Goal: Task Accomplishment & Management: Complete application form

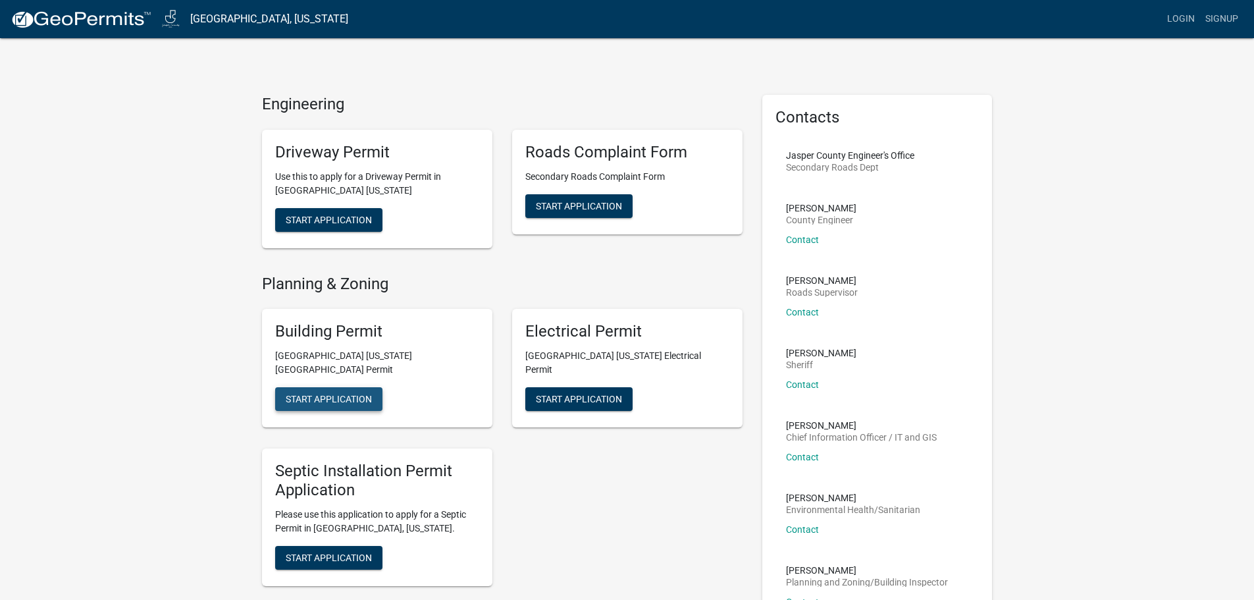
click at [340, 394] on span "Start Application" at bounding box center [329, 399] width 86 height 11
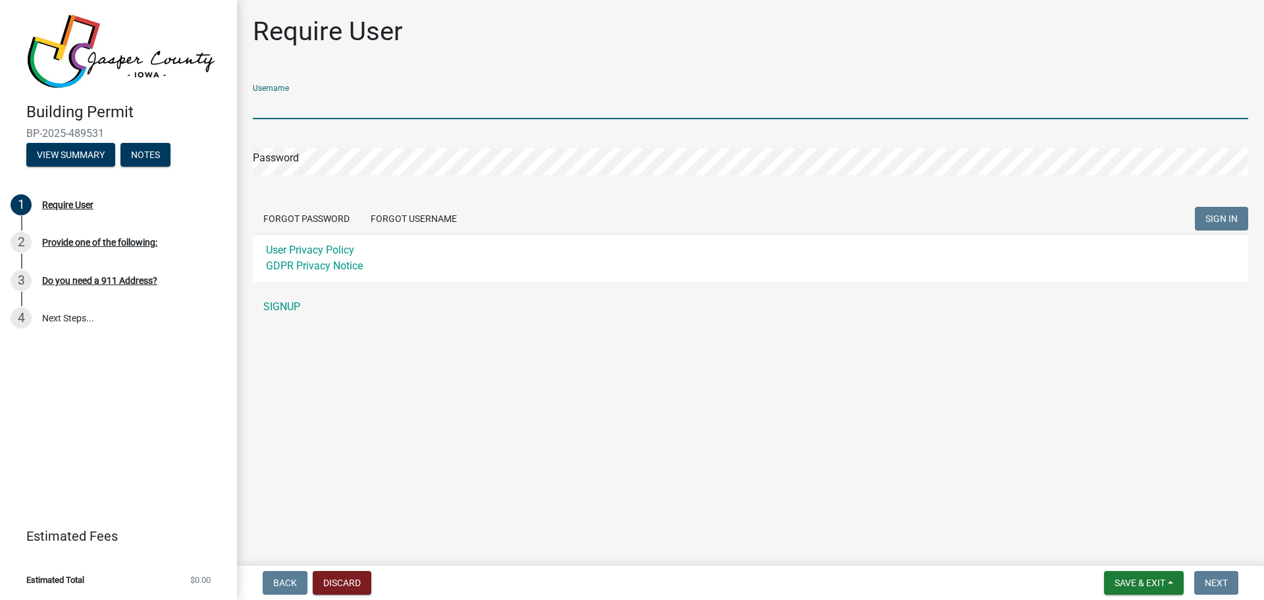
click at [330, 109] on input "Username" at bounding box center [751, 105] width 996 height 27
type input "[EMAIL_ADDRESS][DOMAIN_NAME]"
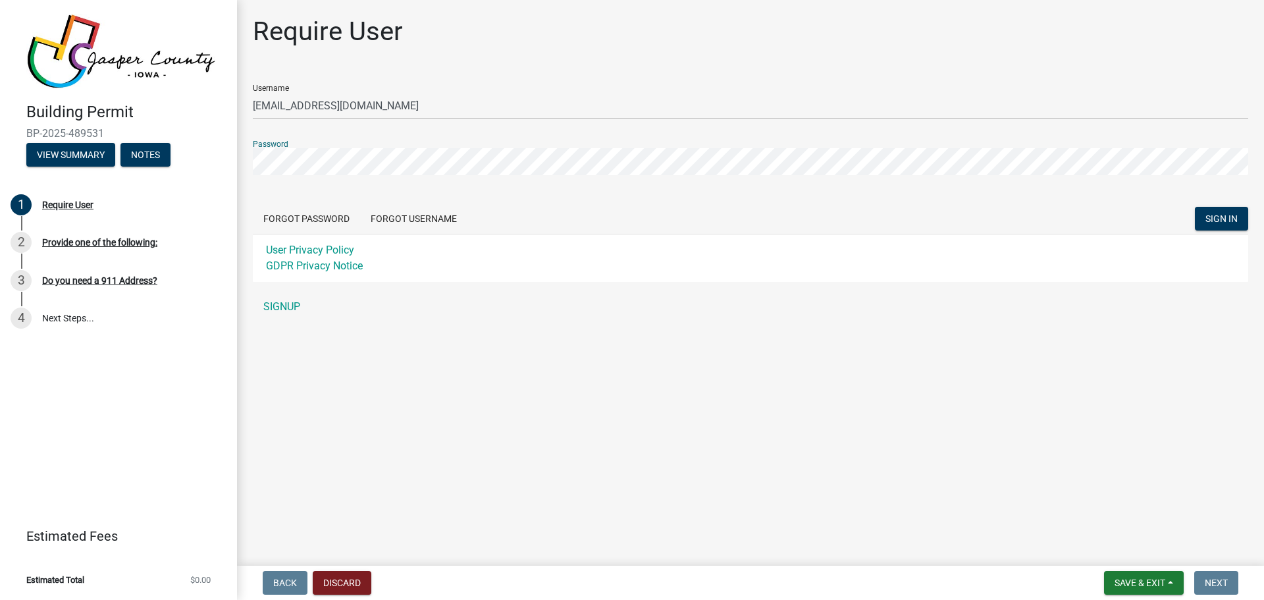
click at [1195, 207] on button "SIGN IN" at bounding box center [1221, 219] width 53 height 24
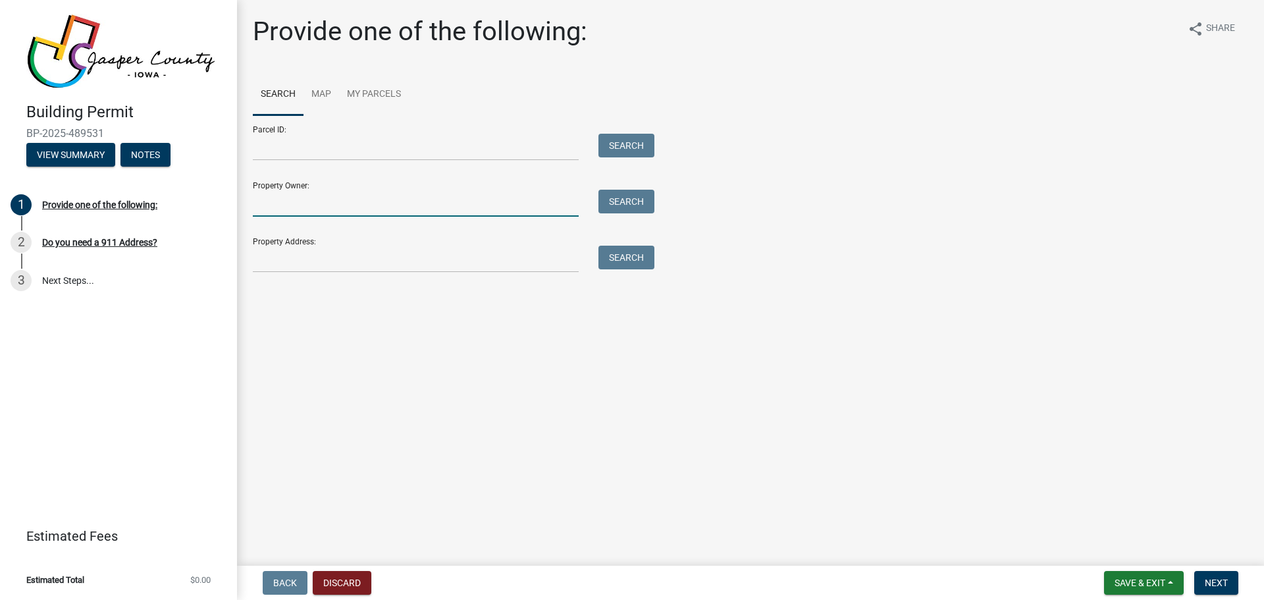
click at [282, 194] on input "Property Owner:" at bounding box center [416, 203] width 326 height 27
type input "[PERSON_NAME]"
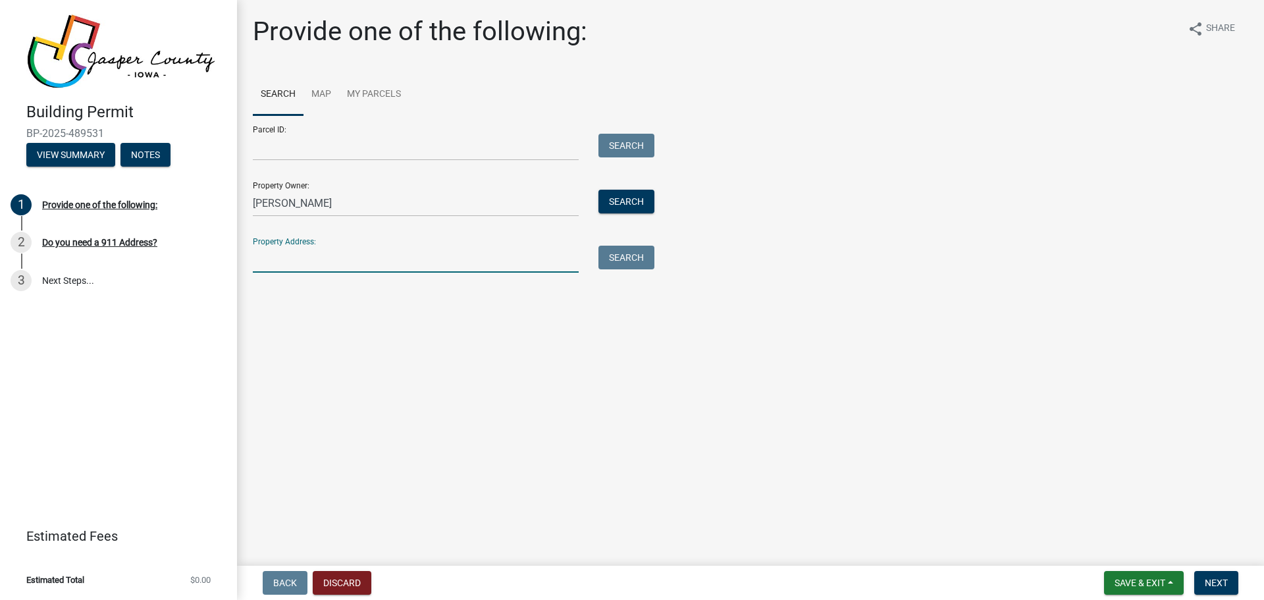
click at [264, 263] on input "Property Address:" at bounding box center [416, 259] width 326 height 27
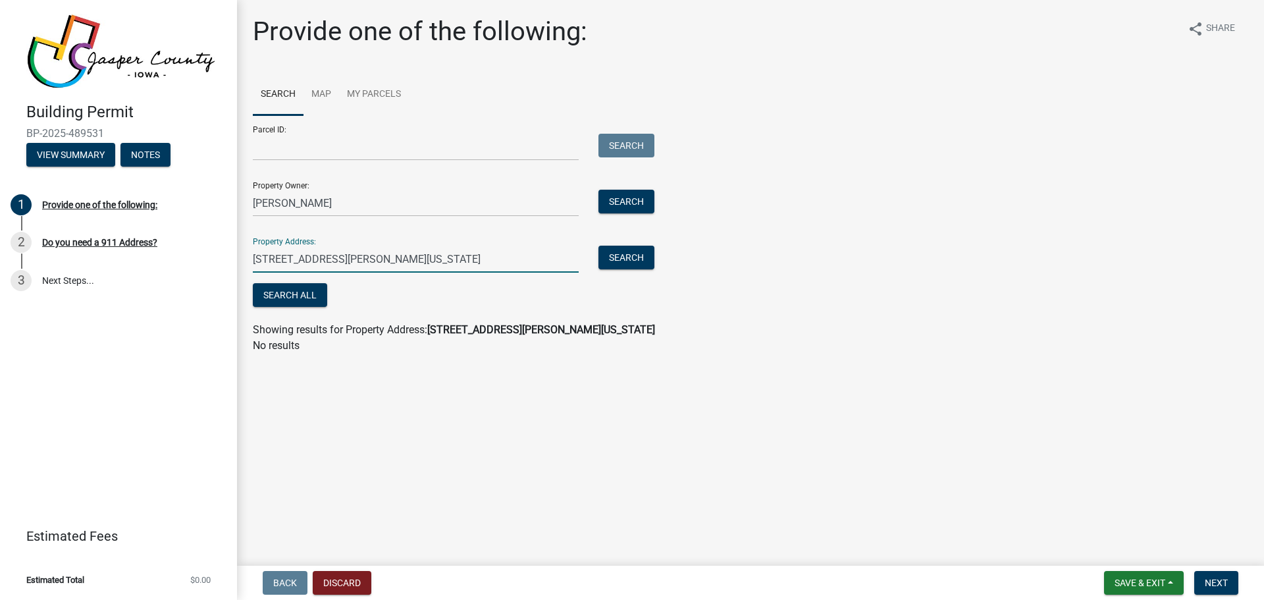
drag, startPoint x: 439, startPoint y: 257, endPoint x: 339, endPoint y: 255, distance: 100.1
click at [339, 255] on input "[STREET_ADDRESS][PERSON_NAME][US_STATE]" at bounding box center [416, 259] width 326 height 27
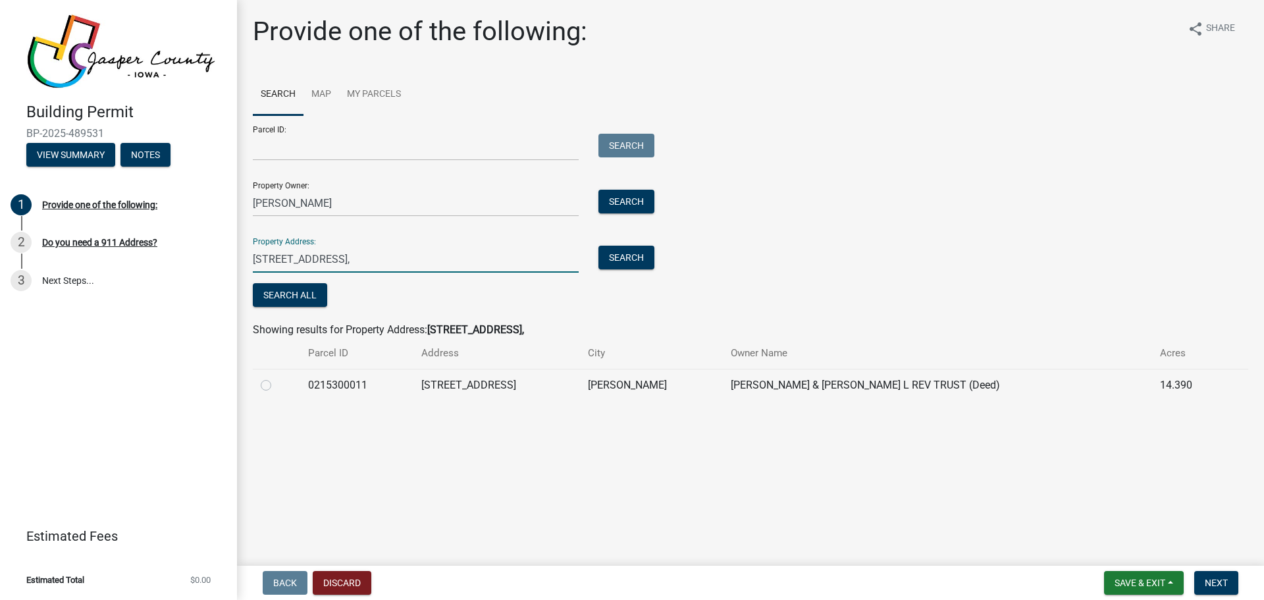
type input "[STREET_ADDRESS],"
click at [277, 377] on label at bounding box center [277, 377] width 0 height 0
click at [277, 386] on input "radio" at bounding box center [281, 381] width 9 height 9
radio input "true"
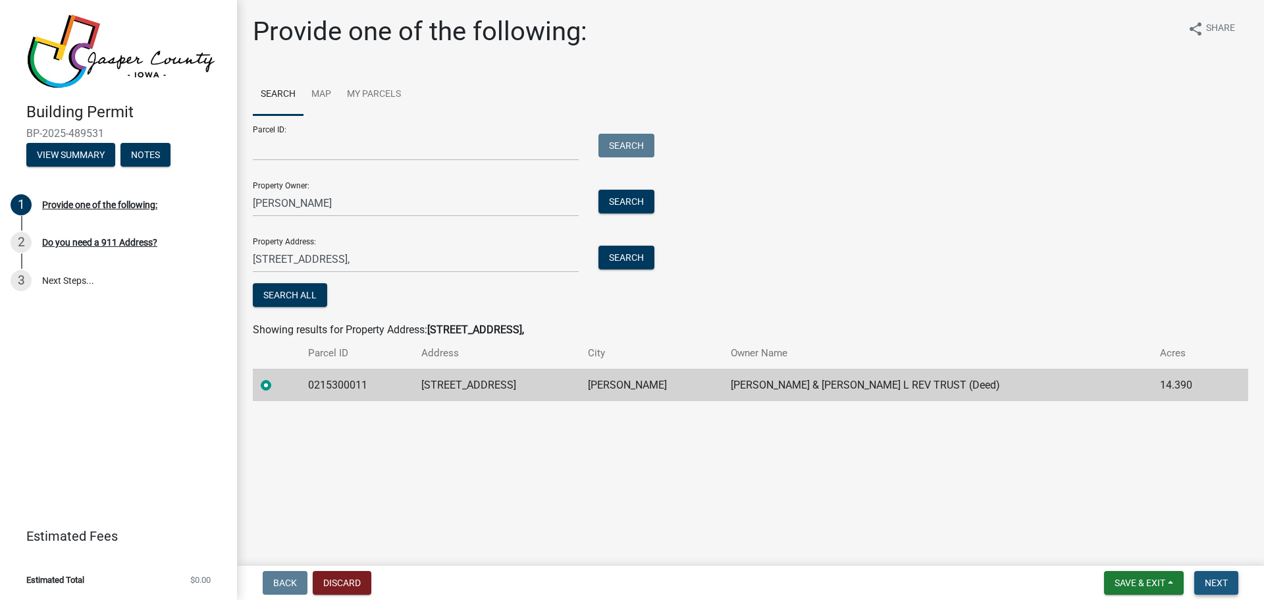
click at [1208, 587] on span "Next" at bounding box center [1216, 582] width 23 height 11
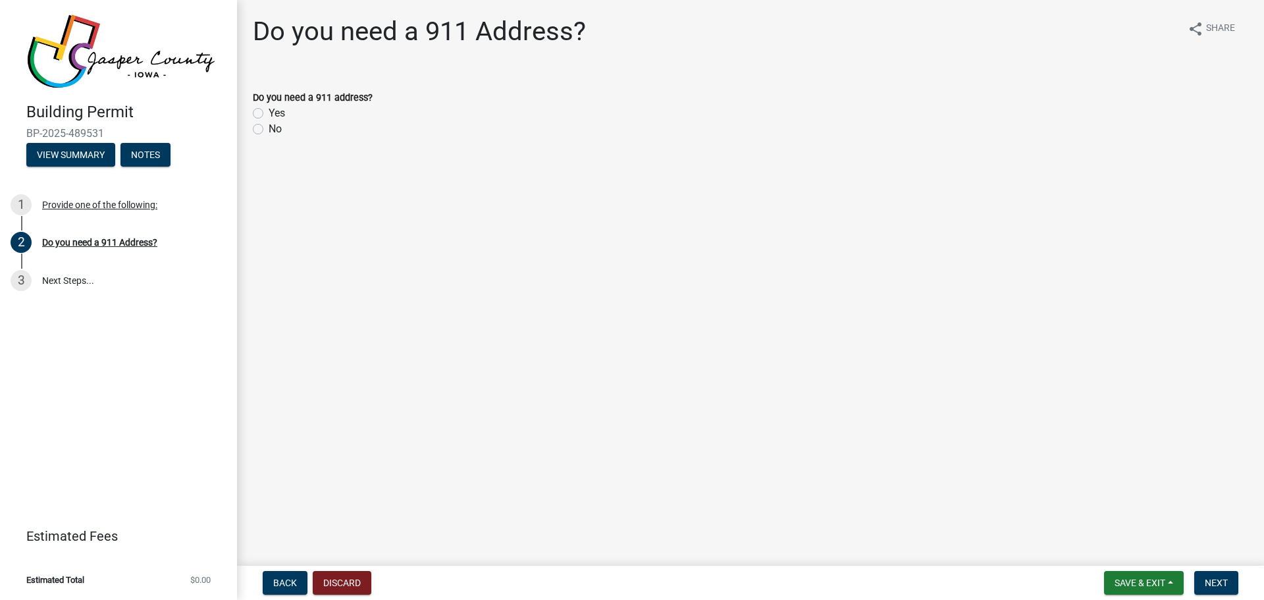
click at [269, 131] on label "No" at bounding box center [275, 129] width 13 height 16
click at [269, 130] on input "No" at bounding box center [273, 125] width 9 height 9
radio input "true"
click at [1214, 579] on span "Next" at bounding box center [1216, 582] width 23 height 11
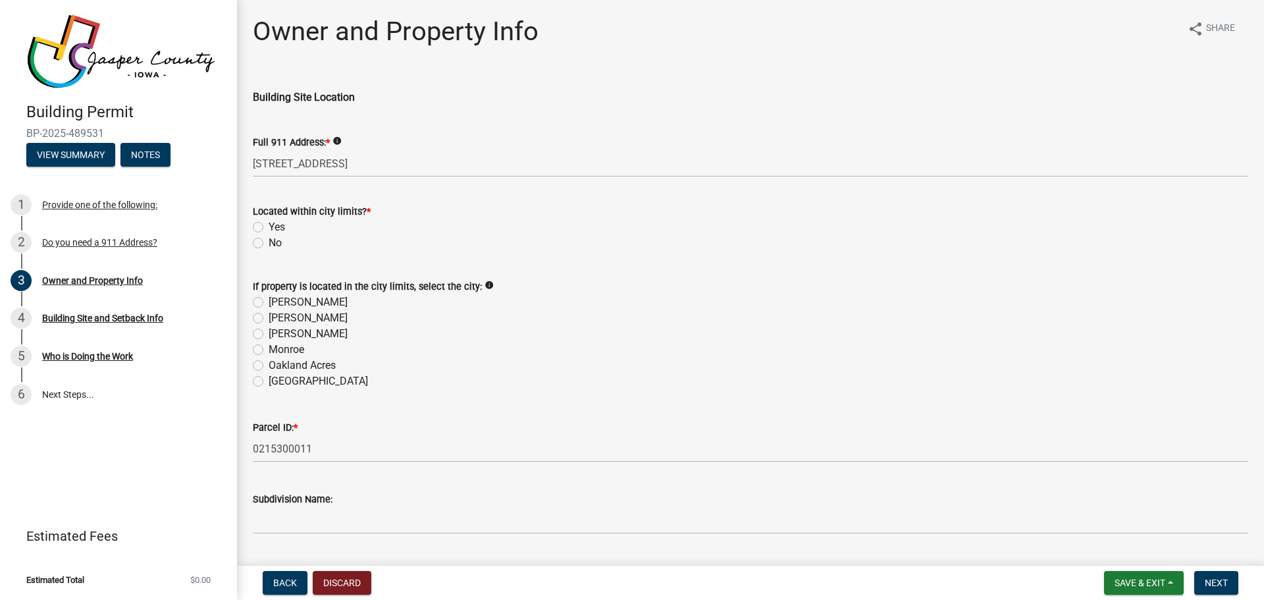
click at [269, 243] on label "No" at bounding box center [275, 243] width 13 height 16
click at [269, 243] on input "No" at bounding box center [273, 239] width 9 height 9
radio input "true"
click at [269, 300] on label "[PERSON_NAME]" at bounding box center [308, 302] width 79 height 16
click at [269, 300] on input "[PERSON_NAME]" at bounding box center [273, 298] width 9 height 9
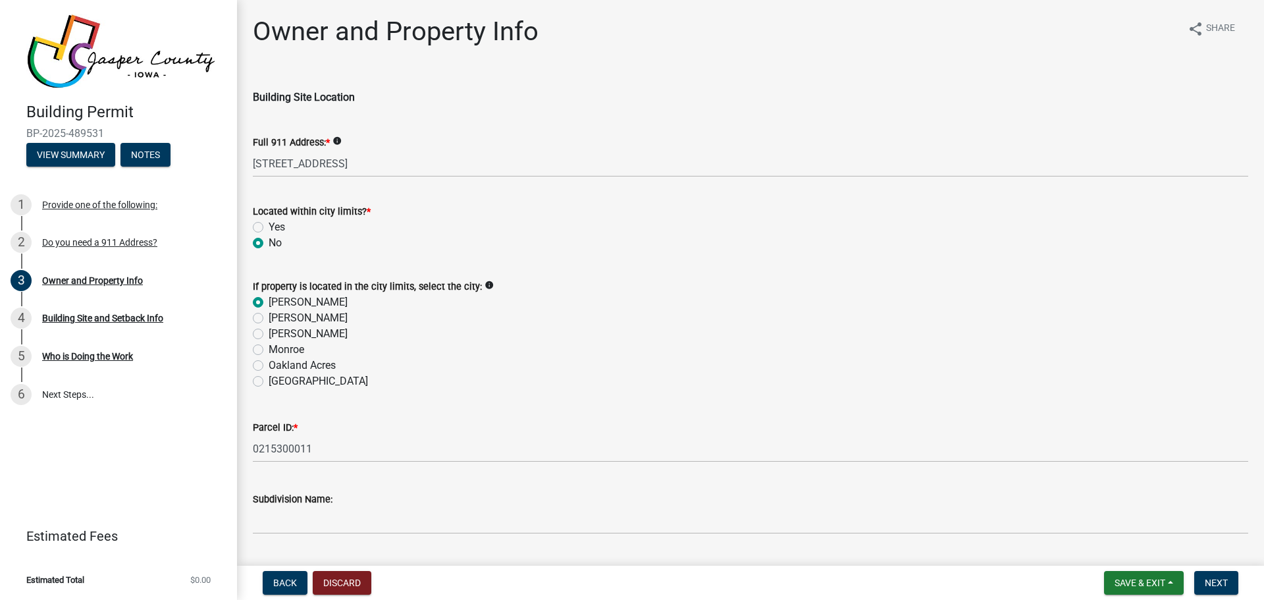
radio input "true"
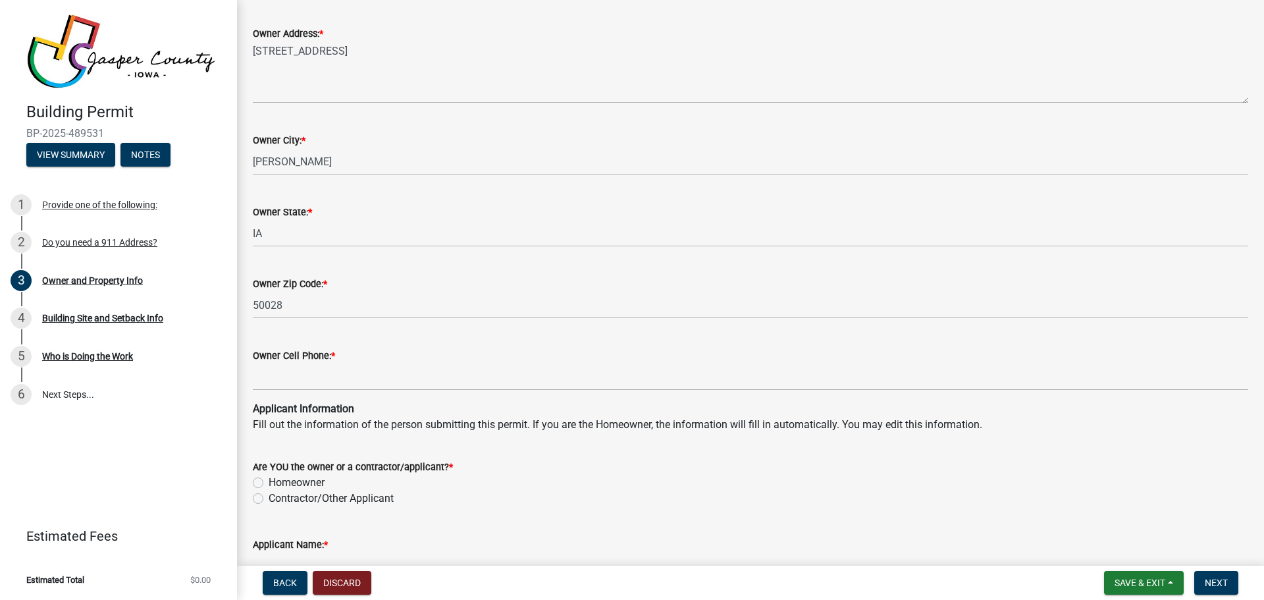
scroll to position [922, 0]
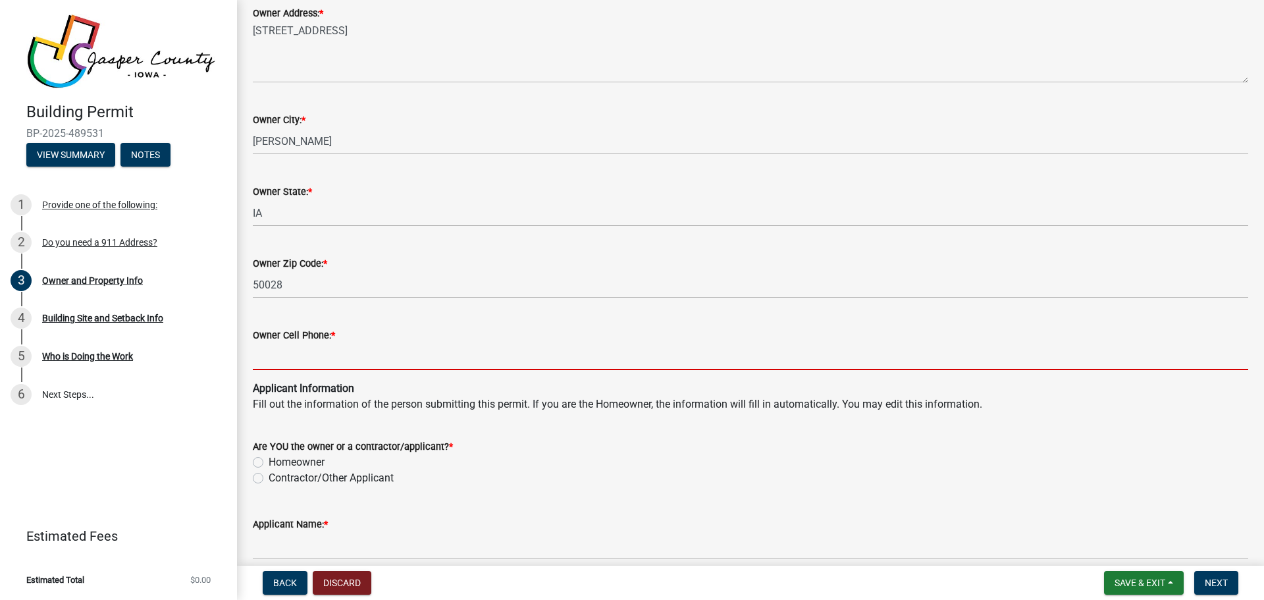
click at [286, 355] on input "Owner Cell Phone: *" at bounding box center [751, 356] width 996 height 27
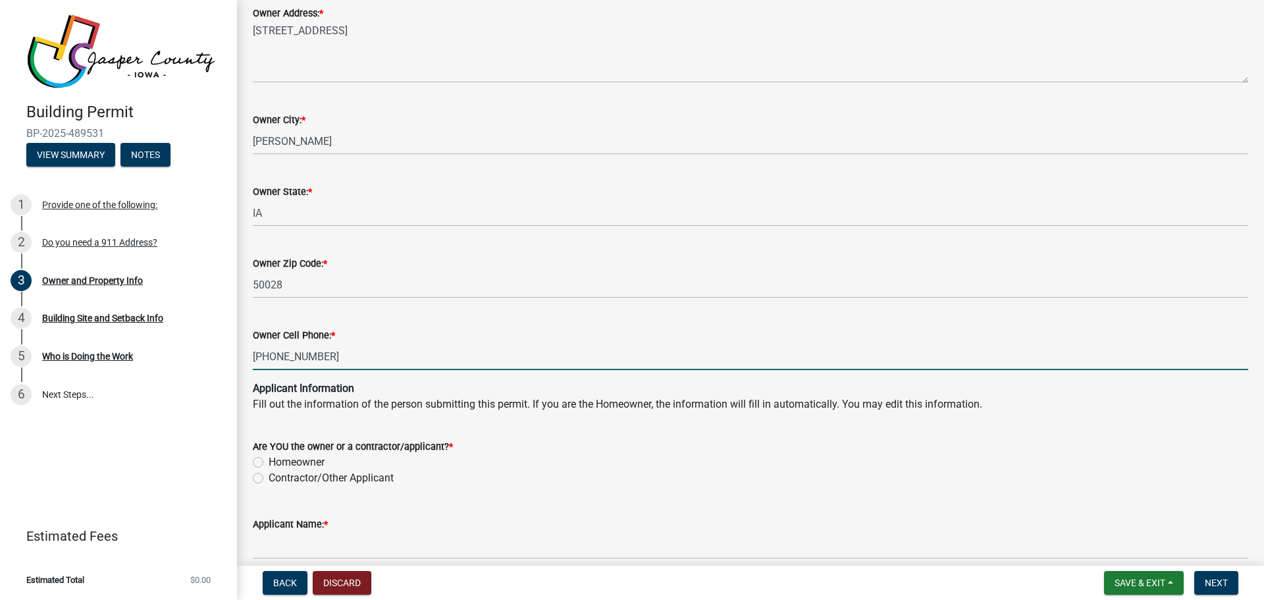
type input "[PHONE_NUMBER]"
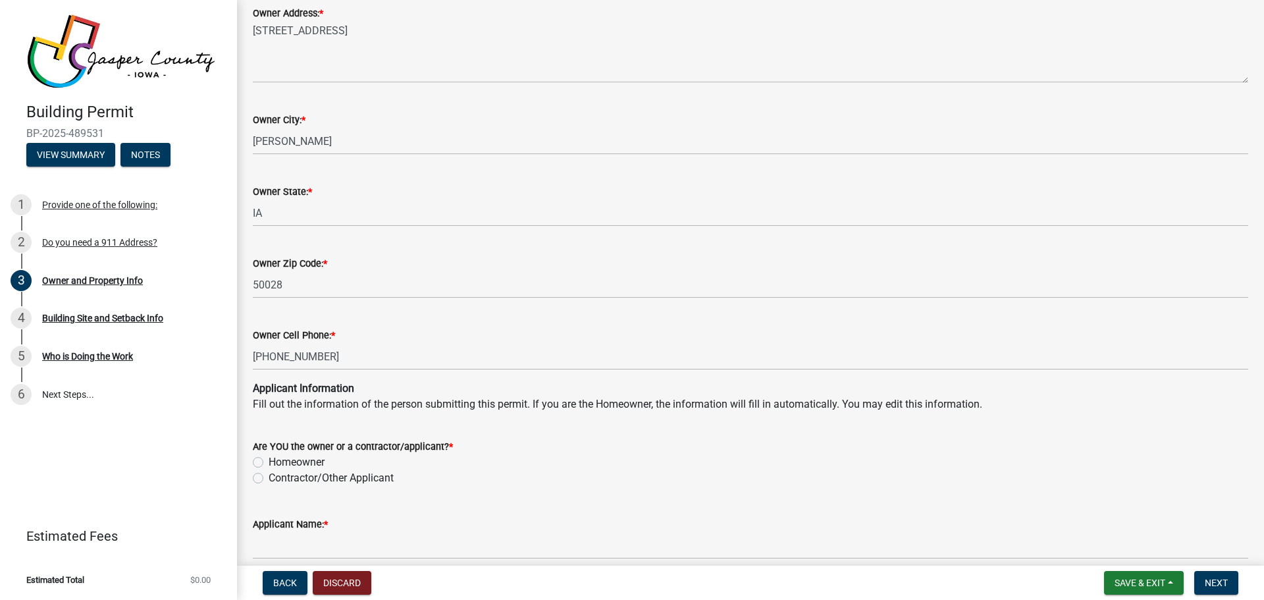
click at [269, 477] on label "Contractor/Other Applicant" at bounding box center [331, 478] width 125 height 16
click at [269, 477] on input "Contractor/Other Applicant" at bounding box center [273, 474] width 9 height 9
radio input "true"
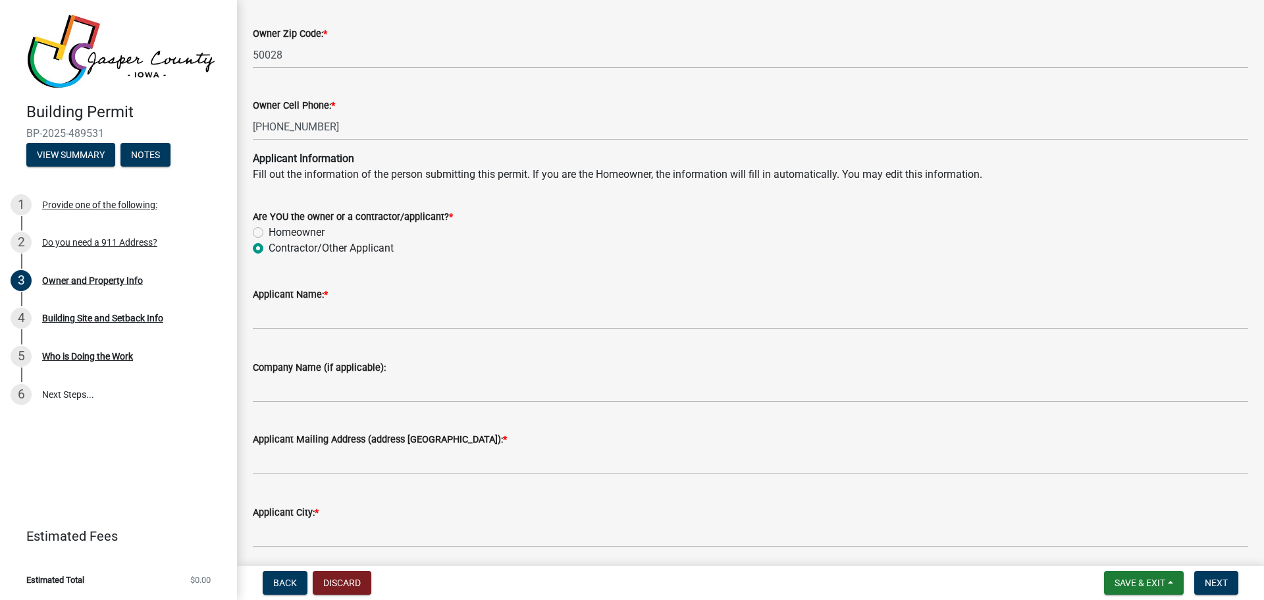
scroll to position [1185, 0]
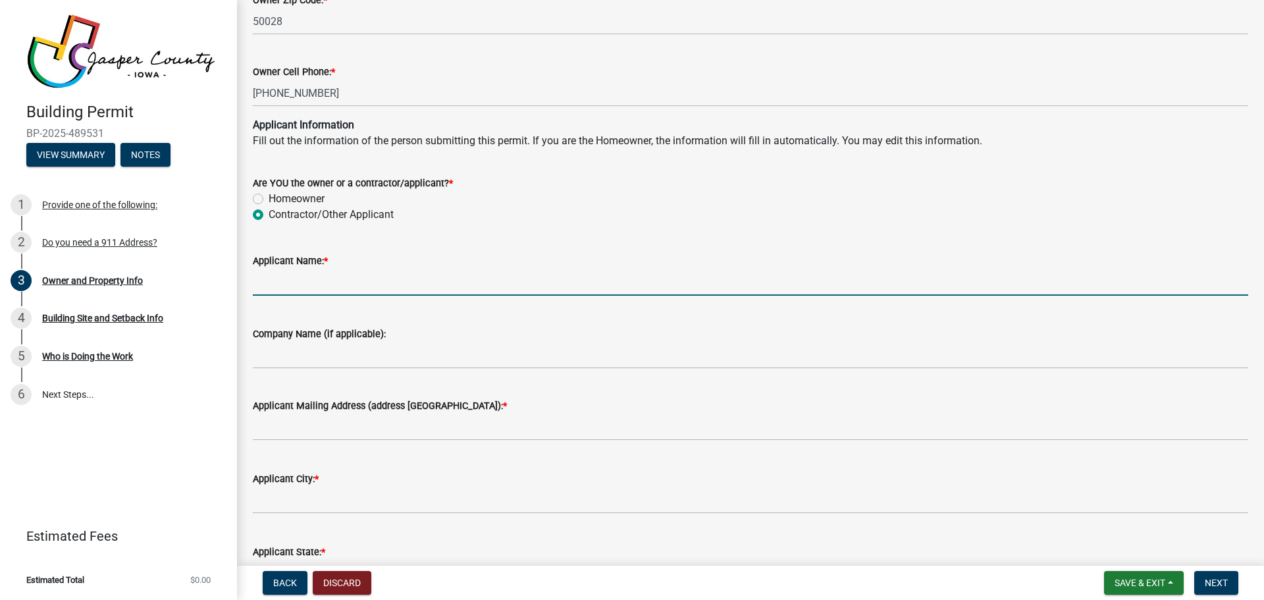
click at [290, 280] on input "Applicant Name: *" at bounding box center [751, 282] width 996 height 27
type input "[PERSON_NAME]"
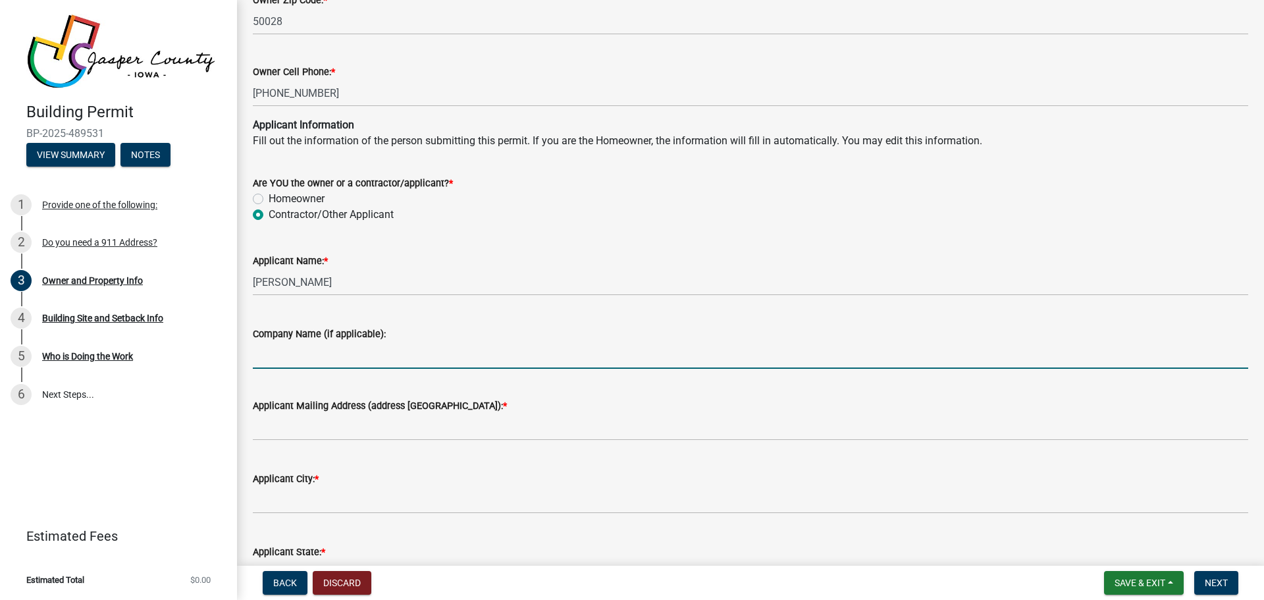
click at [306, 354] on input "Company Name (if applicable):" at bounding box center [751, 355] width 996 height 27
type input "[PERSON_NAME] Construction Inc"
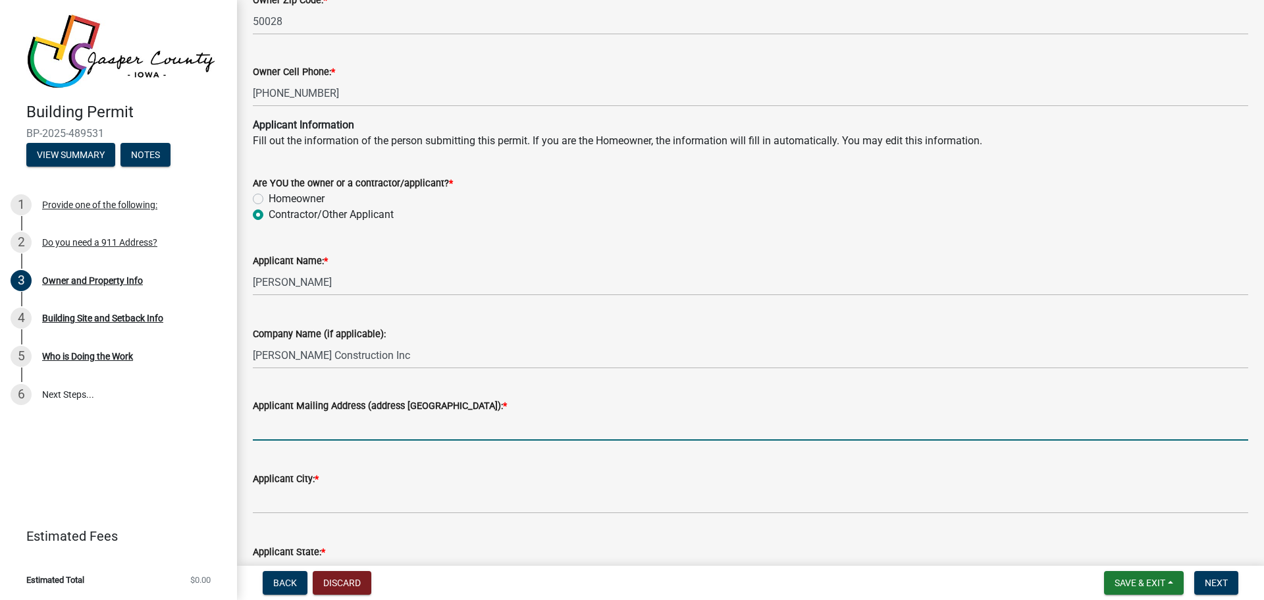
click at [345, 421] on input "Applicant Mailing Address (address [GEOGRAPHIC_DATA]): *" at bounding box center [751, 426] width 996 height 27
type input "[STREET_ADDRESS]"
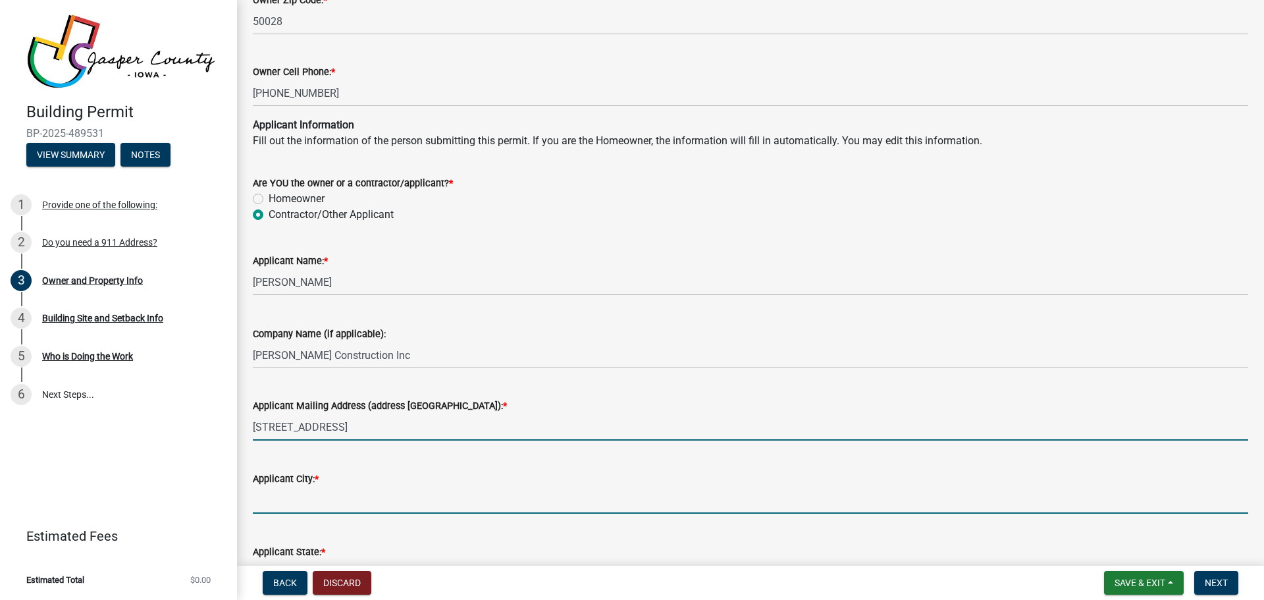
click at [300, 498] on input "Applicant City: *" at bounding box center [751, 500] width 996 height 27
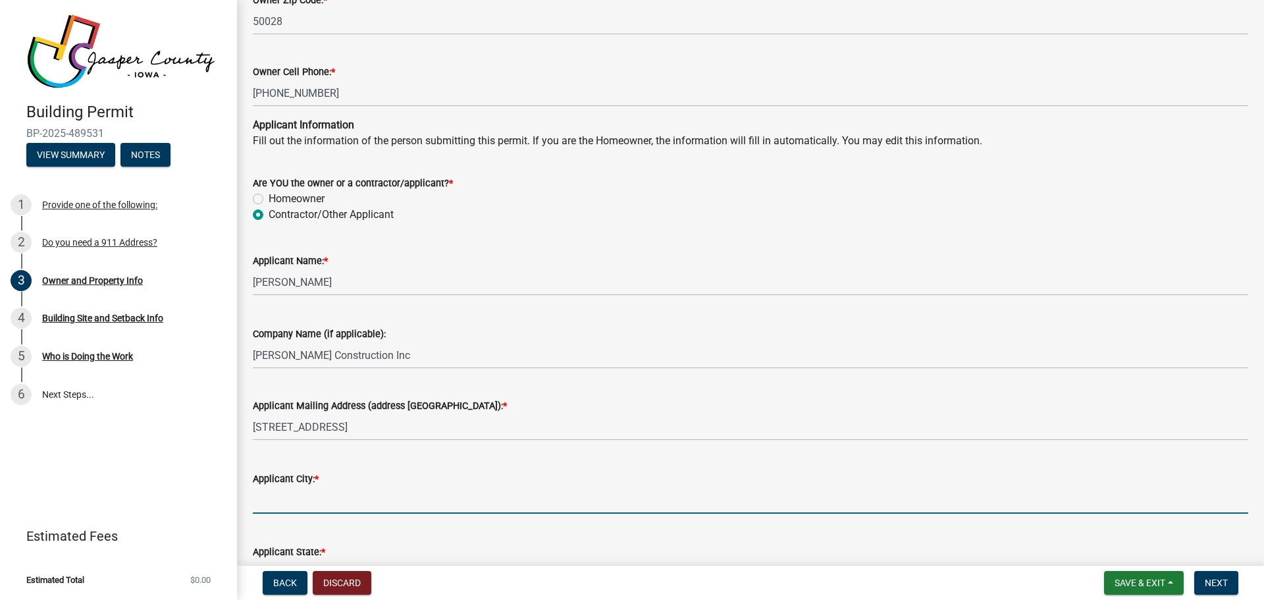
type input "[PERSON_NAME]"
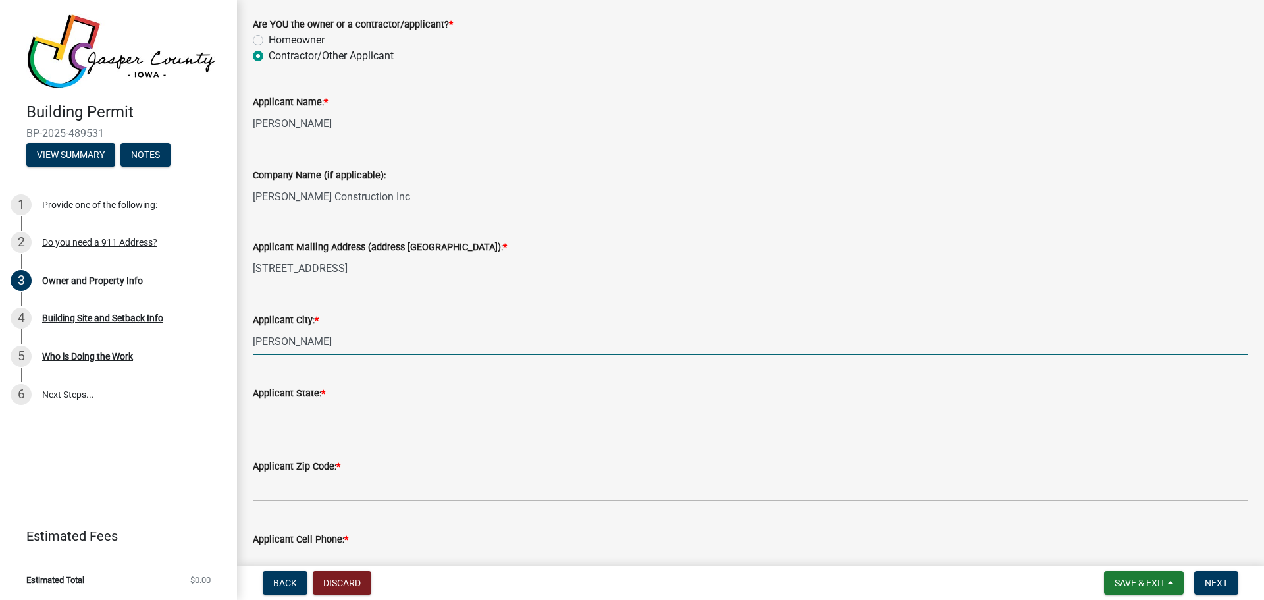
scroll to position [1383, 0]
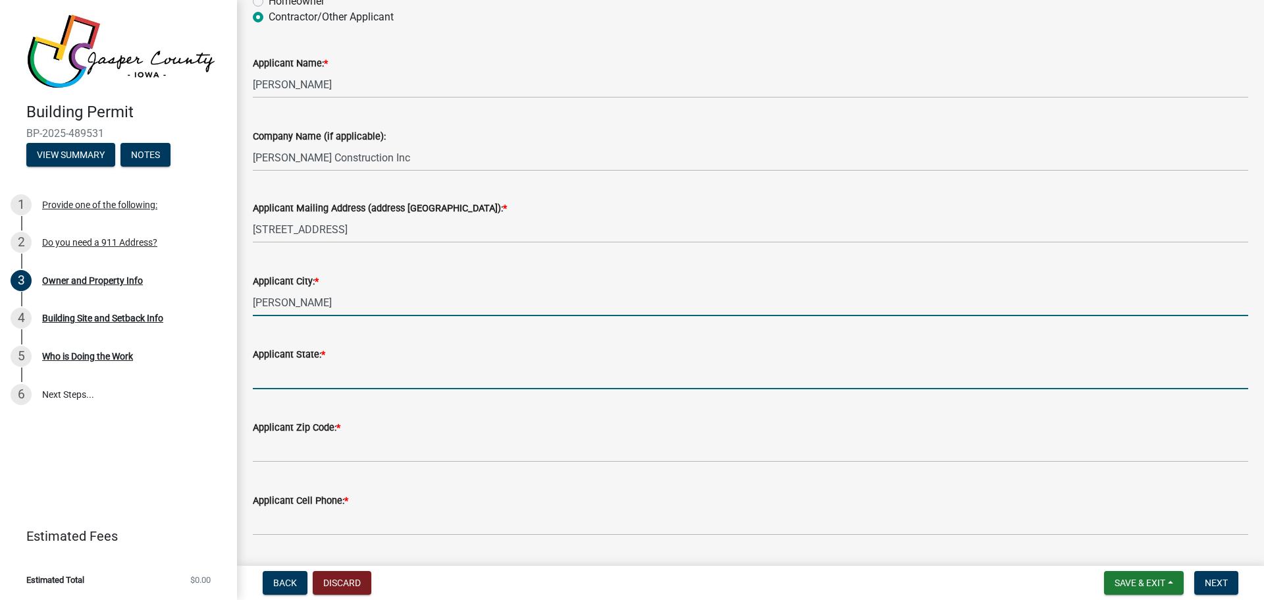
click at [300, 369] on input "Applicant State: *" at bounding box center [751, 375] width 996 height 27
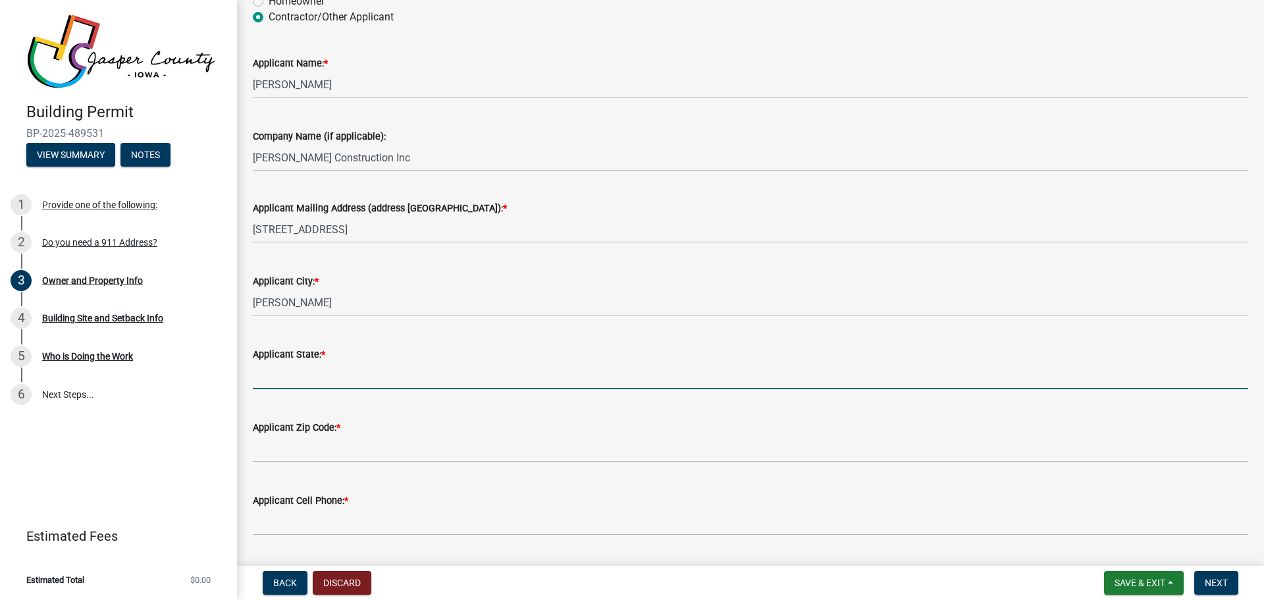
type input "[US_STATE]"
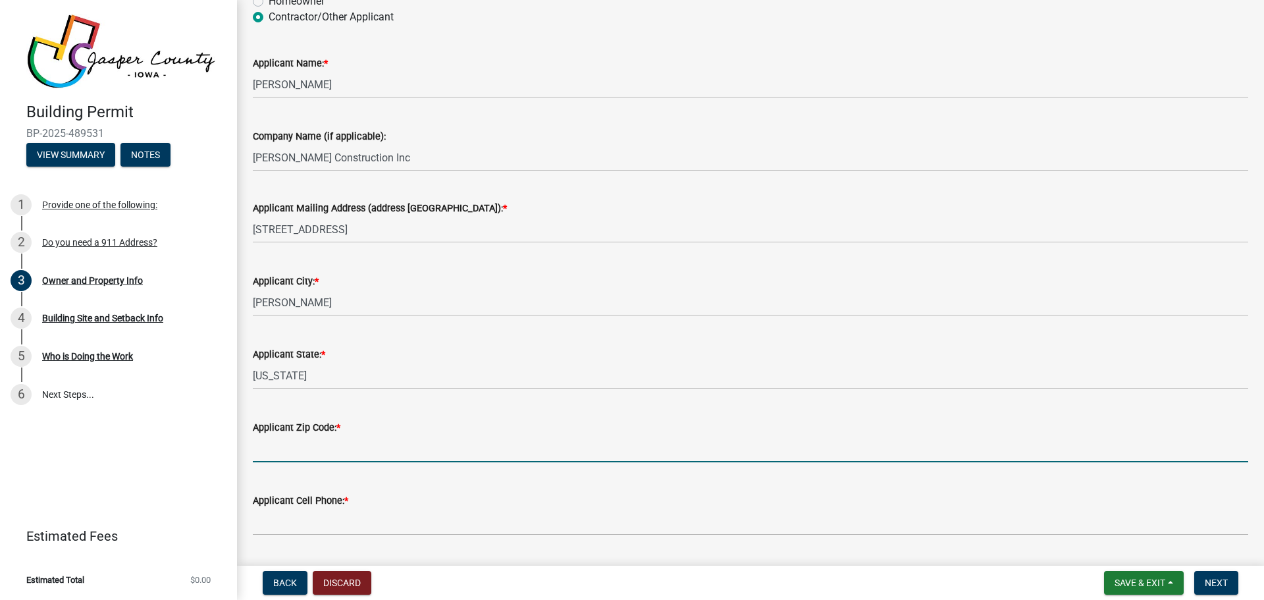
click at [290, 455] on input "Applicant Zip Code: *" at bounding box center [751, 448] width 996 height 27
type input "50028"
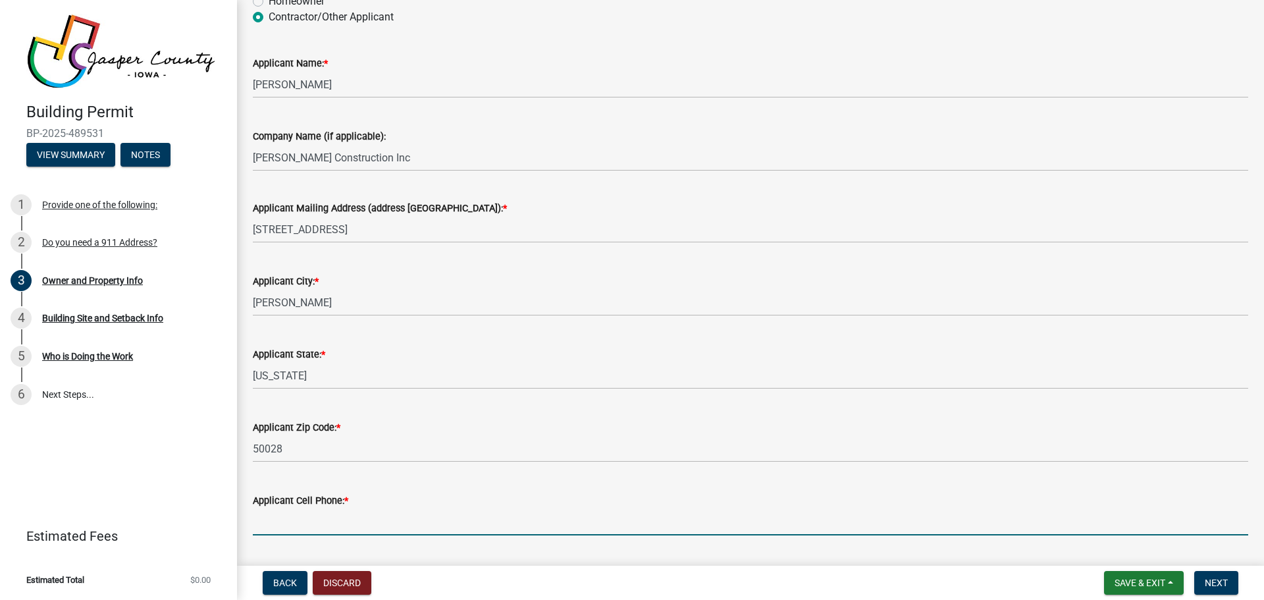
click at [319, 518] on input "Applicant Cell Phone: *" at bounding box center [751, 521] width 996 height 27
type input "[PHONE_NUMBER]"
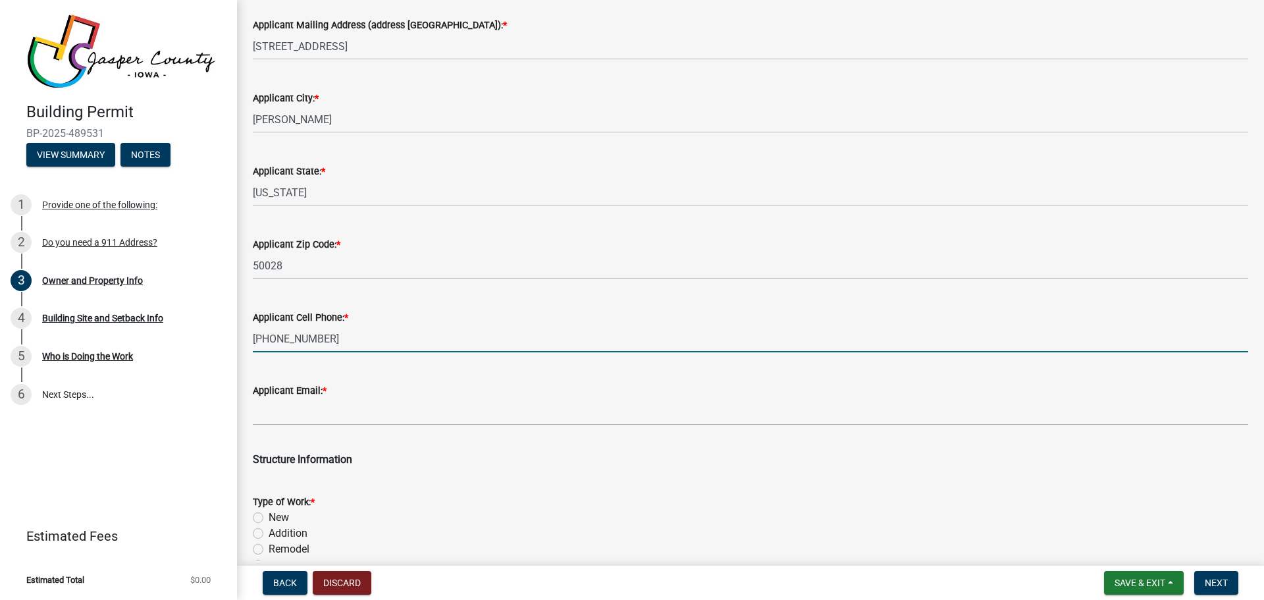
scroll to position [1580, 0]
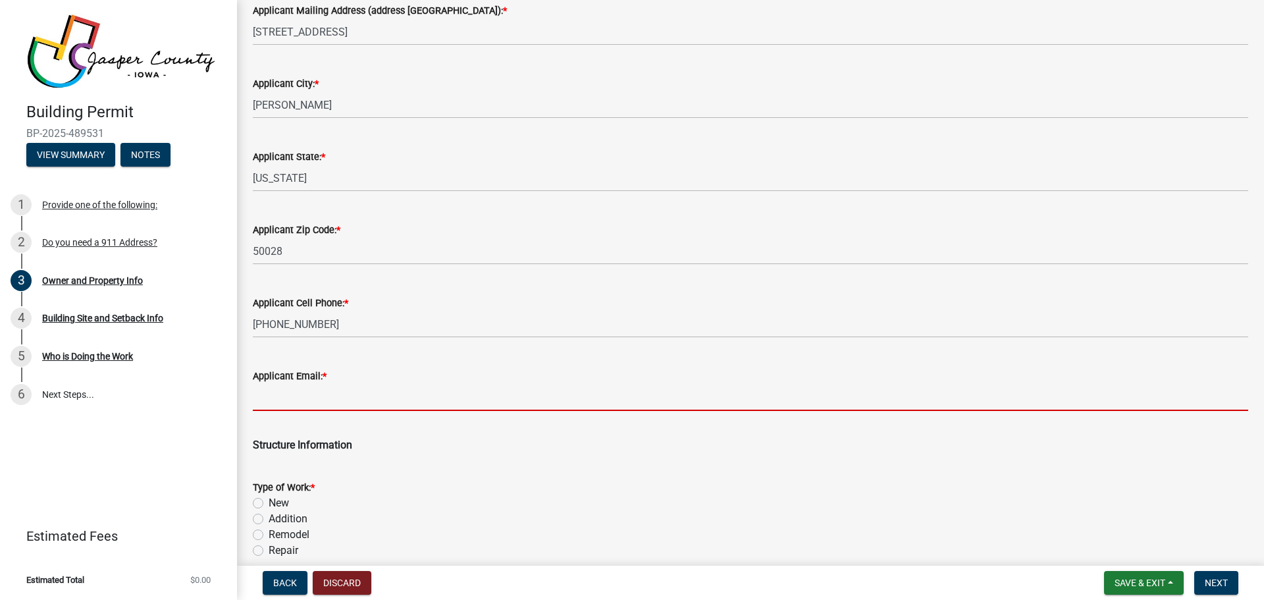
click at [287, 396] on input "Applicant Email: *" at bounding box center [751, 397] width 996 height 27
type input "[EMAIL_ADDRESS][DOMAIN_NAME]"
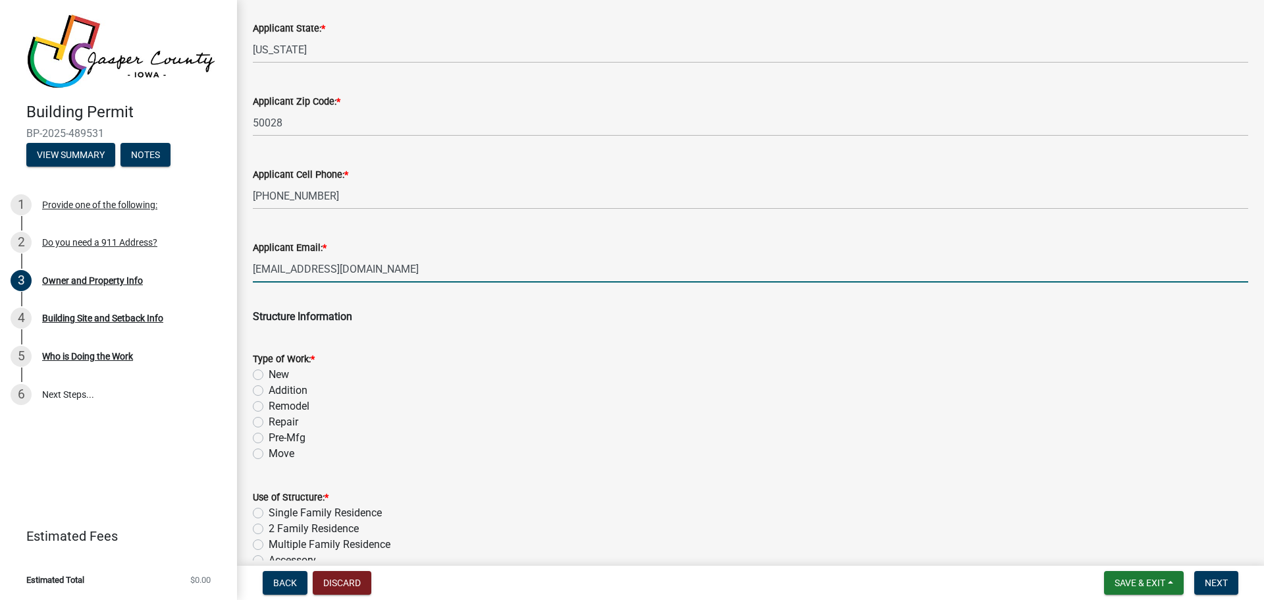
scroll to position [1712, 0]
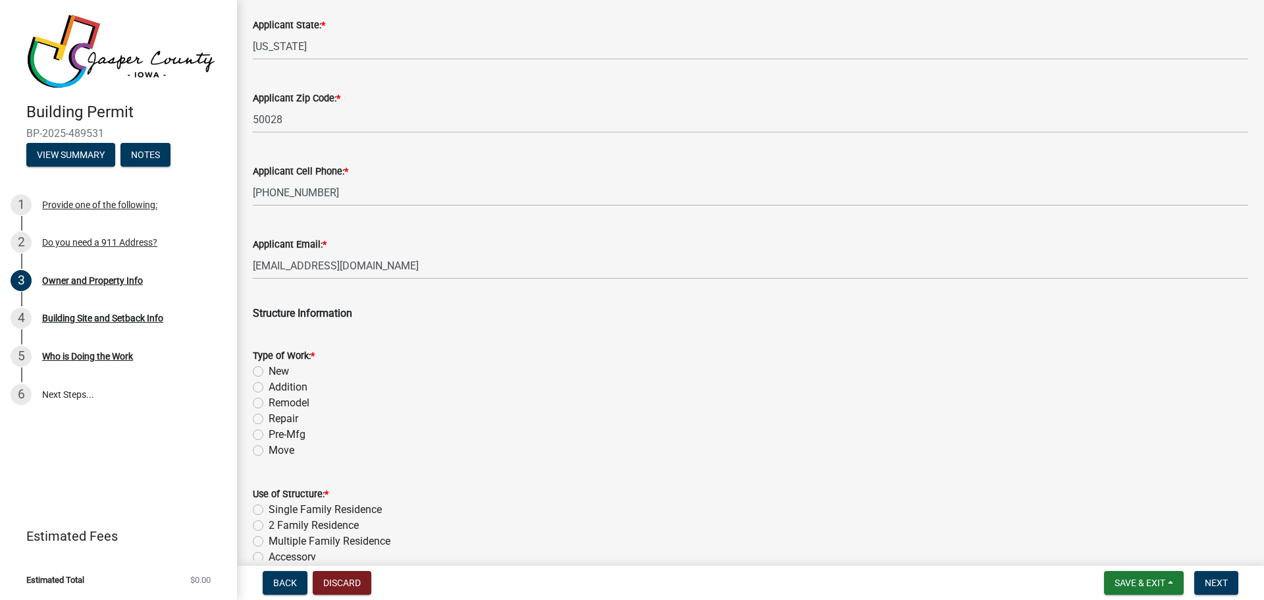
click at [269, 371] on label "New" at bounding box center [279, 371] width 20 height 16
click at [269, 371] on input "New" at bounding box center [273, 367] width 9 height 9
radio input "true"
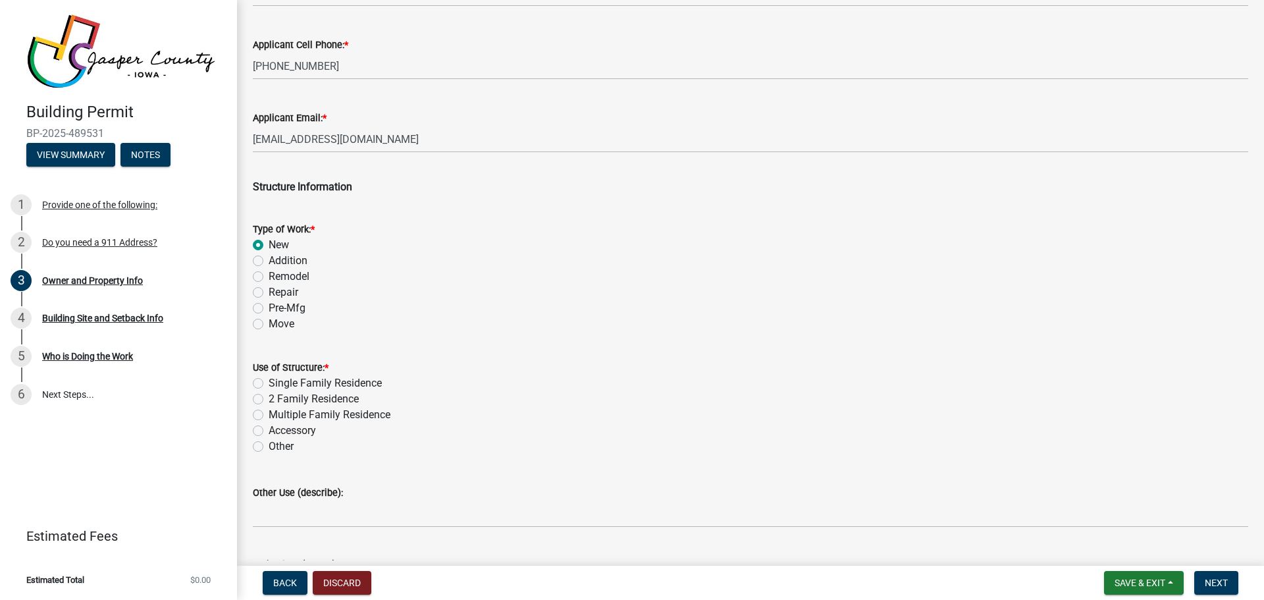
scroll to position [1844, 0]
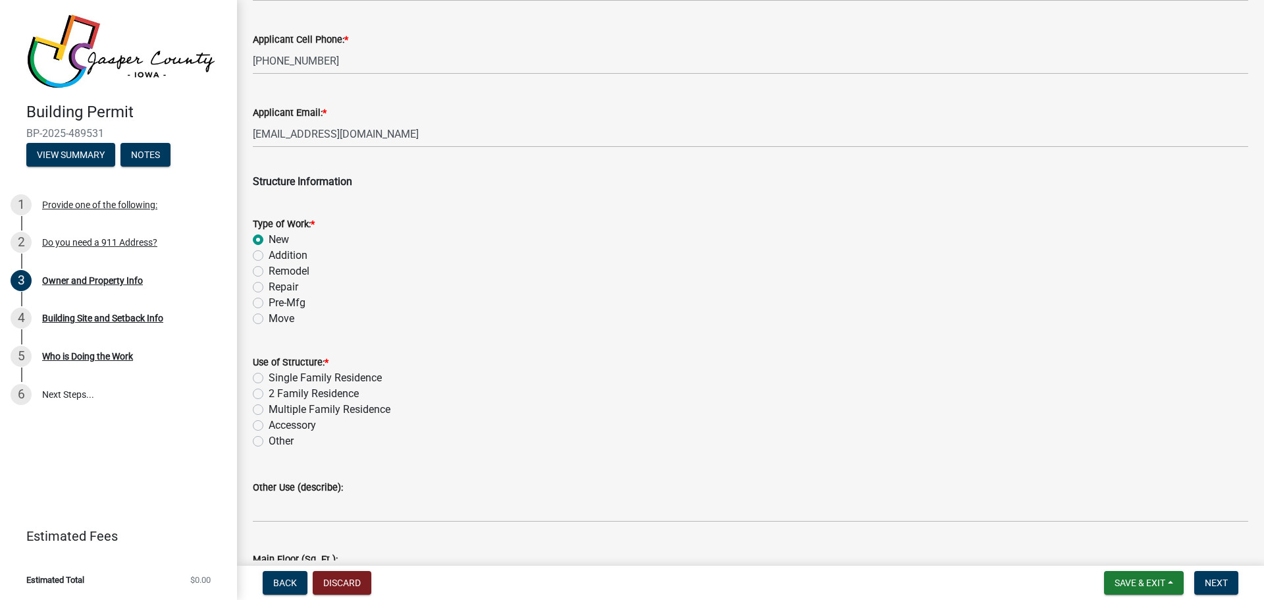
click at [269, 426] on label "Accessory" at bounding box center [292, 425] width 47 height 16
click at [269, 426] on input "Accessory" at bounding box center [273, 421] width 9 height 9
radio input "true"
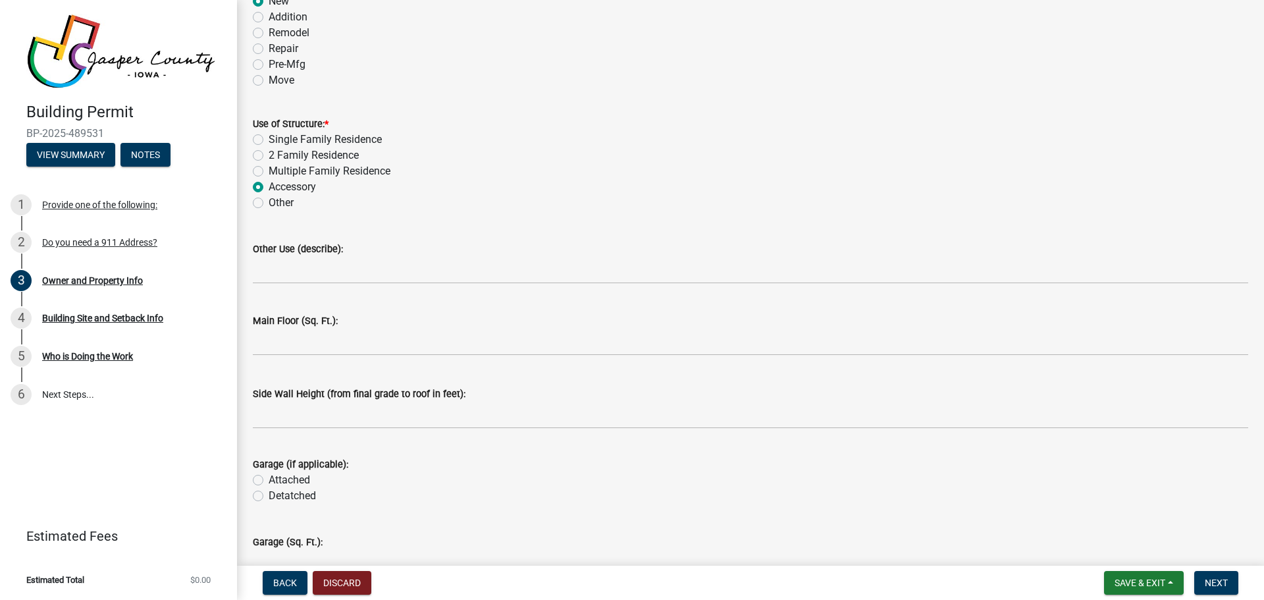
scroll to position [2107, 0]
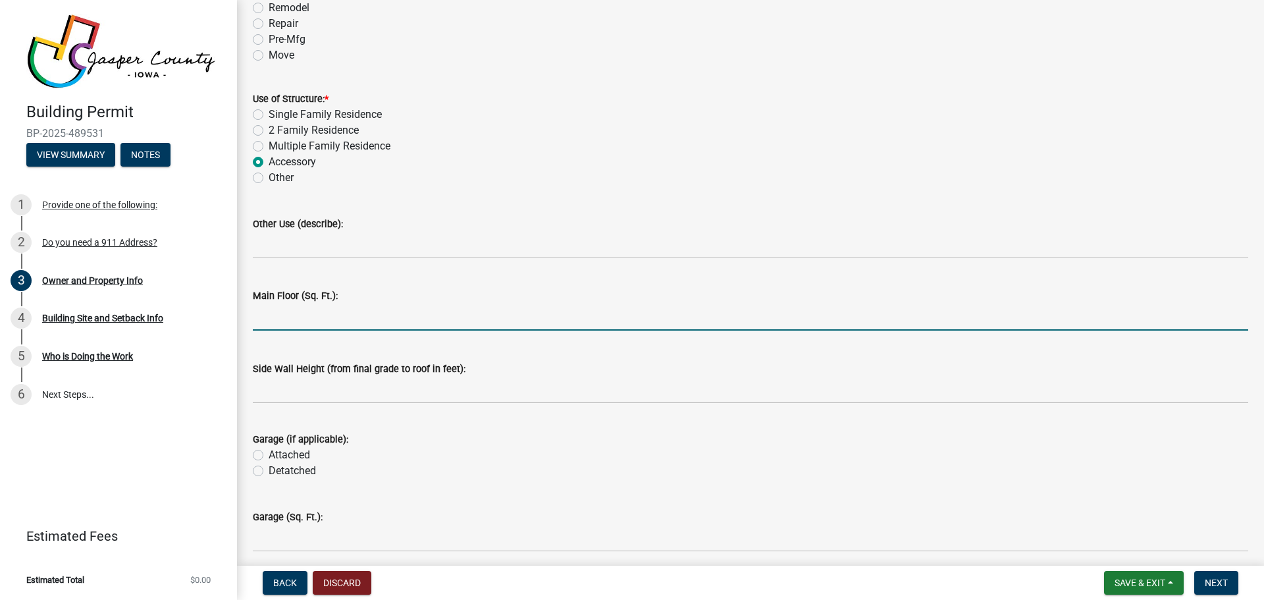
click at [289, 322] on input "text" at bounding box center [751, 317] width 996 height 27
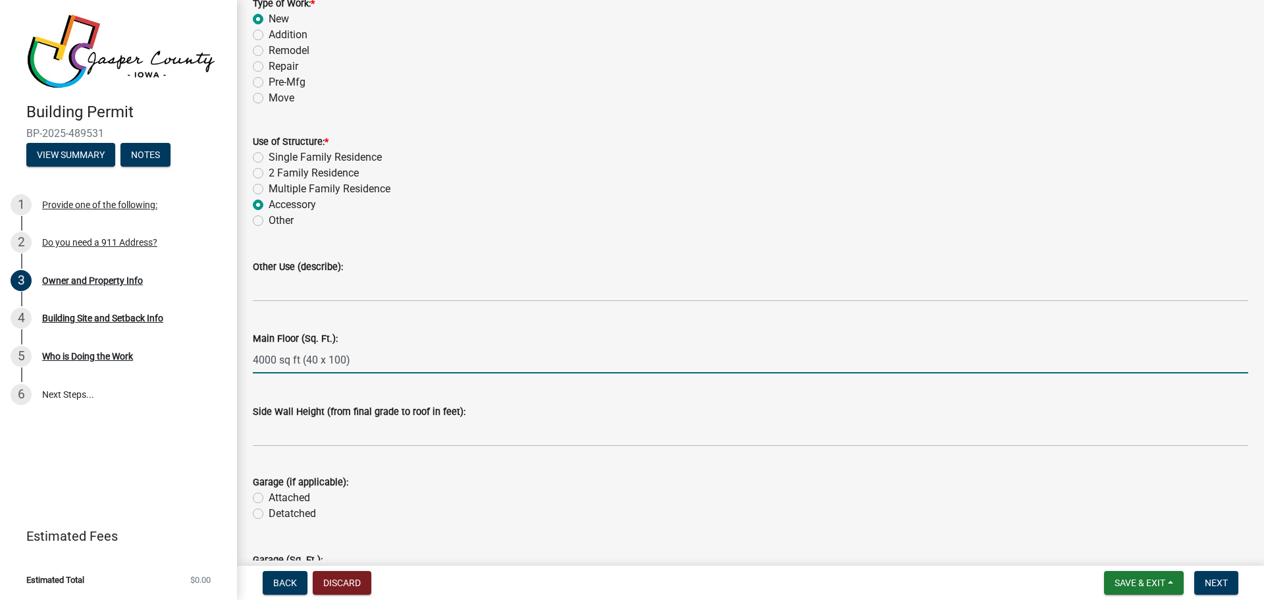
scroll to position [2041, 0]
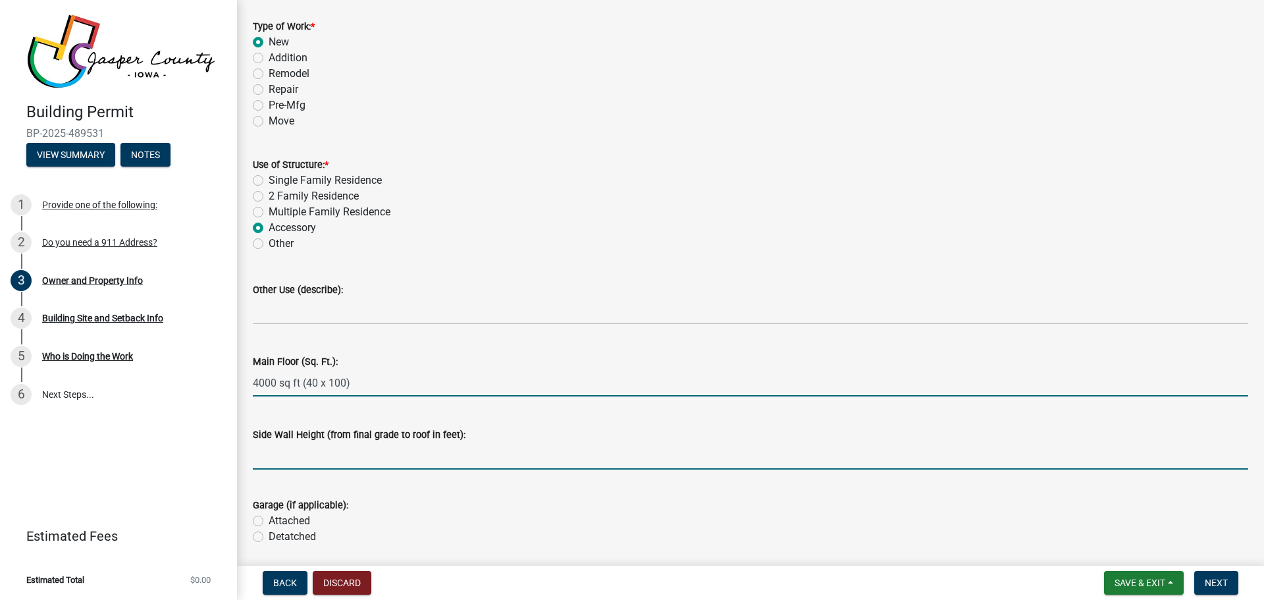
type input "-400040100"
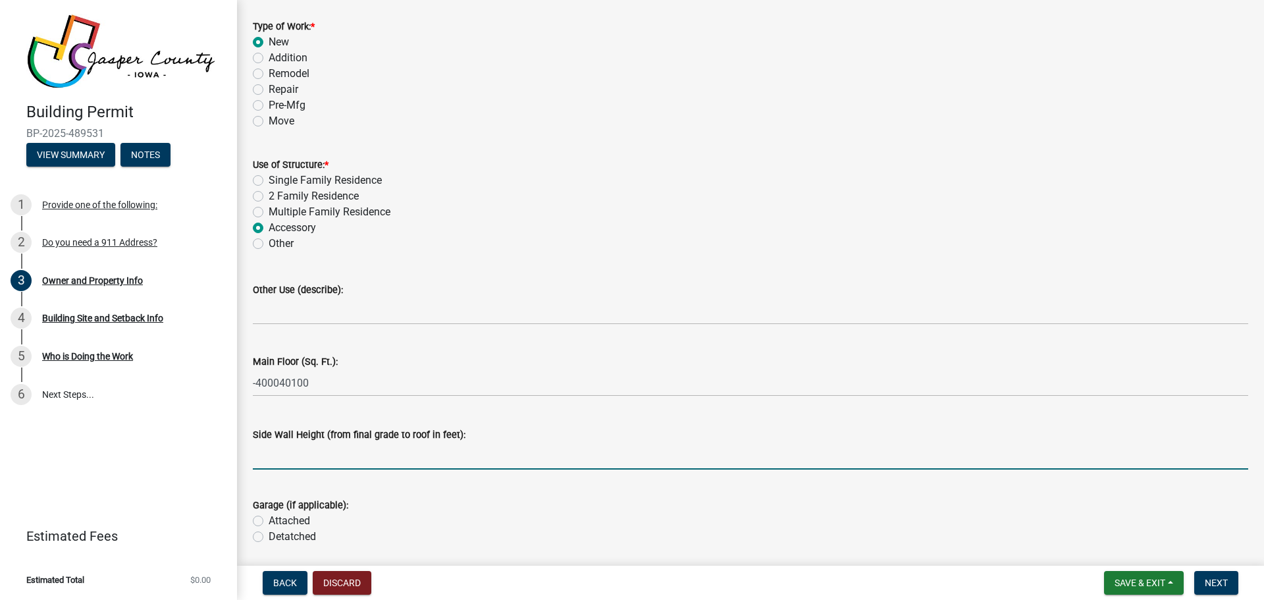
click at [258, 454] on input "text" at bounding box center [751, 455] width 996 height 27
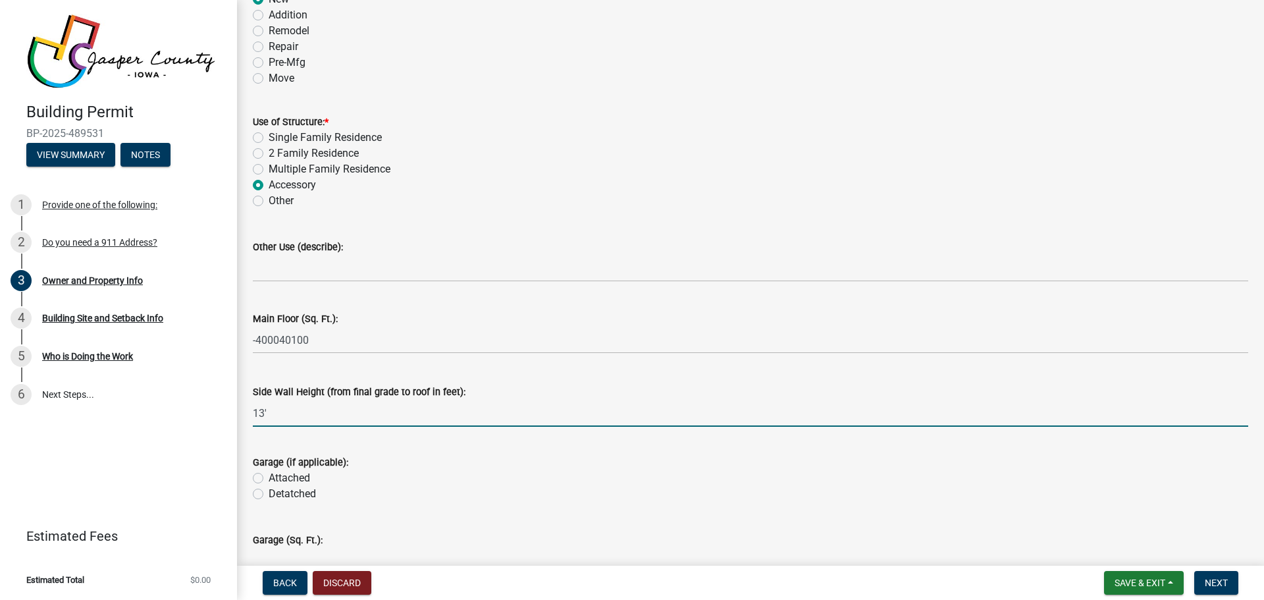
scroll to position [2173, 0]
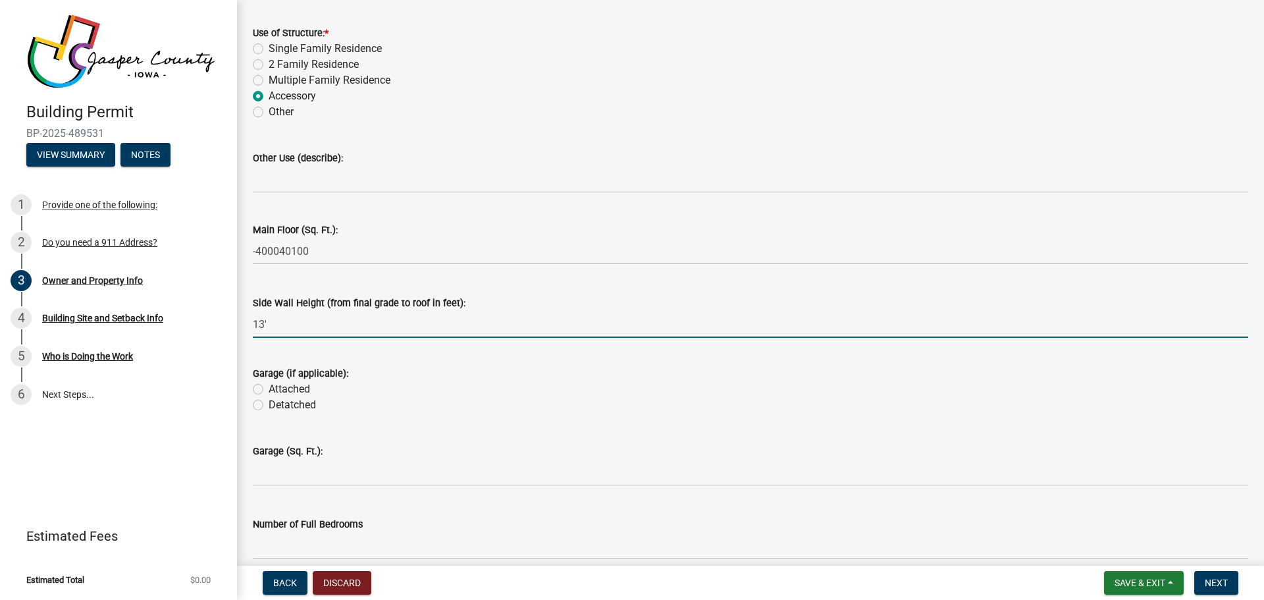
type input "13"
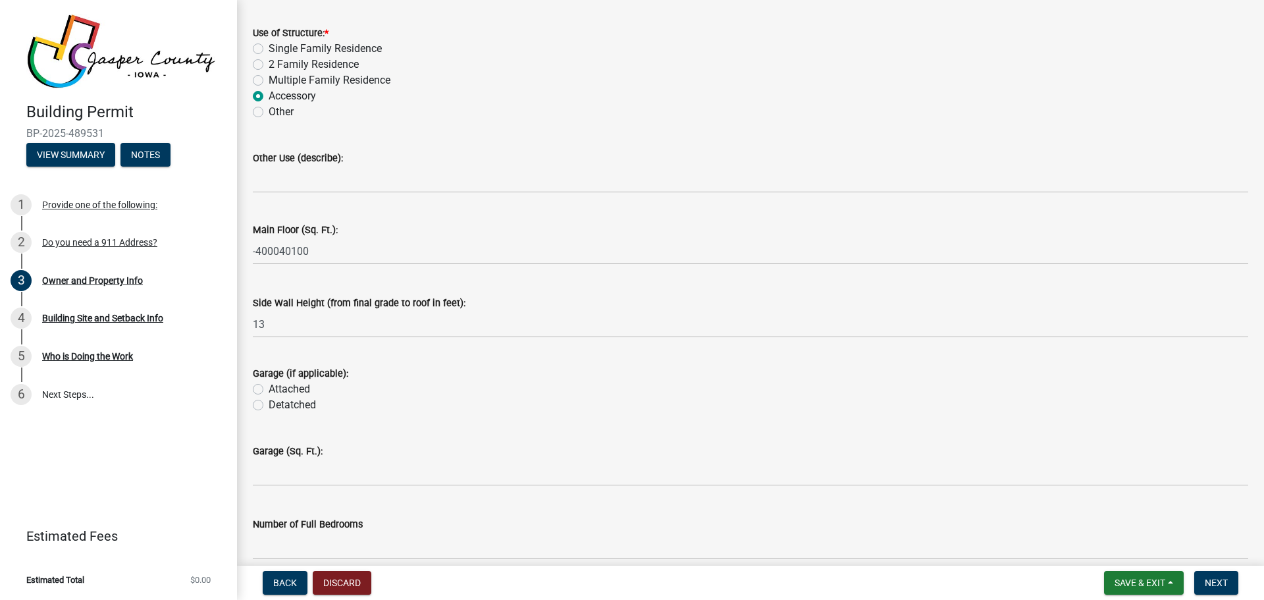
click at [269, 405] on label "Detatched" at bounding box center [292, 405] width 47 height 16
click at [269, 405] on input "Detatched" at bounding box center [273, 401] width 9 height 9
radio input "true"
click at [269, 405] on label "Detatched" at bounding box center [292, 405] width 47 height 16
click at [269, 405] on input "Detatched" at bounding box center [273, 401] width 9 height 9
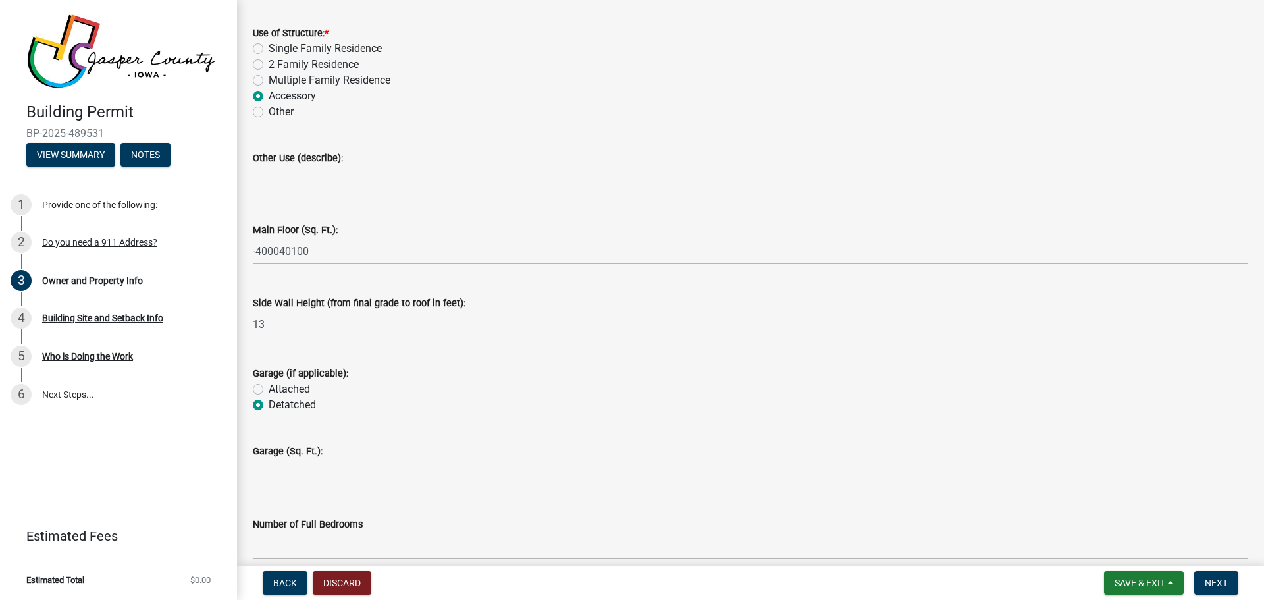
click at [269, 391] on label "Attached" at bounding box center [289, 389] width 41 height 16
click at [269, 390] on input "Attached" at bounding box center [273, 385] width 9 height 9
radio input "true"
click at [269, 406] on label "Detatched" at bounding box center [292, 405] width 47 height 16
click at [269, 406] on input "Detatched" at bounding box center [273, 401] width 9 height 9
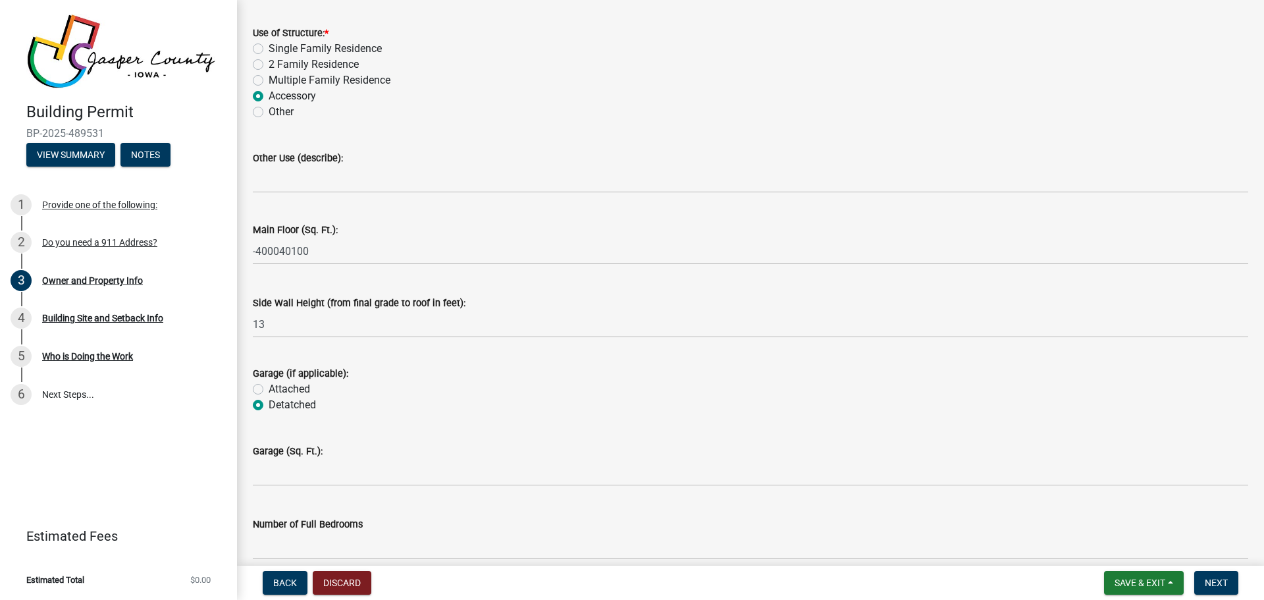
radio input "true"
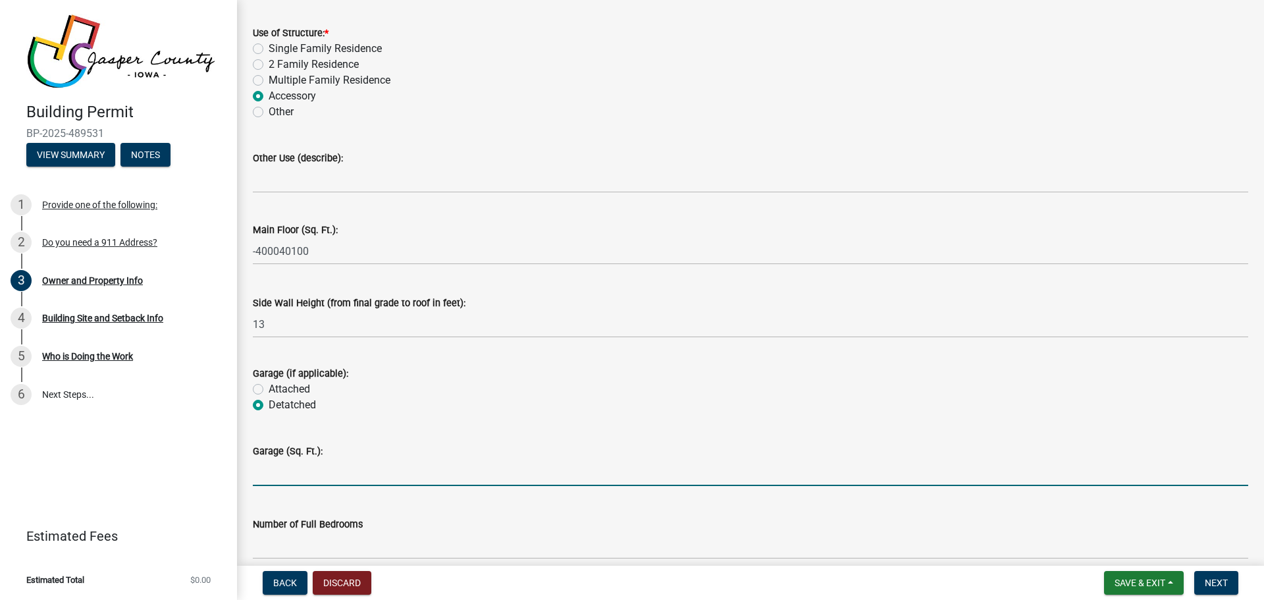
click at [263, 468] on input "text" at bounding box center [751, 472] width 996 height 27
type input "n/a"
drag, startPoint x: 290, startPoint y: 475, endPoint x: 237, endPoint y: 466, distance: 54.1
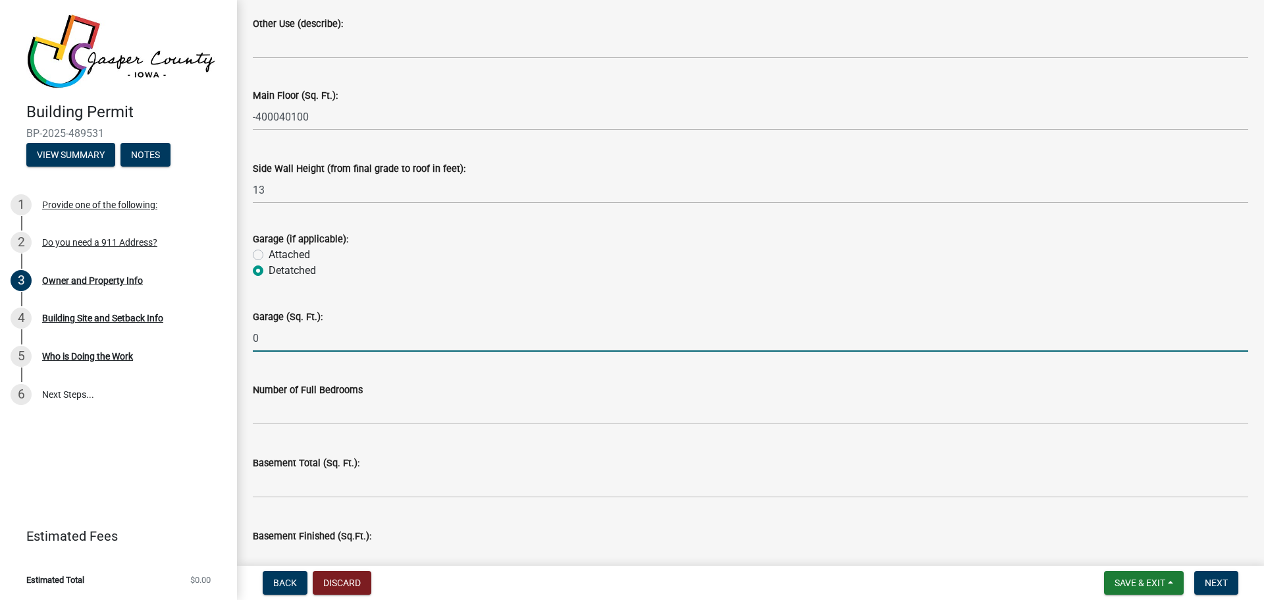
scroll to position [2370, 0]
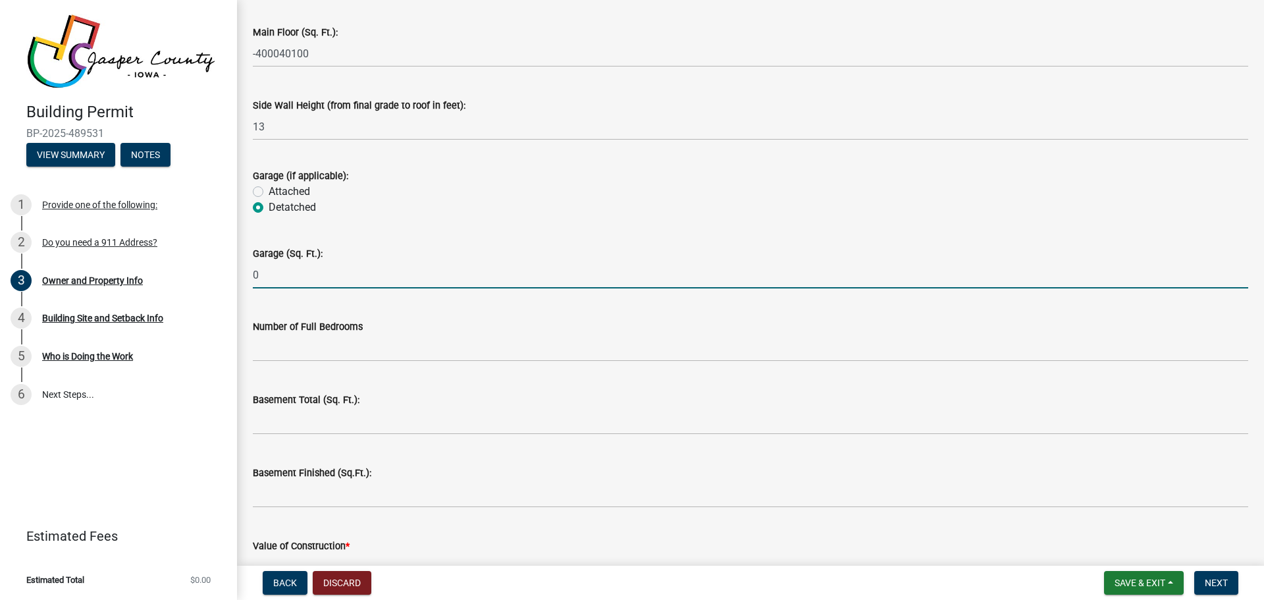
type input "0"
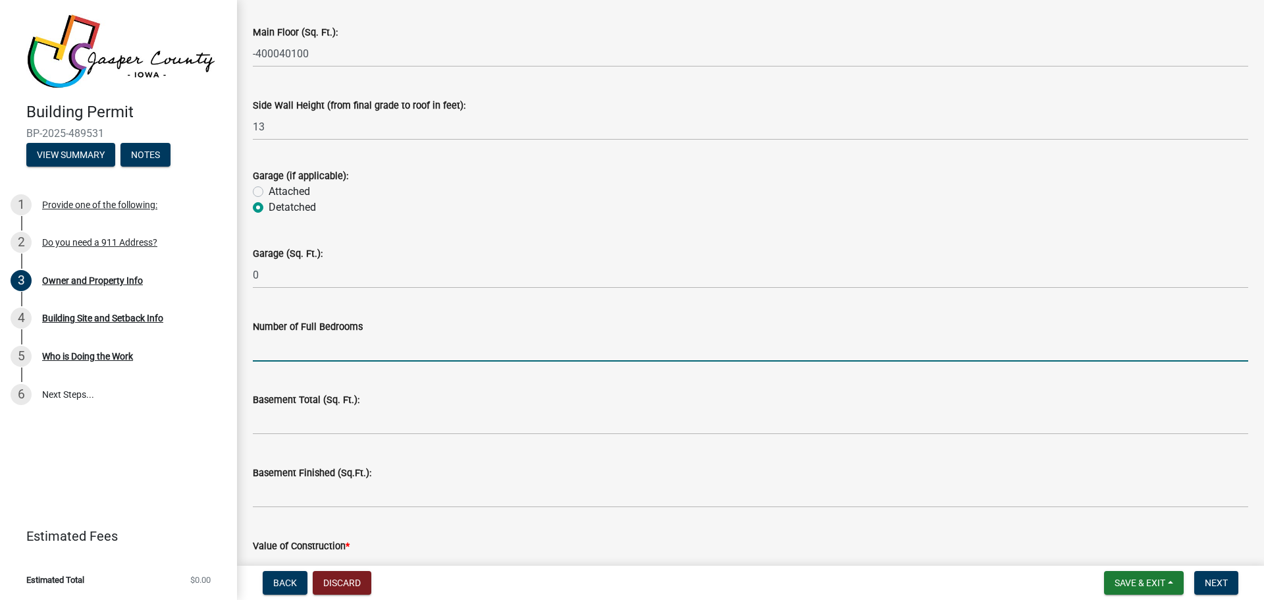
click at [290, 346] on input "text" at bounding box center [751, 347] width 996 height 27
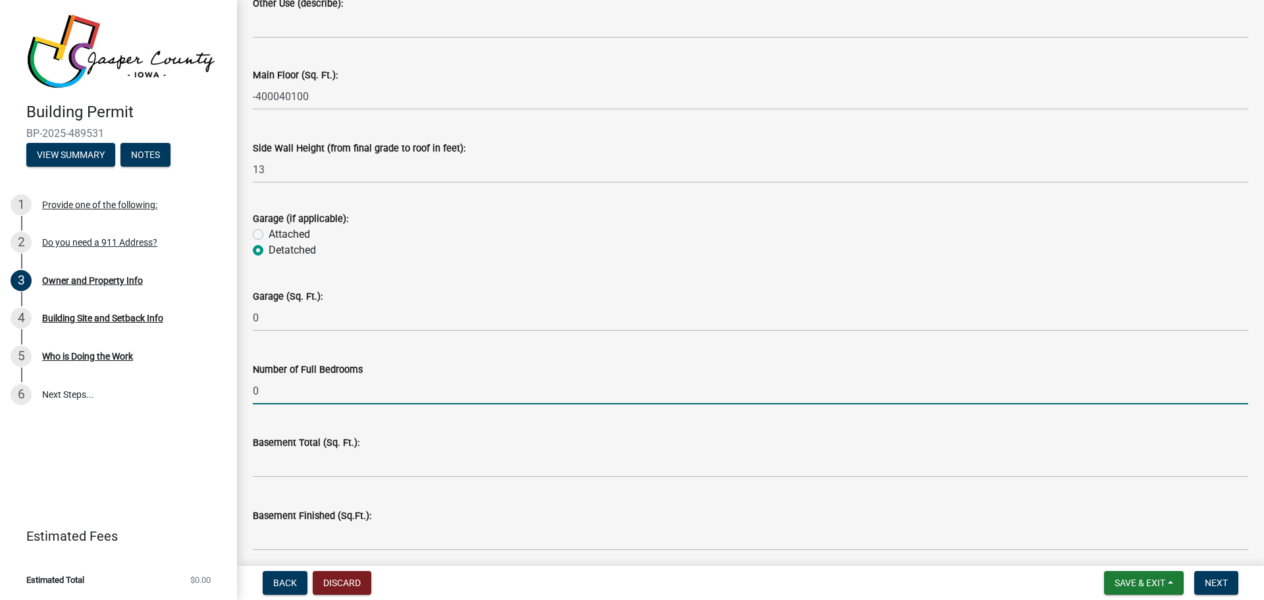
scroll to position [2304, 0]
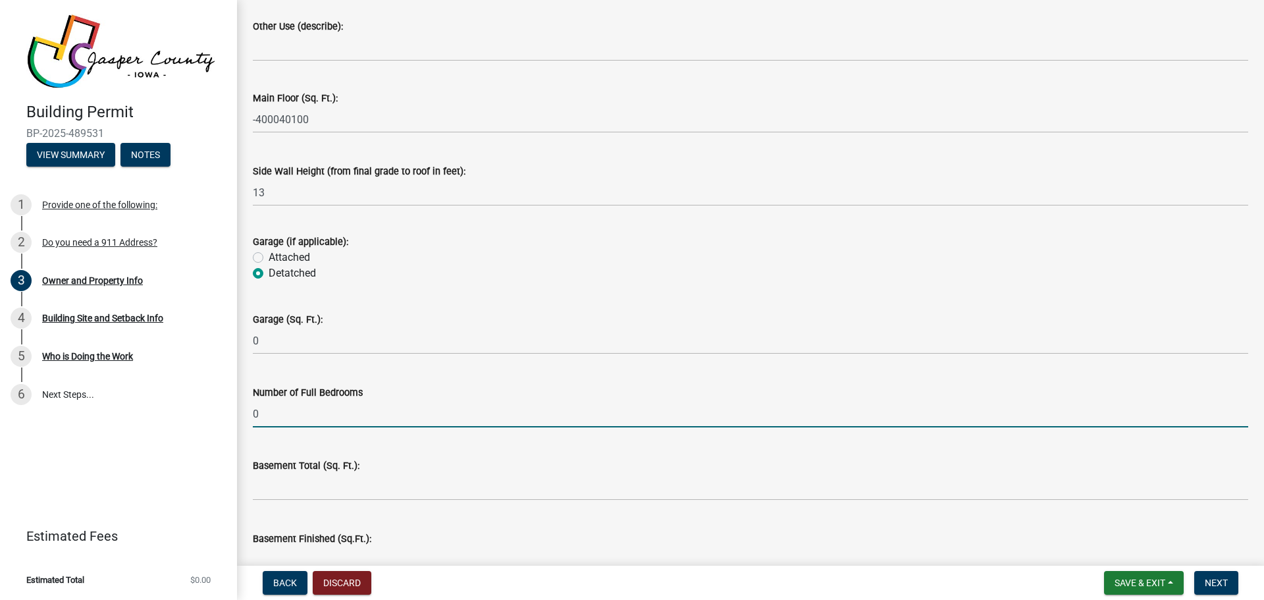
type input "0"
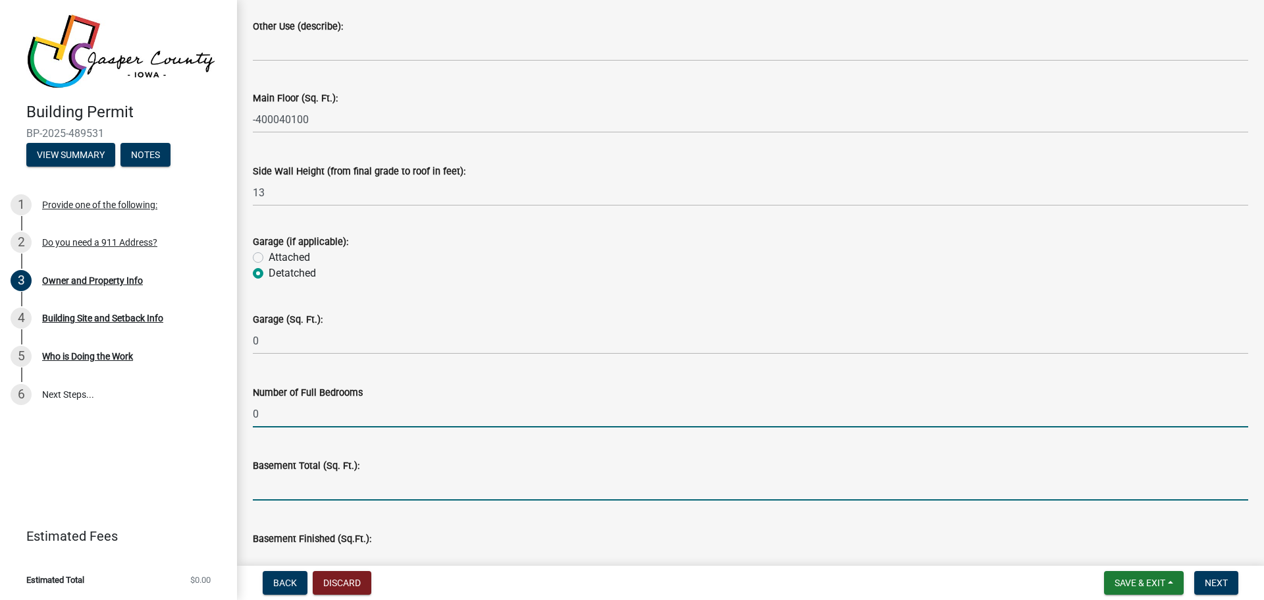
click at [281, 493] on input "text" at bounding box center [751, 486] width 996 height 27
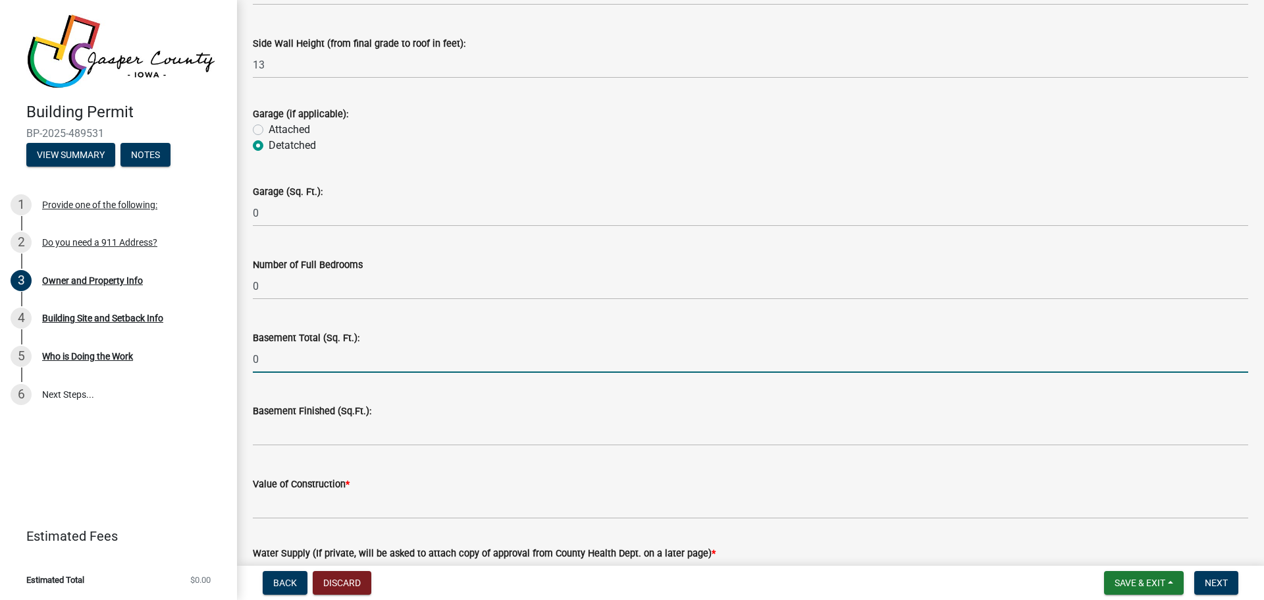
scroll to position [2502, 0]
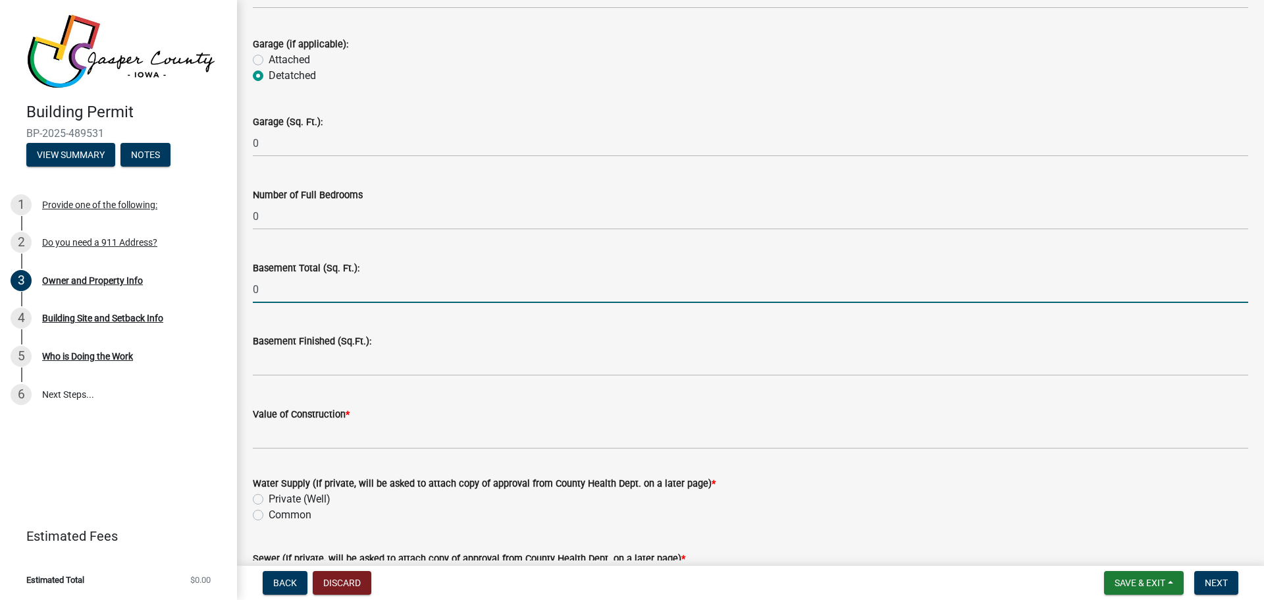
type input "0"
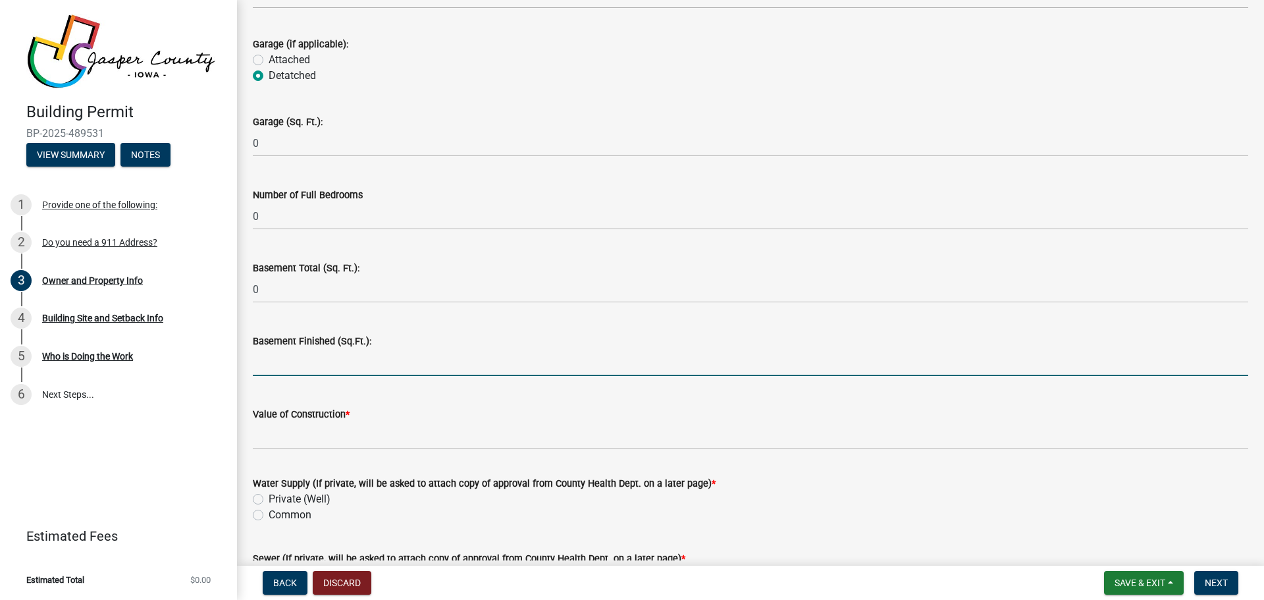
click at [265, 365] on input "text" at bounding box center [751, 362] width 996 height 27
type input "0"
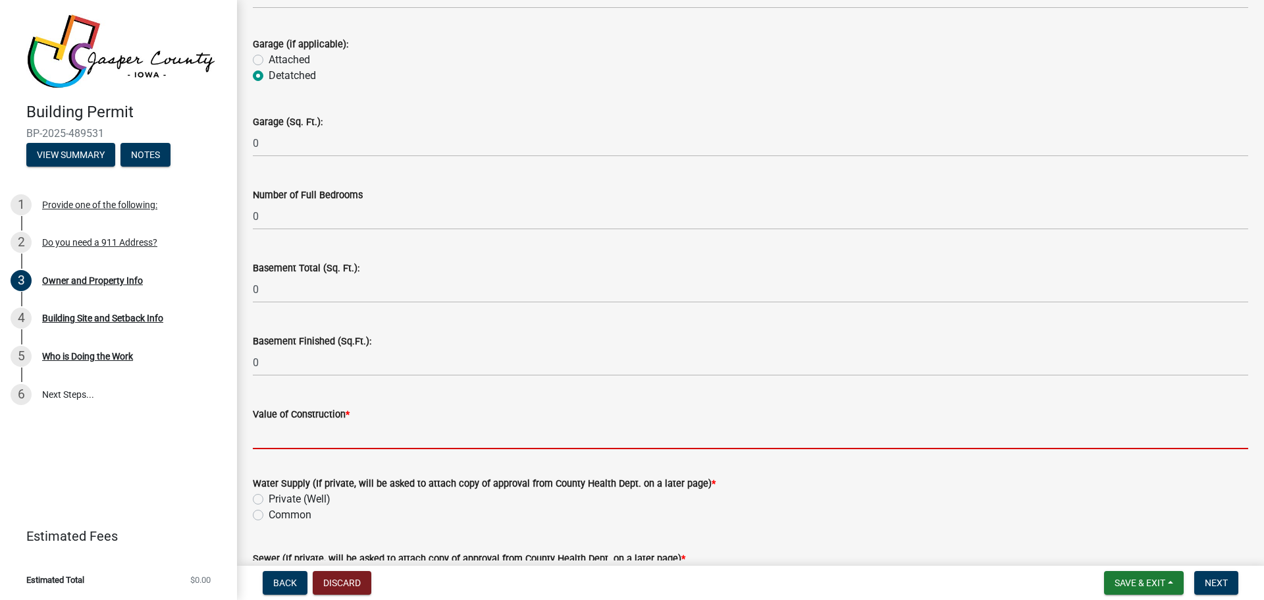
click at [275, 436] on input "Value of Construction *" at bounding box center [751, 435] width 996 height 27
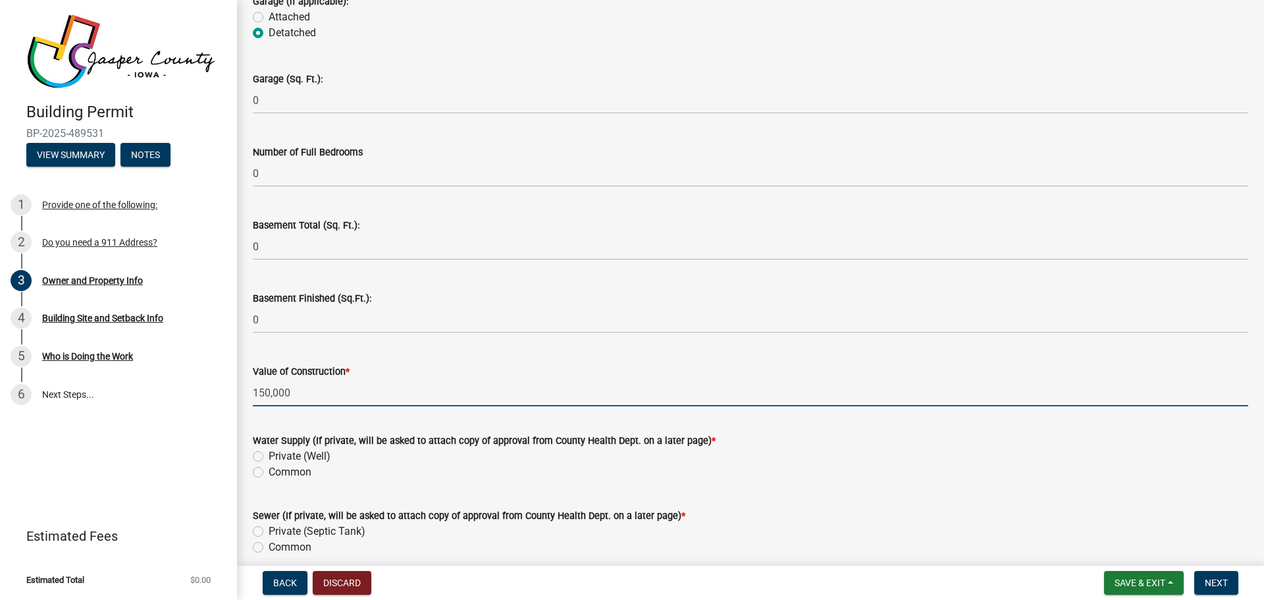
scroll to position [2568, 0]
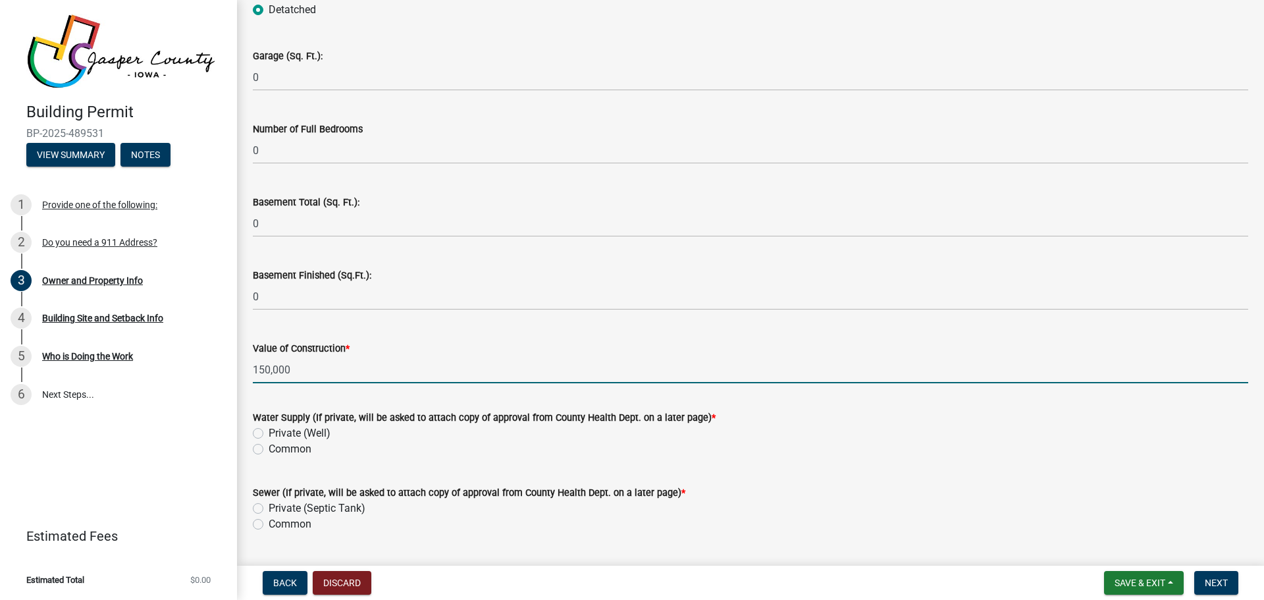
type input "150,000"
click at [269, 450] on label "Common" at bounding box center [290, 449] width 43 height 16
click at [269, 450] on input "Common" at bounding box center [273, 445] width 9 height 9
radio input "true"
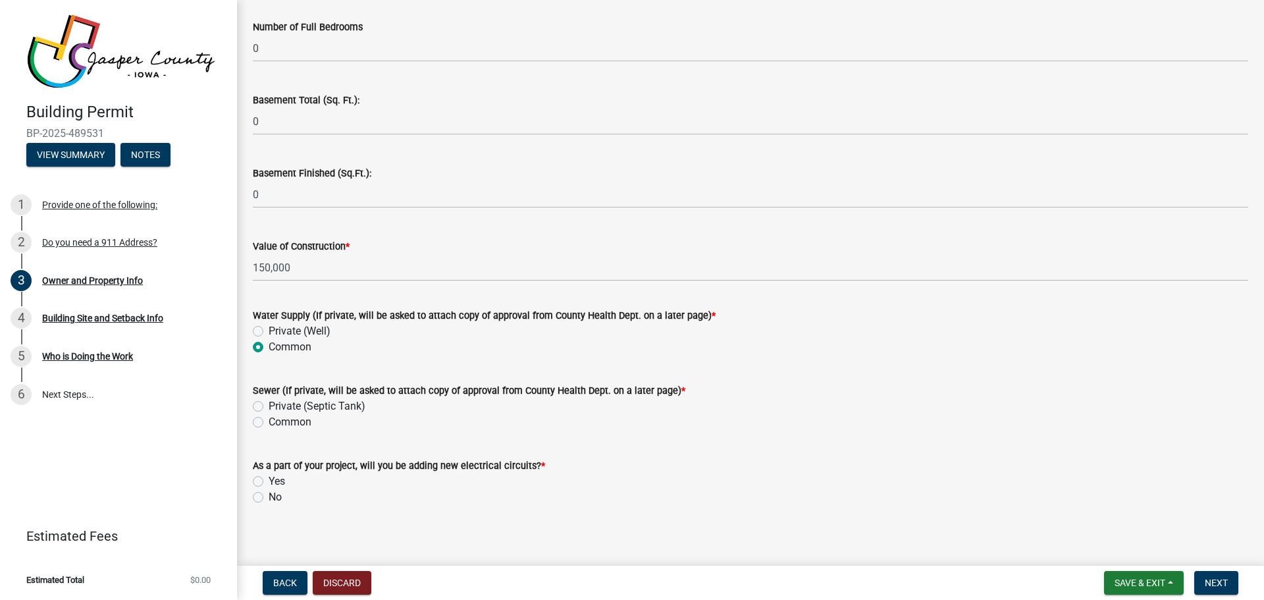
scroll to position [2678, 0]
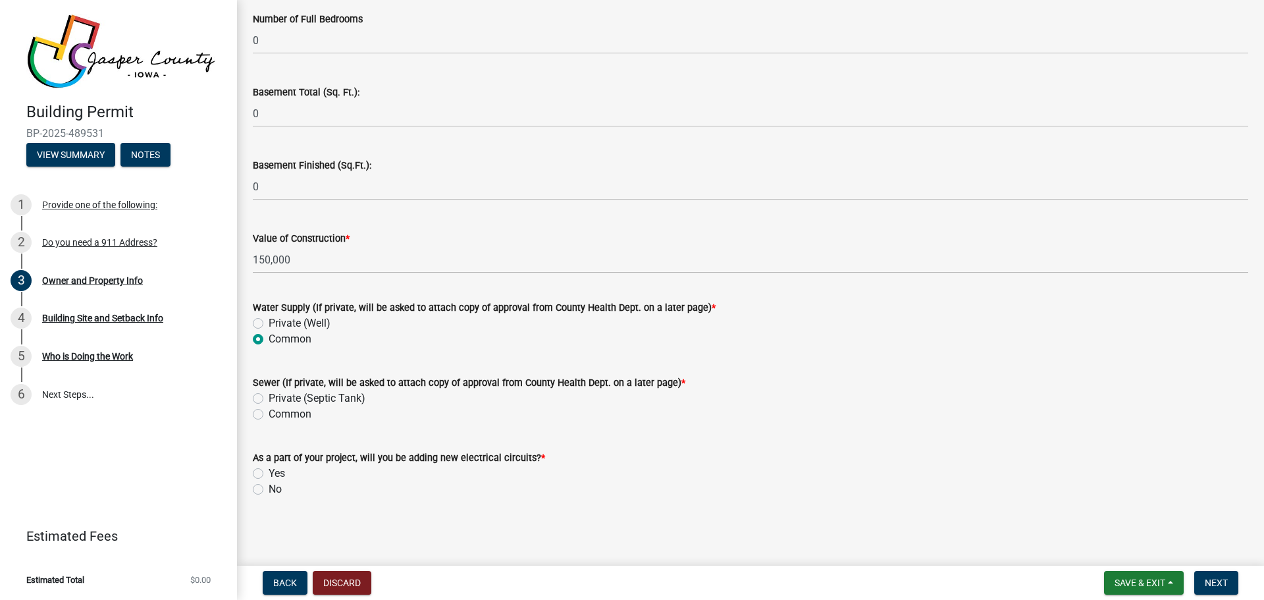
click at [269, 477] on label "Yes" at bounding box center [277, 474] width 16 height 16
click at [269, 474] on input "Yes" at bounding box center [273, 470] width 9 height 9
radio input "true"
click at [1208, 583] on span "Next" at bounding box center [1216, 582] width 23 height 11
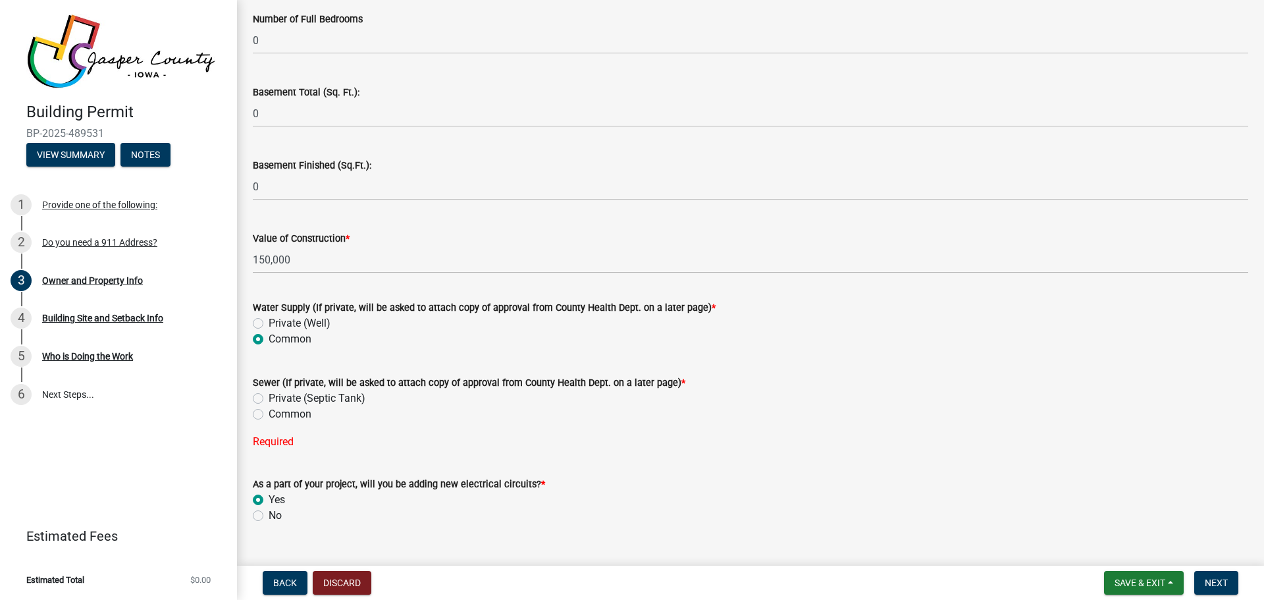
click at [269, 397] on label "Private (Septic Tank)" at bounding box center [317, 398] width 97 height 16
click at [269, 397] on input "Private (Septic Tank)" at bounding box center [273, 394] width 9 height 9
radio input "true"
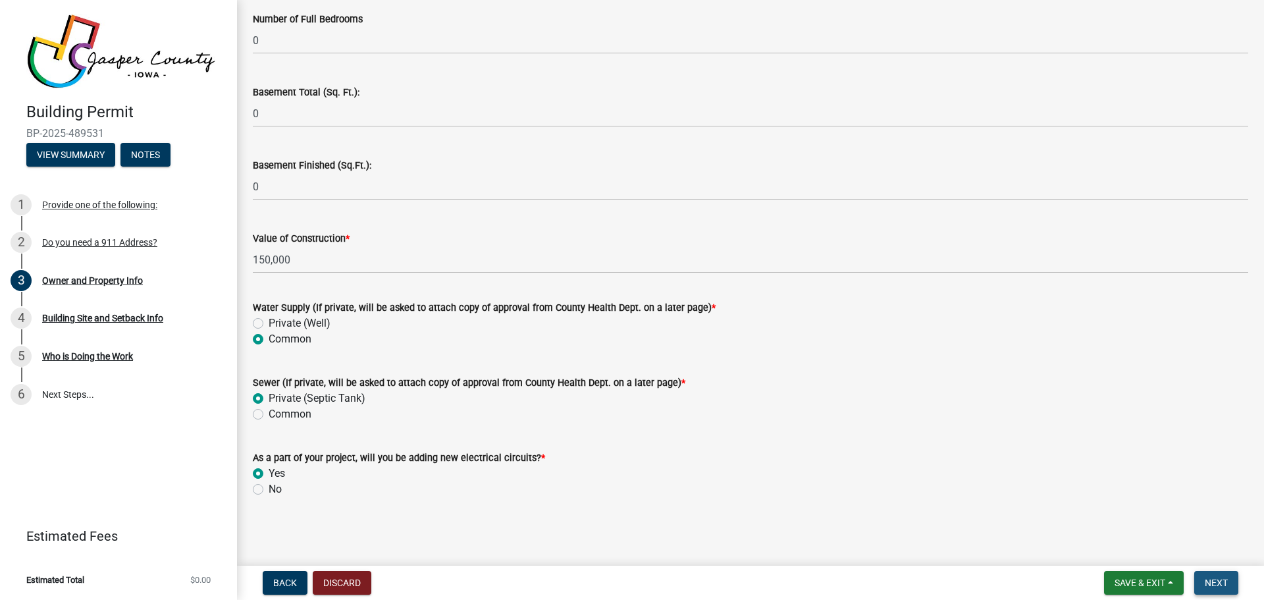
click at [1218, 584] on span "Next" at bounding box center [1216, 582] width 23 height 11
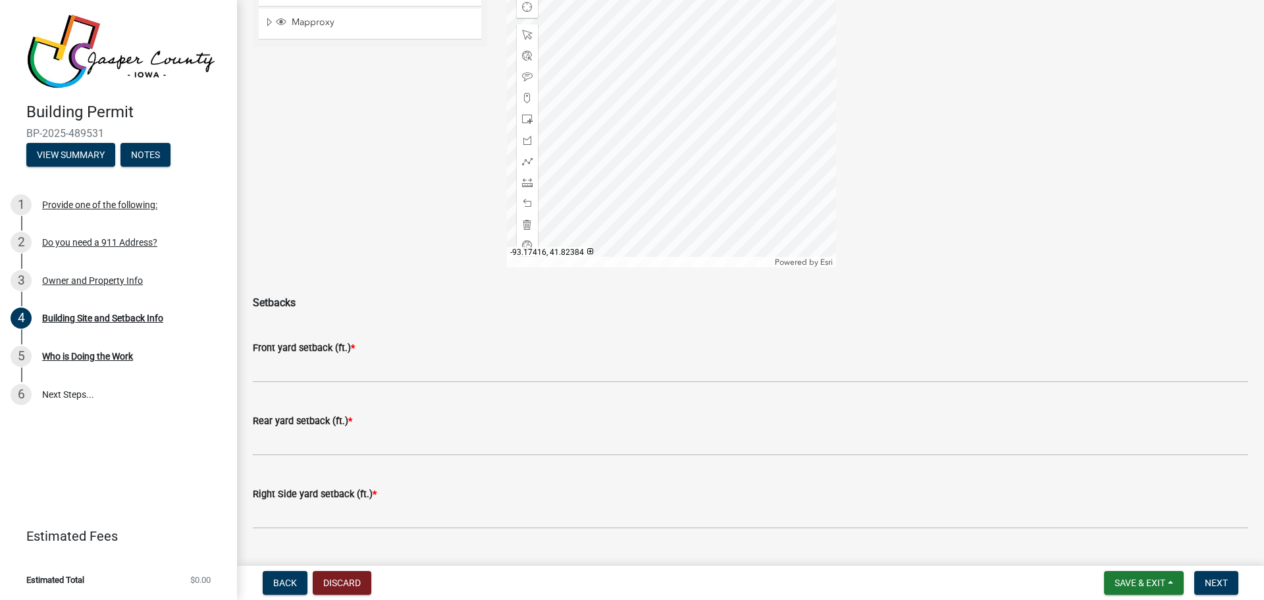
scroll to position [198, 0]
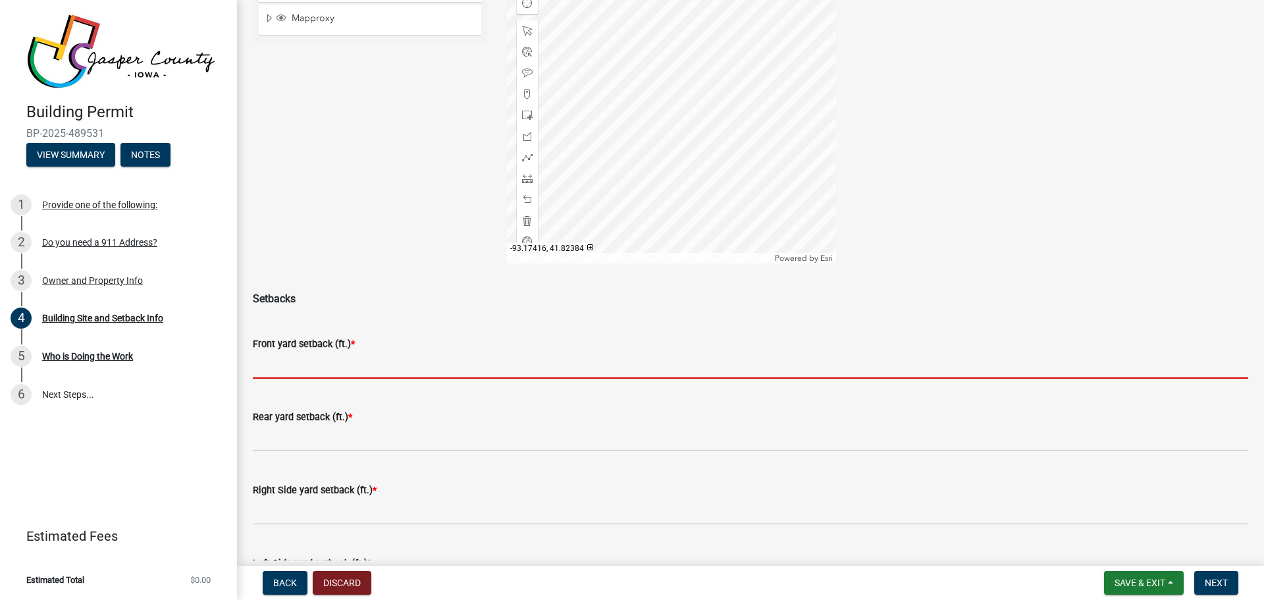
click at [292, 369] on input "text" at bounding box center [751, 365] width 996 height 27
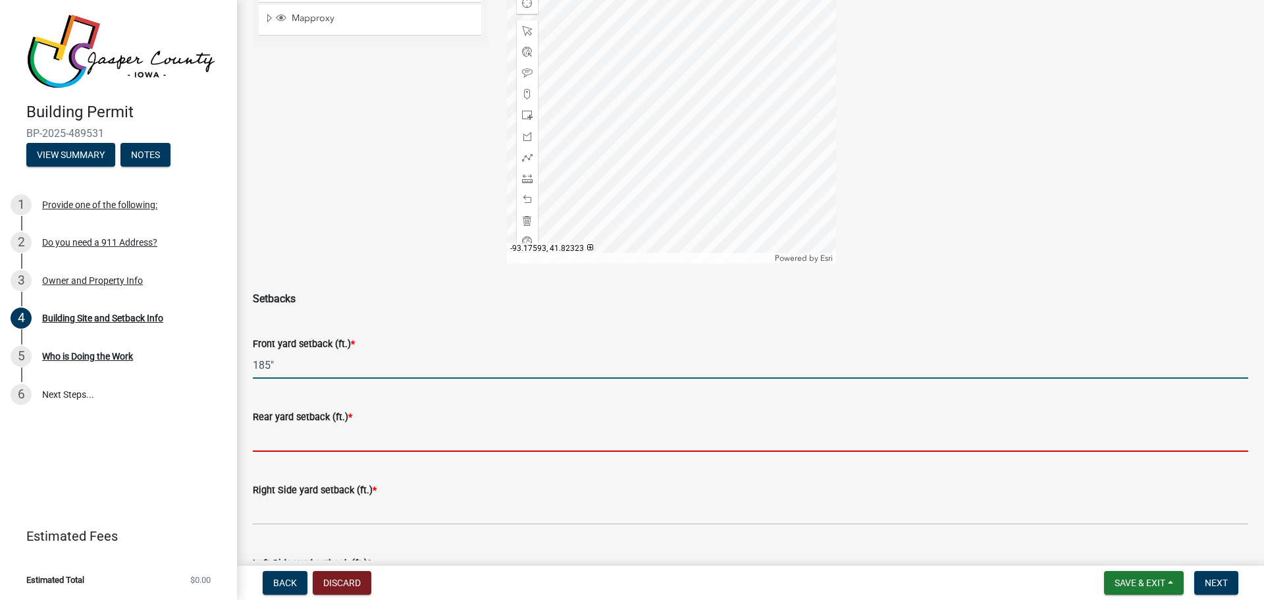
type input "185"
click at [280, 432] on input "text" at bounding box center [751, 438] width 996 height 27
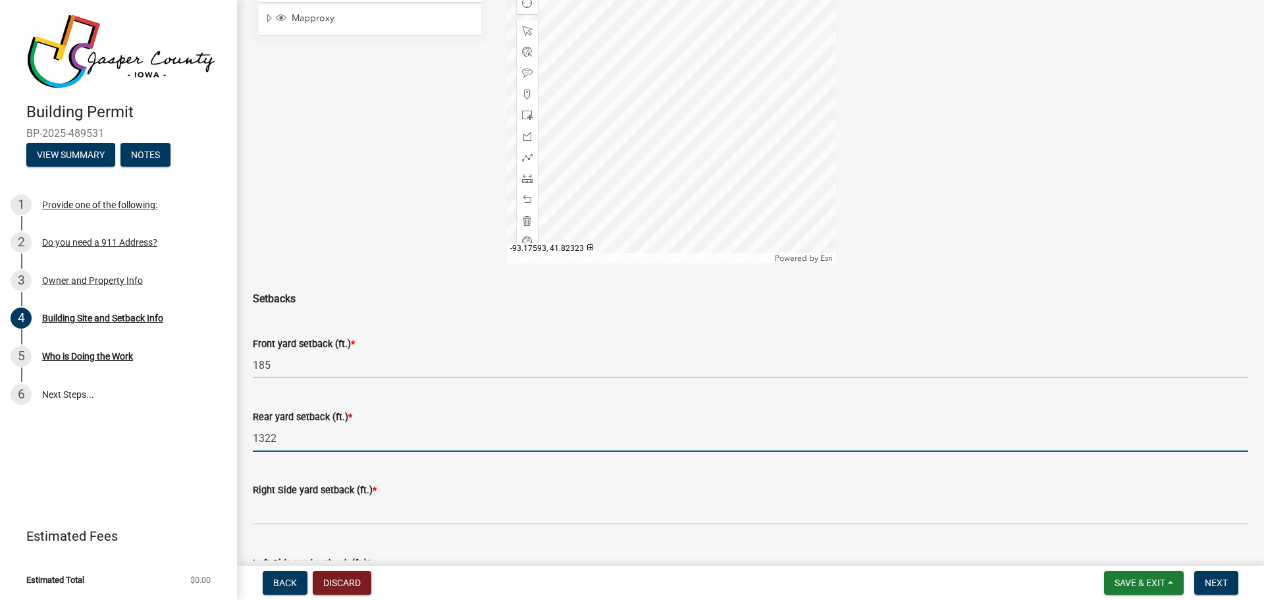
type input "1322"
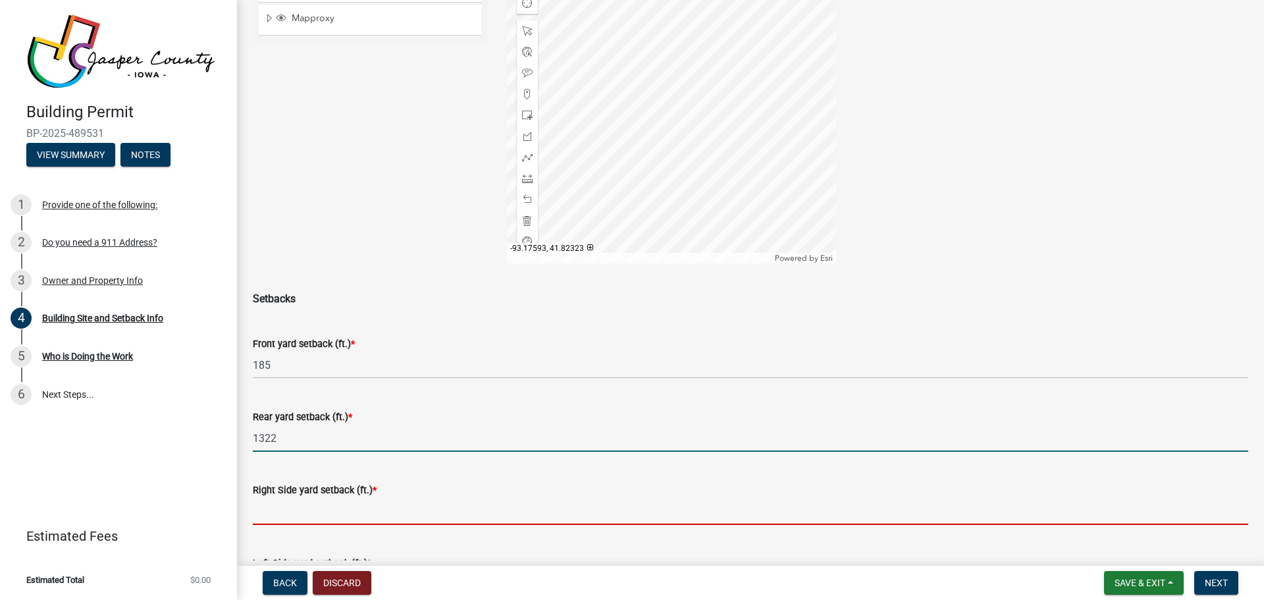
click at [301, 512] on input "text" at bounding box center [751, 511] width 996 height 27
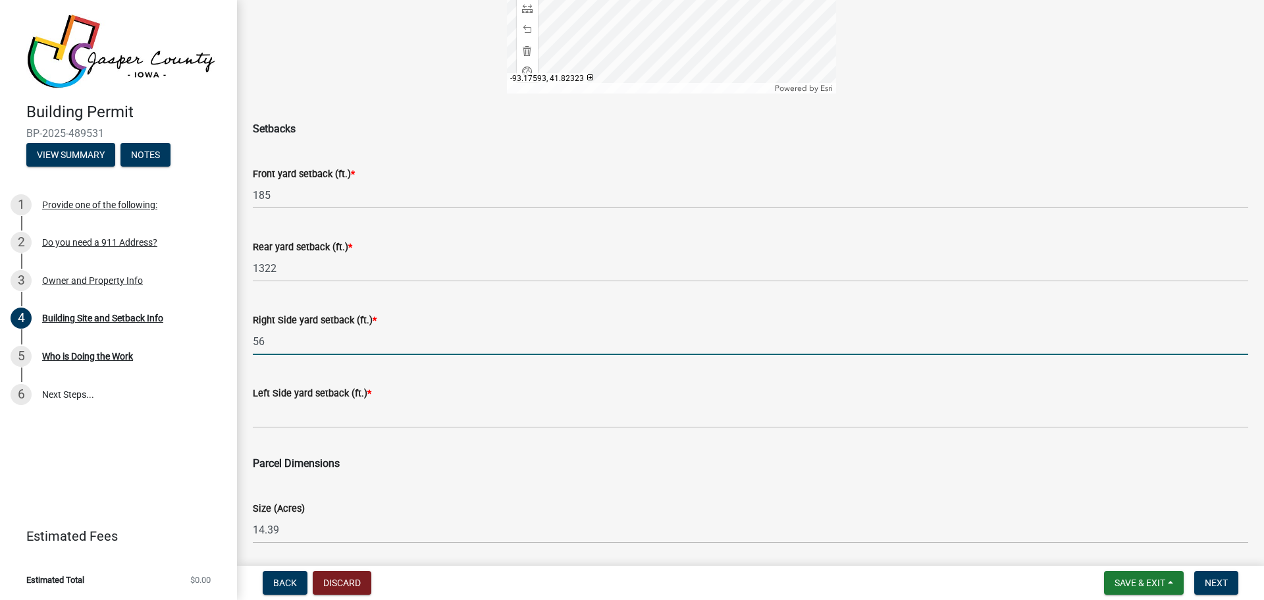
scroll to position [395, 0]
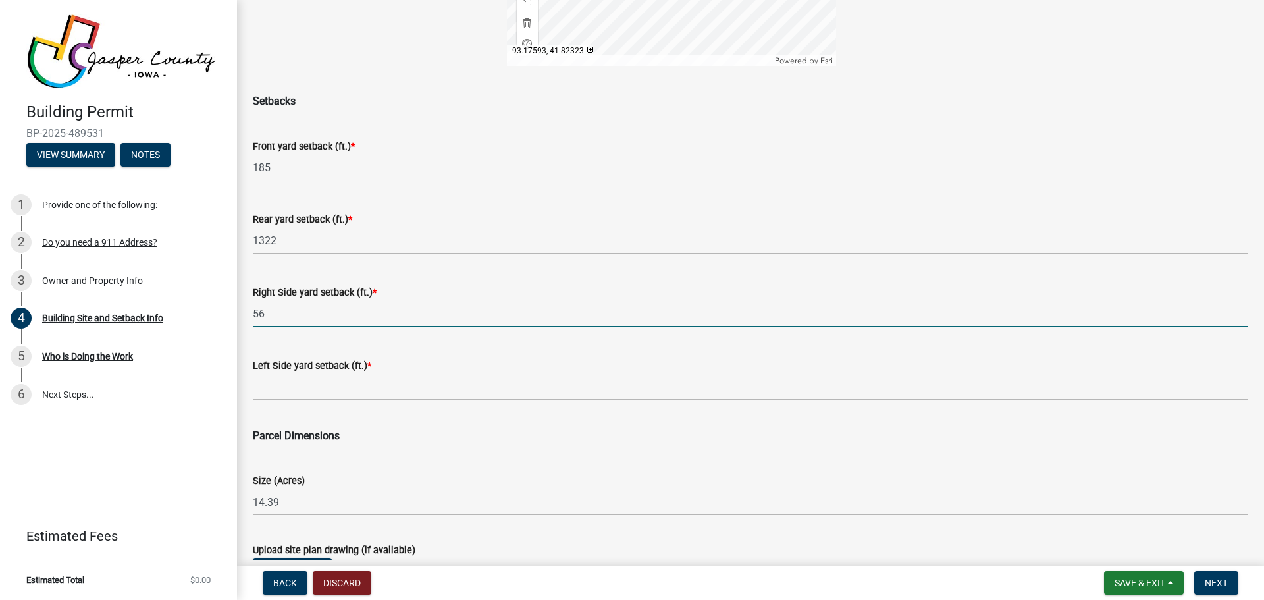
type input "56"
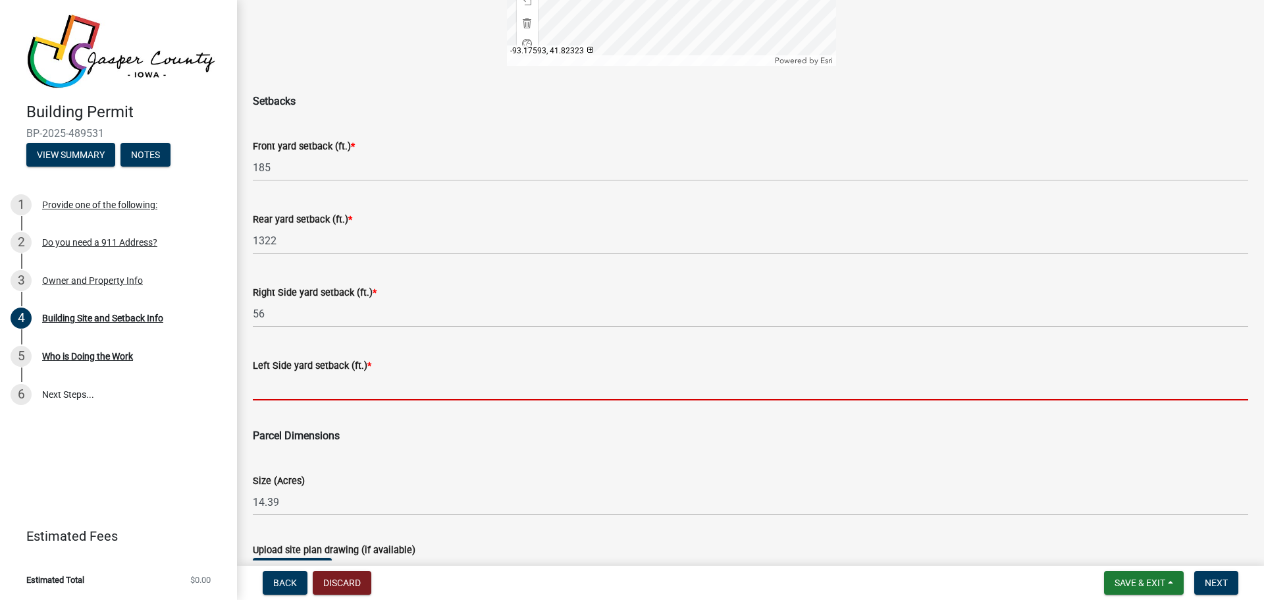
click at [307, 382] on input "text" at bounding box center [751, 386] width 996 height 27
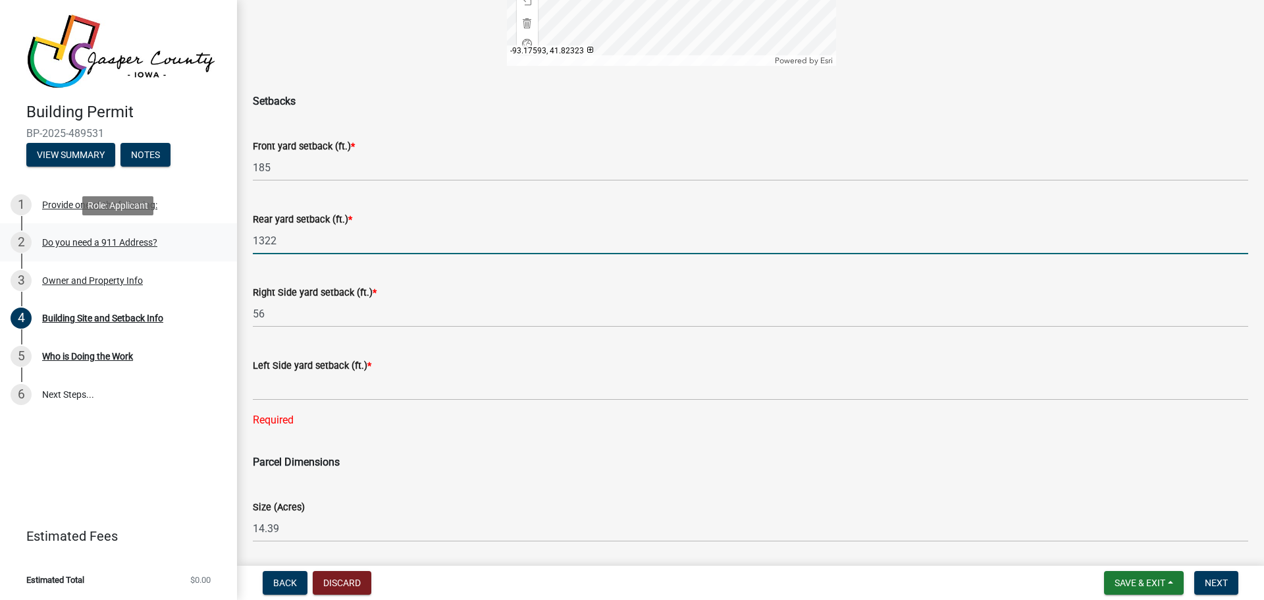
drag, startPoint x: 306, startPoint y: 242, endPoint x: 227, endPoint y: 238, distance: 78.5
click at [227, 238] on div "Building Permit BP-2025-489531 View Summary Notes 1 Provide one of the followin…" at bounding box center [632, 300] width 1264 height 600
type input "1064"
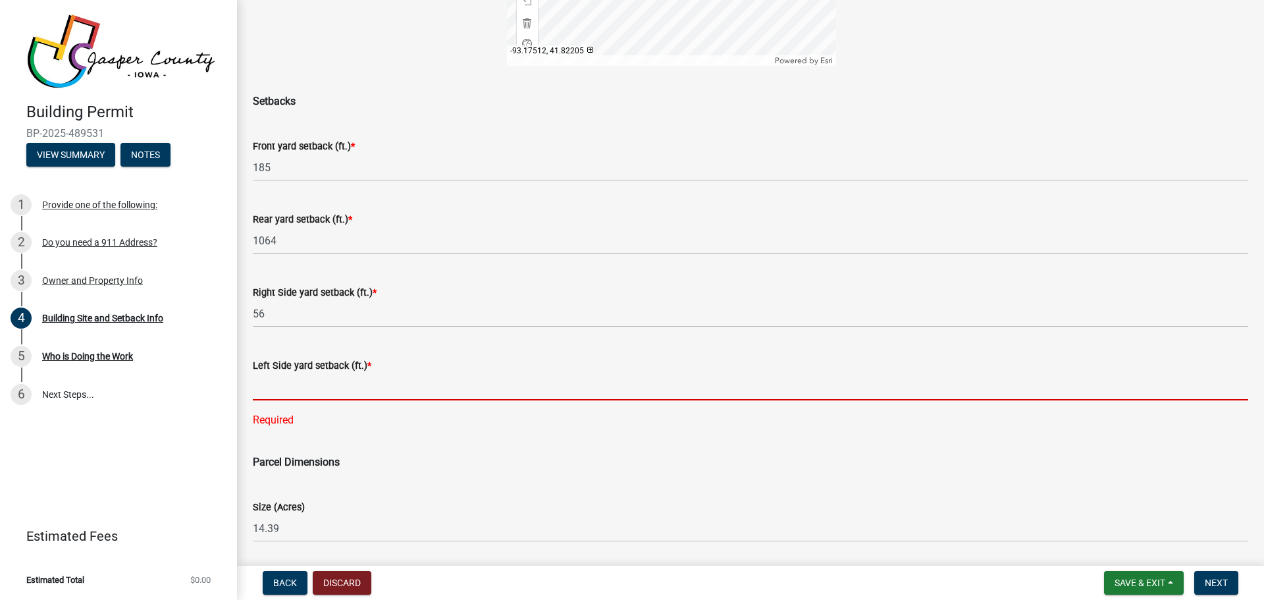
click at [306, 382] on input "text" at bounding box center [751, 386] width 996 height 27
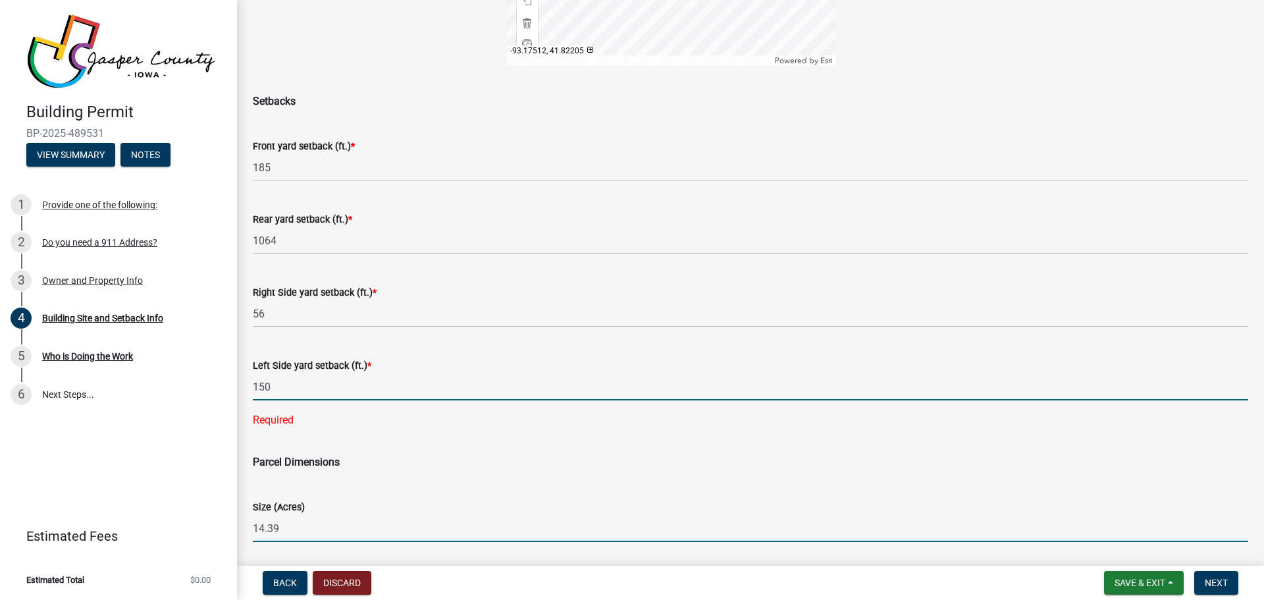
click at [552, 516] on wm-data-entity-input "Size (Acres) 14.39" at bounding box center [751, 517] width 996 height 72
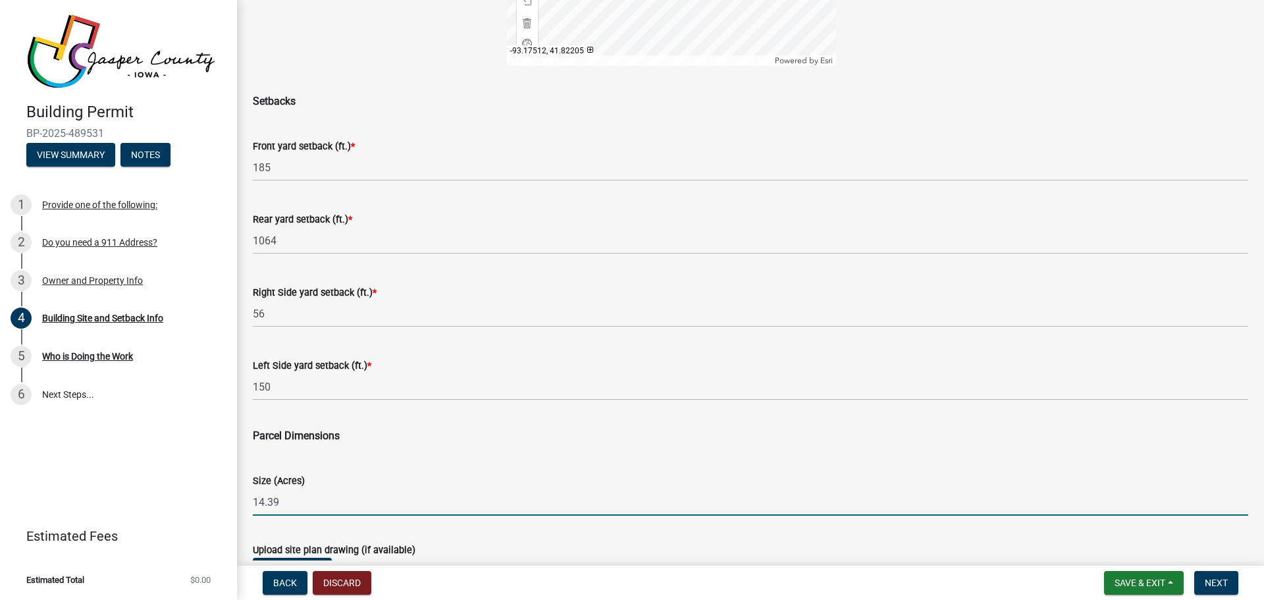
scroll to position [461, 0]
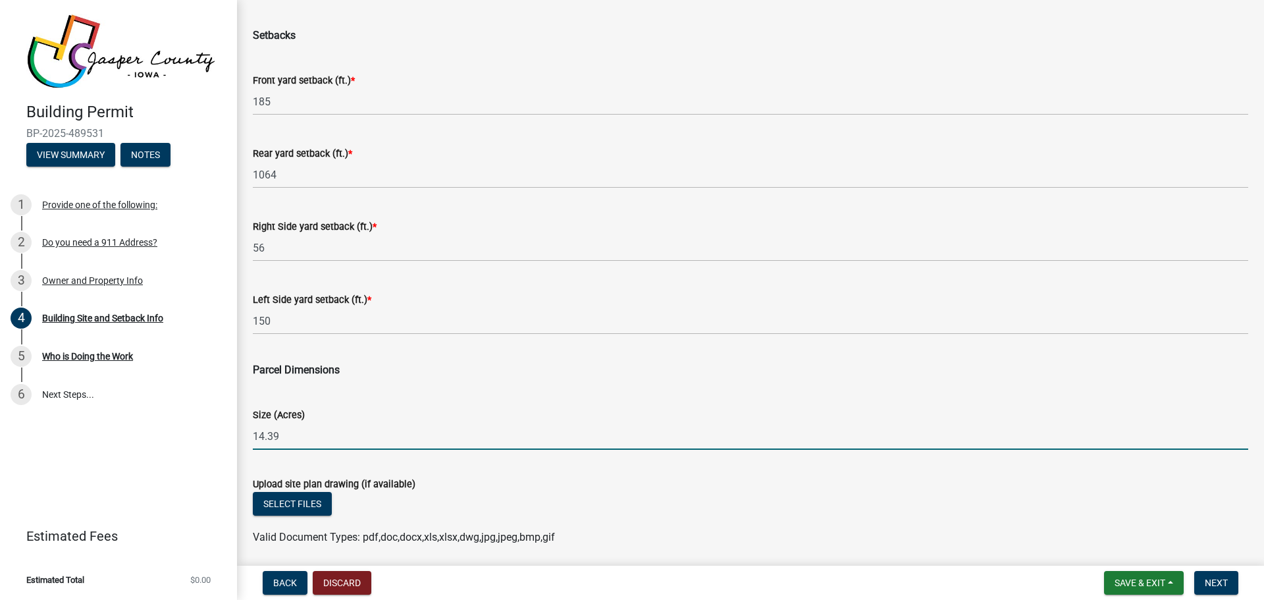
drag, startPoint x: 300, startPoint y: 437, endPoint x: 243, endPoint y: 444, distance: 57.2
click at [243, 444] on div "Size (Acres) 14.39" at bounding box center [750, 418] width 1015 height 61
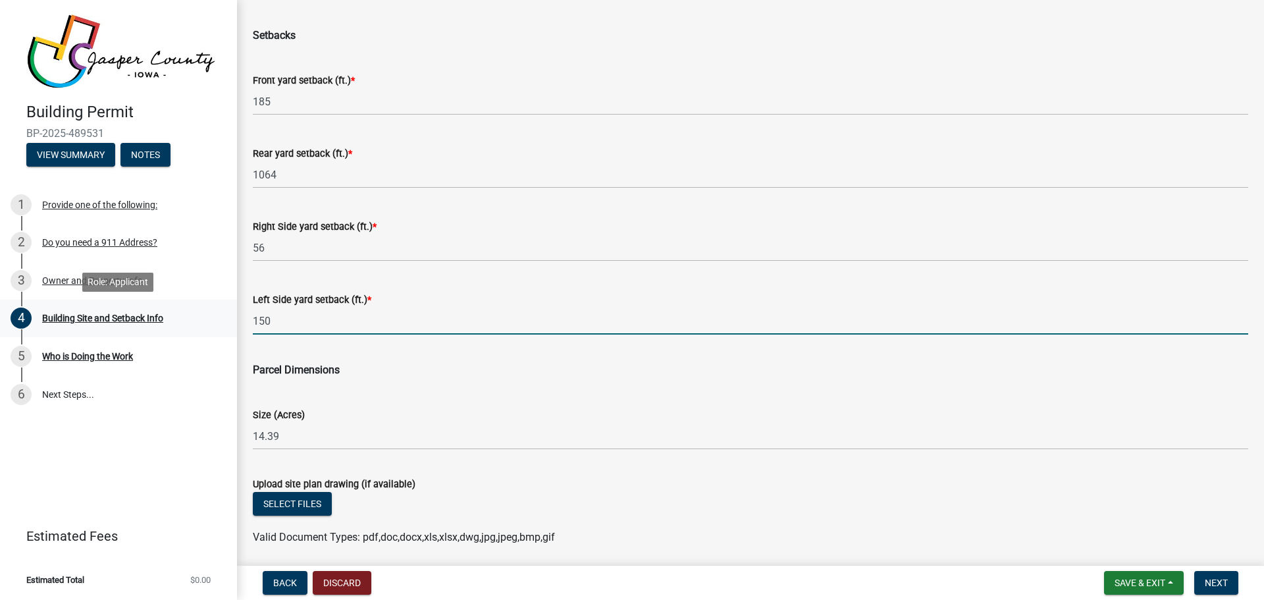
drag, startPoint x: 277, startPoint y: 317, endPoint x: 228, endPoint y: 319, distance: 49.4
click at [228, 319] on div "Building Permit BP-2025-489531 View Summary Notes 1 Provide one of the followin…" at bounding box center [632, 300] width 1264 height 600
type input "304"
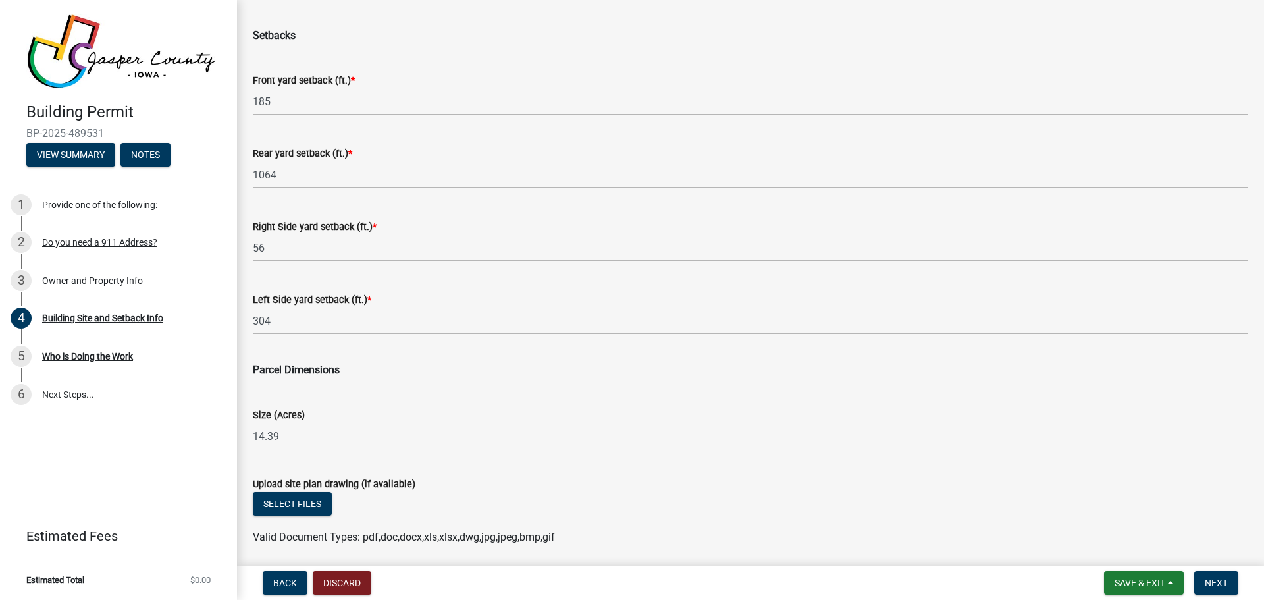
click at [550, 395] on div "Size (Acres) 14.39" at bounding box center [751, 418] width 996 height 61
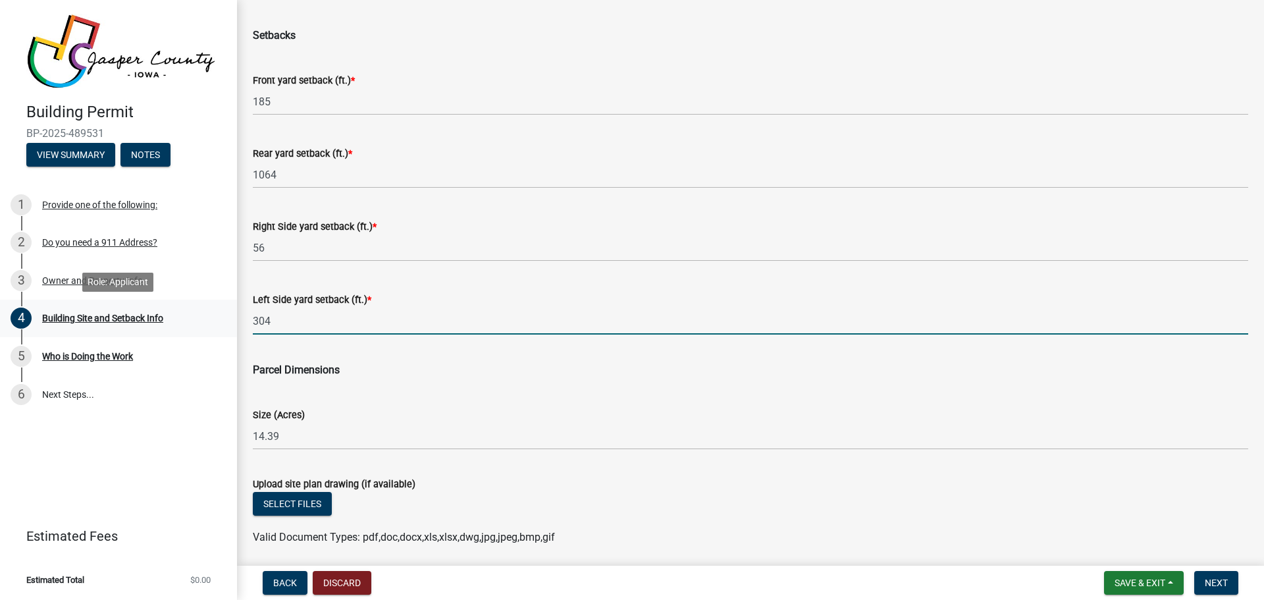
drag, startPoint x: 286, startPoint y: 322, endPoint x: 226, endPoint y: 320, distance: 60.6
click at [226, 320] on div "Building Permit BP-2025-489531 View Summary Notes 1 Provide one of the followin…" at bounding box center [632, 300] width 1264 height 600
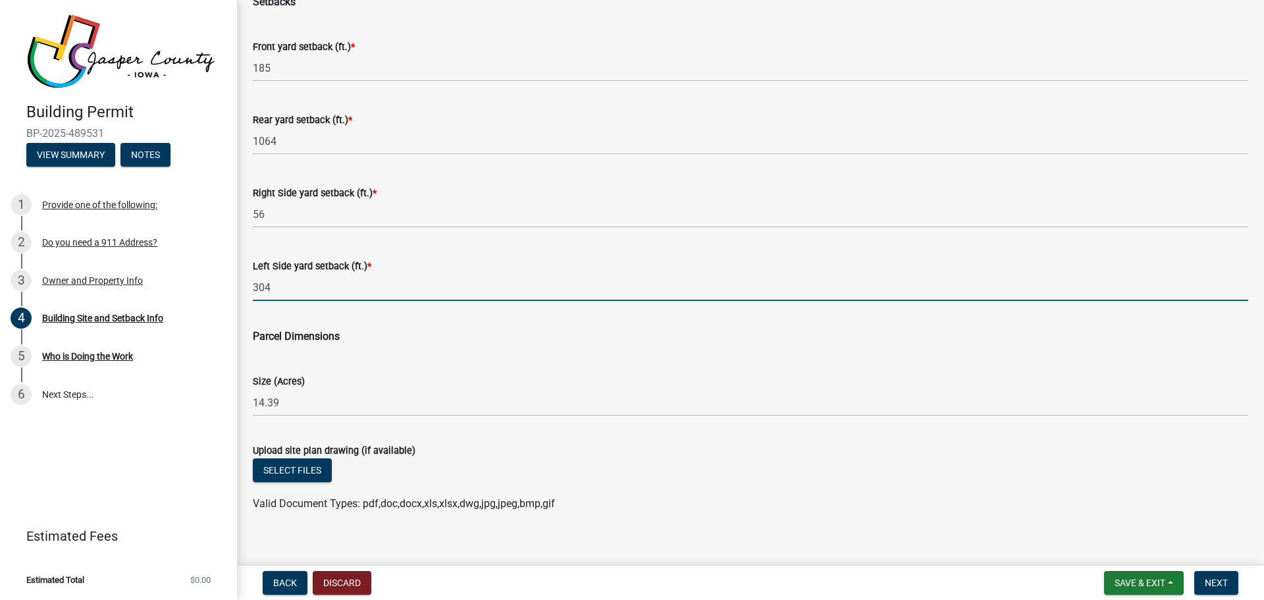
scroll to position [509, 0]
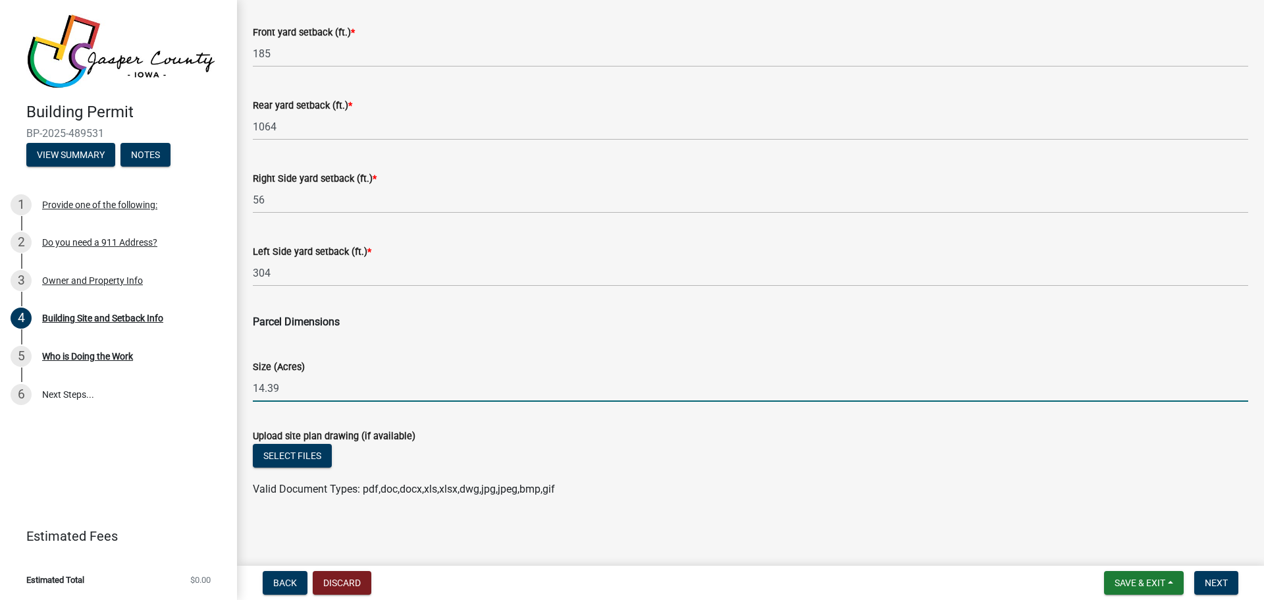
click at [315, 382] on input "14.39" at bounding box center [751, 388] width 996 height 27
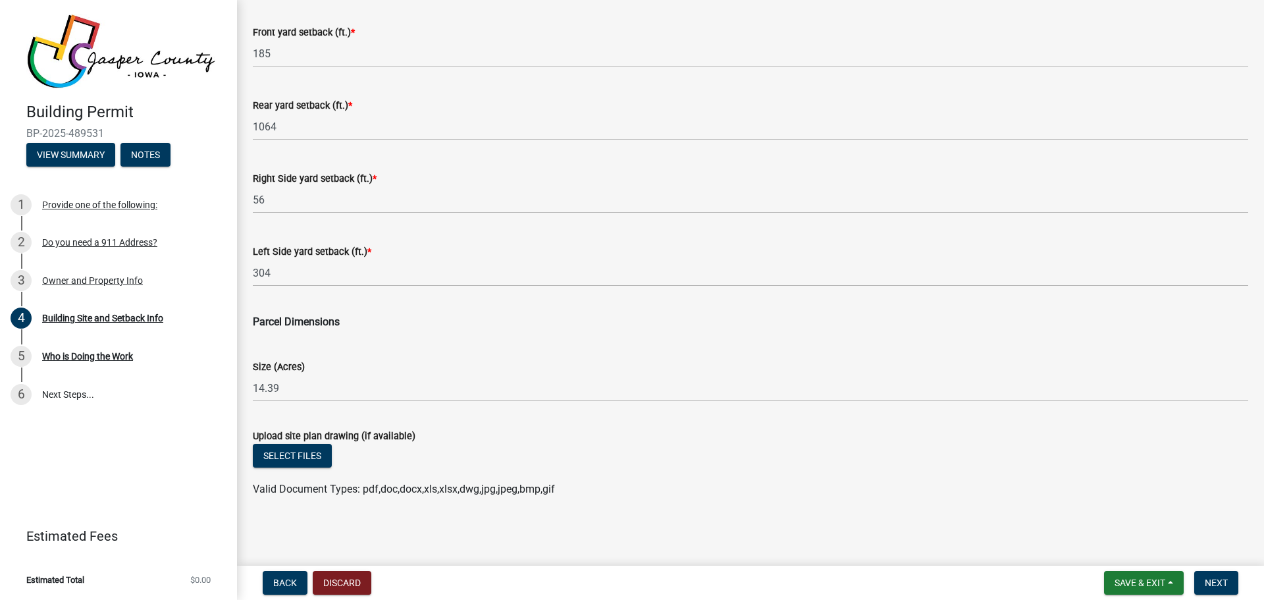
click at [942, 497] on wm-data-entity-input "Upload site plan drawing (if available) Select files Valid Document Types: pdf,…" at bounding box center [751, 460] width 996 height 97
click at [275, 454] on button "Select files" at bounding box center [292, 456] width 79 height 24
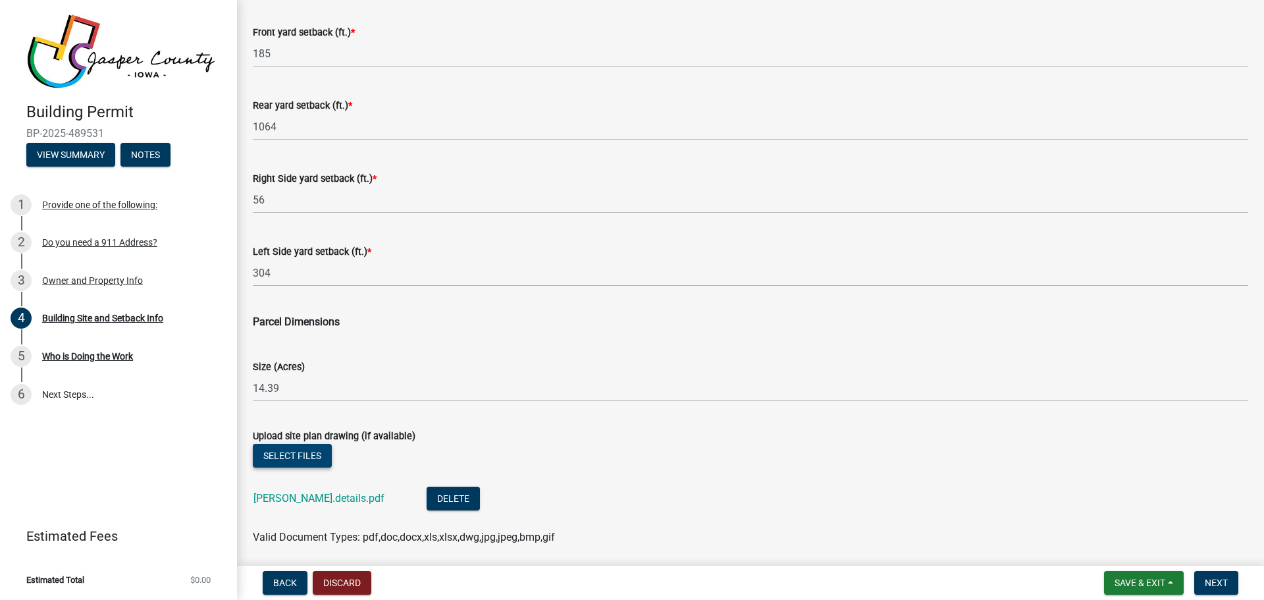
click at [306, 456] on button "Select files" at bounding box center [292, 456] width 79 height 24
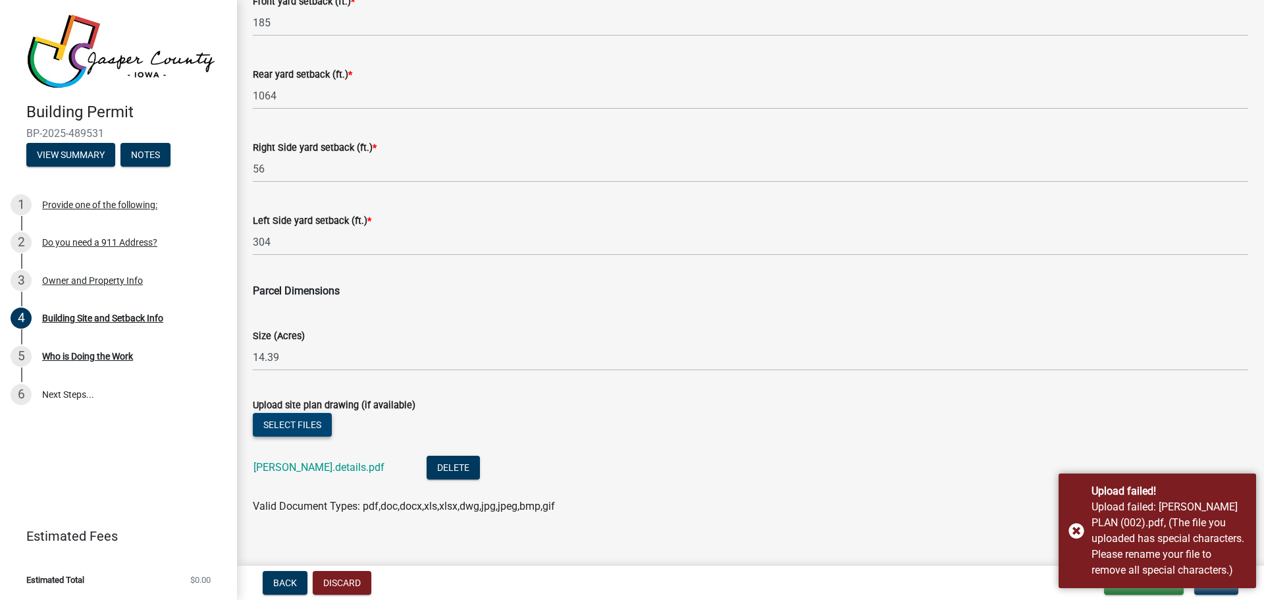
scroll to position [557, 0]
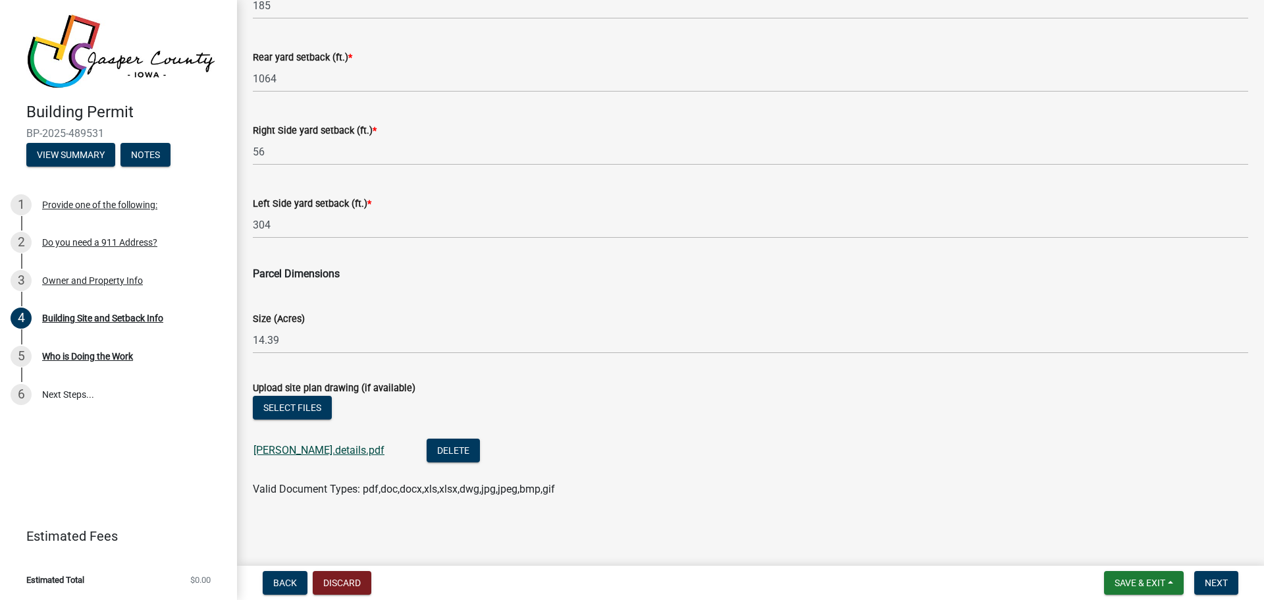
click at [295, 453] on link "[PERSON_NAME].details.pdf" at bounding box center [318, 450] width 131 height 13
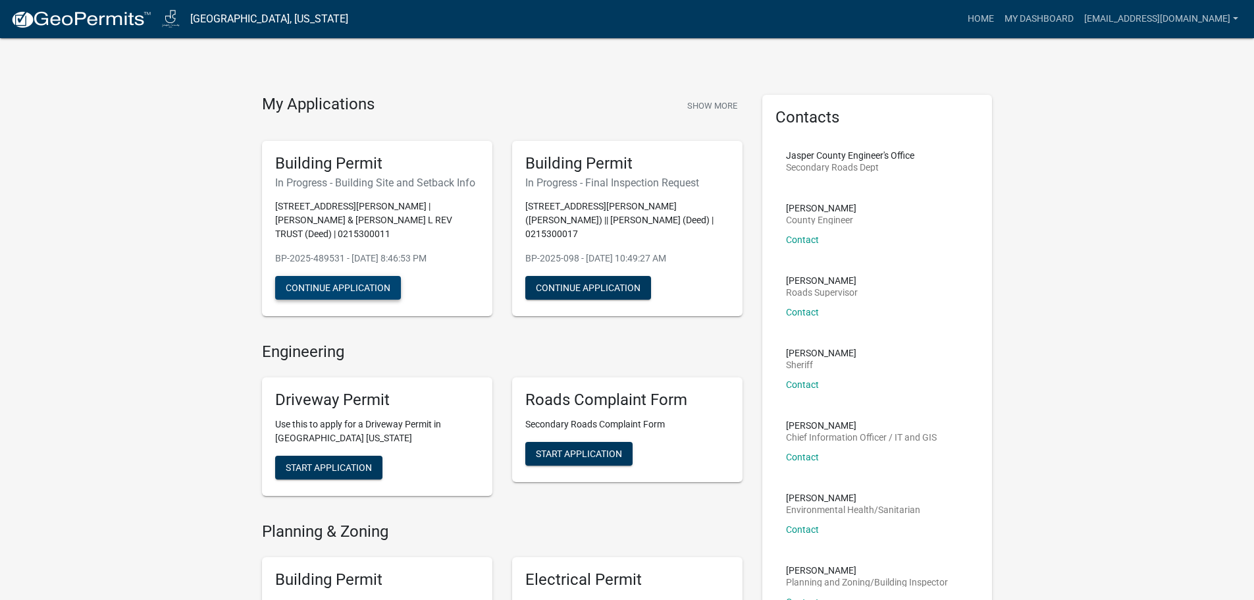
click at [338, 278] on button "Continue Application" at bounding box center [338, 288] width 126 height 24
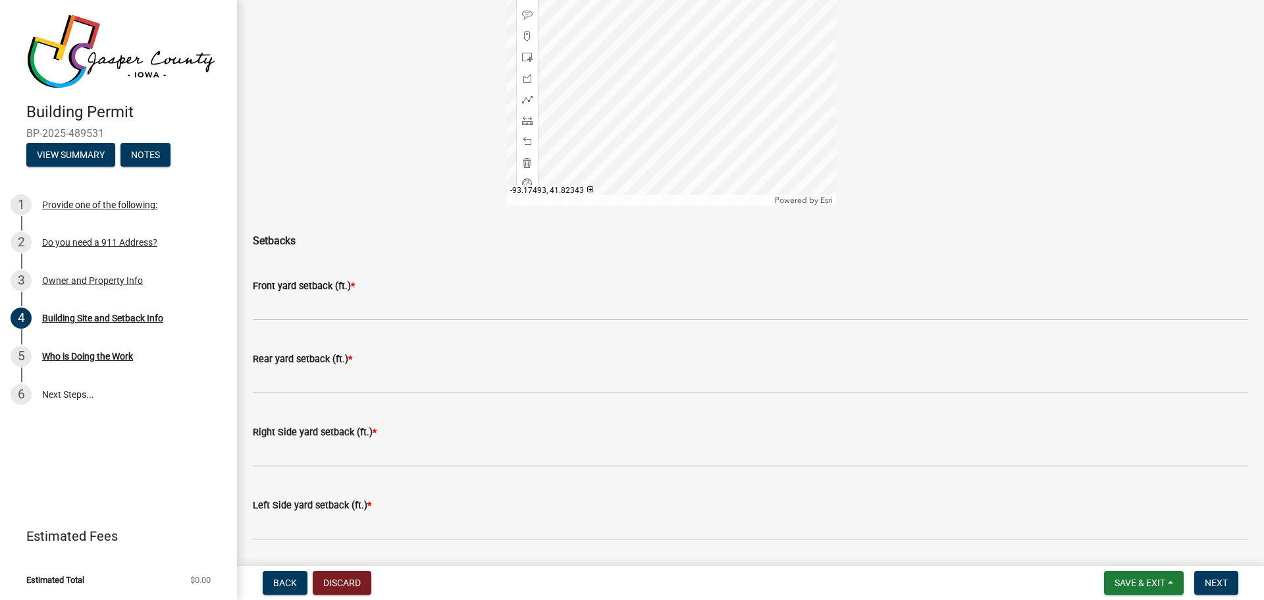
scroll to position [246, 0]
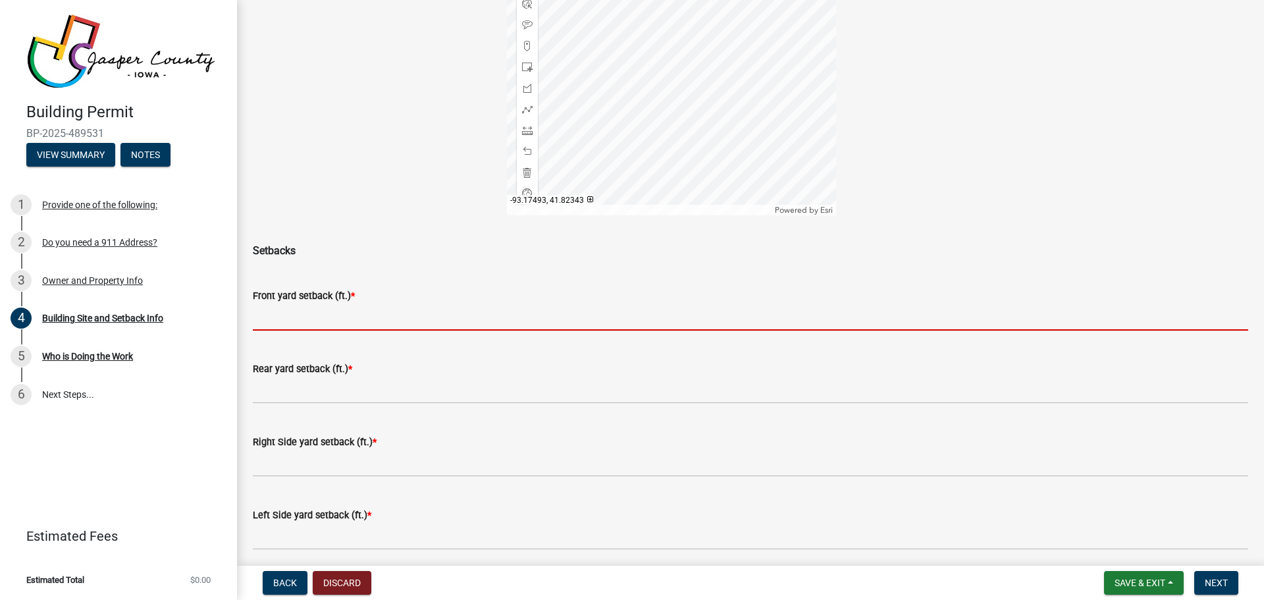
click at [278, 313] on input "text" at bounding box center [751, 317] width 996 height 27
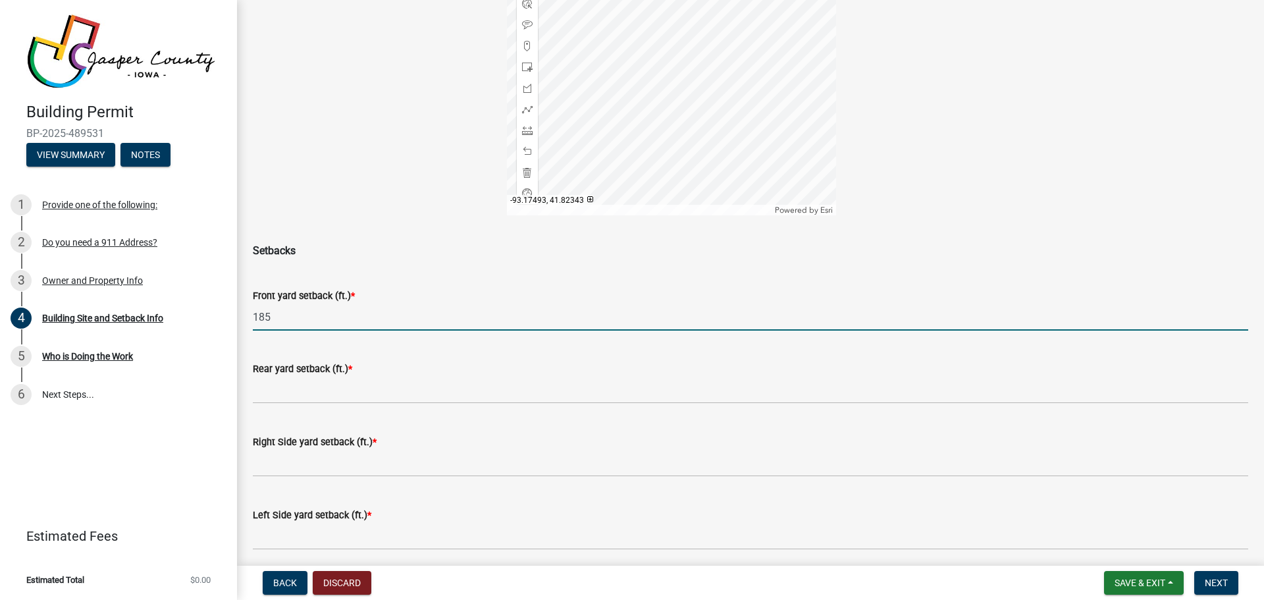
type input "185"
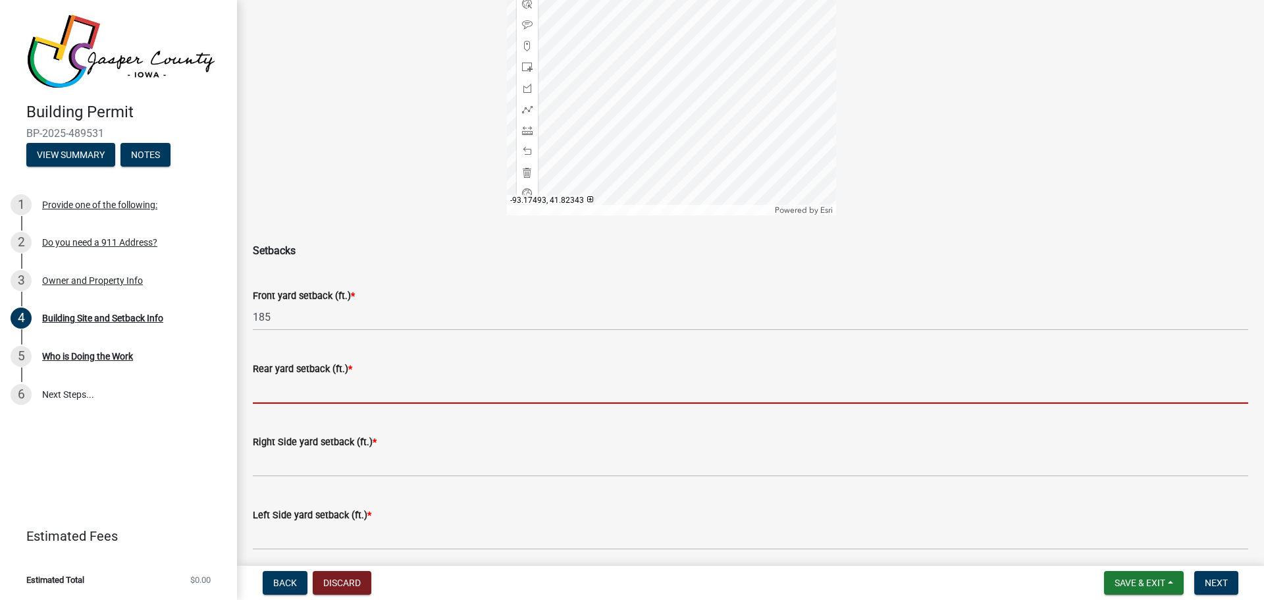
click at [296, 392] on input "text" at bounding box center [751, 390] width 996 height 27
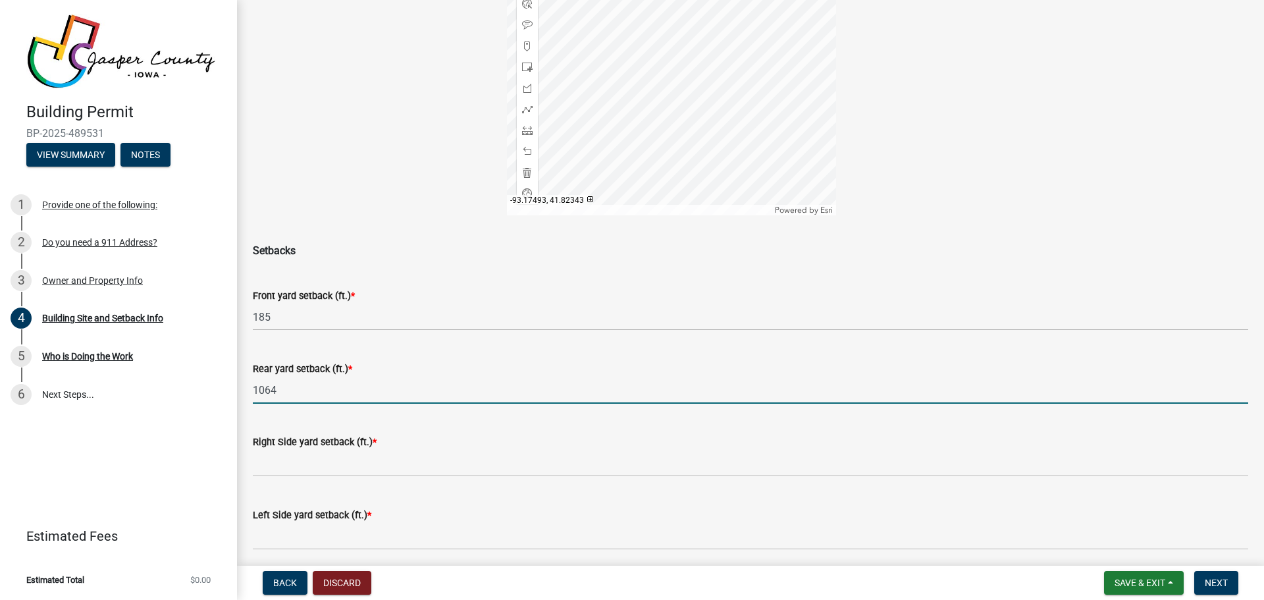
type input "1064"
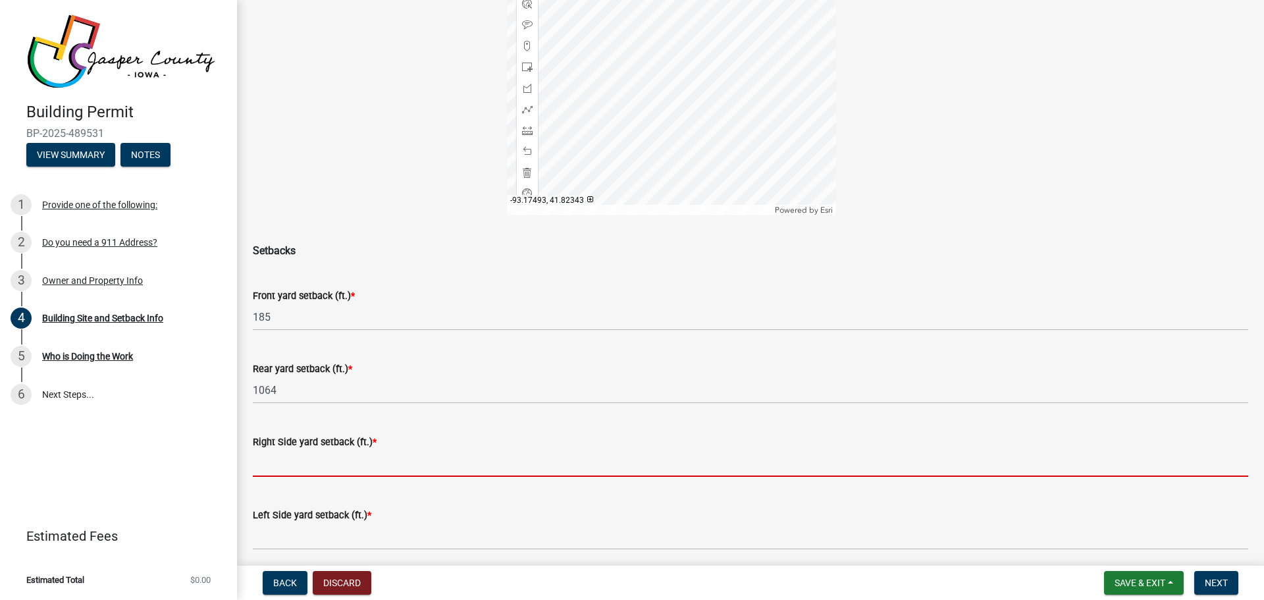
click at [306, 456] on input "text" at bounding box center [751, 463] width 996 height 27
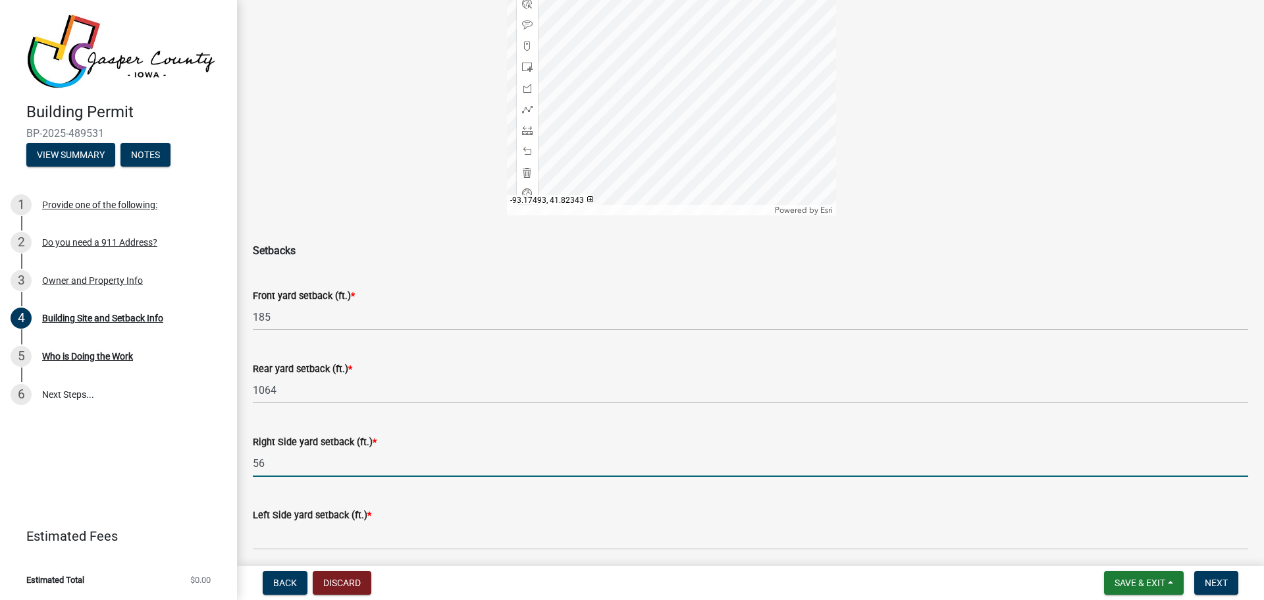
type input "56"
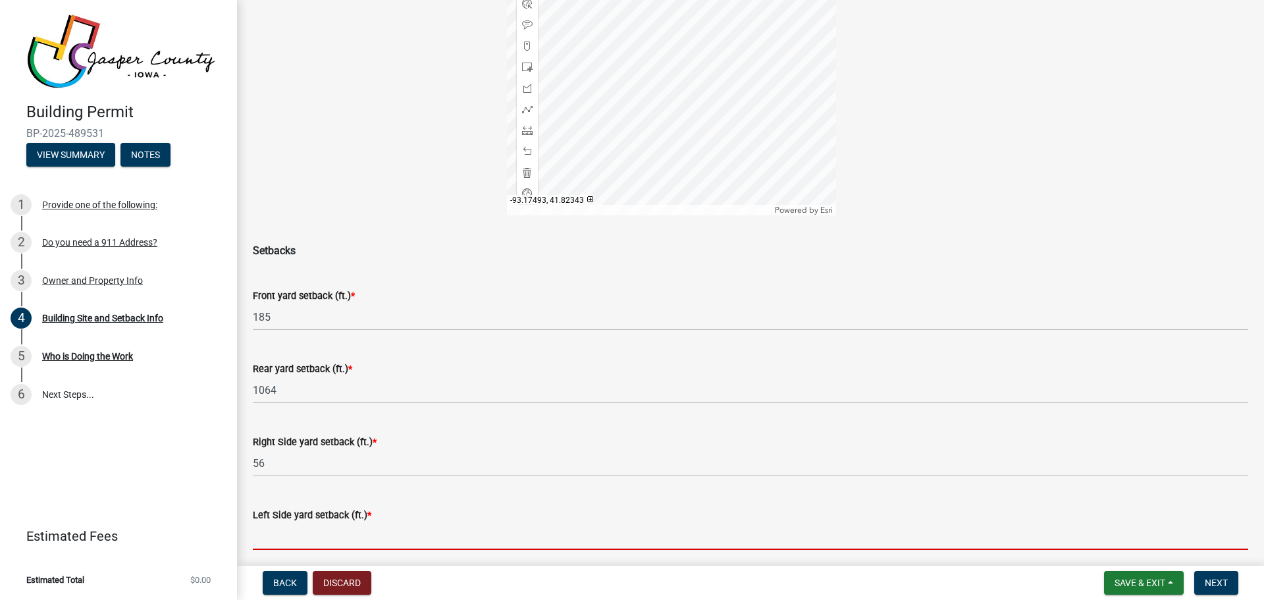
click at [263, 535] on input "text" at bounding box center [751, 536] width 996 height 27
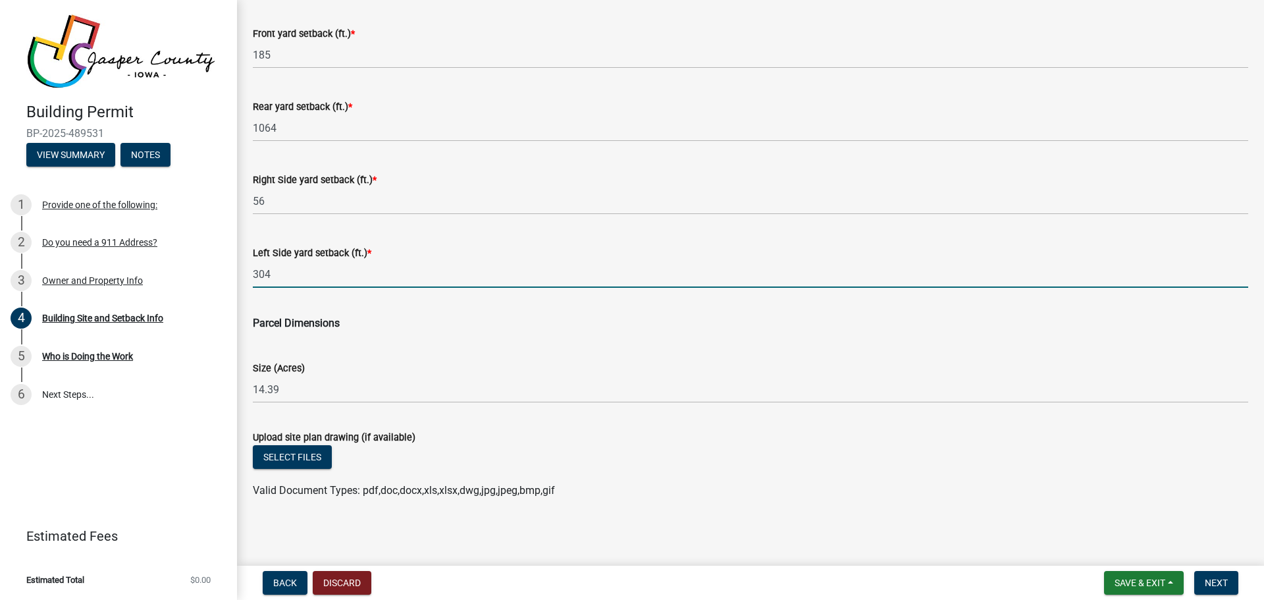
scroll to position [509, 0]
type input "304"
click at [283, 455] on button "Select files" at bounding box center [292, 456] width 79 height 24
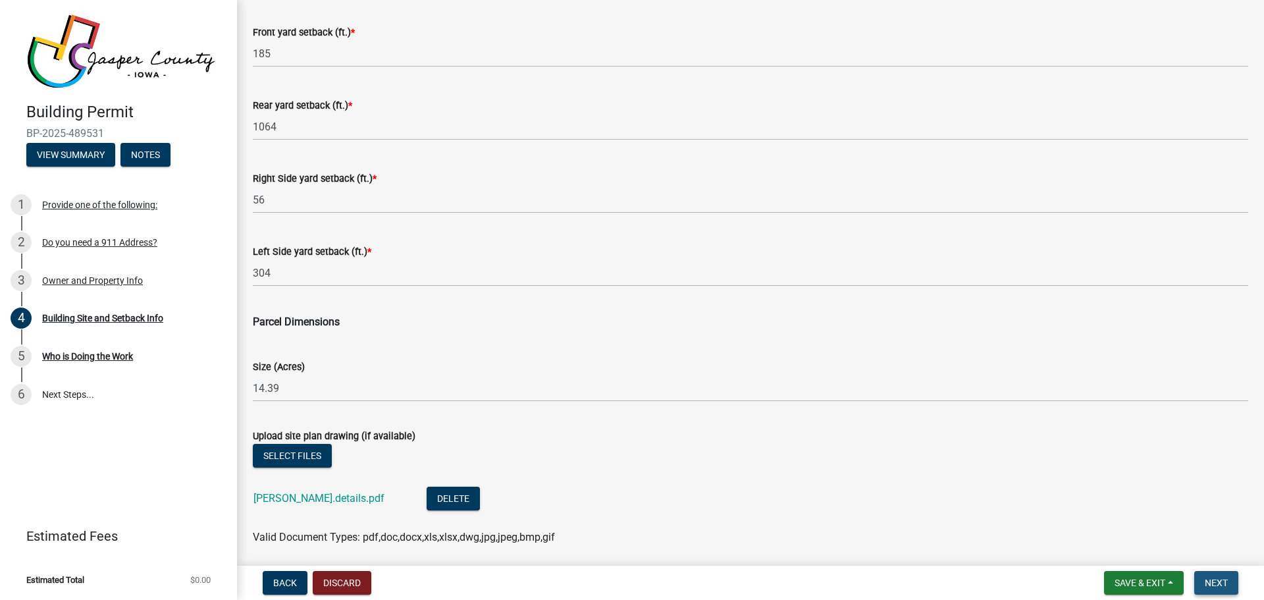
click at [1213, 579] on span "Next" at bounding box center [1216, 582] width 23 height 11
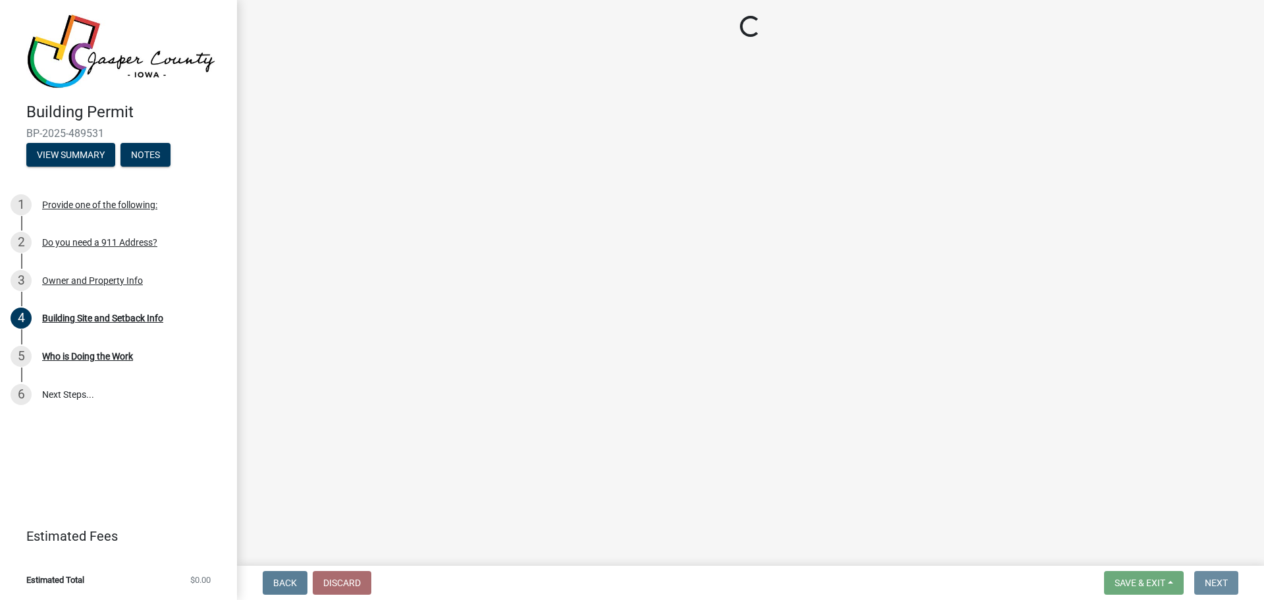
scroll to position [0, 0]
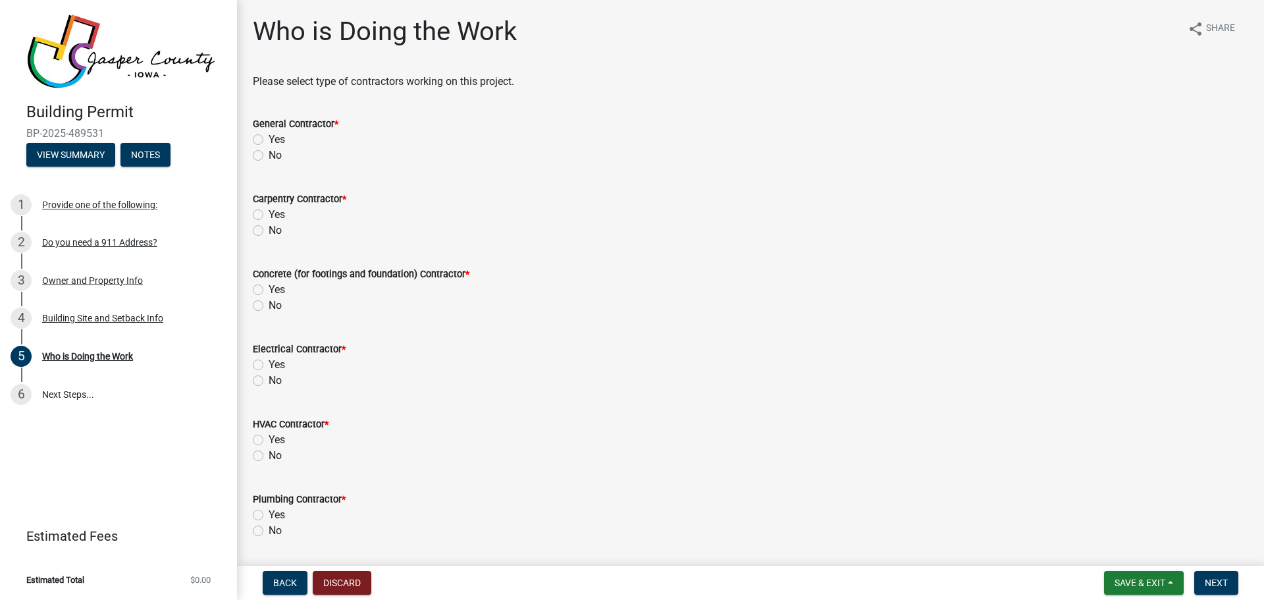
click at [269, 138] on label "Yes" at bounding box center [277, 140] width 16 height 16
click at [269, 138] on input "Yes" at bounding box center [273, 136] width 9 height 9
radio input "true"
click at [269, 217] on label "Yes" at bounding box center [277, 215] width 16 height 16
click at [269, 215] on input "Yes" at bounding box center [273, 211] width 9 height 9
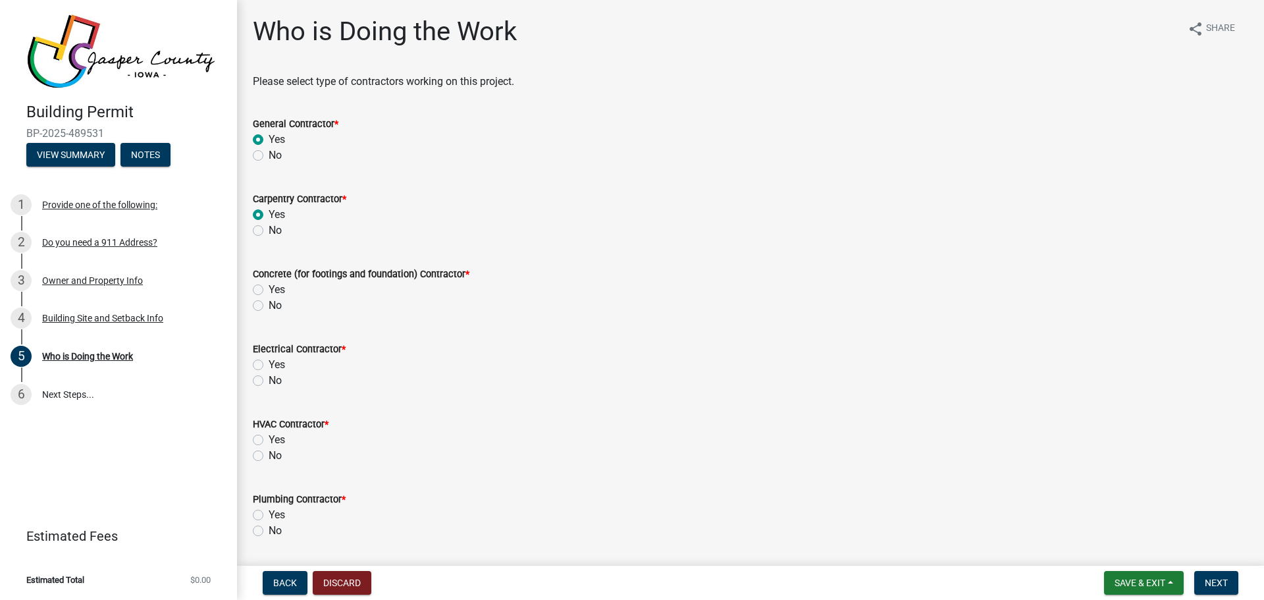
radio input "true"
click at [269, 289] on label "Yes" at bounding box center [277, 290] width 16 height 16
click at [269, 289] on input "Yes" at bounding box center [273, 286] width 9 height 9
radio input "true"
click at [269, 361] on label "Yes" at bounding box center [277, 365] width 16 height 16
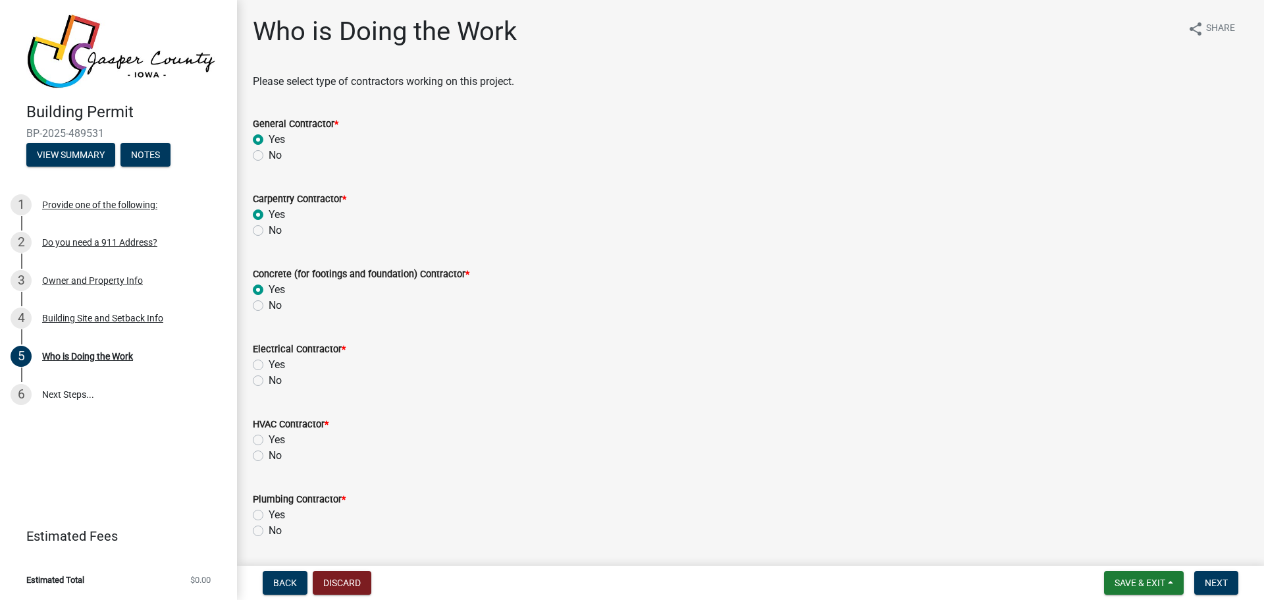
click at [269, 361] on input "Yes" at bounding box center [273, 361] width 9 height 9
radio input "true"
click at [269, 458] on label "No" at bounding box center [275, 456] width 13 height 16
click at [269, 456] on input "No" at bounding box center [273, 452] width 9 height 9
radio input "true"
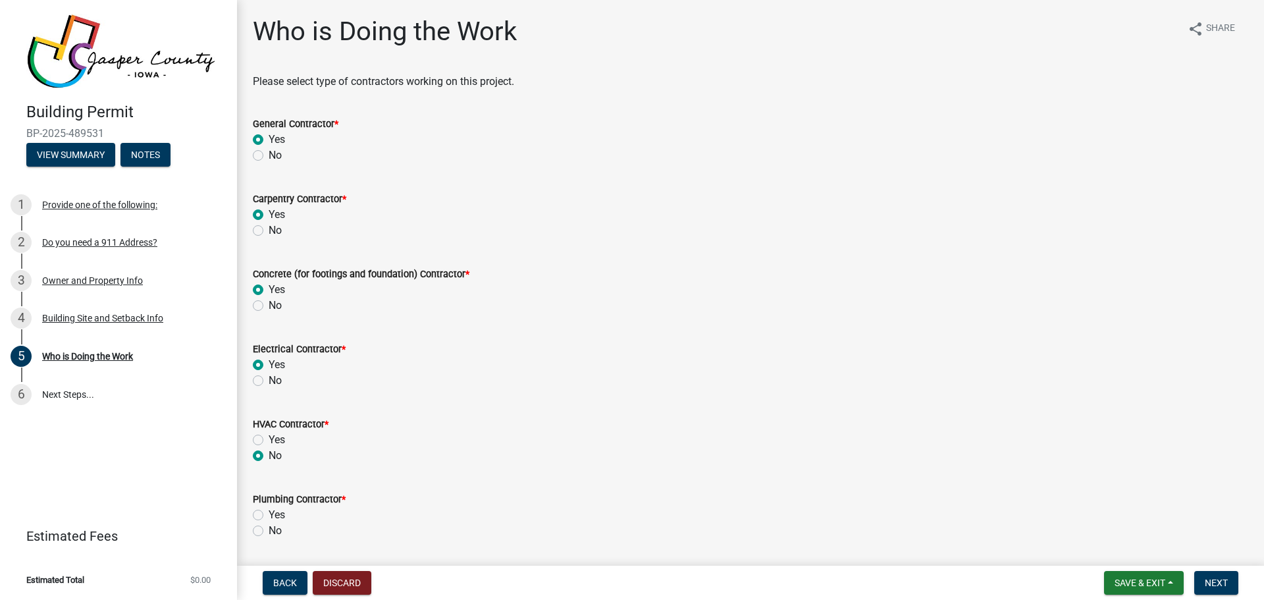
click at [269, 528] on label "No" at bounding box center [275, 531] width 13 height 16
click at [269, 528] on input "No" at bounding box center [273, 527] width 9 height 9
radio input "true"
click at [269, 516] on label "Yes" at bounding box center [277, 515] width 16 height 16
click at [269, 516] on input "Yes" at bounding box center [273, 511] width 9 height 9
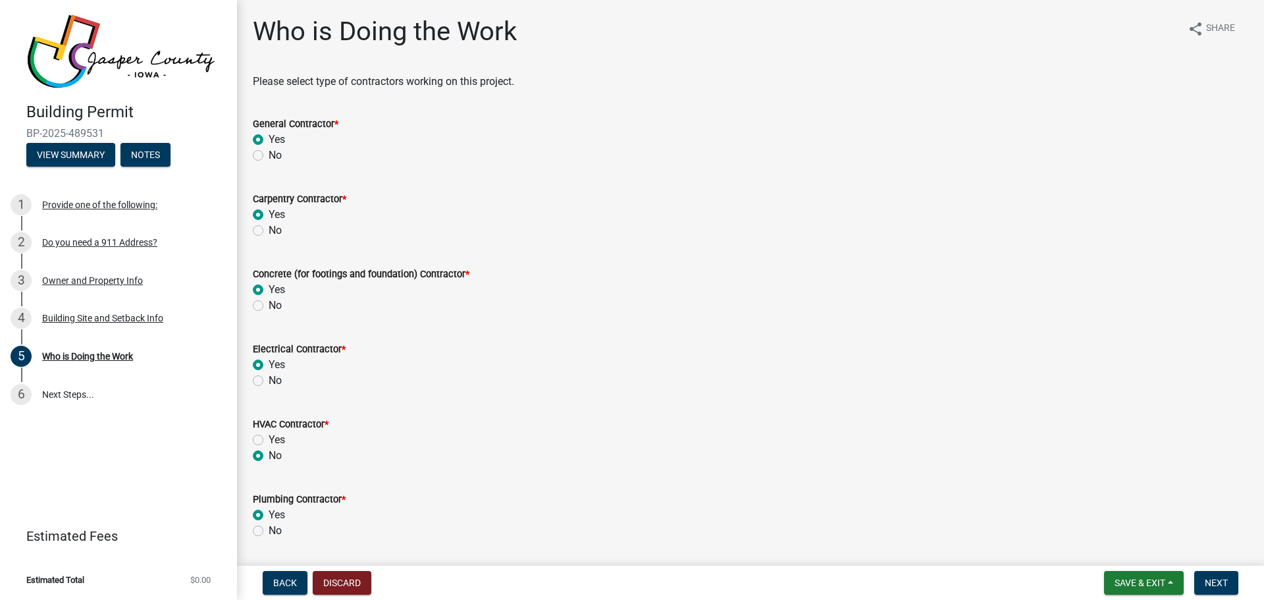
radio input "true"
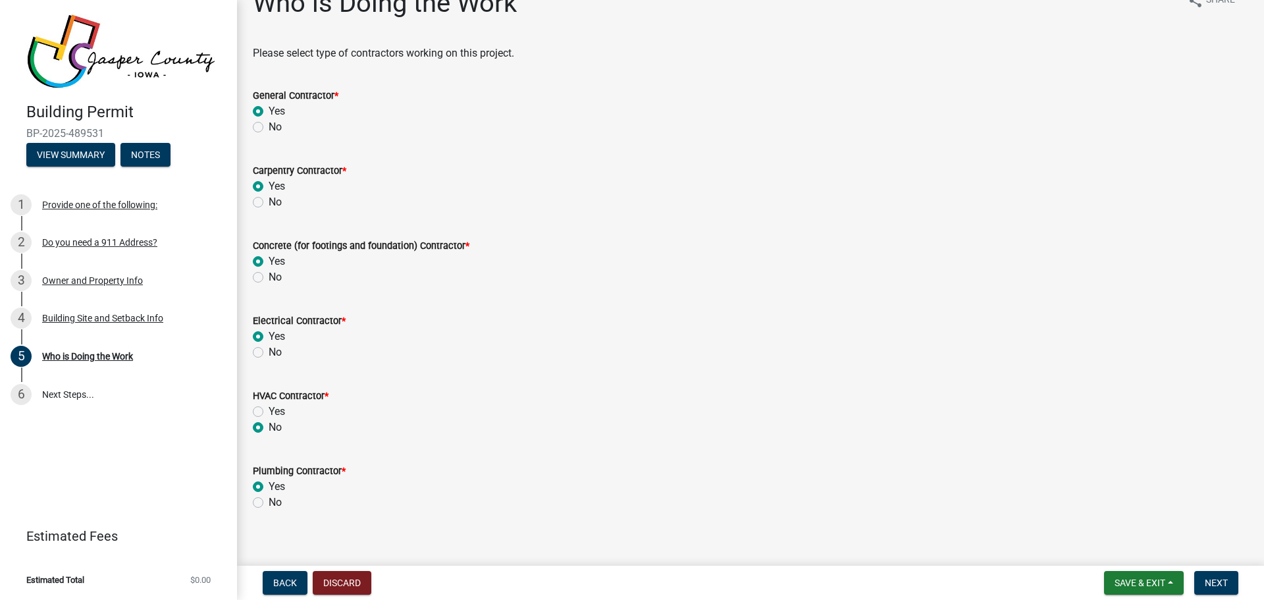
scroll to position [41, 0]
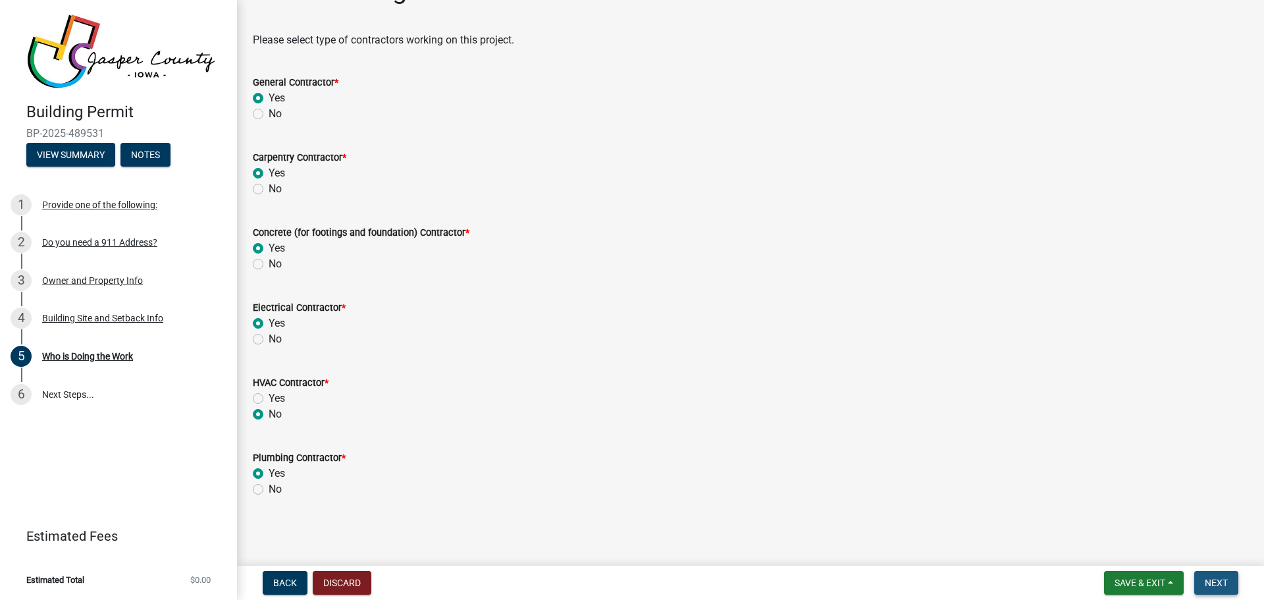
click at [1211, 583] on span "Next" at bounding box center [1216, 582] width 23 height 11
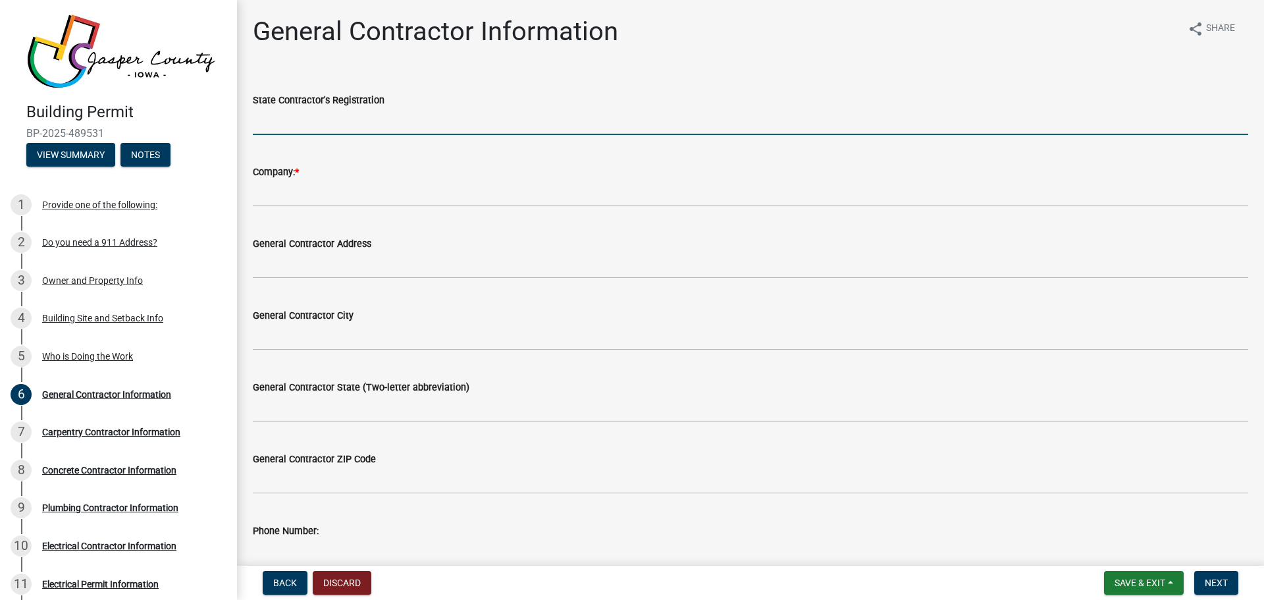
click at [288, 124] on input "State Contractor's Registration" at bounding box center [751, 121] width 996 height 27
type input "C090250"
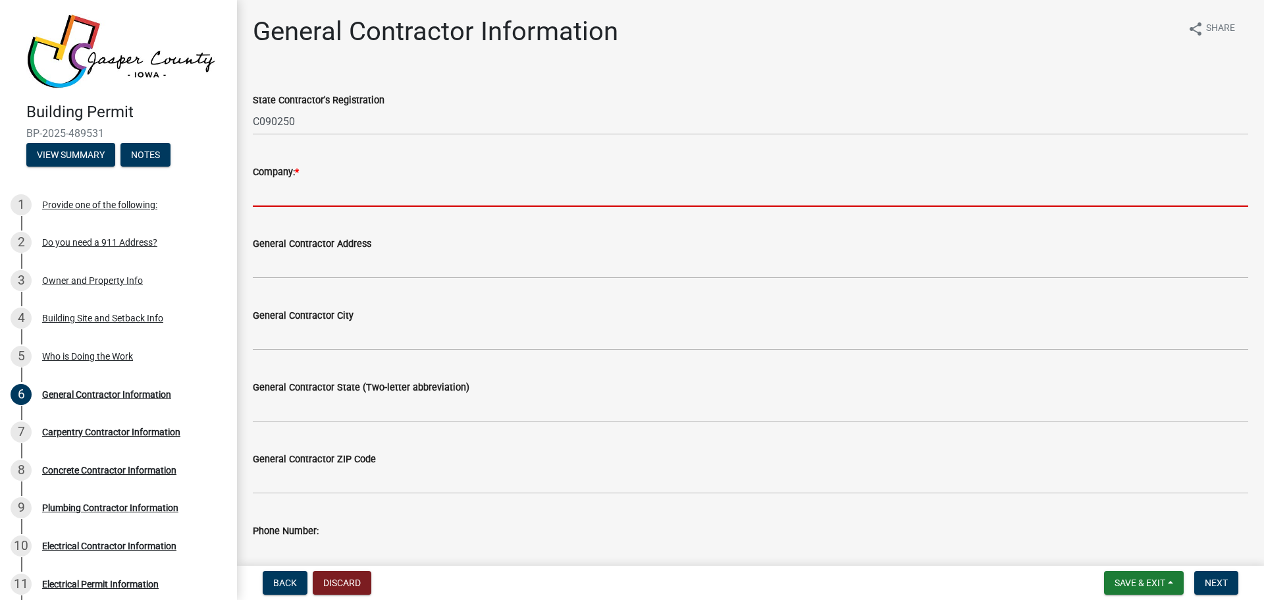
click at [274, 194] on input "Company: *" at bounding box center [751, 193] width 996 height 27
type input "[PERSON_NAME] Construction Inc"
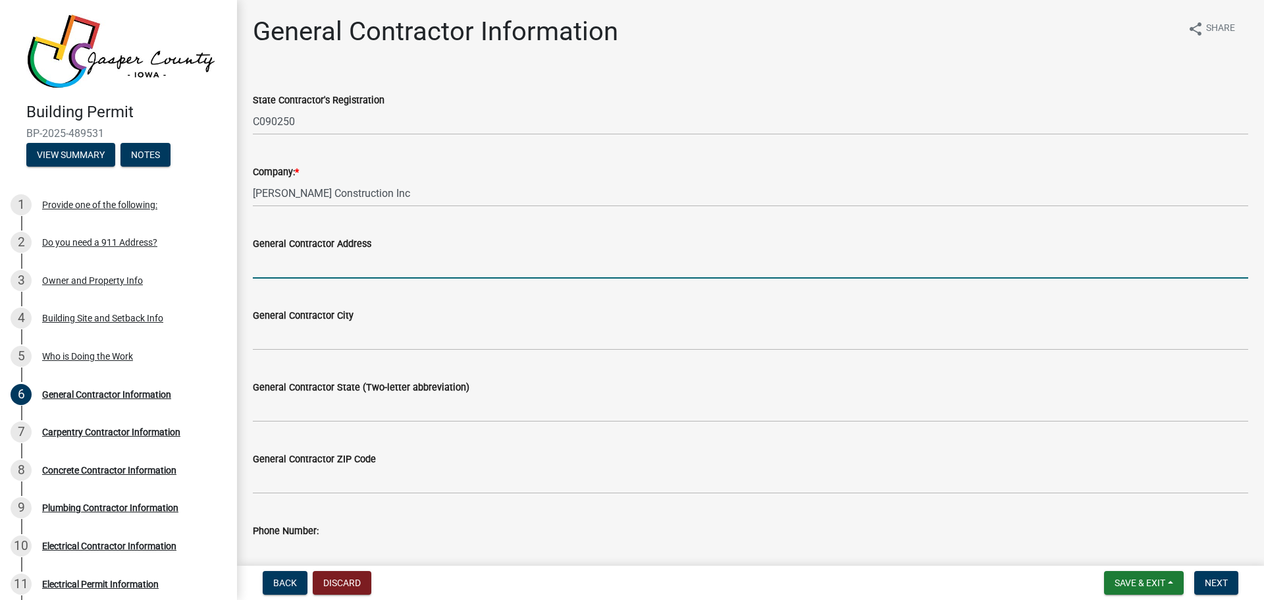
click at [312, 268] on input "General Contractor Address" at bounding box center [751, 265] width 996 height 27
type input "[STREET_ADDRESS]"
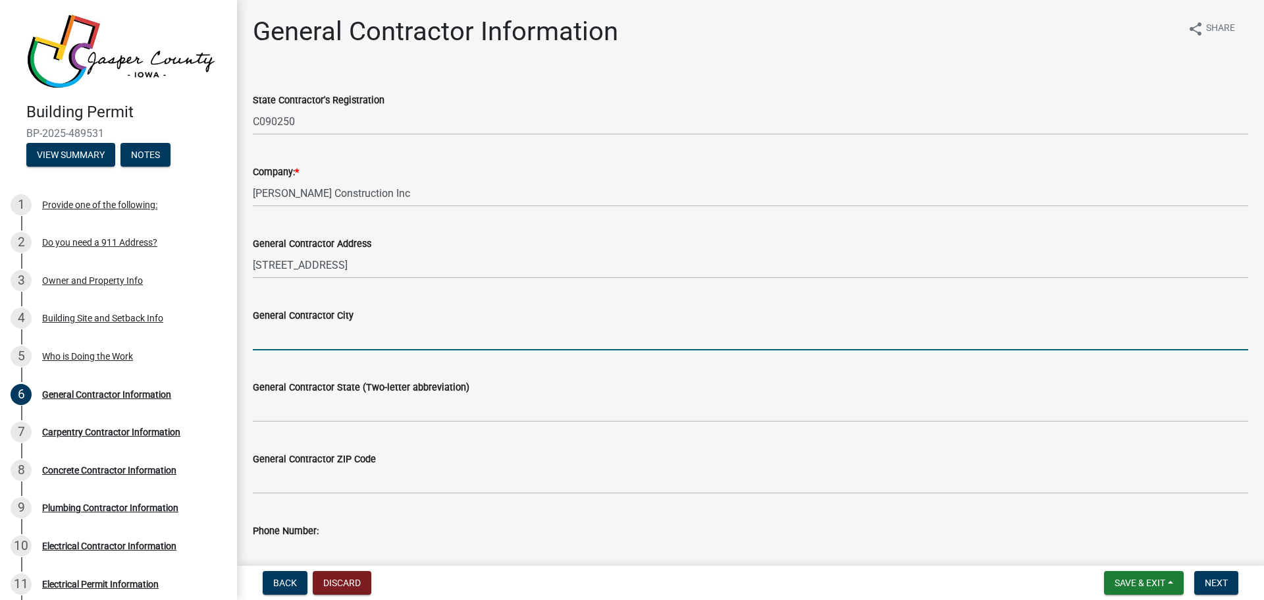
click at [321, 334] on input "General Contractor City" at bounding box center [751, 336] width 996 height 27
type input "[PERSON_NAME]"
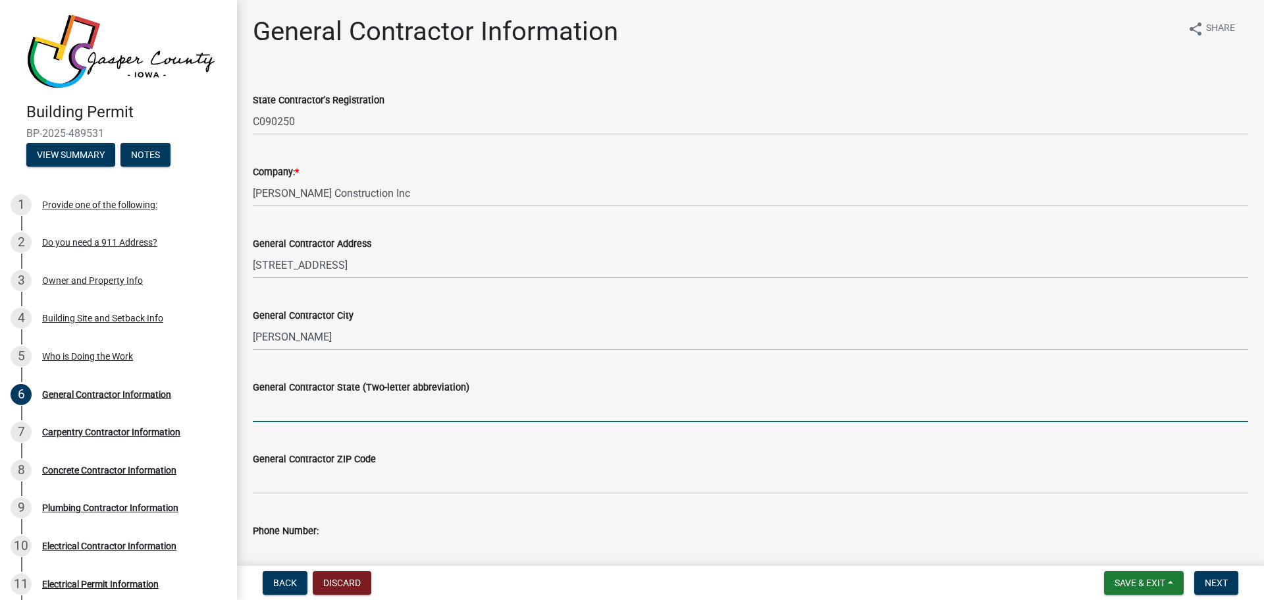
click at [340, 400] on input "General Contractor State (Two-letter abbreviation)" at bounding box center [751, 408] width 996 height 27
type input "Ia"
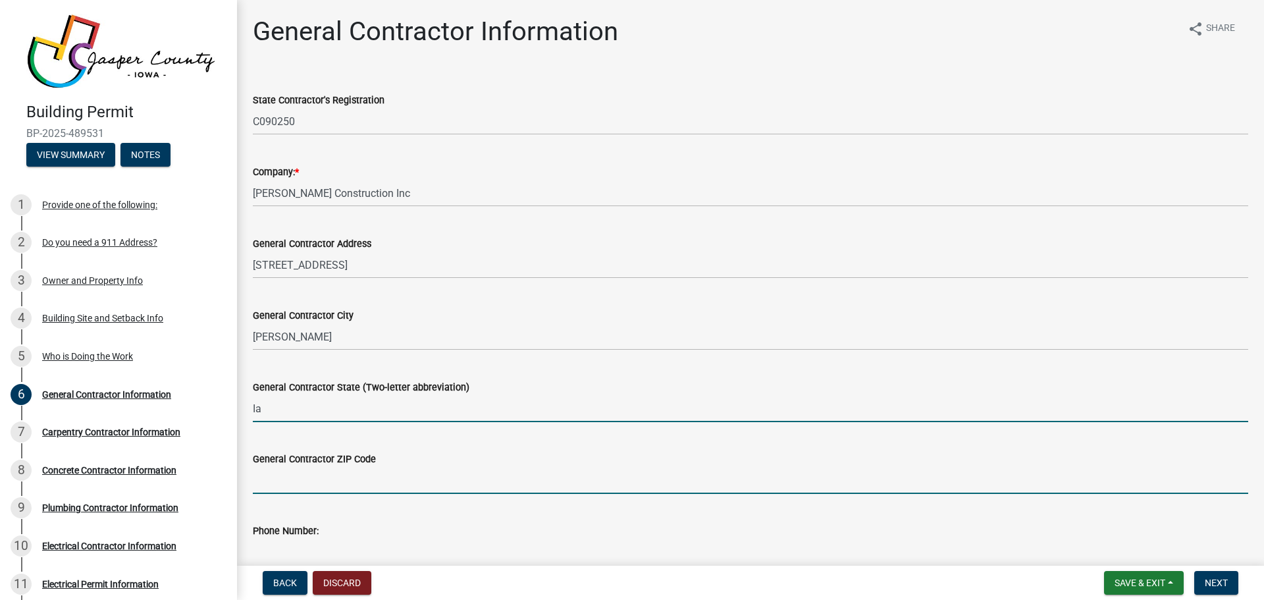
click at [318, 481] on input "General Contractor ZIP Code" at bounding box center [751, 480] width 996 height 27
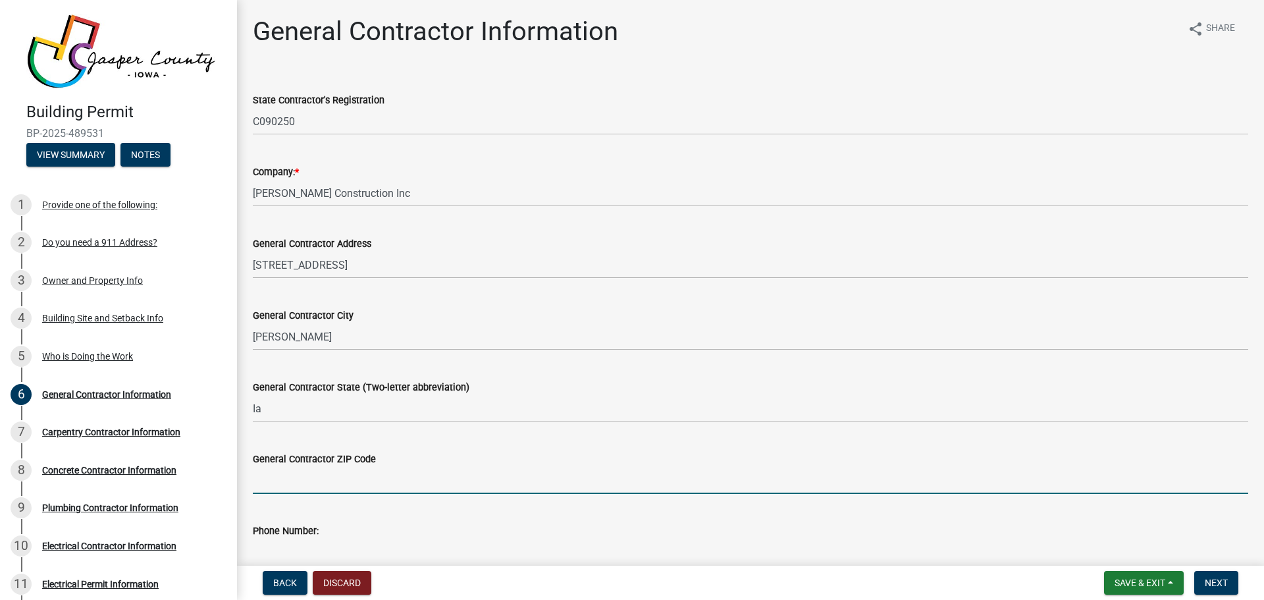
type input "50028"
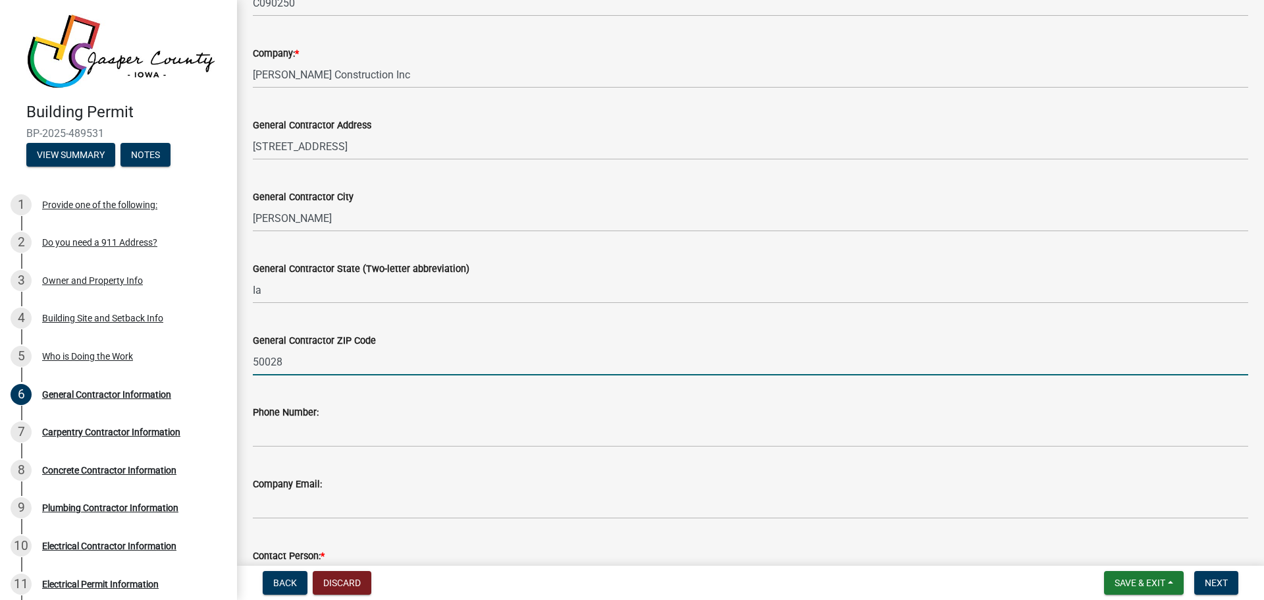
scroll to position [132, 0]
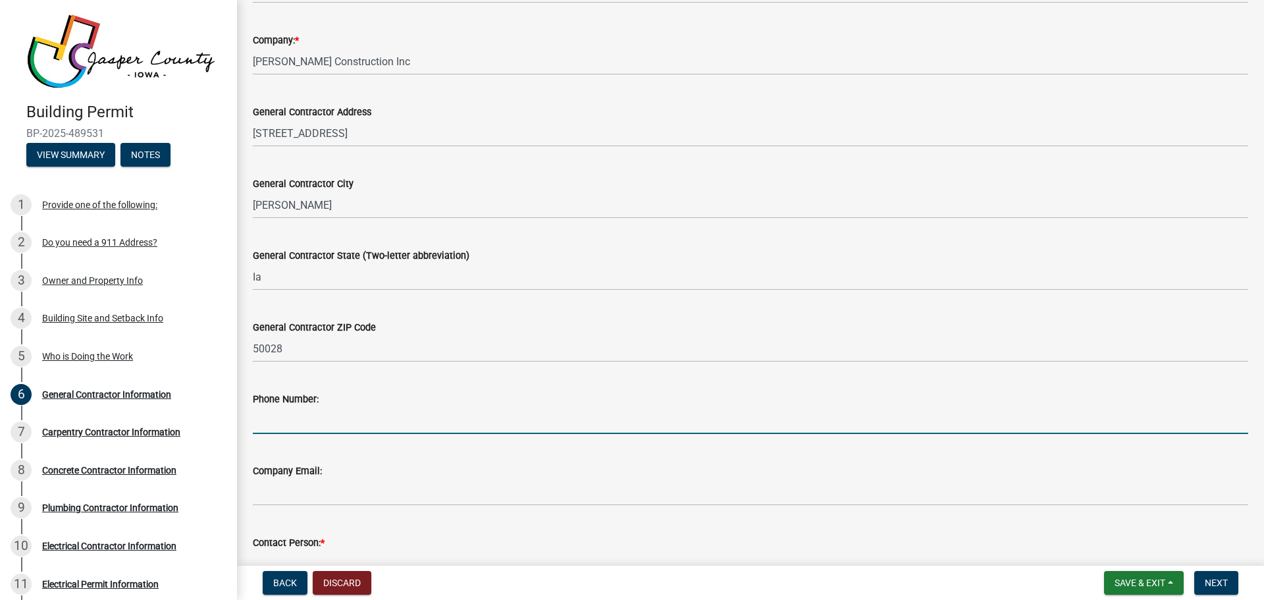
drag, startPoint x: 261, startPoint y: 421, endPoint x: 267, endPoint y: 429, distance: 9.4
click at [261, 421] on input "Phone Number:" at bounding box center [751, 420] width 996 height 27
type input "[PHONE_NUMBER]"
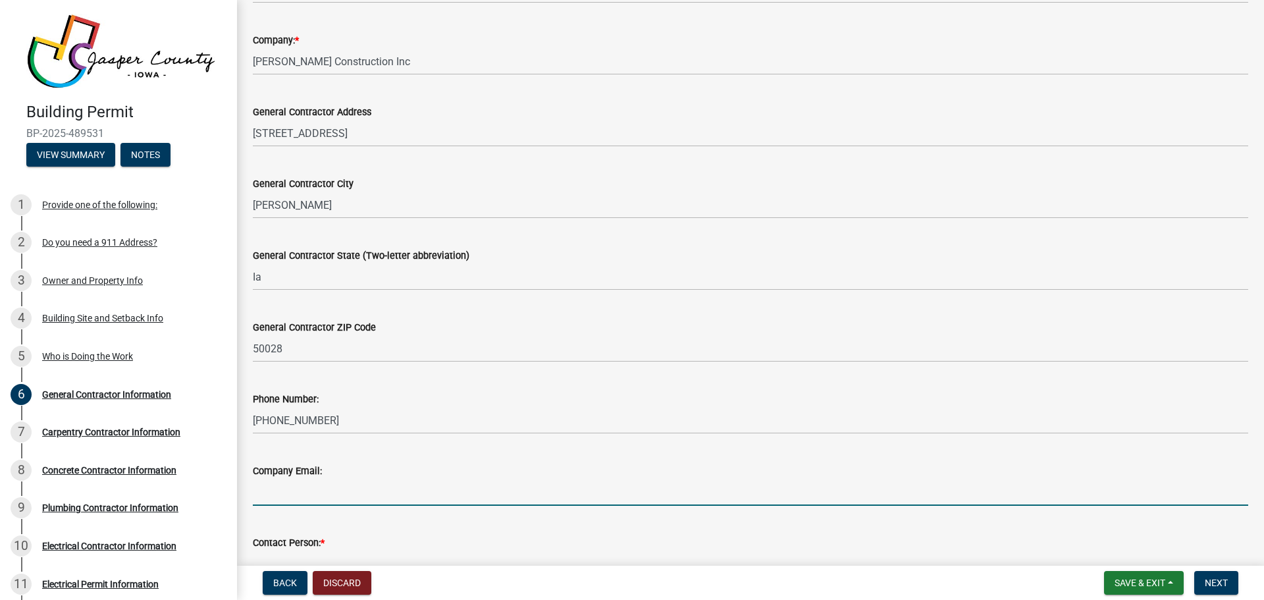
click at [266, 485] on input "Company Email:" at bounding box center [751, 492] width 996 height 27
type input "[EMAIL_ADDRESS][DOMAIN_NAME]"
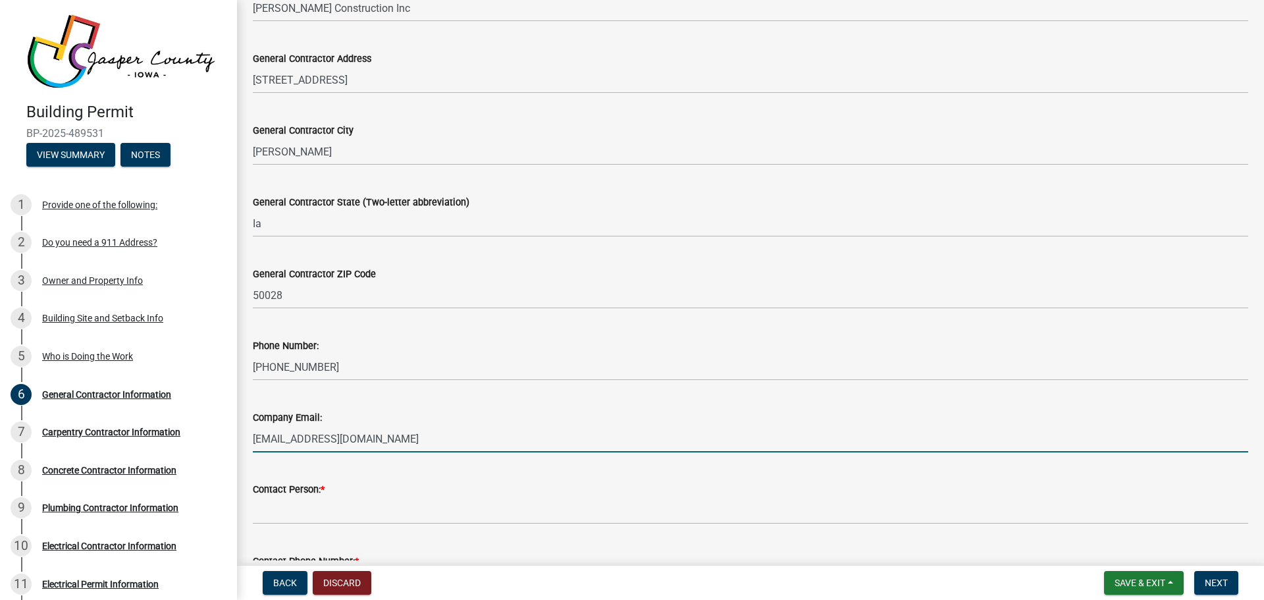
scroll to position [263, 0]
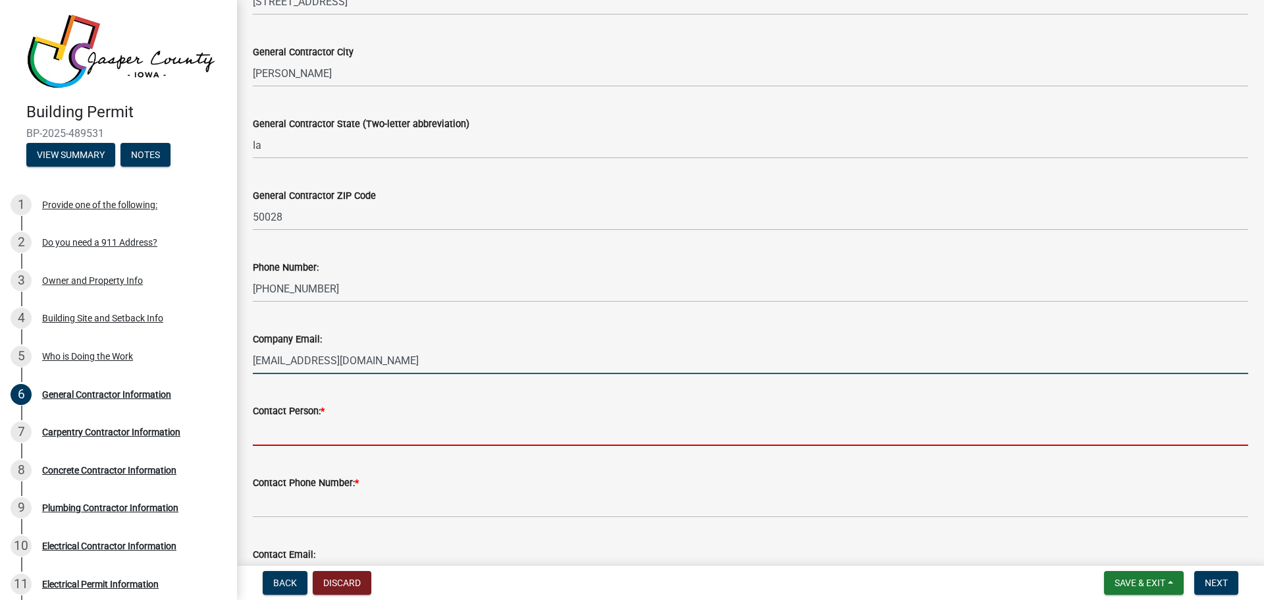
drag, startPoint x: 255, startPoint y: 431, endPoint x: 270, endPoint y: 435, distance: 15.7
click at [255, 431] on input "Contact Person: *" at bounding box center [751, 432] width 996 height 27
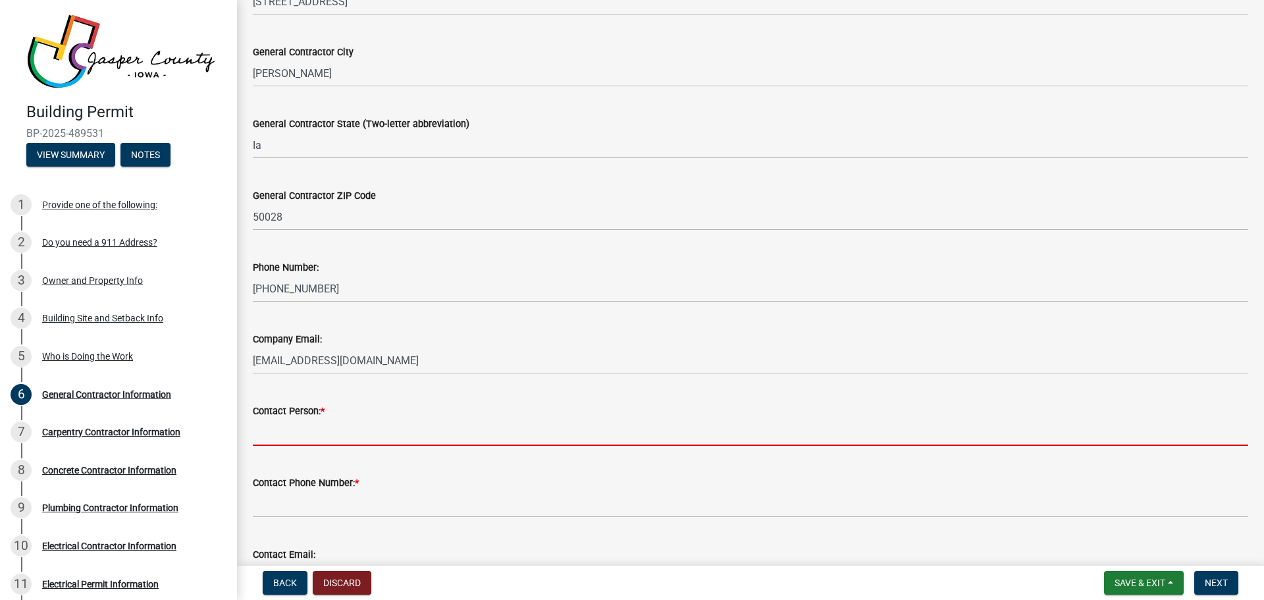
type input "Kendall"
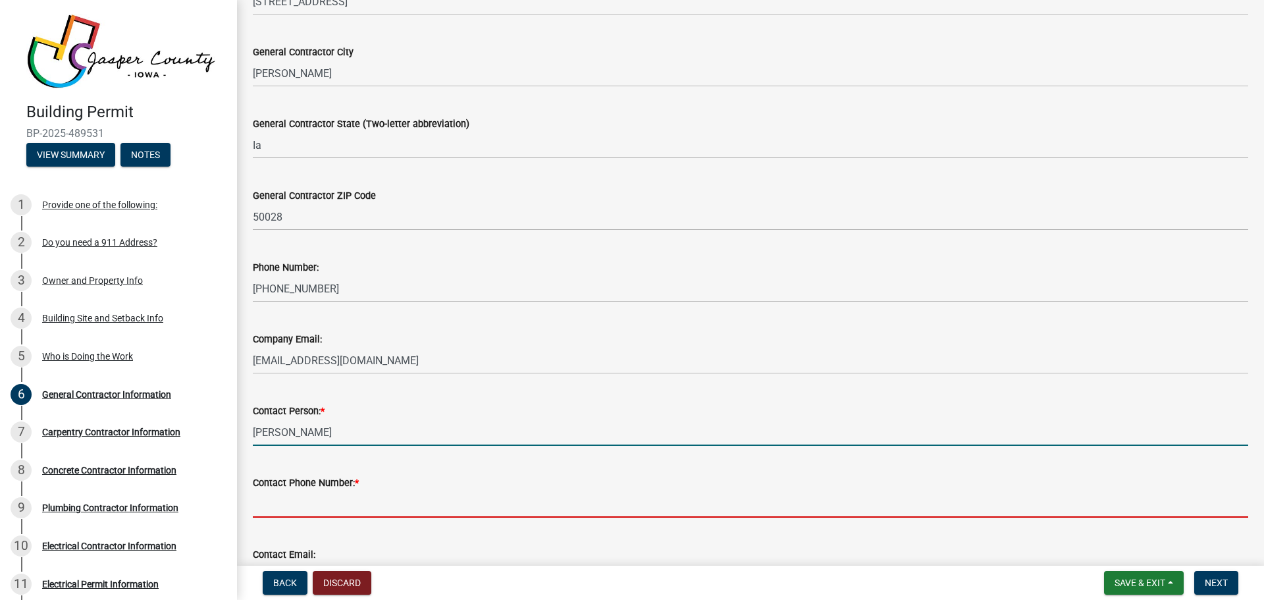
click at [265, 493] on input "Contact Phone Number: *" at bounding box center [751, 504] width 996 height 27
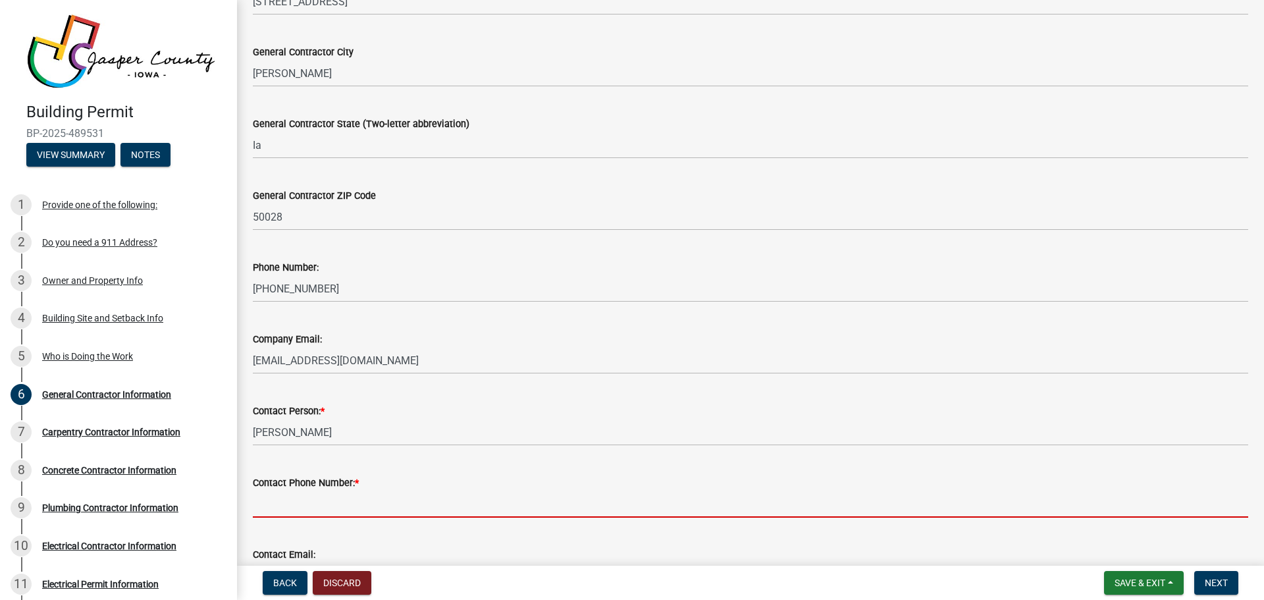
type input "[PHONE_NUMBER]"
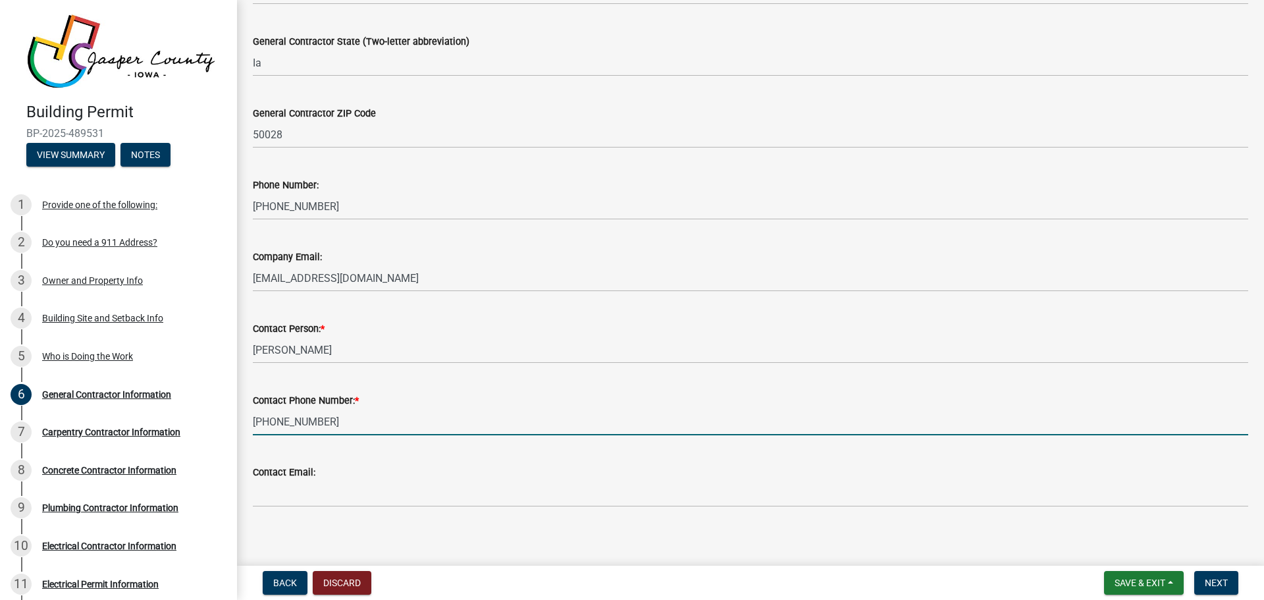
scroll to position [354, 0]
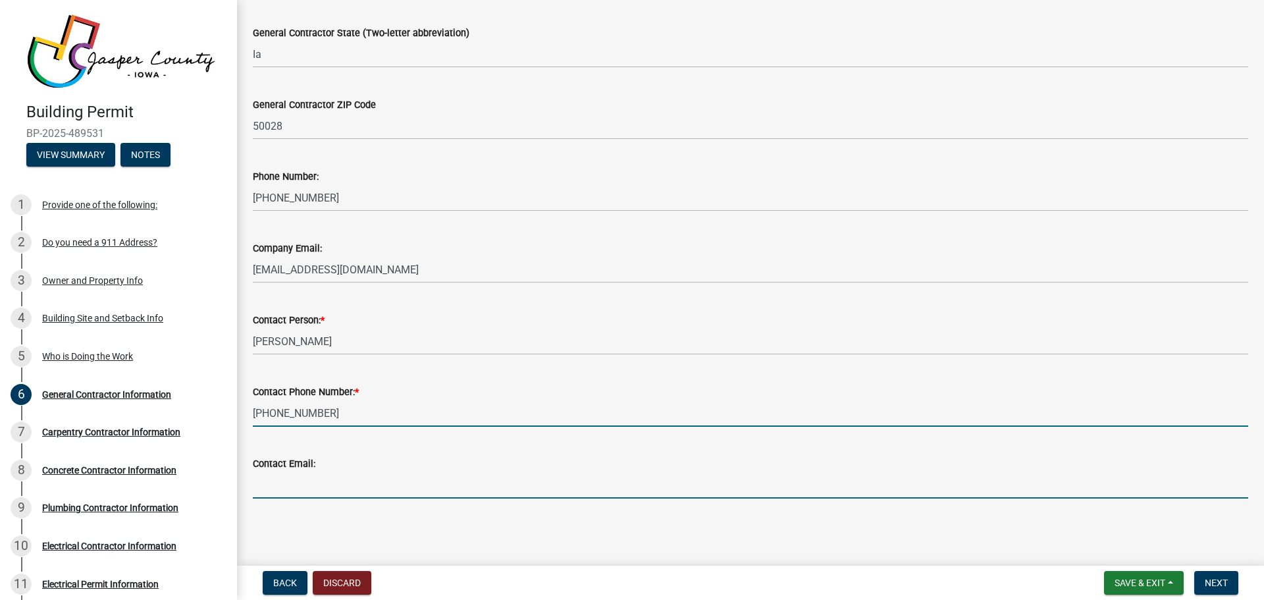
click at [286, 479] on input "Contact Email:" at bounding box center [751, 484] width 996 height 27
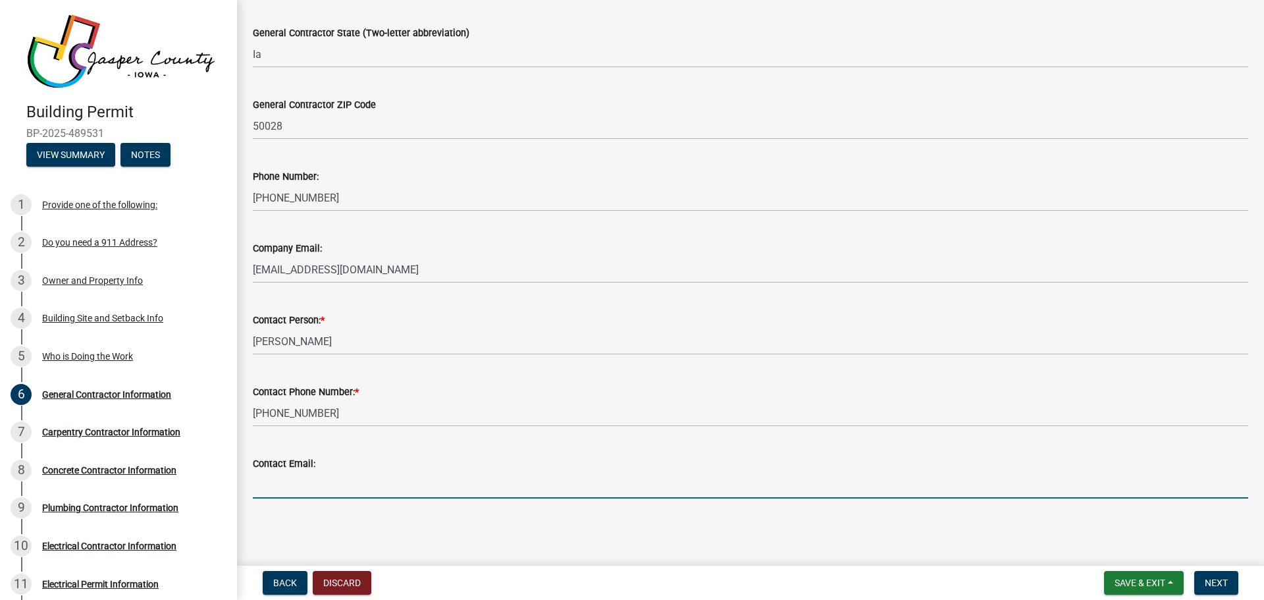
type input "[EMAIL_ADDRESS][DOMAIN_NAME]"
click at [1217, 585] on span "Next" at bounding box center [1216, 582] width 23 height 11
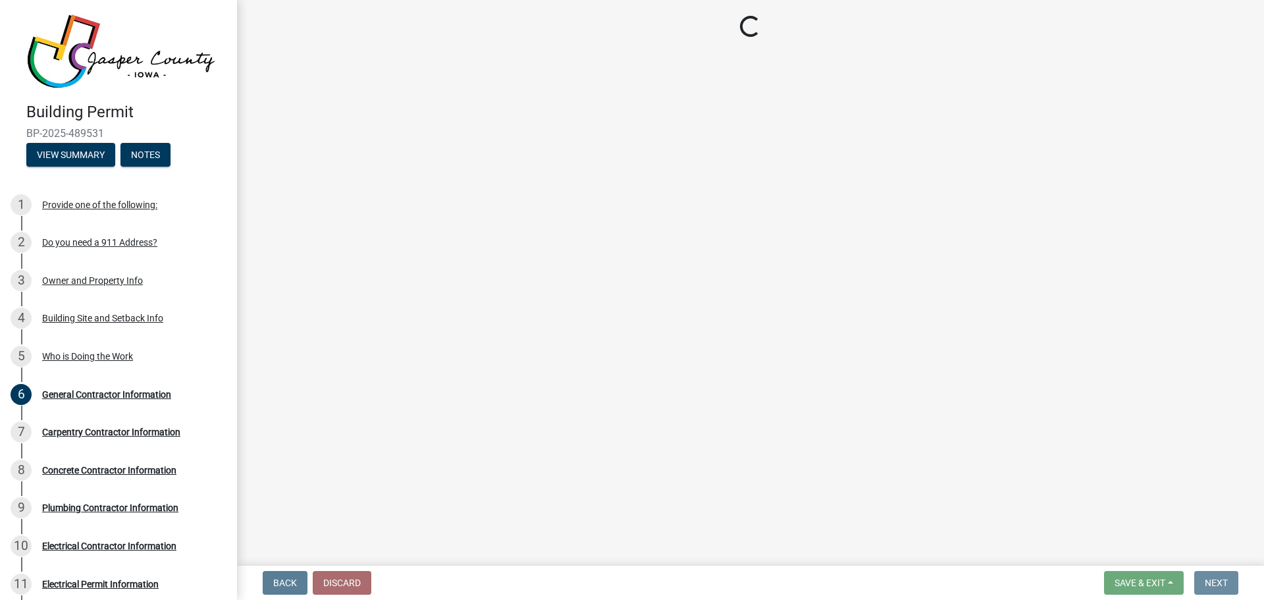
scroll to position [0, 0]
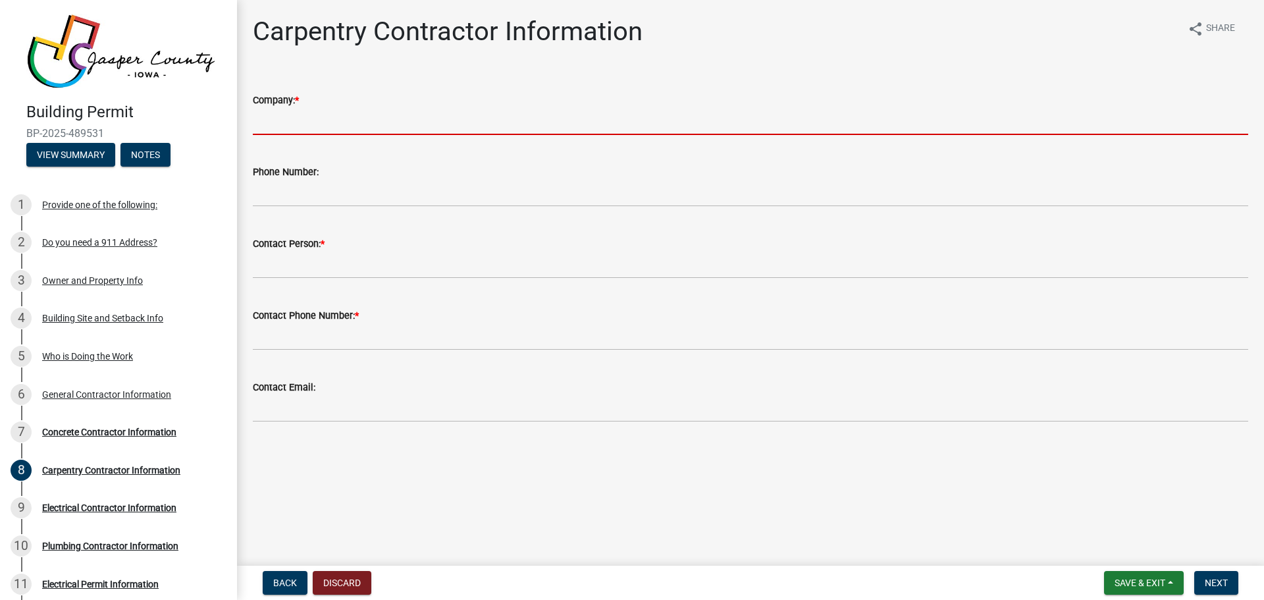
click at [283, 122] on input "Company: *" at bounding box center [751, 121] width 996 height 27
type input "[PERSON_NAME] Construction Inc"
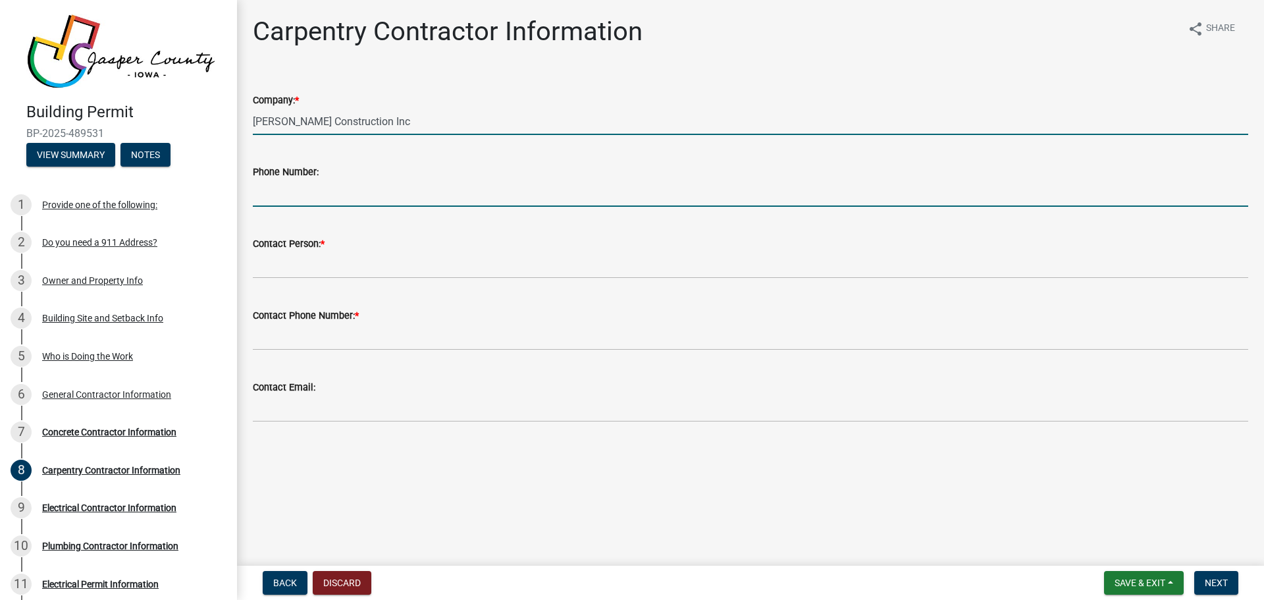
drag, startPoint x: 294, startPoint y: 190, endPoint x: 322, endPoint y: 197, distance: 29.1
click at [294, 192] on input "Phone Number:" at bounding box center [751, 193] width 996 height 27
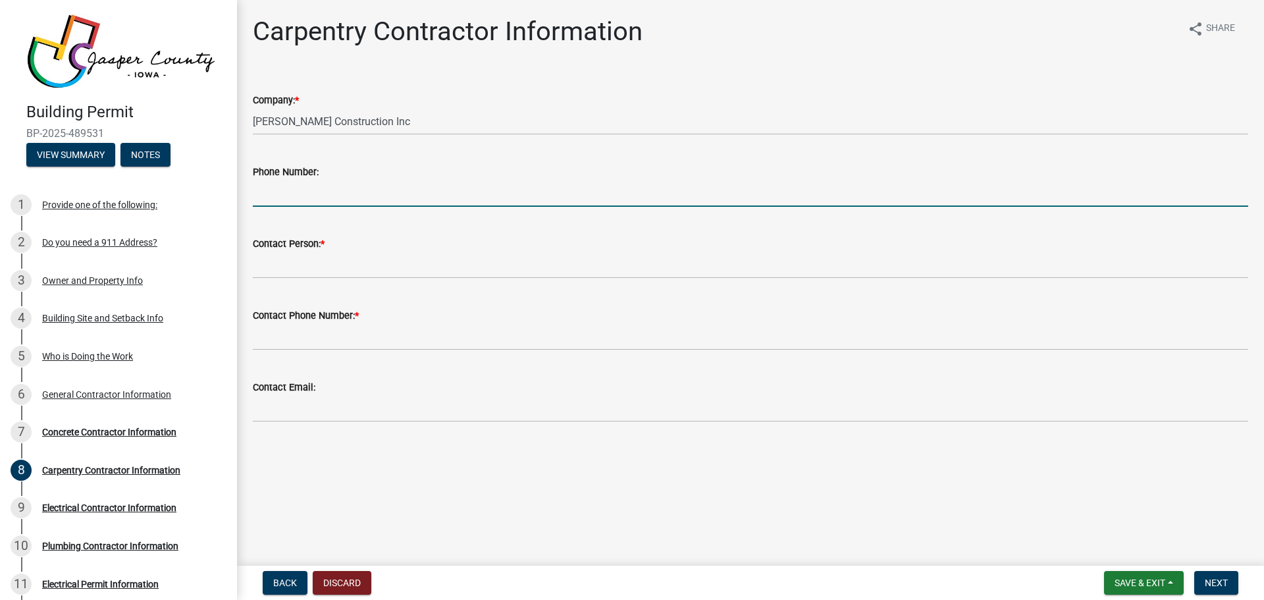
type input "[PHONE_NUMBER]"
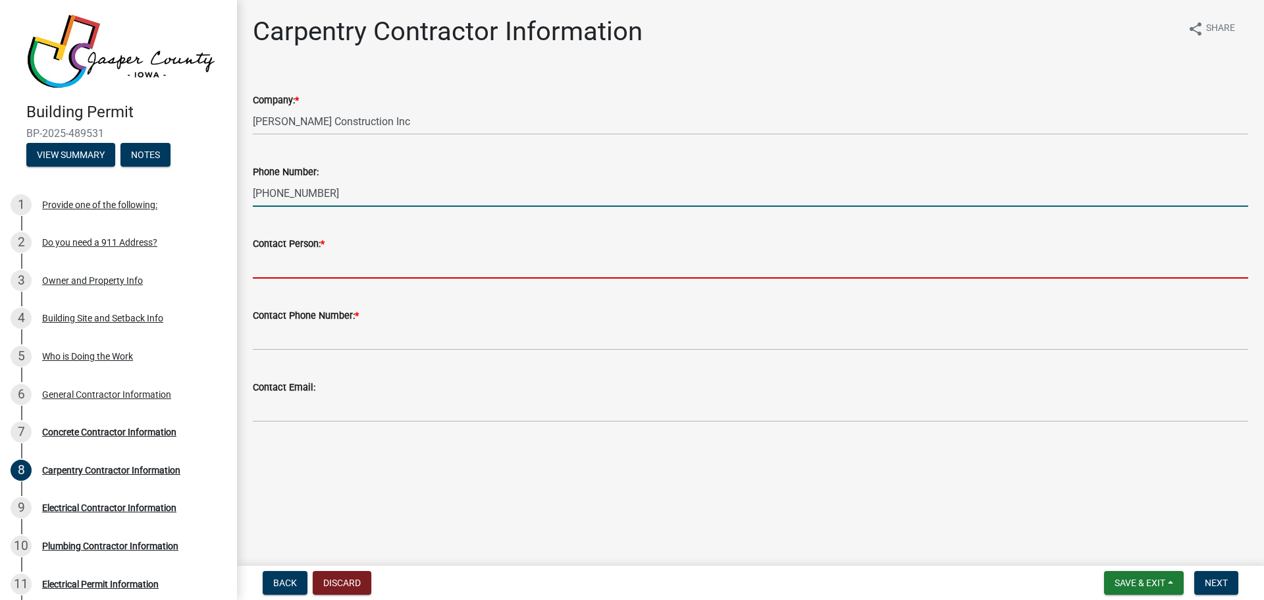
drag, startPoint x: 267, startPoint y: 264, endPoint x: 292, endPoint y: 272, distance: 26.9
click at [269, 265] on input "Contact Person: *" at bounding box center [751, 265] width 996 height 27
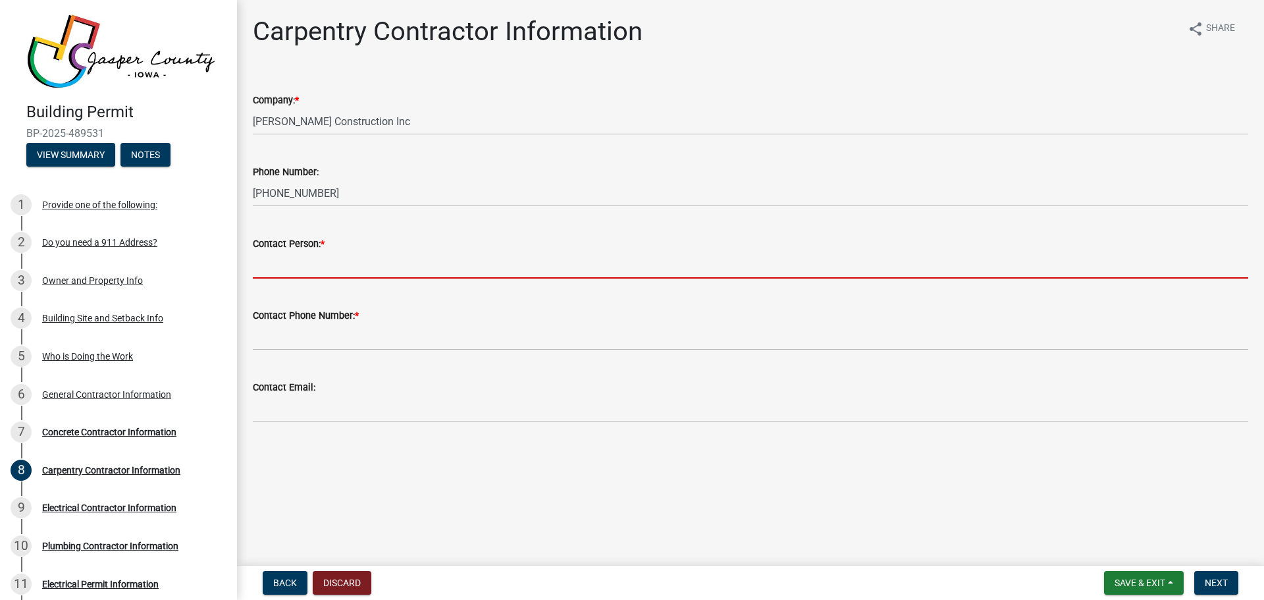
type input "[PERSON_NAME]"
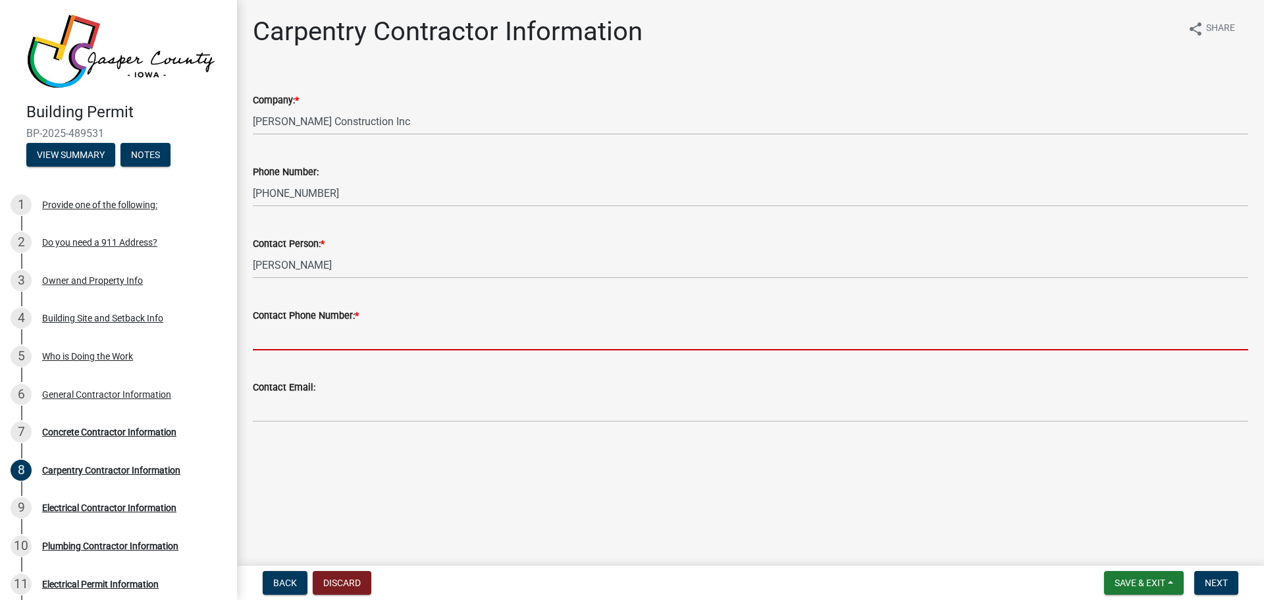
click at [337, 335] on input "Contact Phone Number: *" at bounding box center [751, 336] width 996 height 27
type input "[PHONE_NUMBER]"
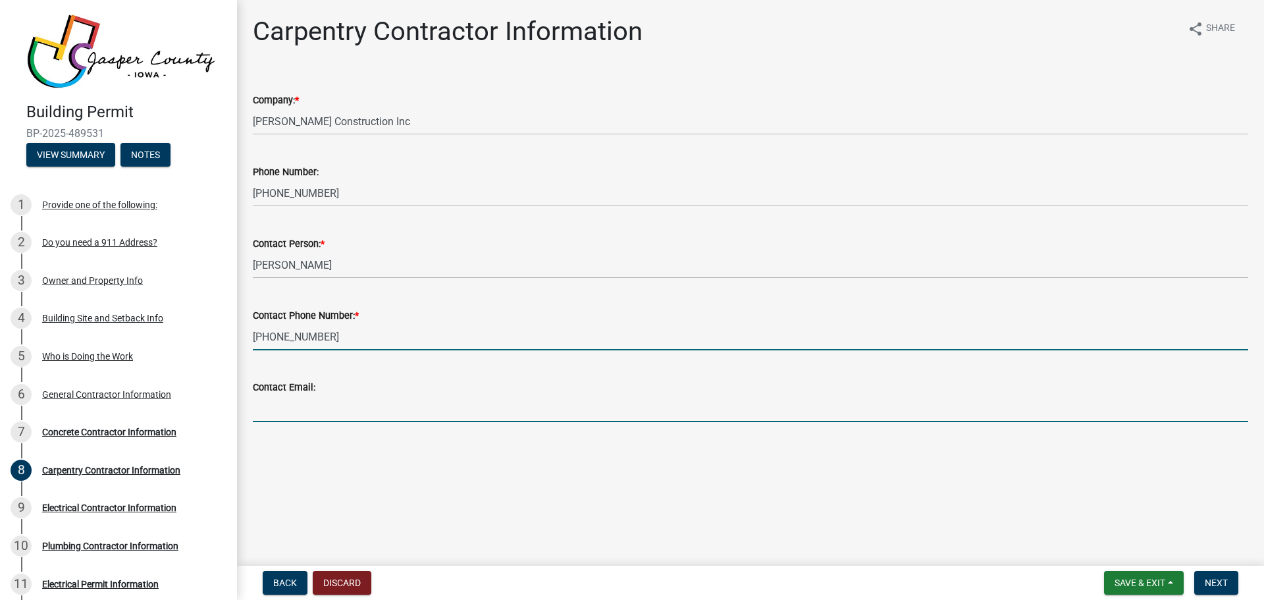
drag, startPoint x: 336, startPoint y: 402, endPoint x: 355, endPoint y: 410, distance: 19.8
click at [345, 406] on input "Contact Email:" at bounding box center [751, 408] width 996 height 27
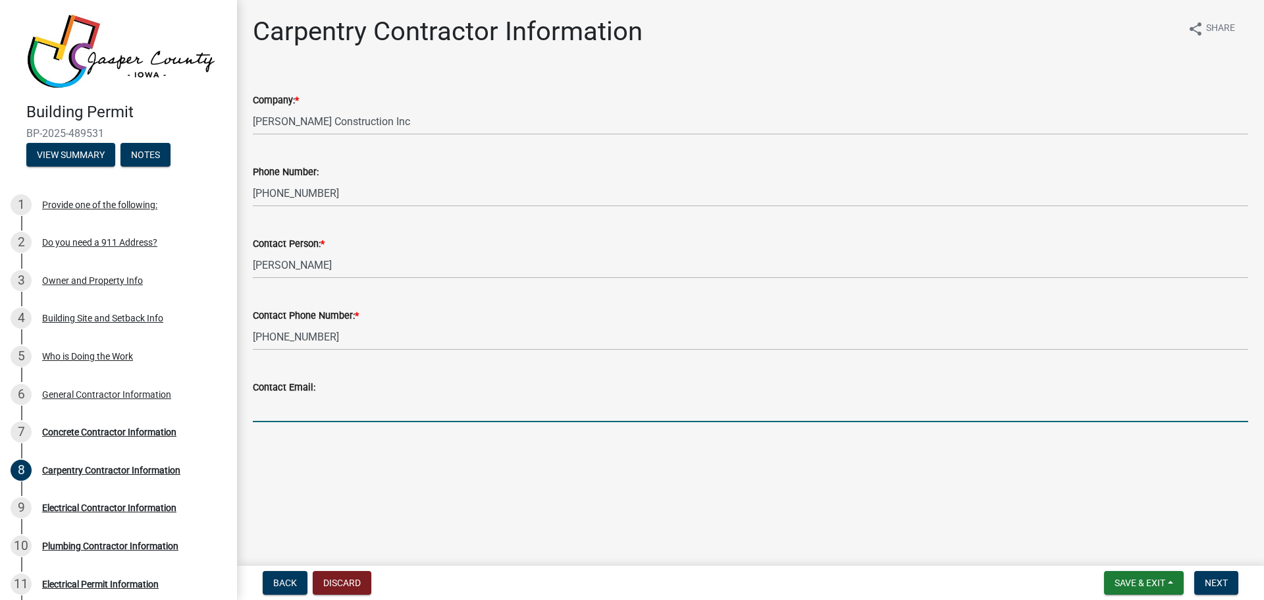
type input "[EMAIL_ADDRESS][DOMAIN_NAME]"
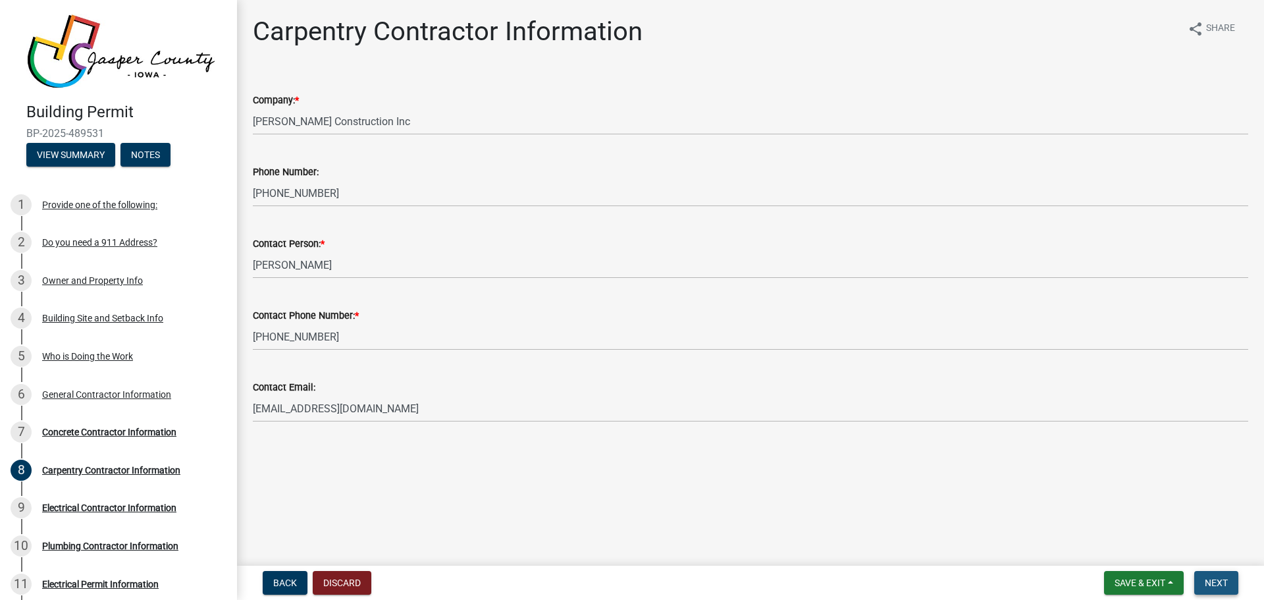
click at [1216, 581] on span "Next" at bounding box center [1216, 582] width 23 height 11
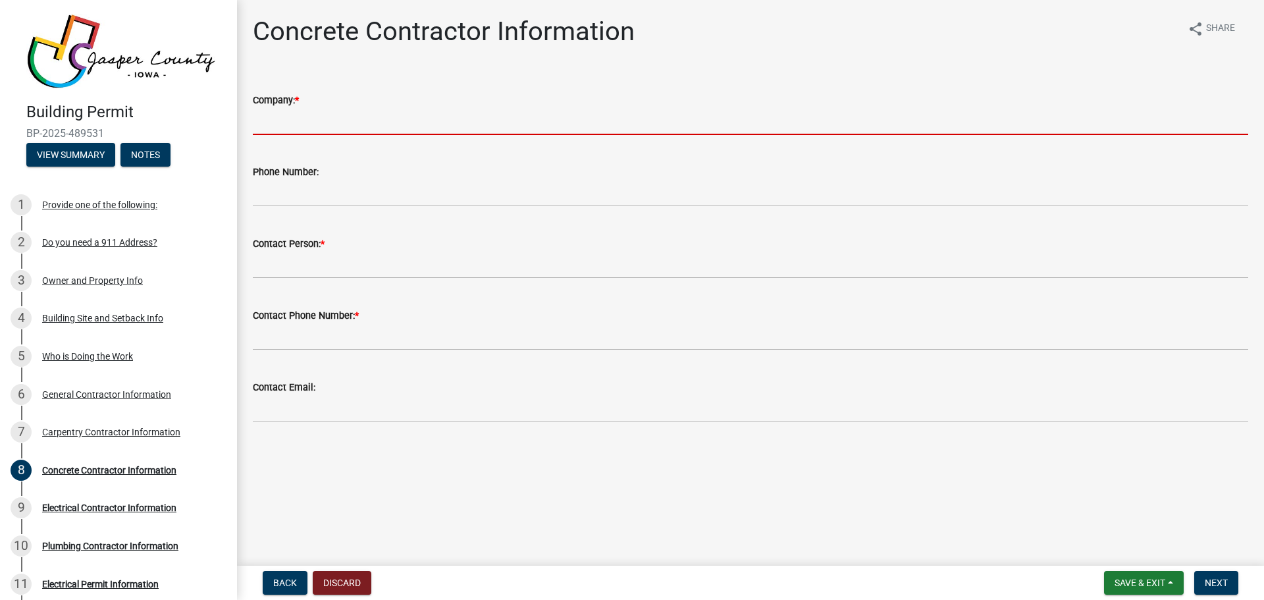
drag, startPoint x: 311, startPoint y: 120, endPoint x: 315, endPoint y: 126, distance: 7.5
click at [313, 124] on input "Company: *" at bounding box center [751, 121] width 996 height 27
type input "[PERSON_NAME] Construction Inc"
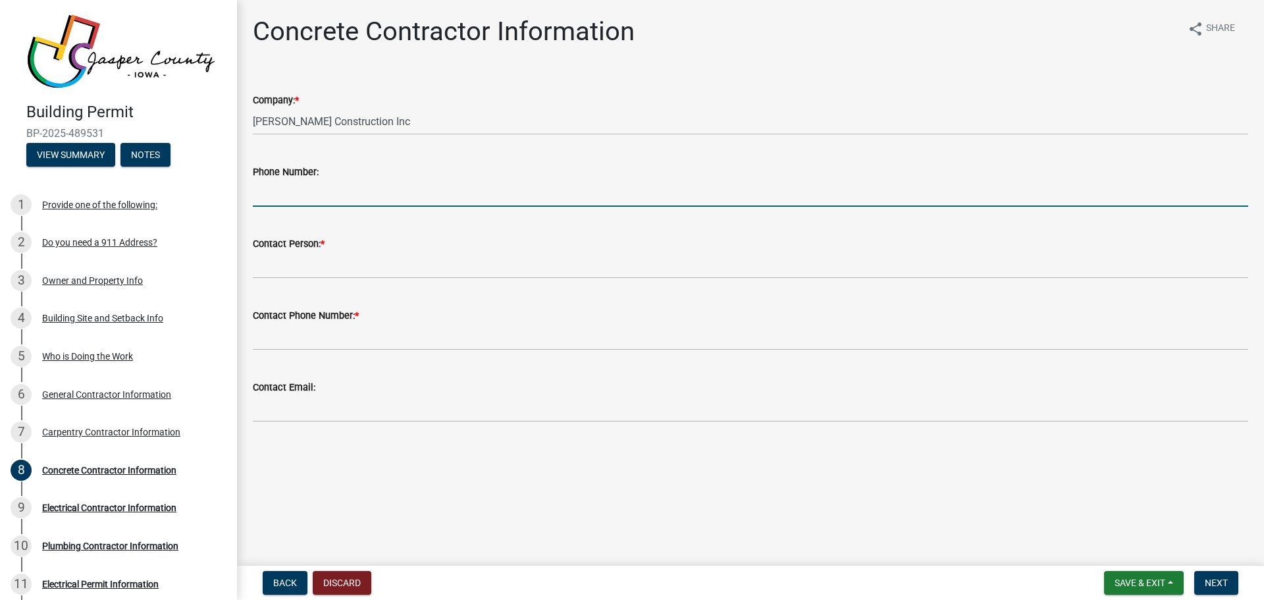
click at [323, 192] on input "Phone Number:" at bounding box center [751, 193] width 996 height 27
type input "[PHONE_NUMBER]"
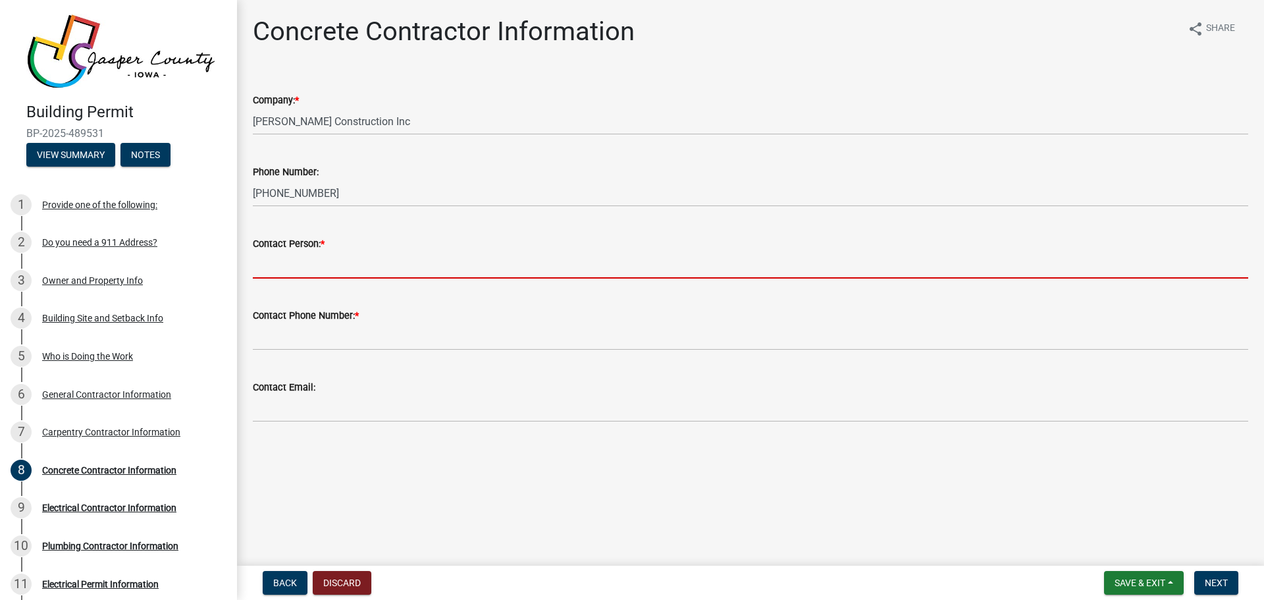
drag, startPoint x: 359, startPoint y: 261, endPoint x: 367, endPoint y: 267, distance: 9.4
click at [361, 263] on input "Contact Person: *" at bounding box center [751, 265] width 996 height 27
type input "[PERSON_NAME]"
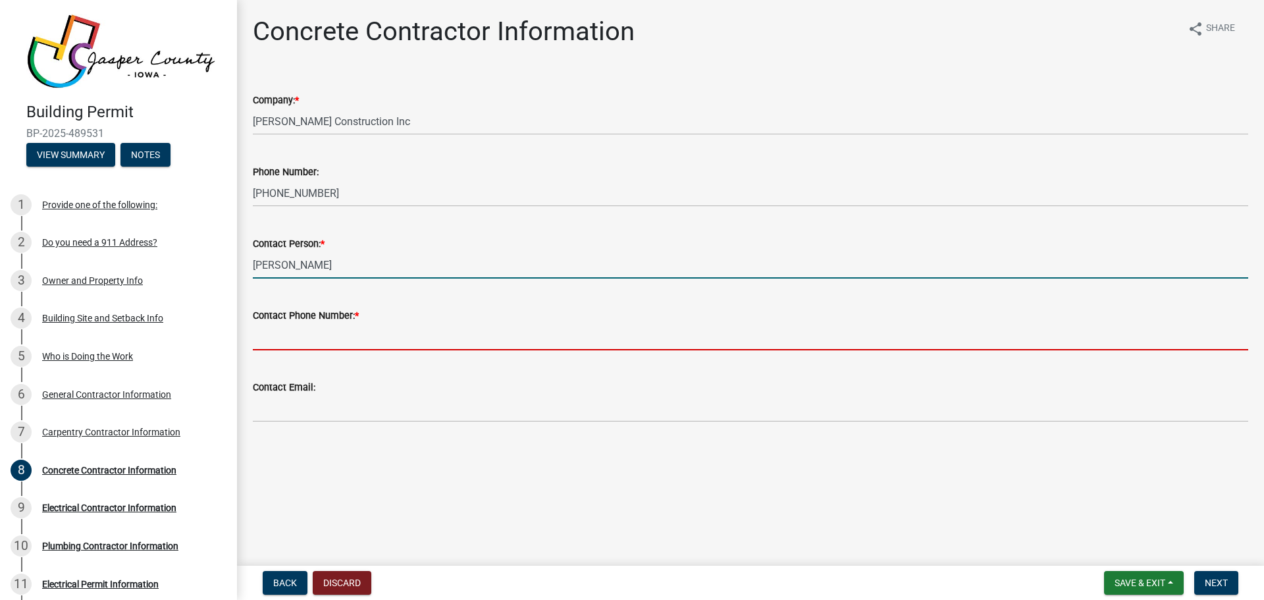
drag, startPoint x: 356, startPoint y: 334, endPoint x: 362, endPoint y: 340, distance: 7.9
click at [356, 336] on input "Contact Phone Number: *" at bounding box center [751, 336] width 996 height 27
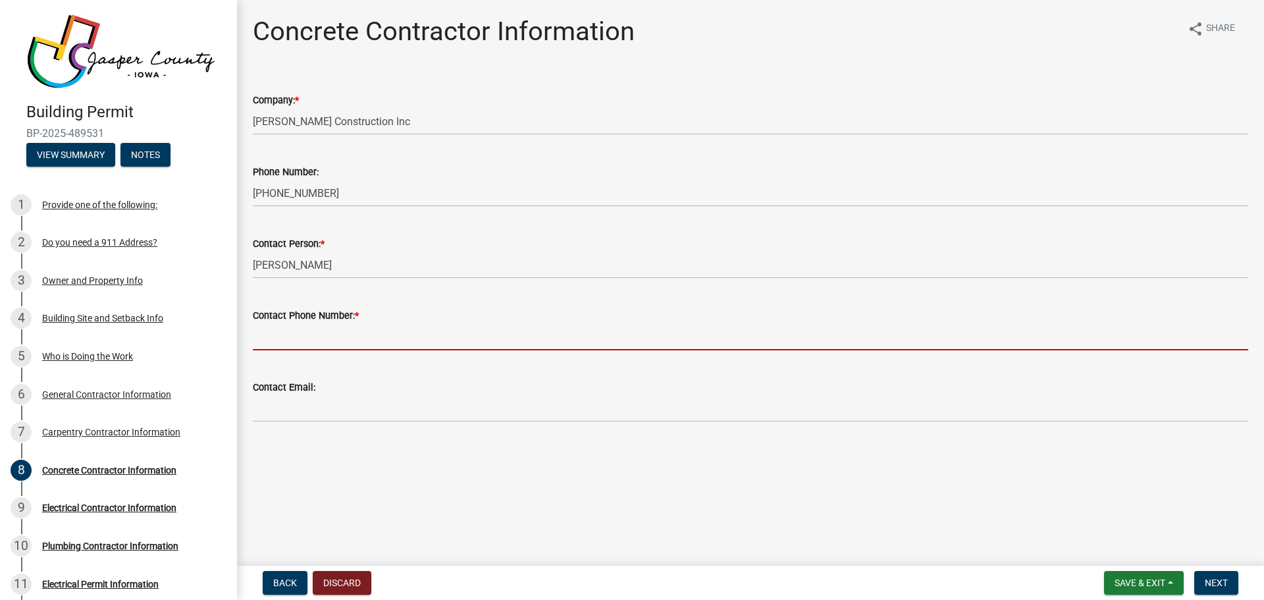
type input "[PHONE_NUMBER]"
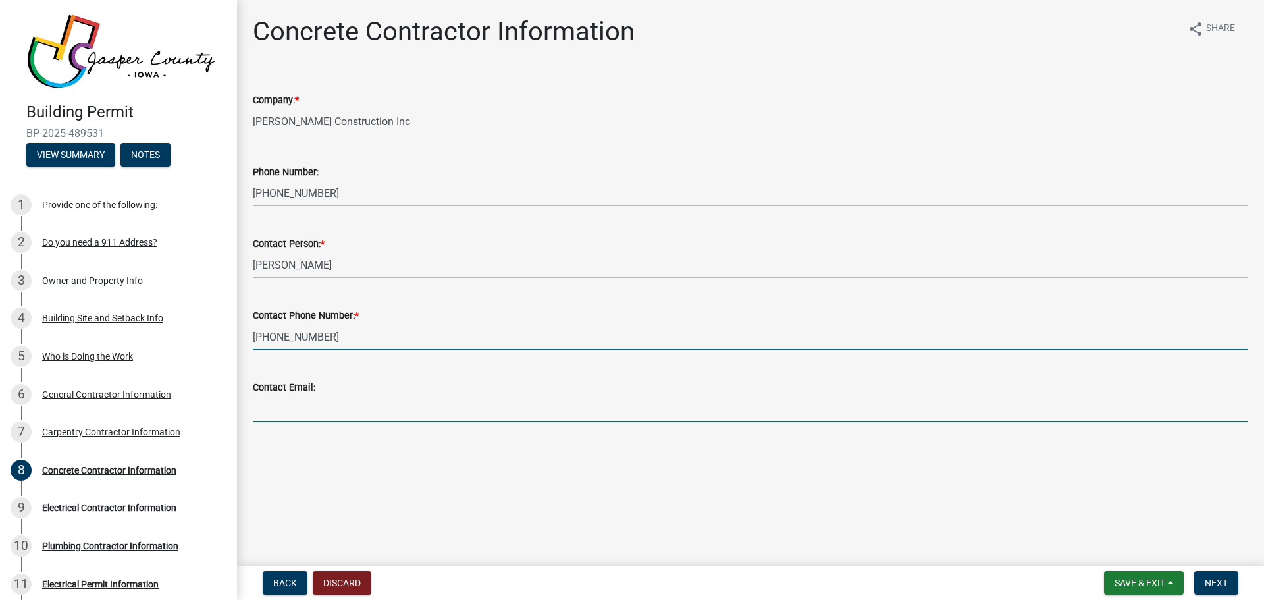
drag, startPoint x: 371, startPoint y: 403, endPoint x: 379, endPoint y: 404, distance: 7.9
click at [371, 403] on input "Contact Email:" at bounding box center [751, 408] width 996 height 27
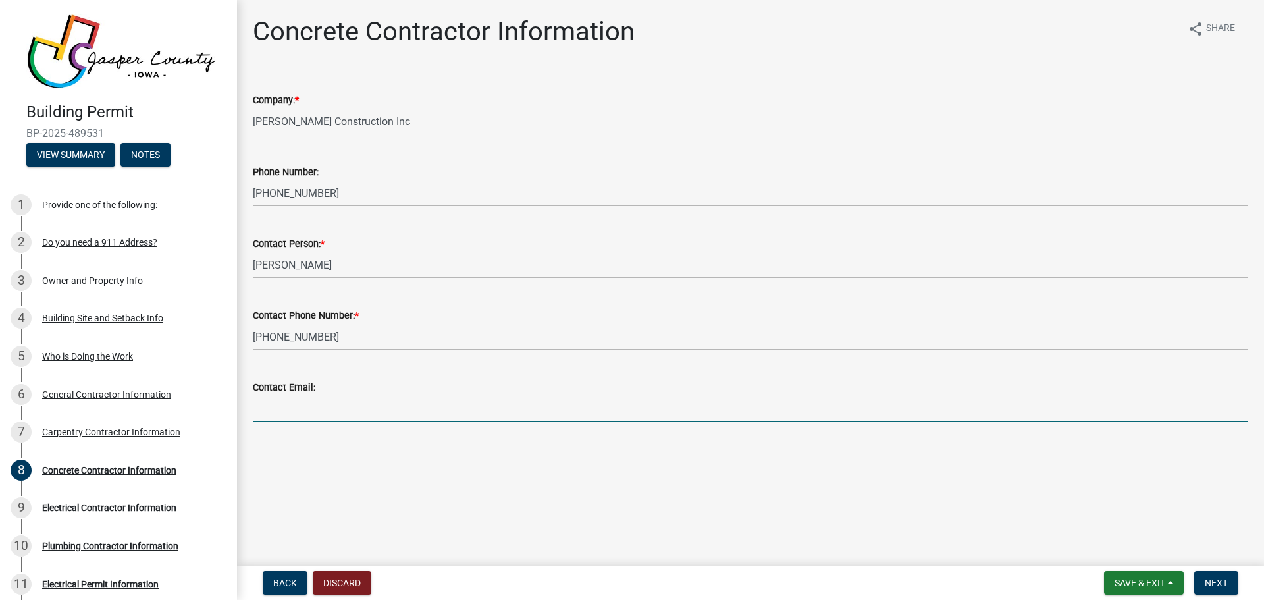
type input "[EMAIL_ADDRESS][DOMAIN_NAME]"
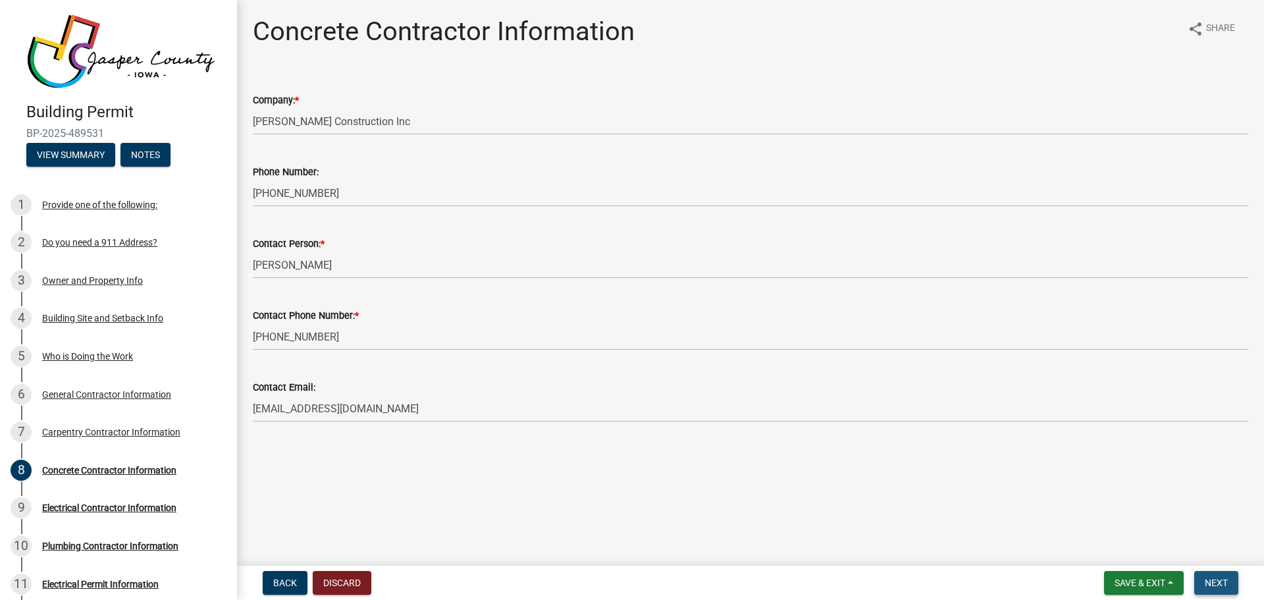
click at [1223, 581] on span "Next" at bounding box center [1216, 582] width 23 height 11
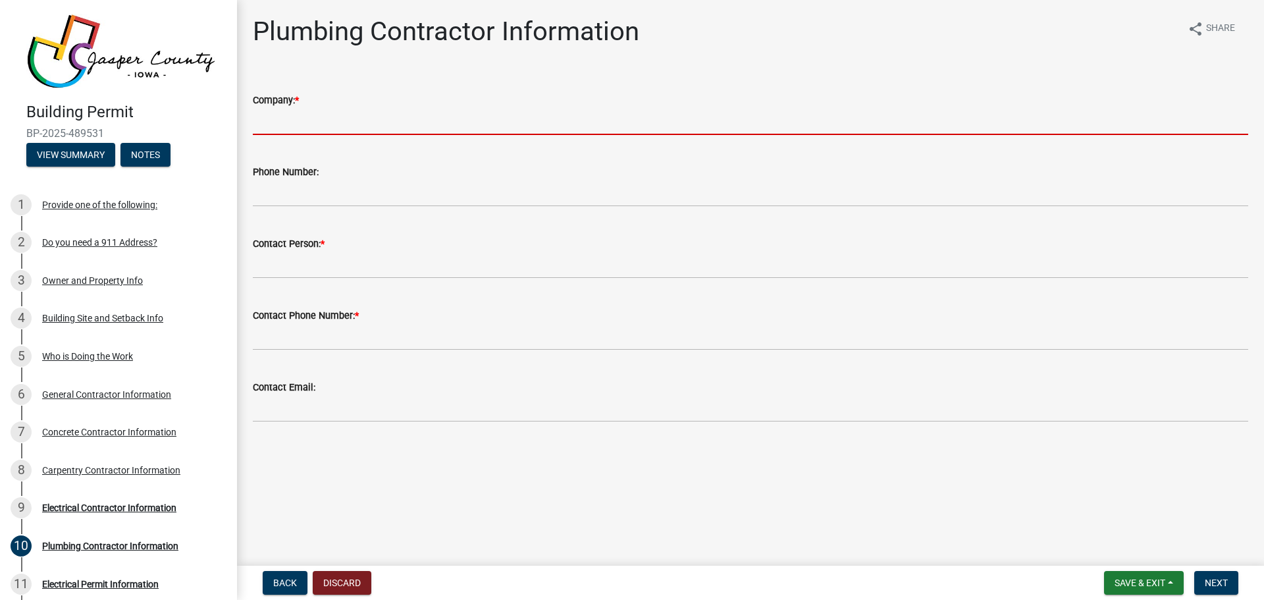
click at [310, 122] on input "Company: *" at bounding box center [751, 121] width 996 height 27
type input "Ron Backus"
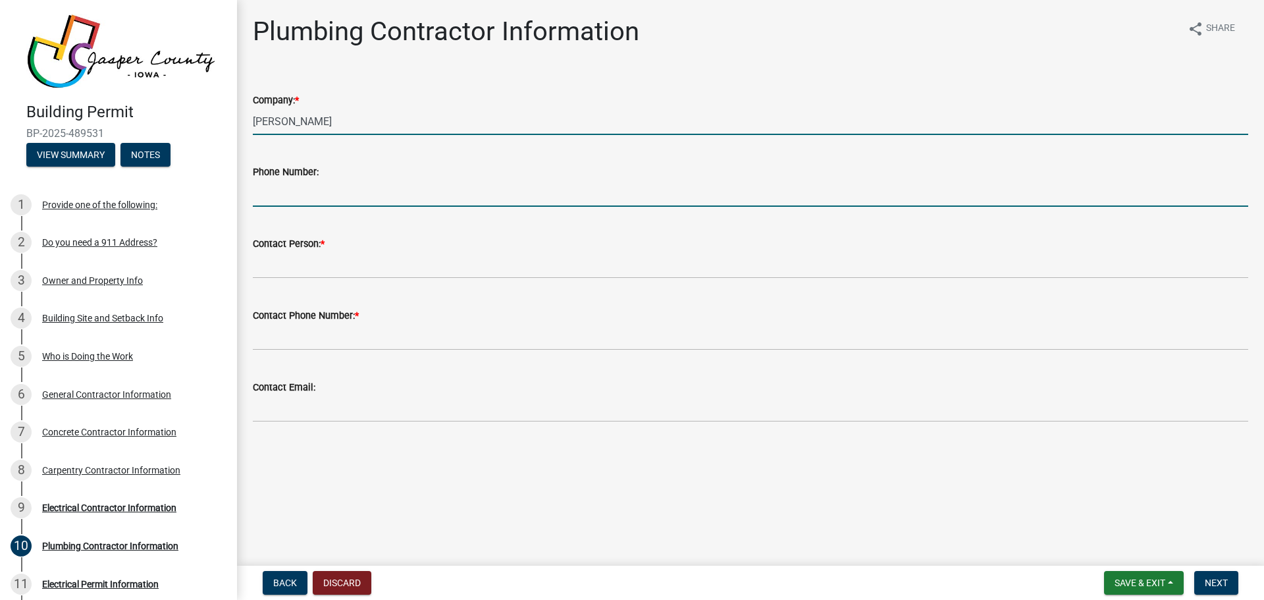
click at [323, 195] on input "Phone Number:" at bounding box center [751, 193] width 996 height 27
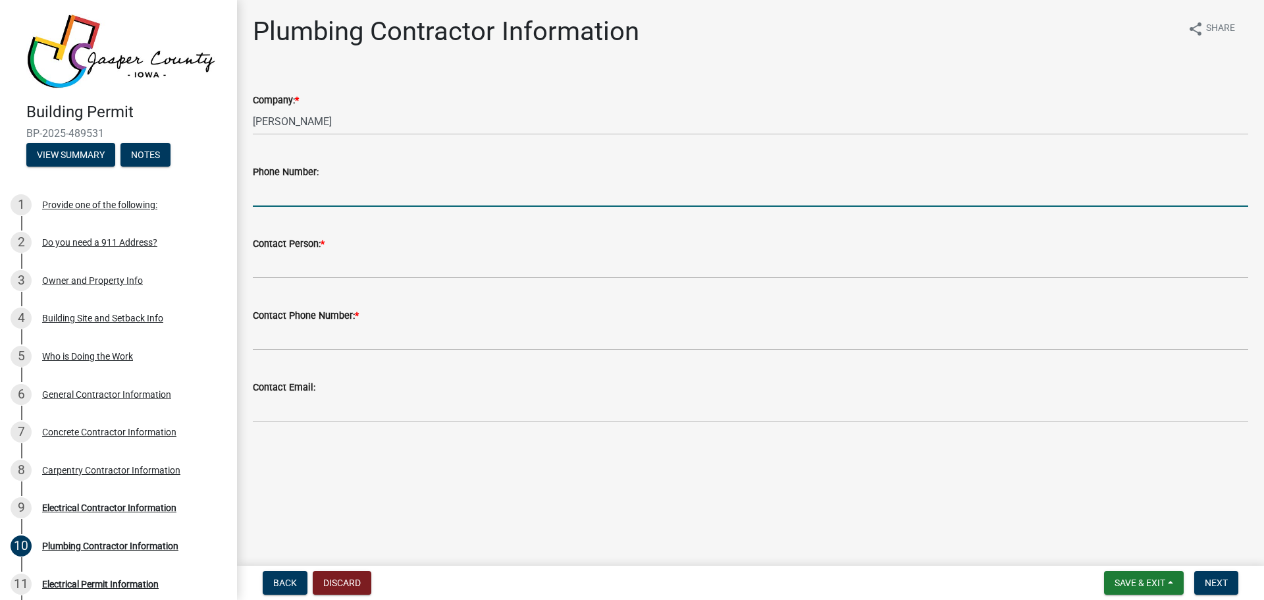
type input "641-521-4002"
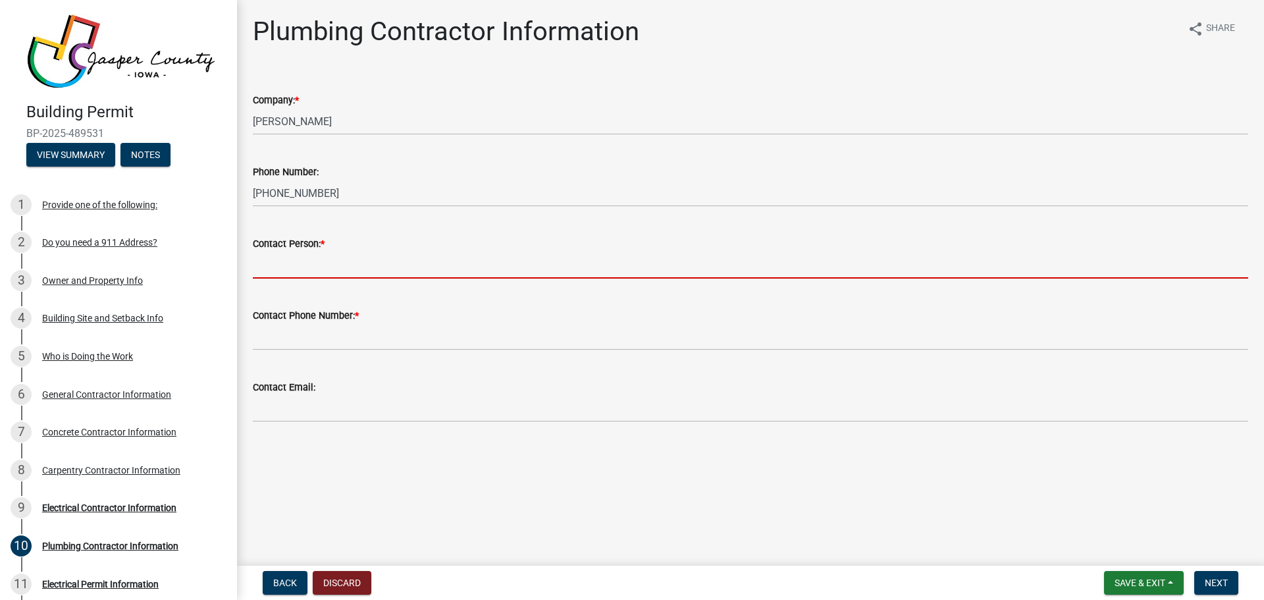
drag, startPoint x: 307, startPoint y: 259, endPoint x: 325, endPoint y: 271, distance: 21.9
click at [309, 262] on input "Contact Person: *" at bounding box center [751, 265] width 996 height 27
type input "Ron Backus"
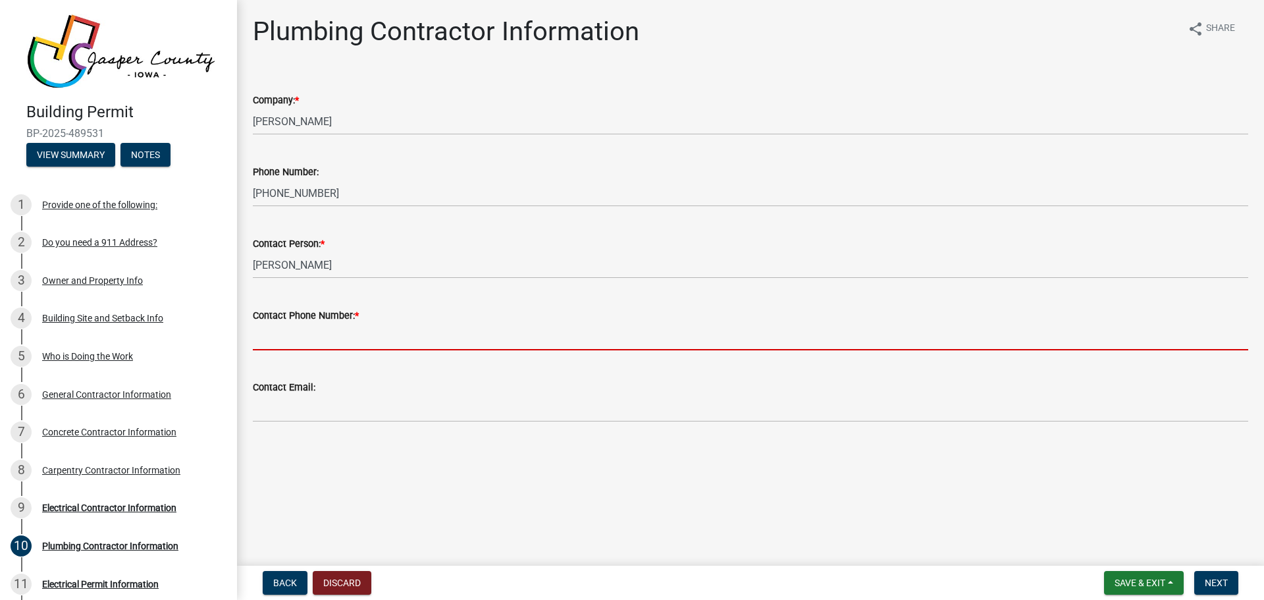
click at [306, 334] on input "Contact Phone Number: *" at bounding box center [751, 336] width 996 height 27
type input "641-521-4002"
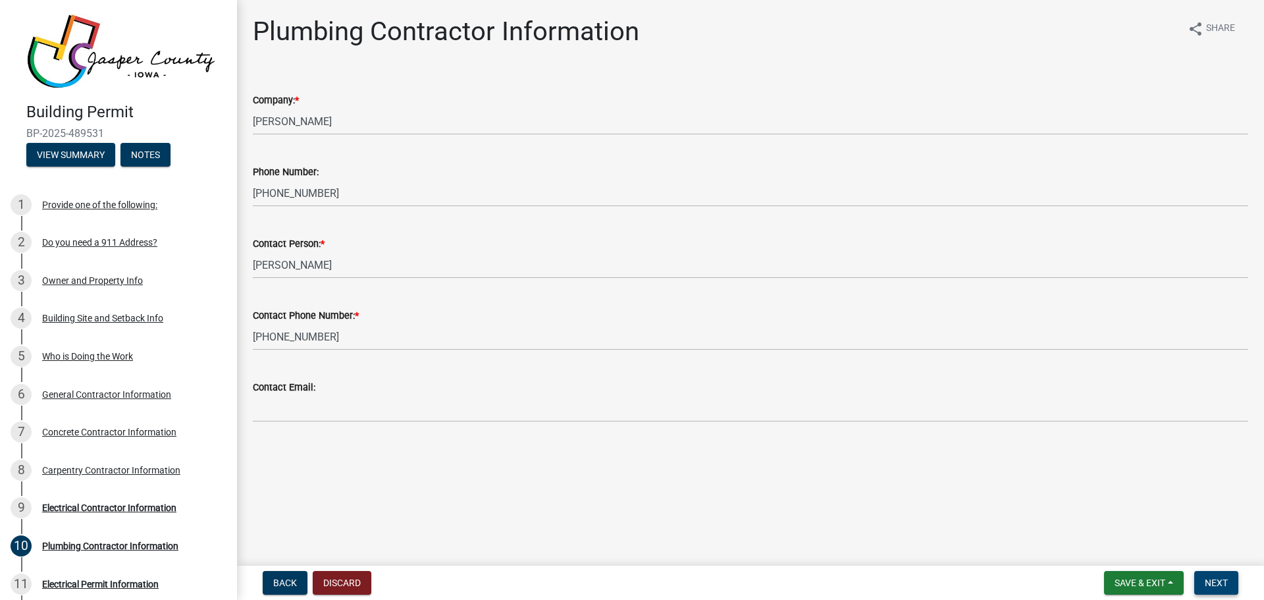
drag, startPoint x: 1219, startPoint y: 585, endPoint x: 316, endPoint y: 394, distance: 922.8
click at [317, 383] on wm-app "Building Permit BP-2025-489531 View Summary Notes 1 Provide one of the followin…" at bounding box center [632, 300] width 1264 height 600
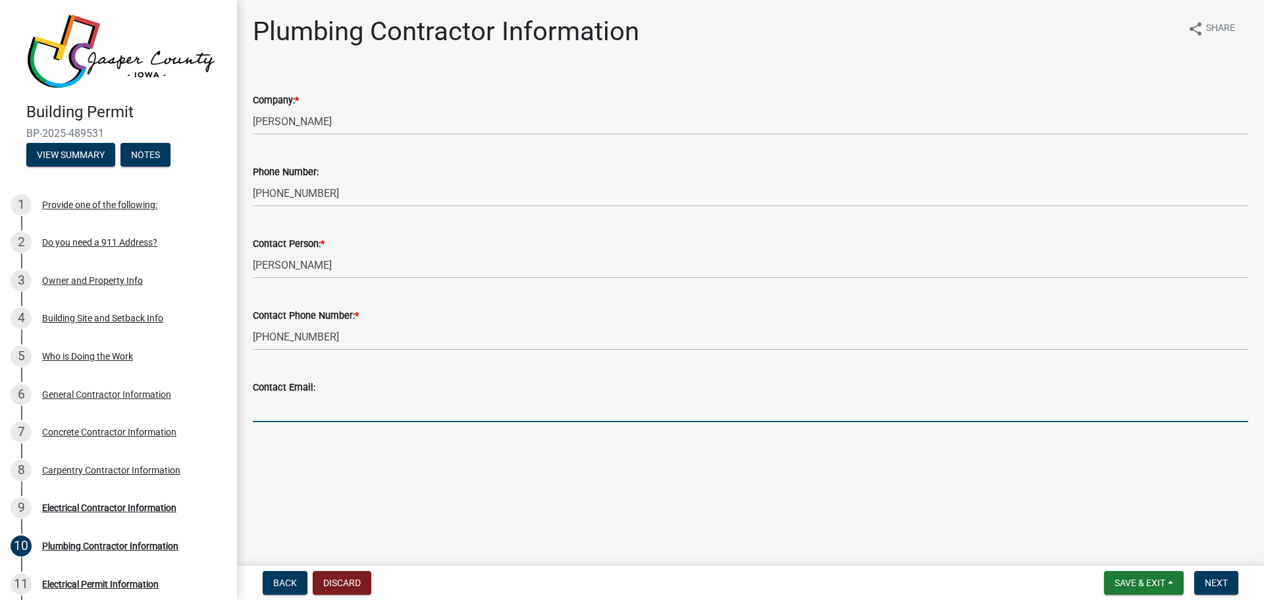
click at [315, 410] on input "Contact Email:" at bounding box center [751, 408] width 996 height 27
type input "[EMAIL_ADDRESS][DOMAIN_NAME]"
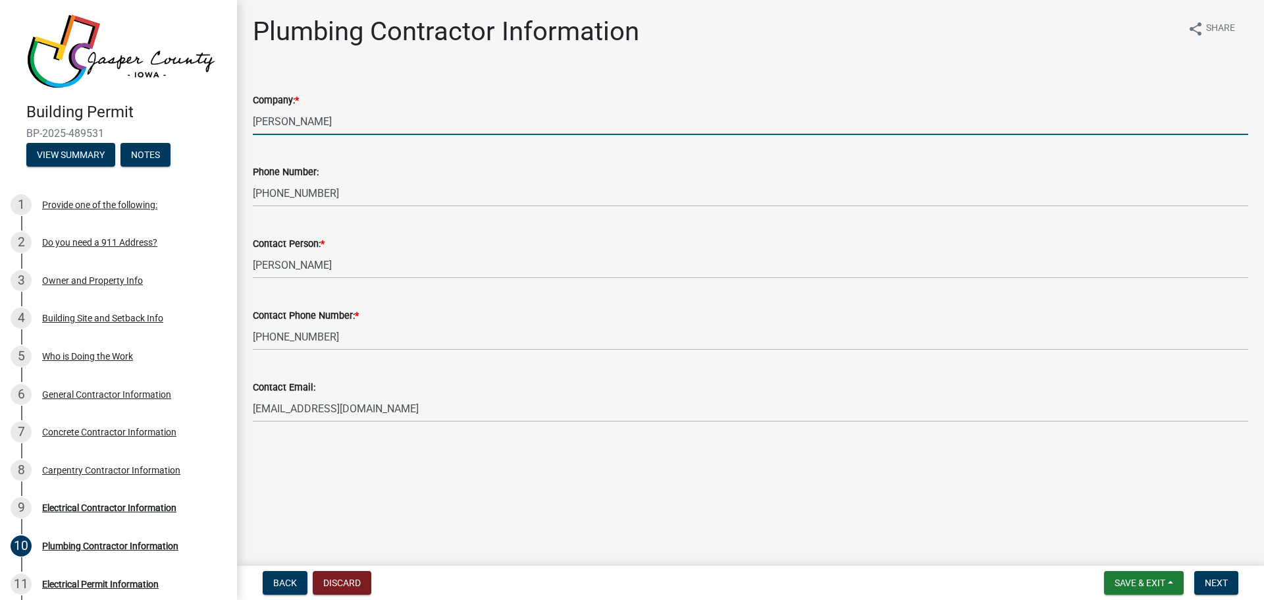
drag, startPoint x: 311, startPoint y: 122, endPoint x: 230, endPoint y: 113, distance: 80.9
click at [230, 113] on div "Building Permit BP-2025-489531 View Summary Notes 1 Provide one of the followin…" at bounding box center [632, 300] width 1264 height 600
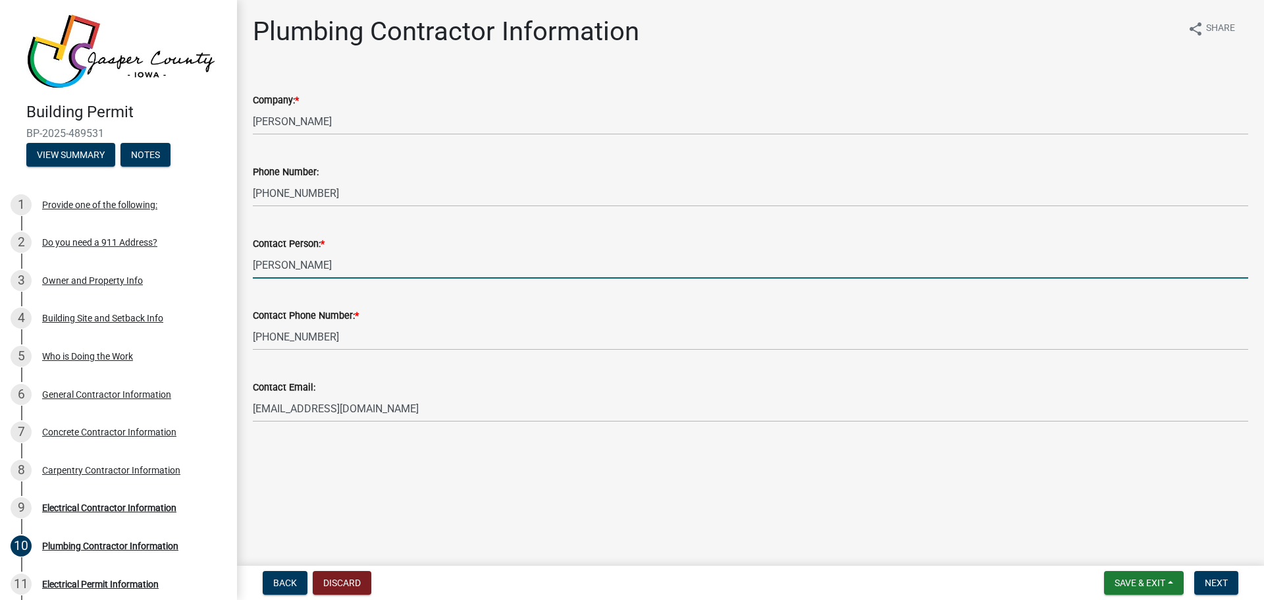
drag, startPoint x: 320, startPoint y: 262, endPoint x: 245, endPoint y: 261, distance: 75.1
click at [245, 261] on div "Contact Person: * Ron Backus" at bounding box center [750, 247] width 1015 height 61
type input "m"
type input "[PERSON_NAME]"
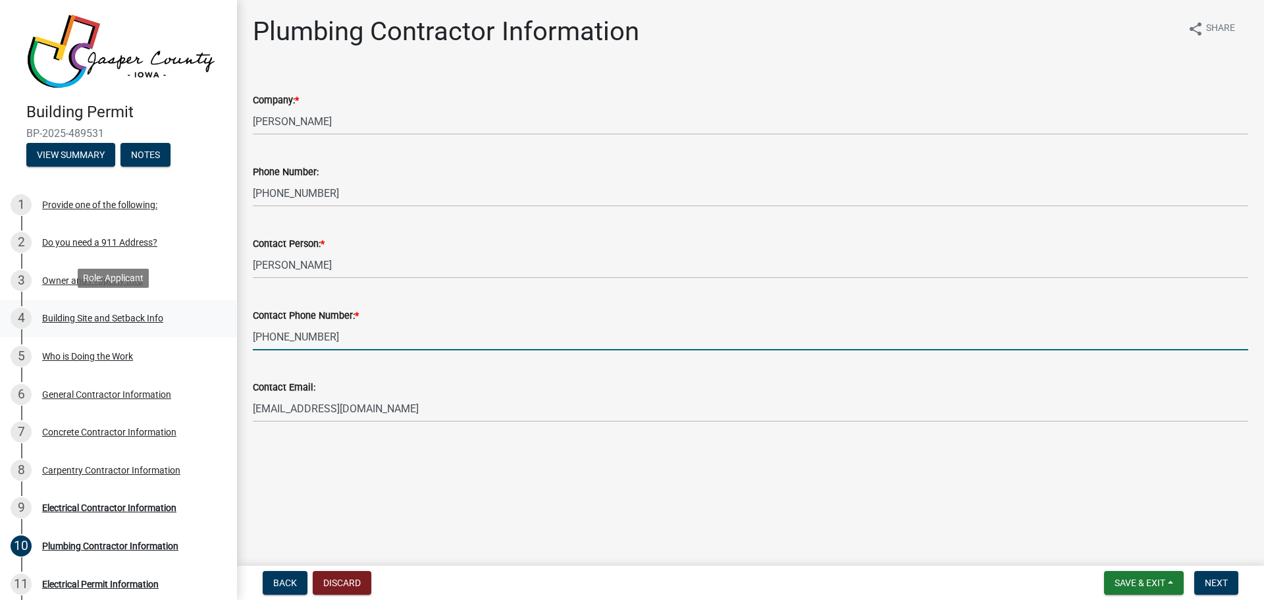
drag, startPoint x: 333, startPoint y: 329, endPoint x: 224, endPoint y: 329, distance: 108.6
click at [224, 329] on div "Building Permit BP-2025-489531 View Summary Notes 1 Provide one of the followin…" at bounding box center [632, 300] width 1264 height 600
type input "[PHONE_NUMBER]"
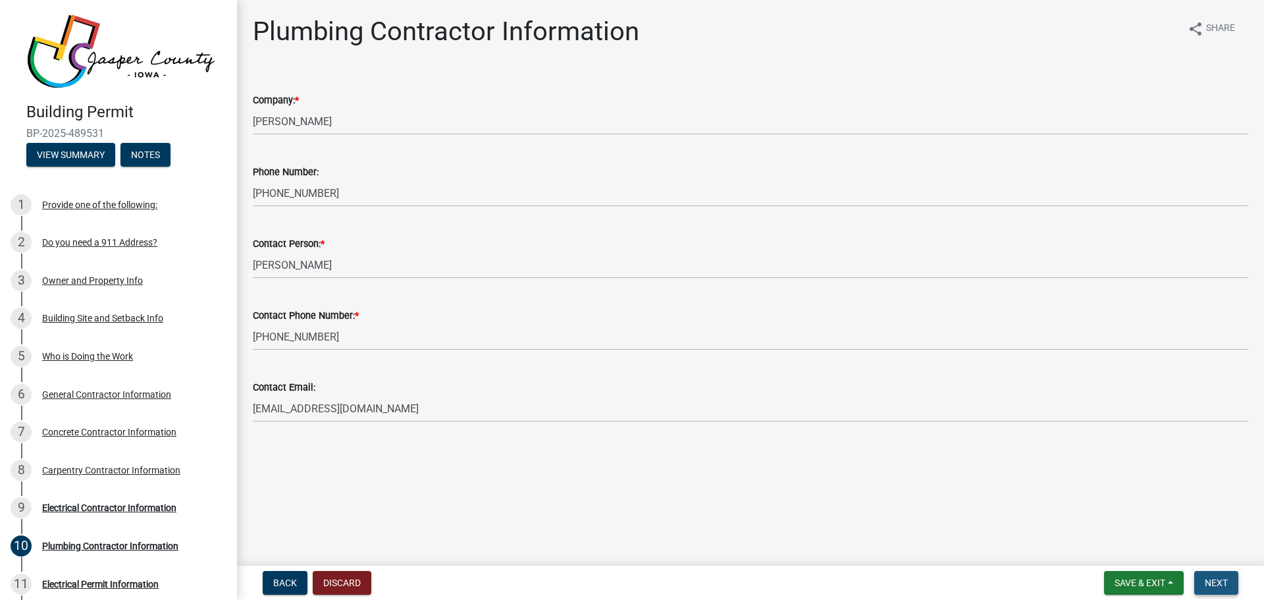
click at [1217, 577] on span "Next" at bounding box center [1216, 582] width 23 height 11
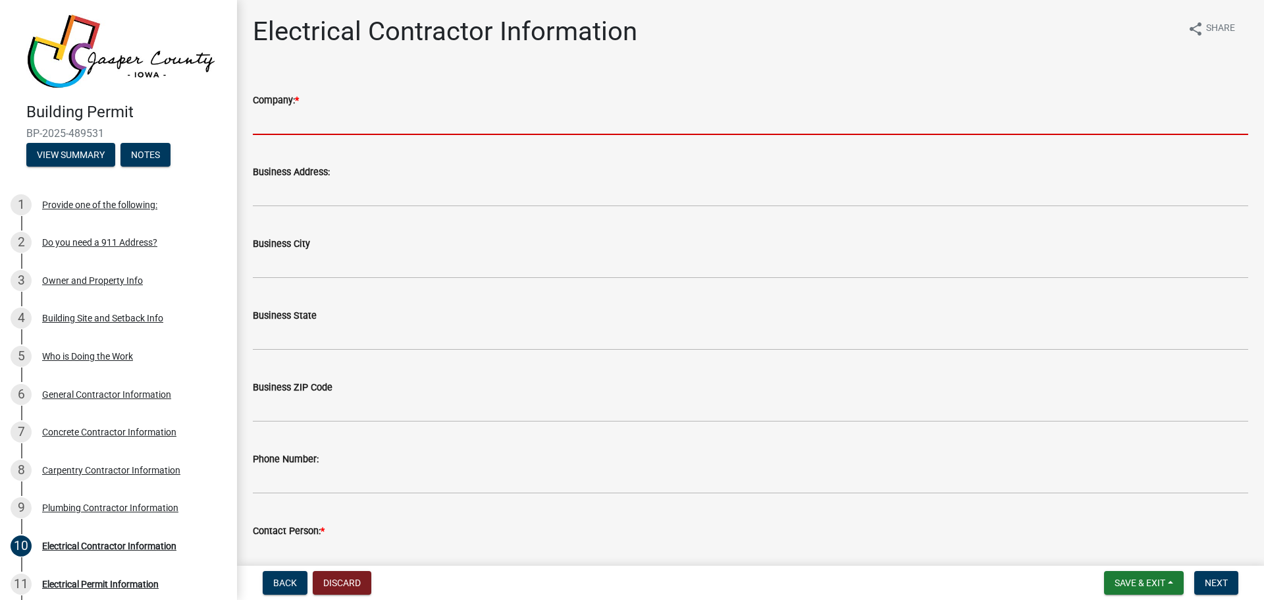
click at [286, 122] on input "Company: *" at bounding box center [751, 121] width 996 height 27
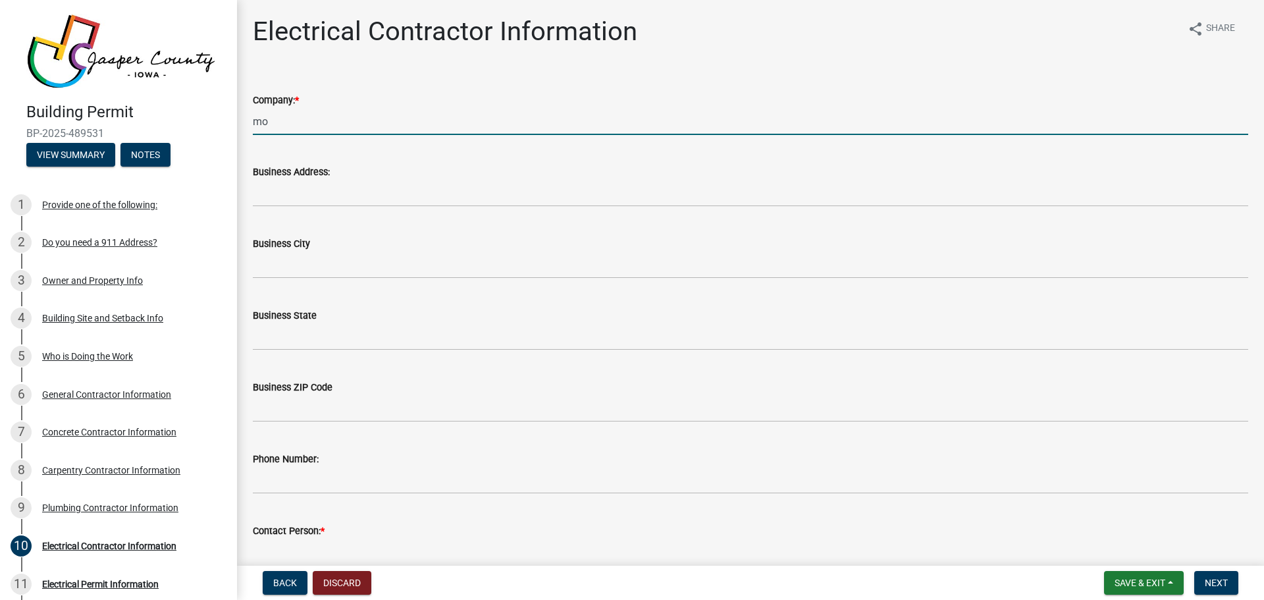
type input "m"
type input "Sully Electric"
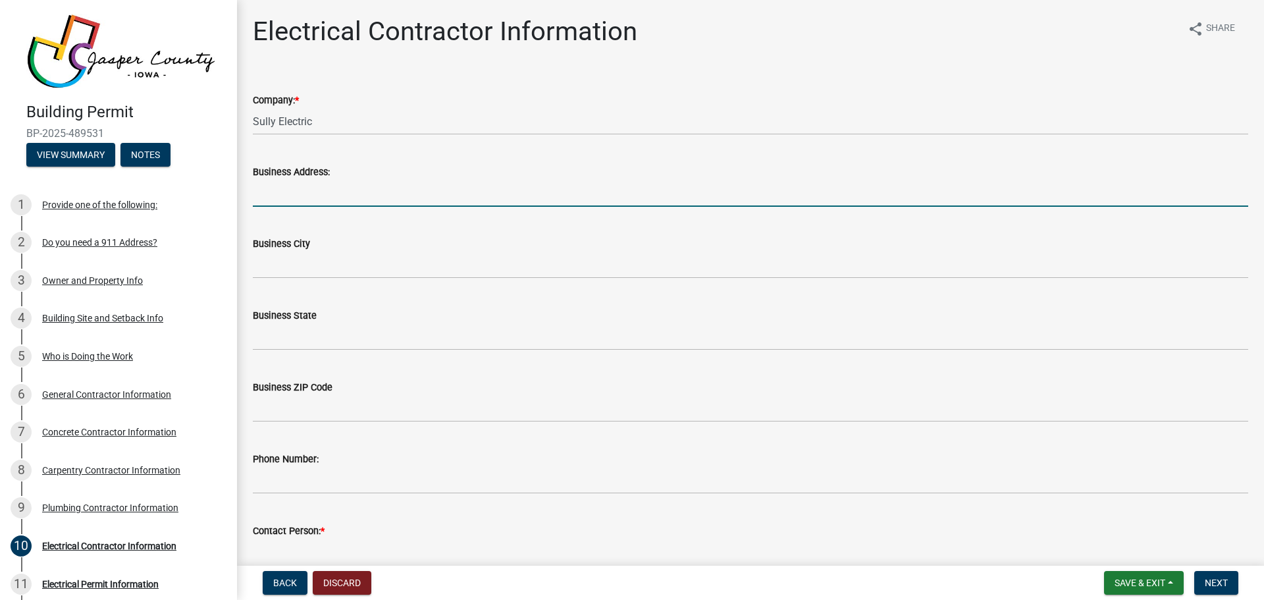
click at [271, 194] on input "Business Address:" at bounding box center [751, 193] width 996 height 27
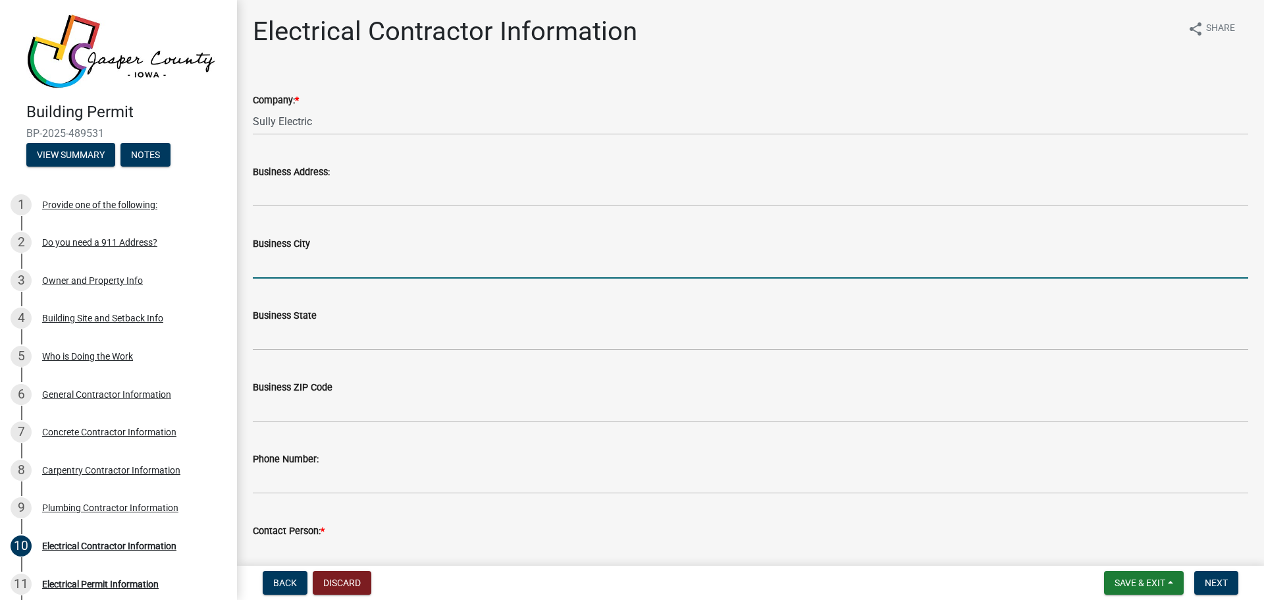
click at [303, 264] on input "Business City" at bounding box center [751, 265] width 996 height 27
type input "Sully"
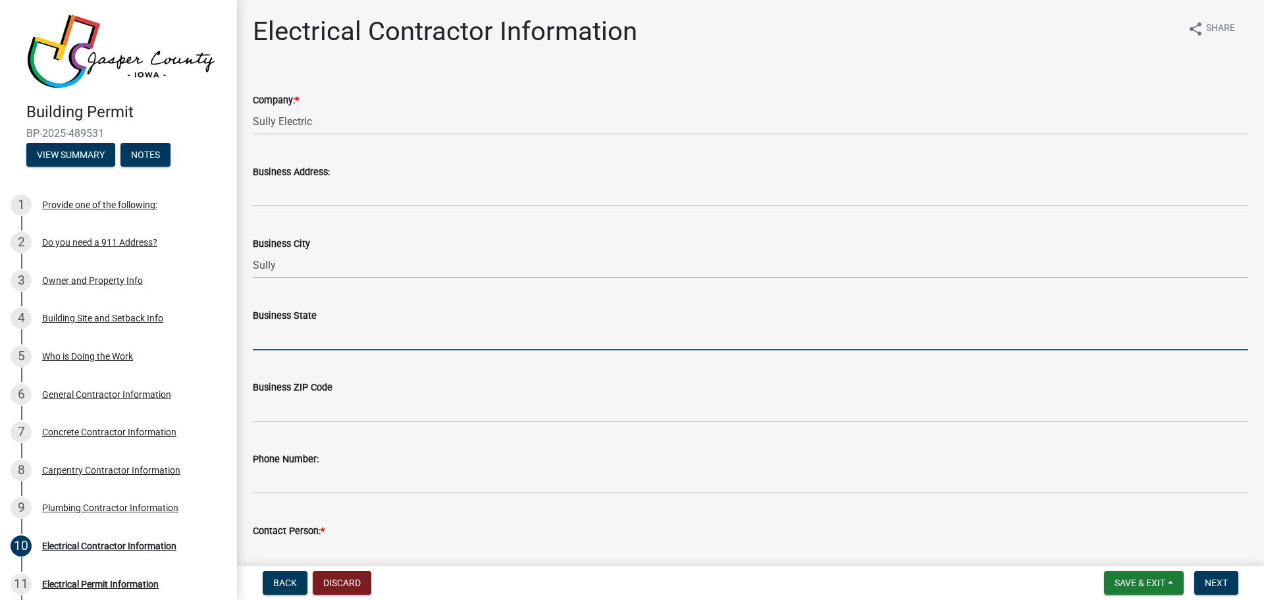
click at [294, 331] on input "Business State" at bounding box center [751, 336] width 996 height 27
type input "[US_STATE]"
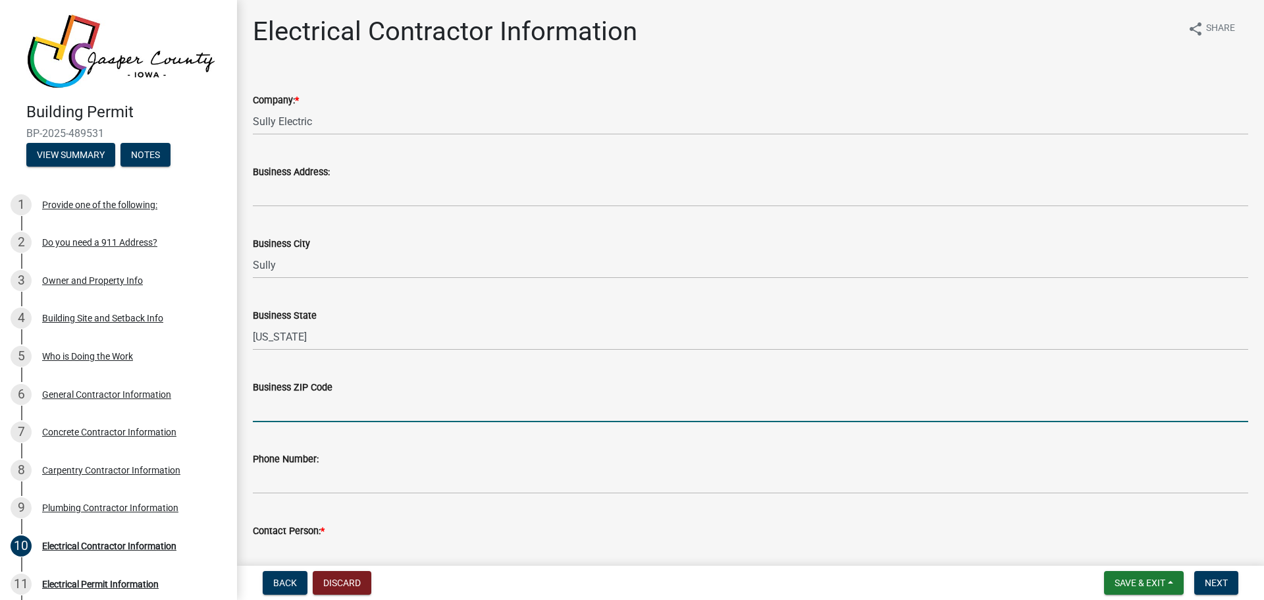
click at [323, 404] on input "Business ZIP Code" at bounding box center [751, 408] width 996 height 27
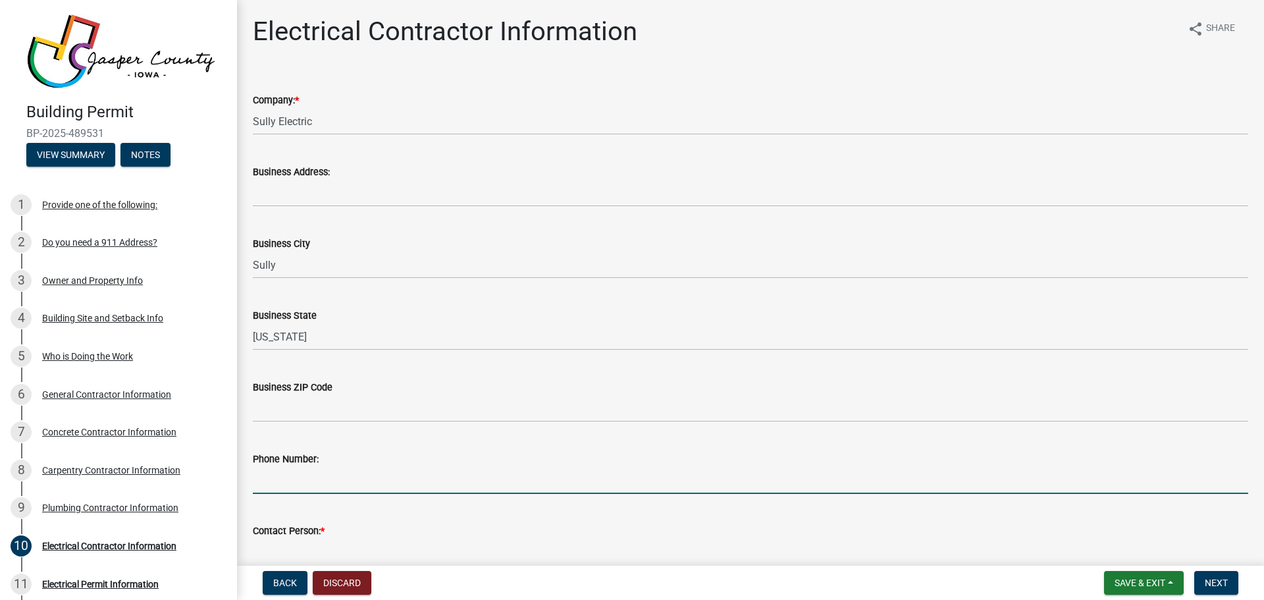
click at [286, 477] on input "Phone Number:" at bounding box center [751, 480] width 996 height 27
type input "641-591-4300"
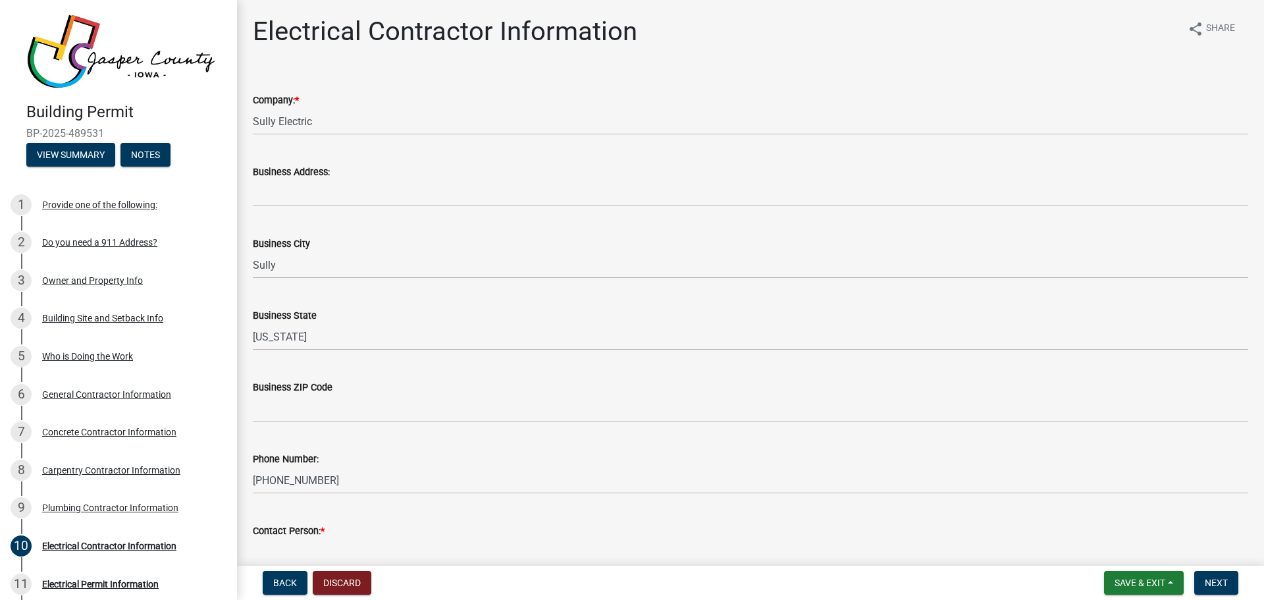
click at [304, 539] on input "Contact Person: *" at bounding box center [751, 552] width 996 height 27
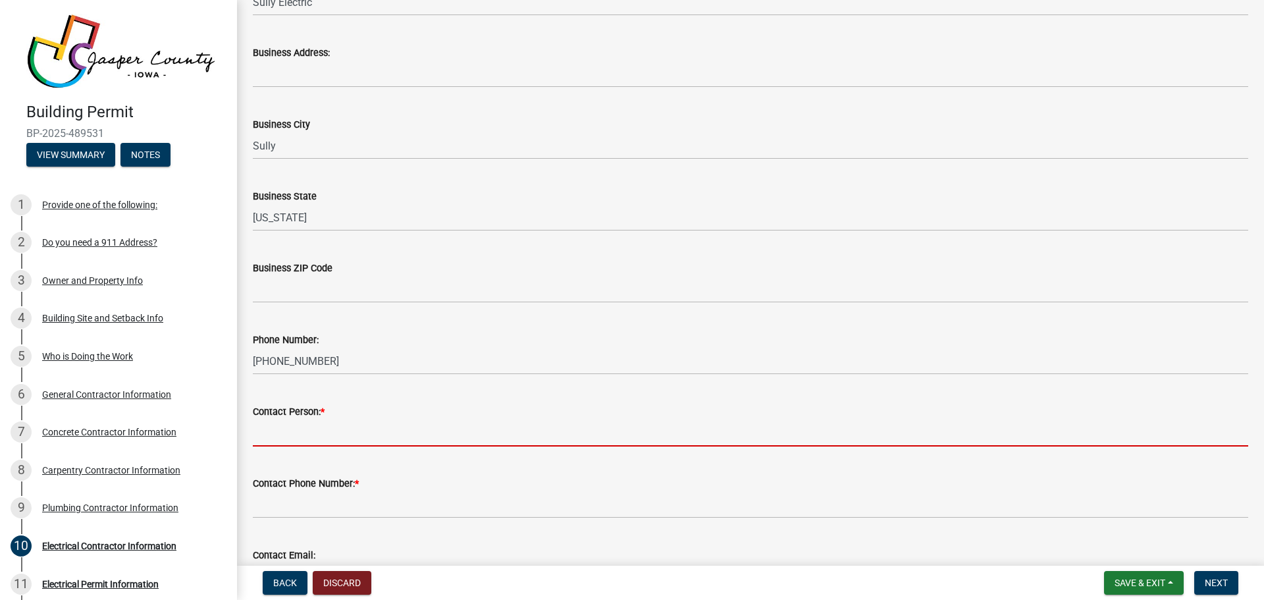
scroll to position [132, 0]
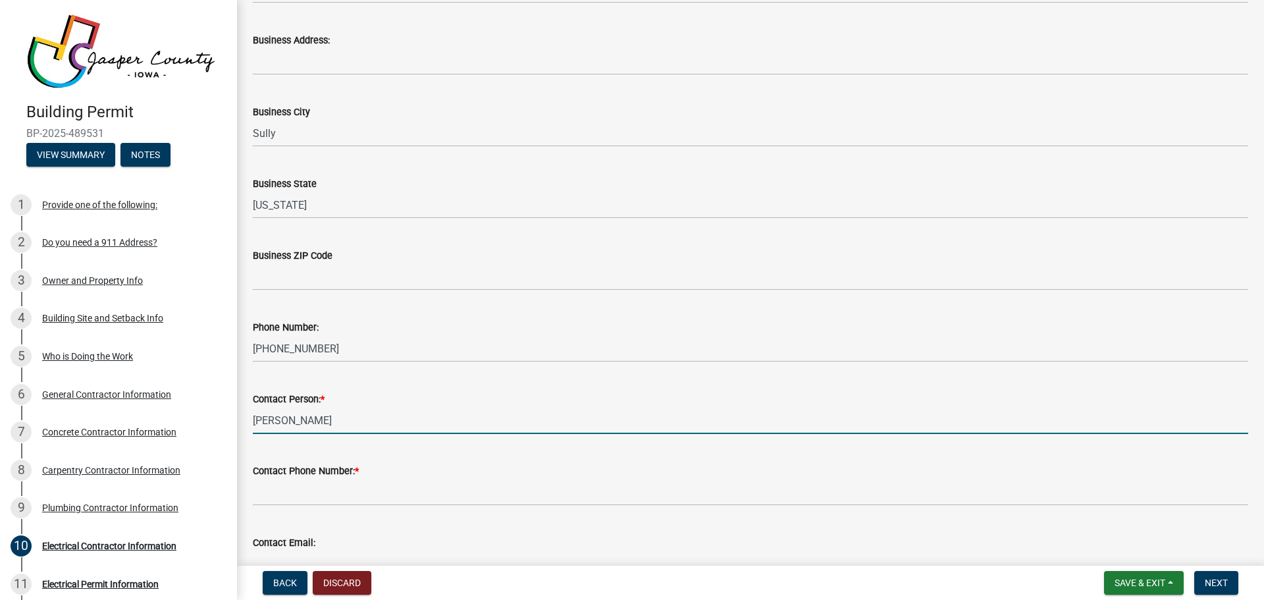
type input "[PERSON_NAME]"
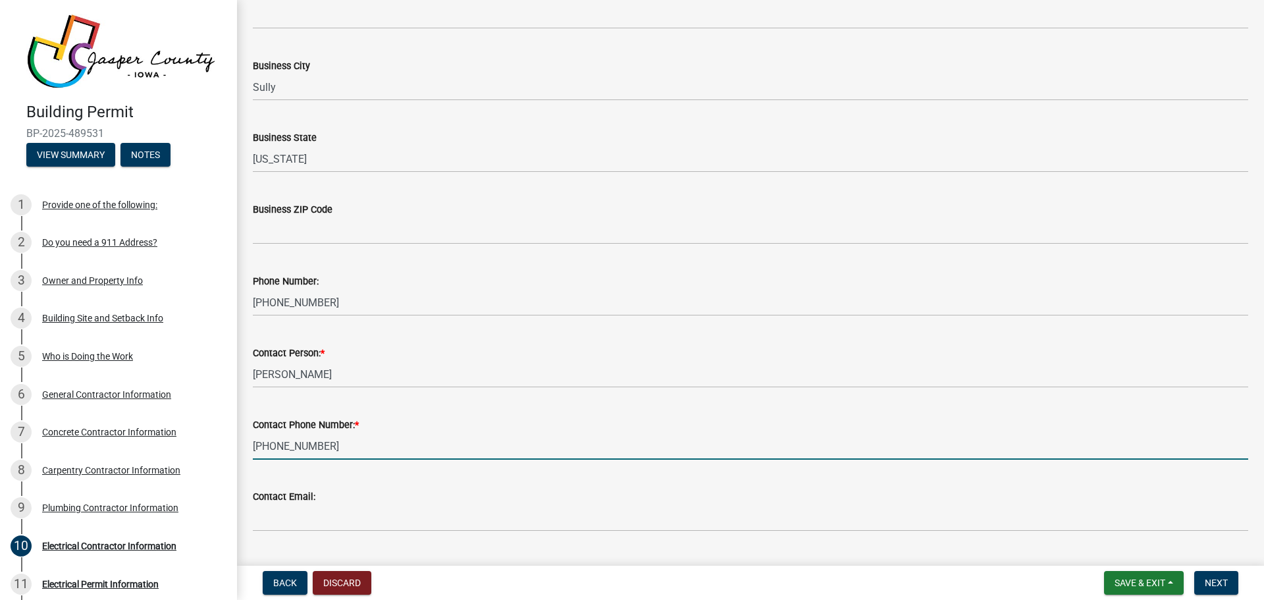
scroll to position [198, 0]
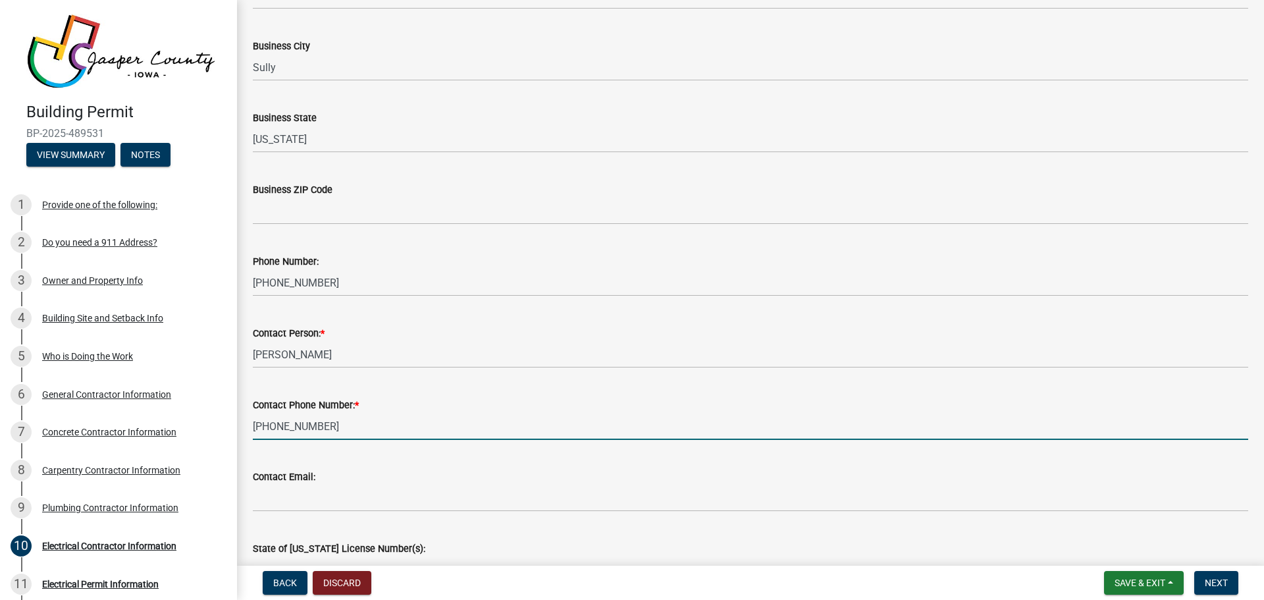
type input "641-521-1750"
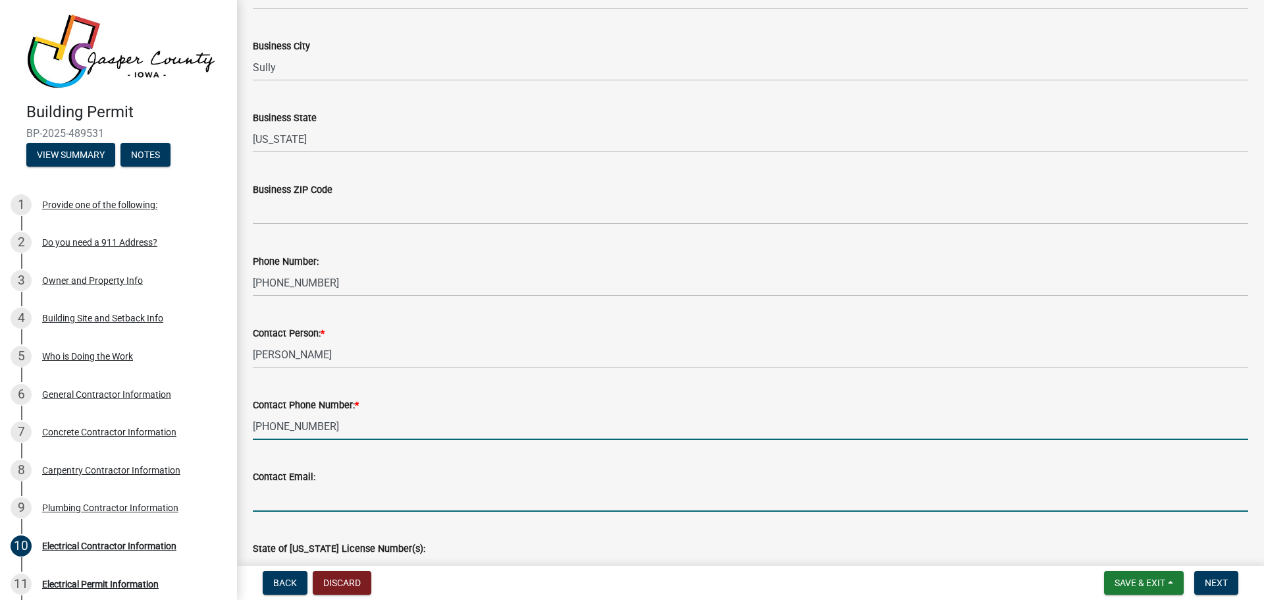
click at [273, 501] on input "Contact Email:" at bounding box center [751, 498] width 996 height 27
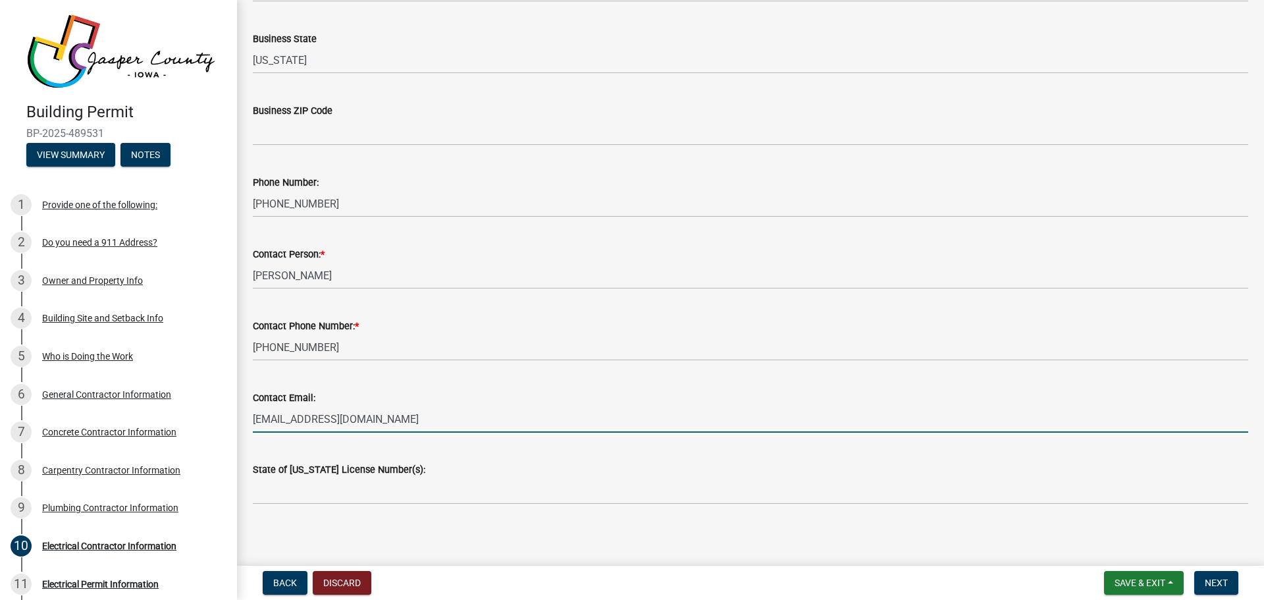
scroll to position [282, 0]
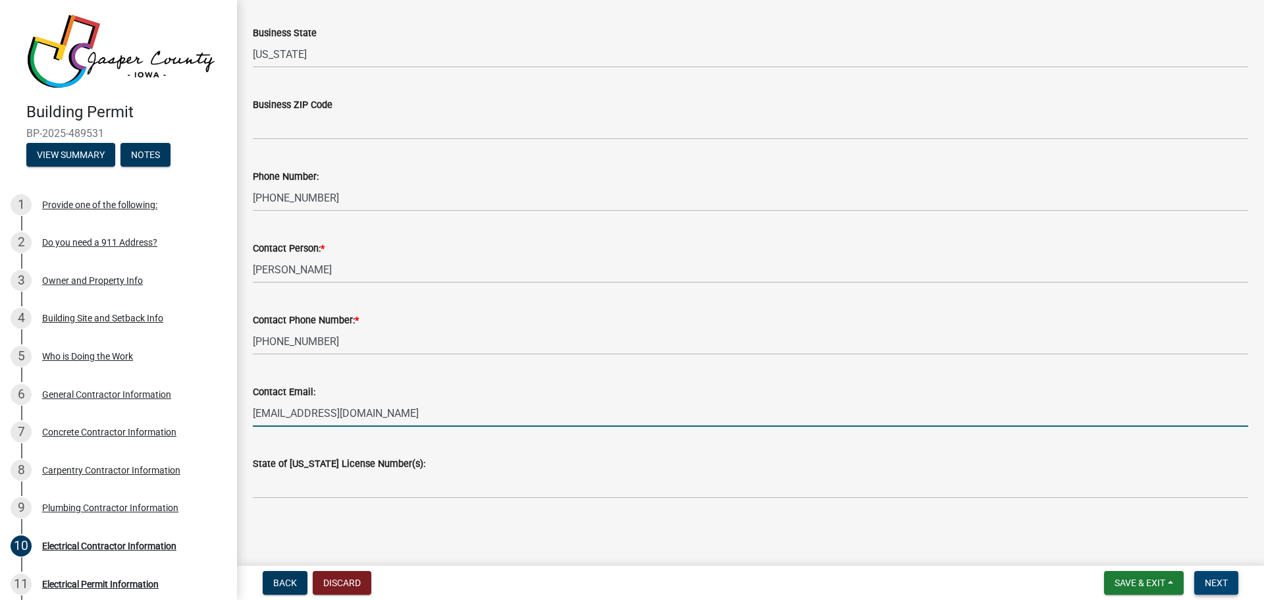
type input "[EMAIL_ADDRESS][DOMAIN_NAME]"
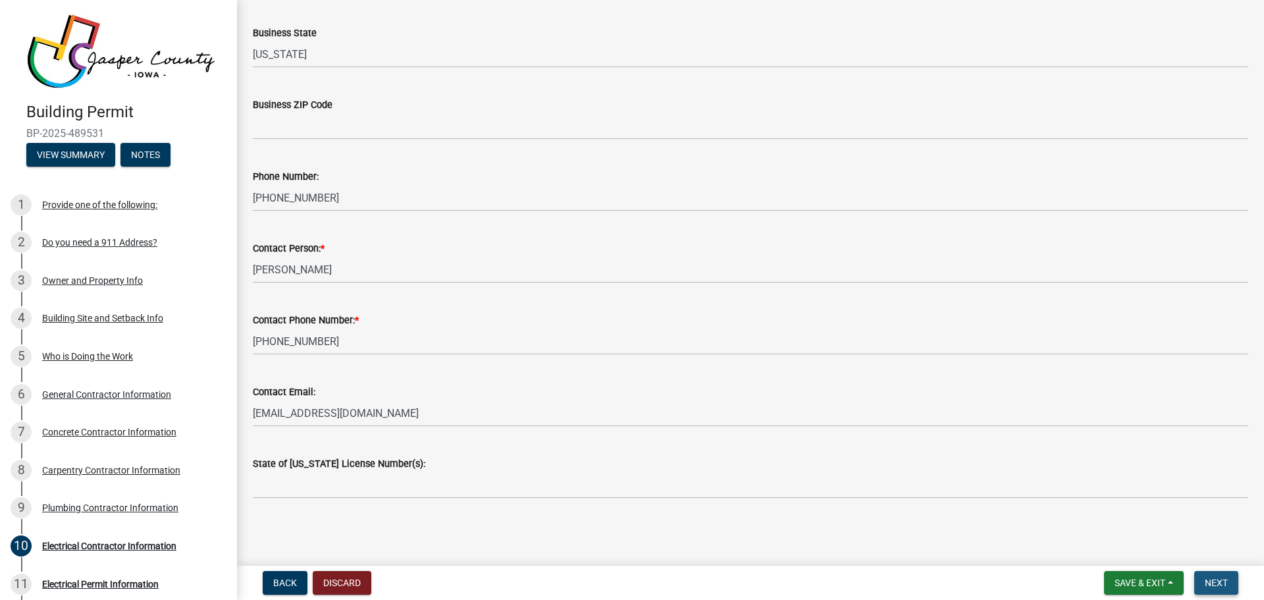
click at [1221, 585] on span "Next" at bounding box center [1216, 582] width 23 height 11
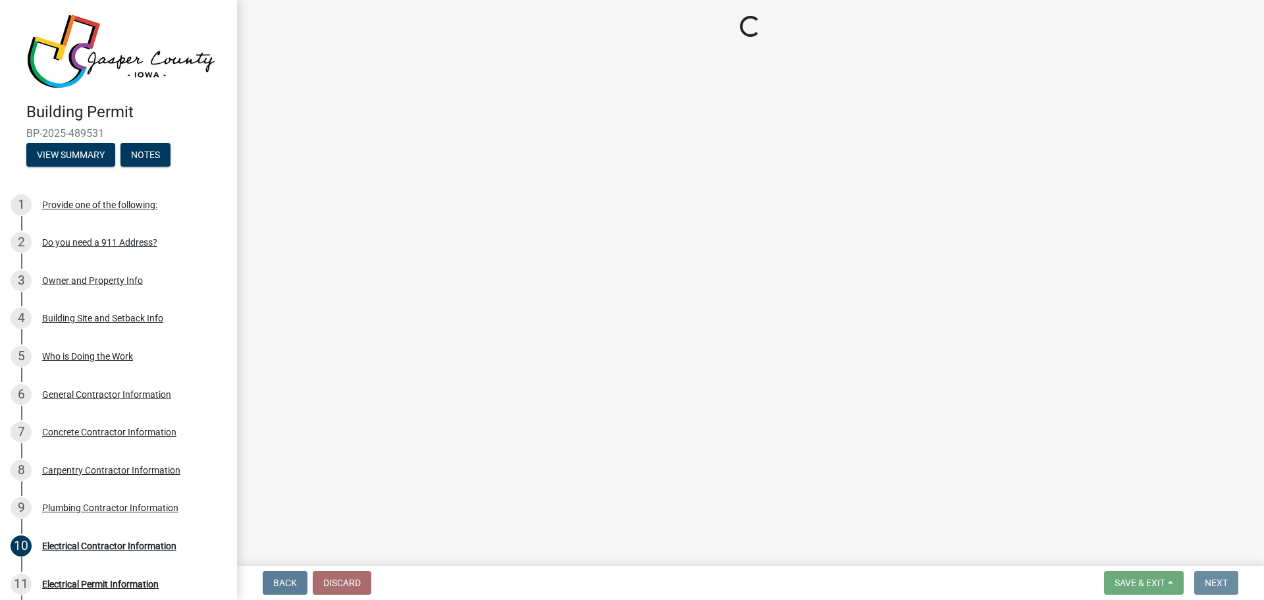
scroll to position [0, 0]
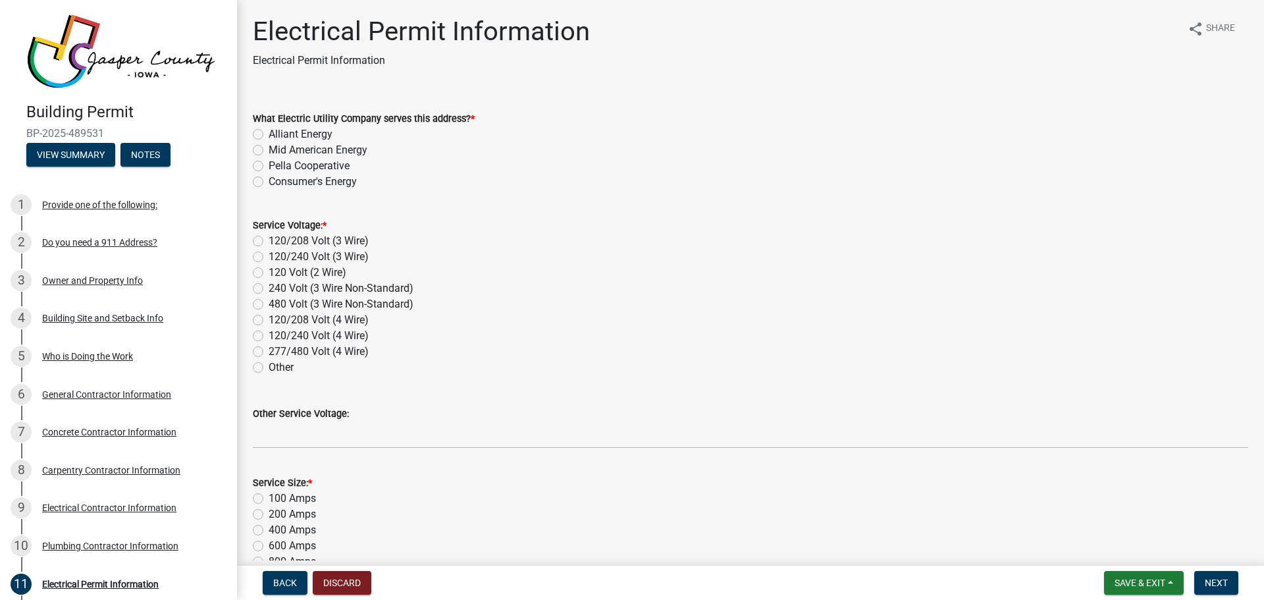
click at [269, 184] on label "Consumer's Energy" at bounding box center [313, 182] width 88 height 16
click at [269, 182] on input "Consumer's Energy" at bounding box center [273, 178] width 9 height 9
radio input "true"
click at [269, 133] on label "Alliant Energy" at bounding box center [301, 134] width 64 height 16
click at [269, 133] on input "Alliant Energy" at bounding box center [273, 130] width 9 height 9
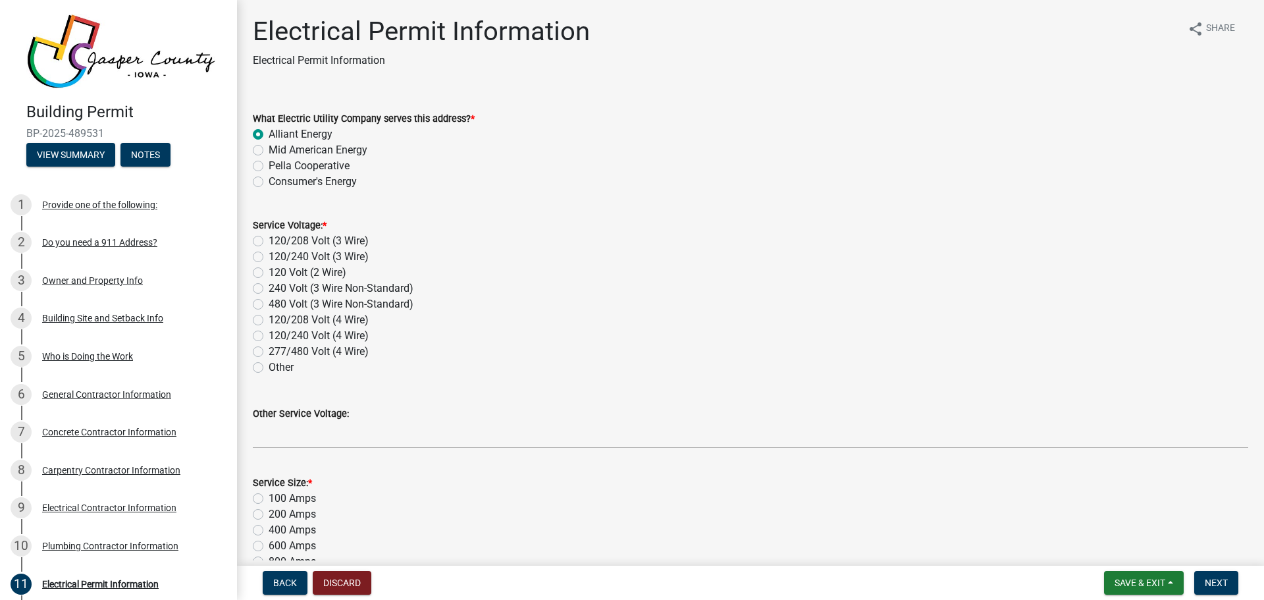
radio input "true"
click at [269, 242] on label "120/208 Volt (3 Wire)" at bounding box center [319, 241] width 100 height 16
click at [269, 242] on input "120/208 Volt (3 Wire)" at bounding box center [273, 237] width 9 height 9
radio input "true"
click at [269, 255] on label "120/240 Volt (3 Wire)" at bounding box center [319, 257] width 100 height 16
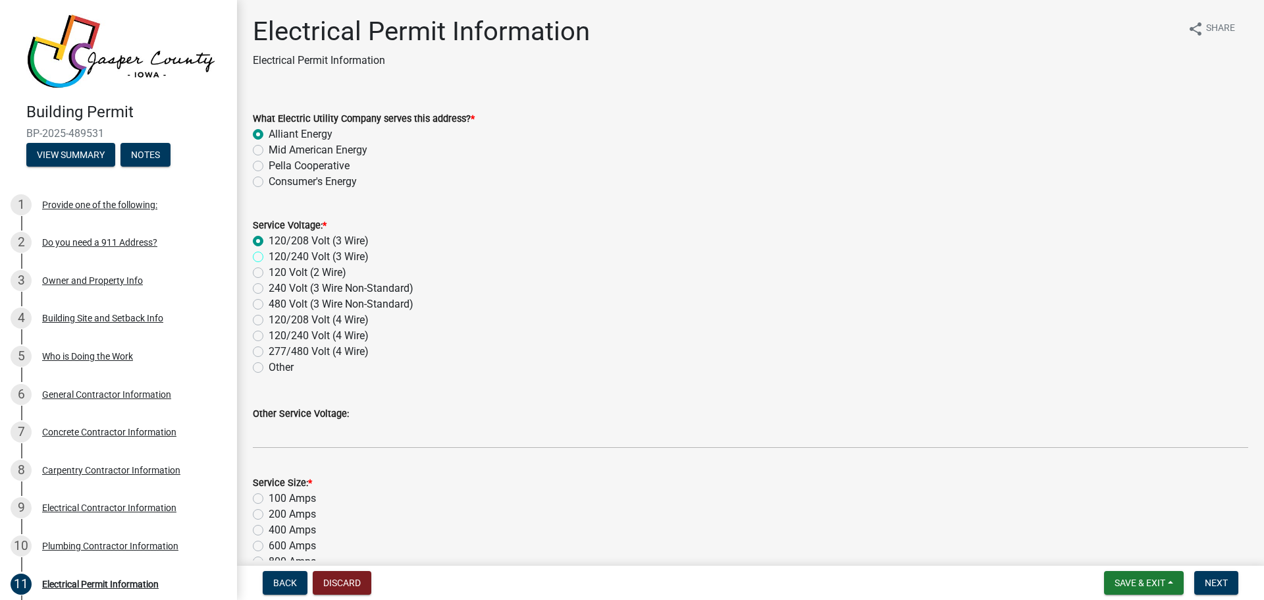
click at [269, 255] on input "120/240 Volt (3 Wire)" at bounding box center [273, 253] width 9 height 9
radio input "true"
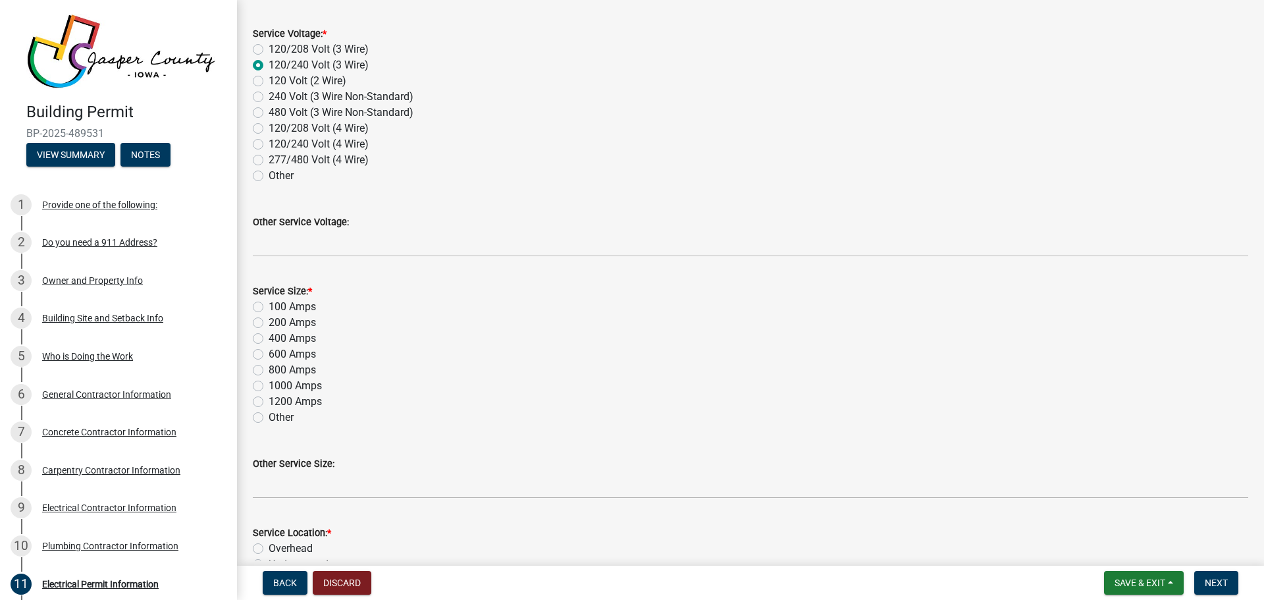
scroll to position [198, 0]
click at [269, 299] on label "100 Amps" at bounding box center [292, 301] width 47 height 16
click at [269, 299] on input "100 Amps" at bounding box center [273, 297] width 9 height 9
radio input "true"
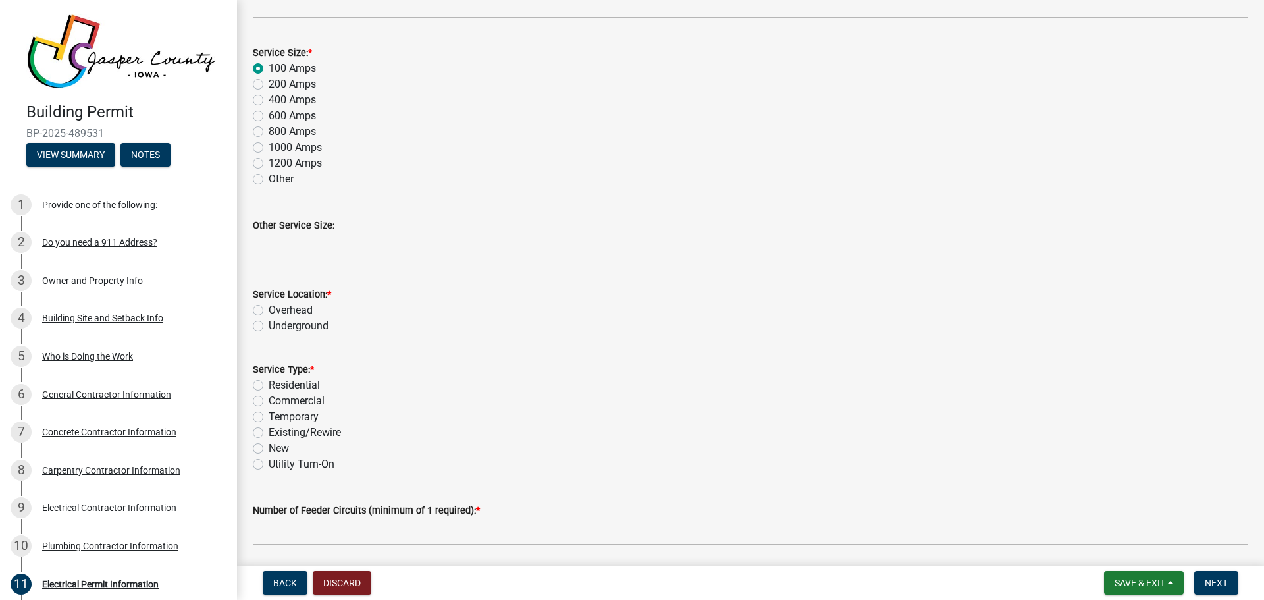
scroll to position [461, 0]
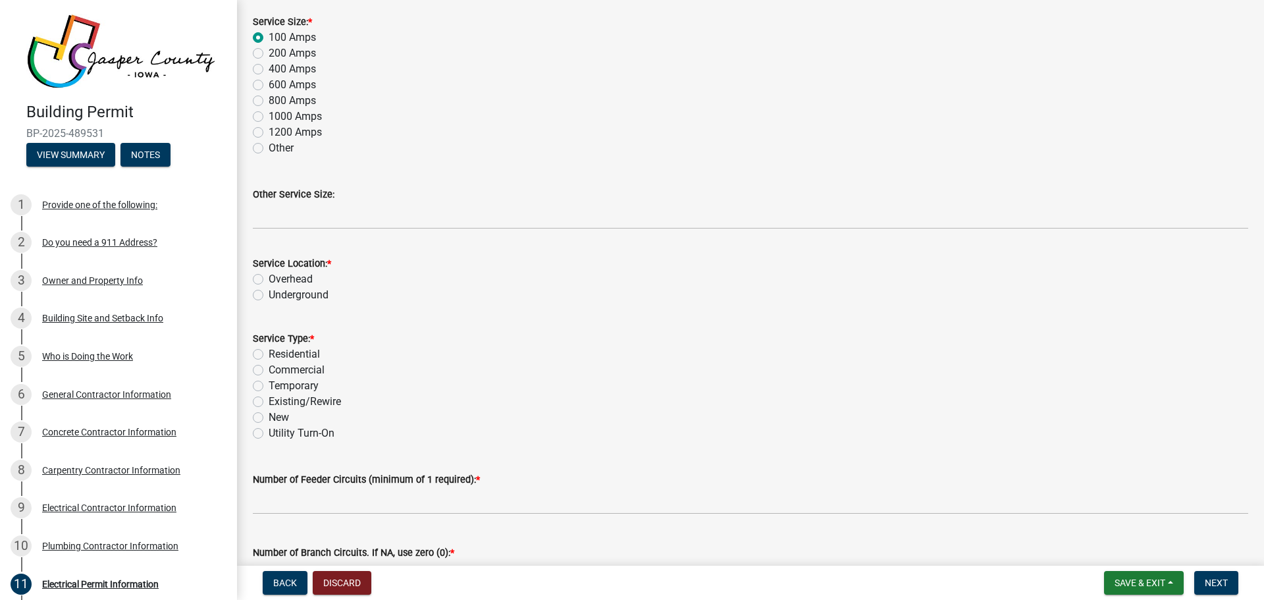
click at [269, 294] on label "Underground" at bounding box center [299, 295] width 60 height 16
click at [269, 294] on input "Underground" at bounding box center [273, 291] width 9 height 9
radio input "true"
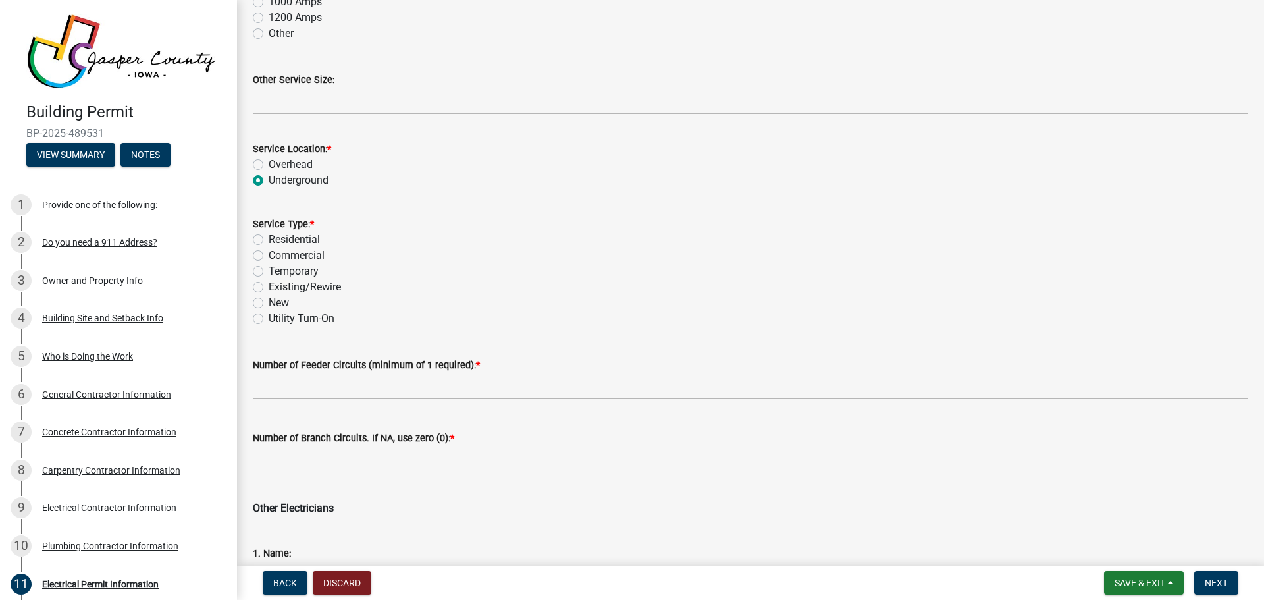
scroll to position [593, 0]
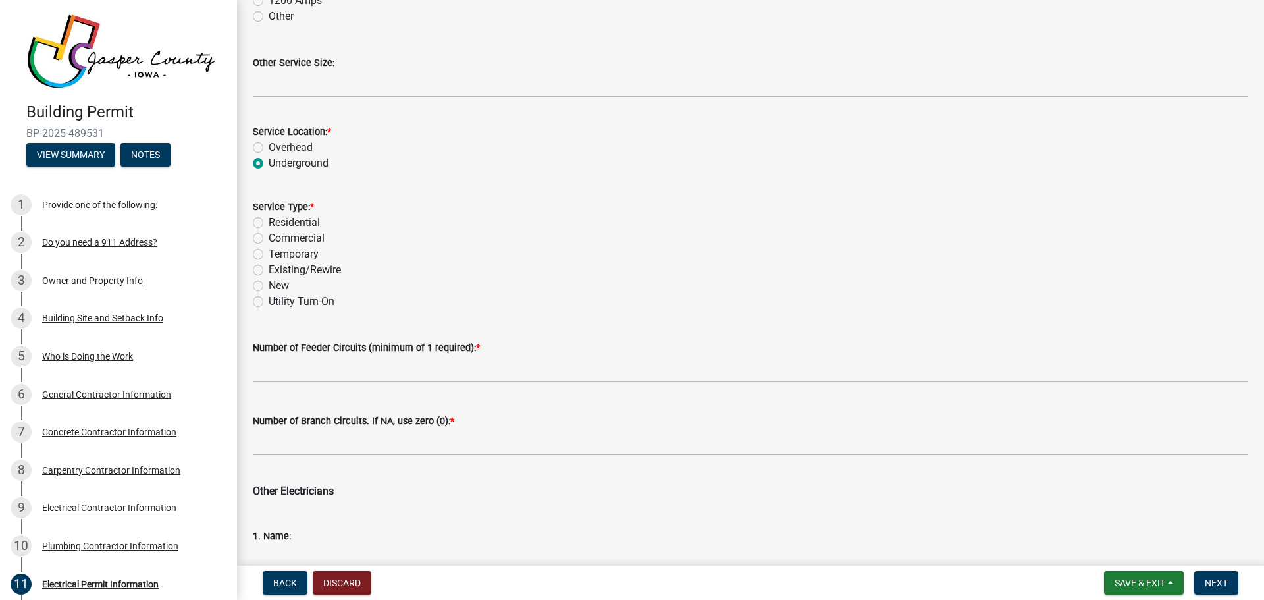
click at [269, 223] on label "Residential" at bounding box center [294, 223] width 51 height 16
click at [269, 223] on input "Residential" at bounding box center [273, 219] width 9 height 9
radio input "true"
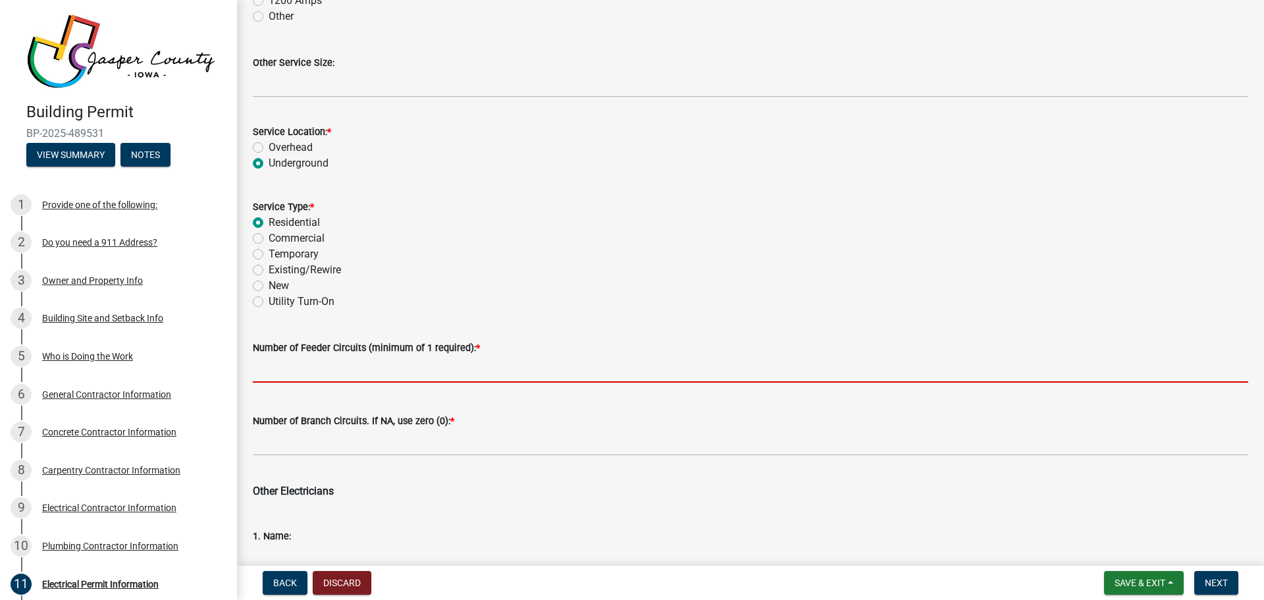
click at [293, 369] on input "text" at bounding box center [751, 369] width 996 height 27
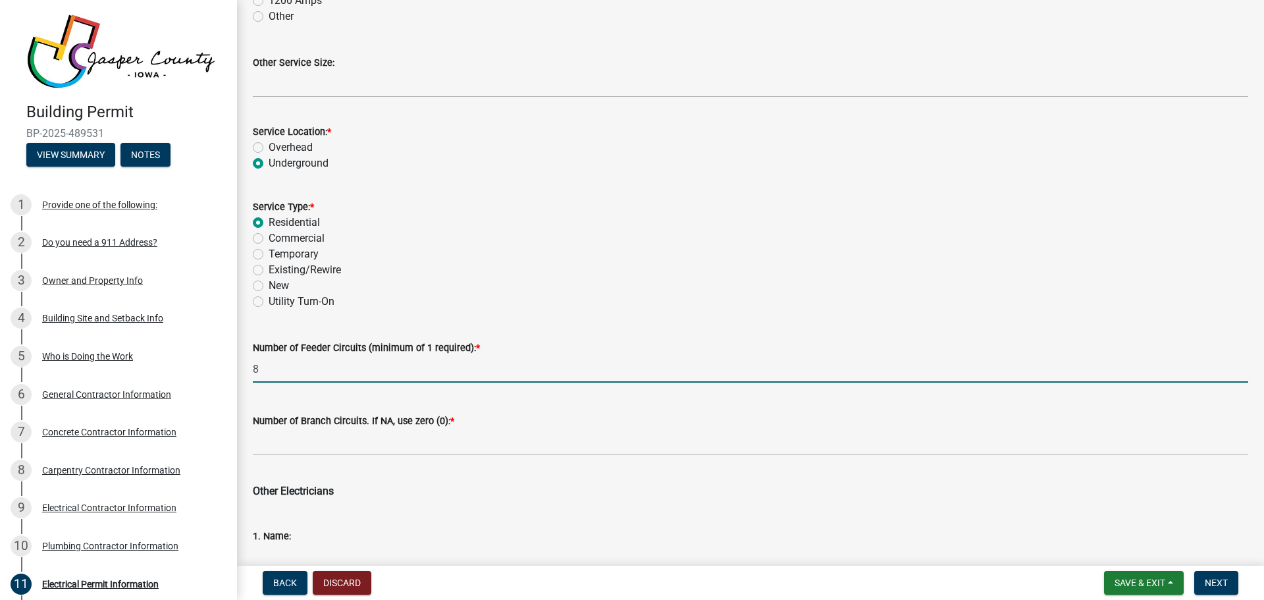
type input "8"
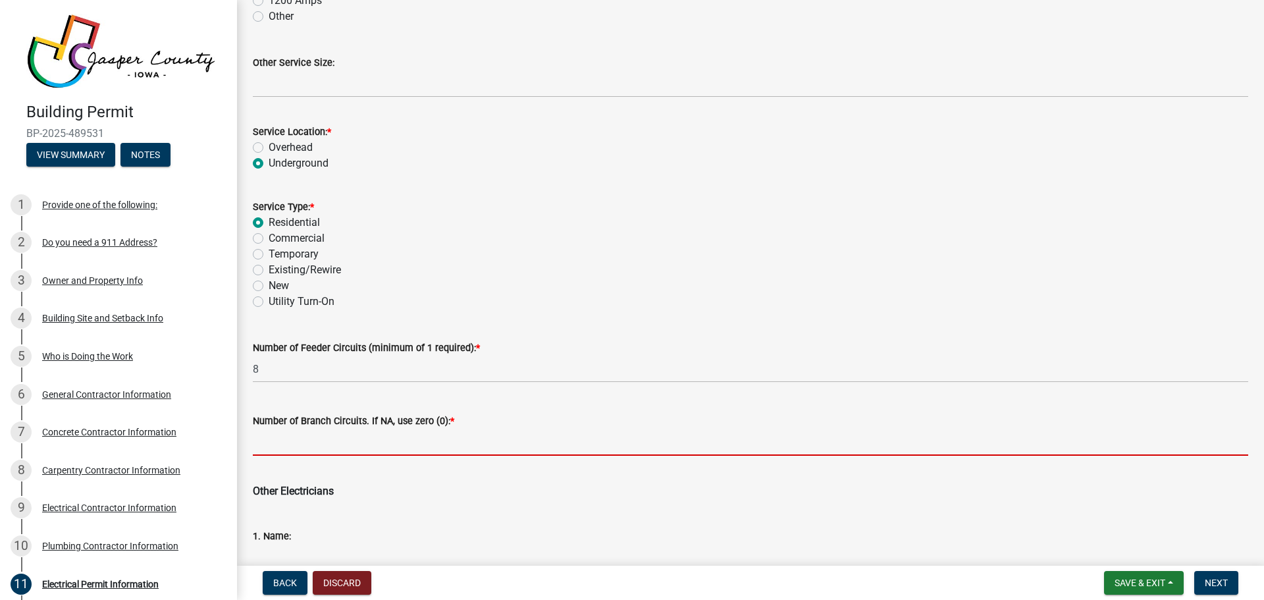
click at [286, 437] on input "text" at bounding box center [751, 442] width 996 height 27
type input "0"
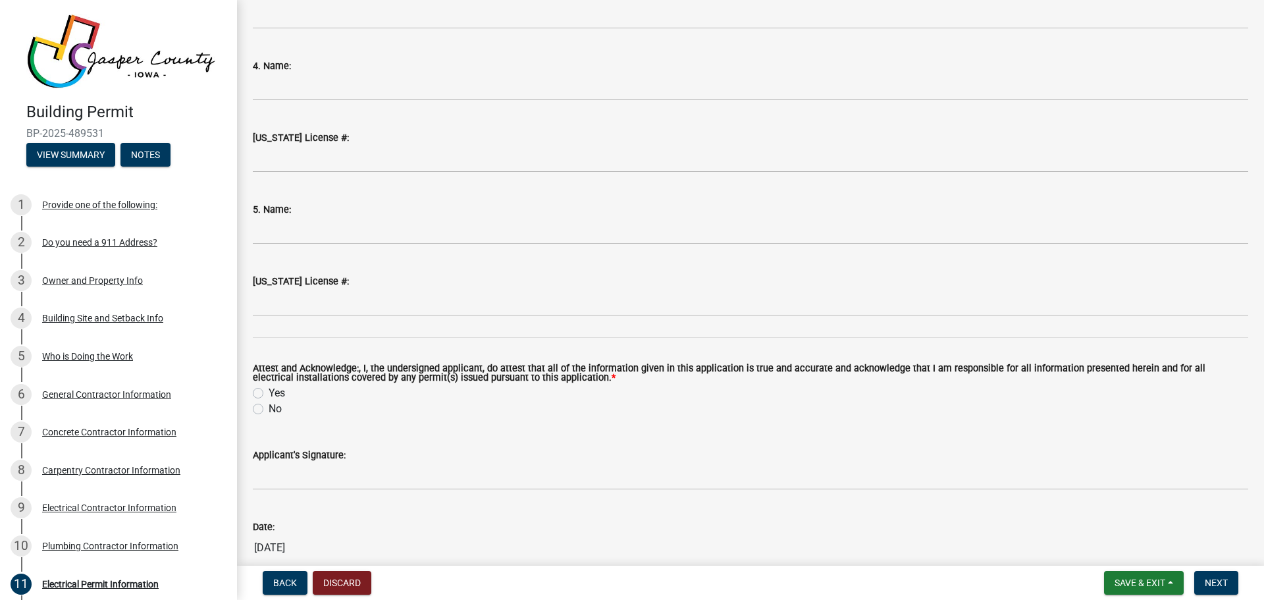
scroll to position [1514, 0]
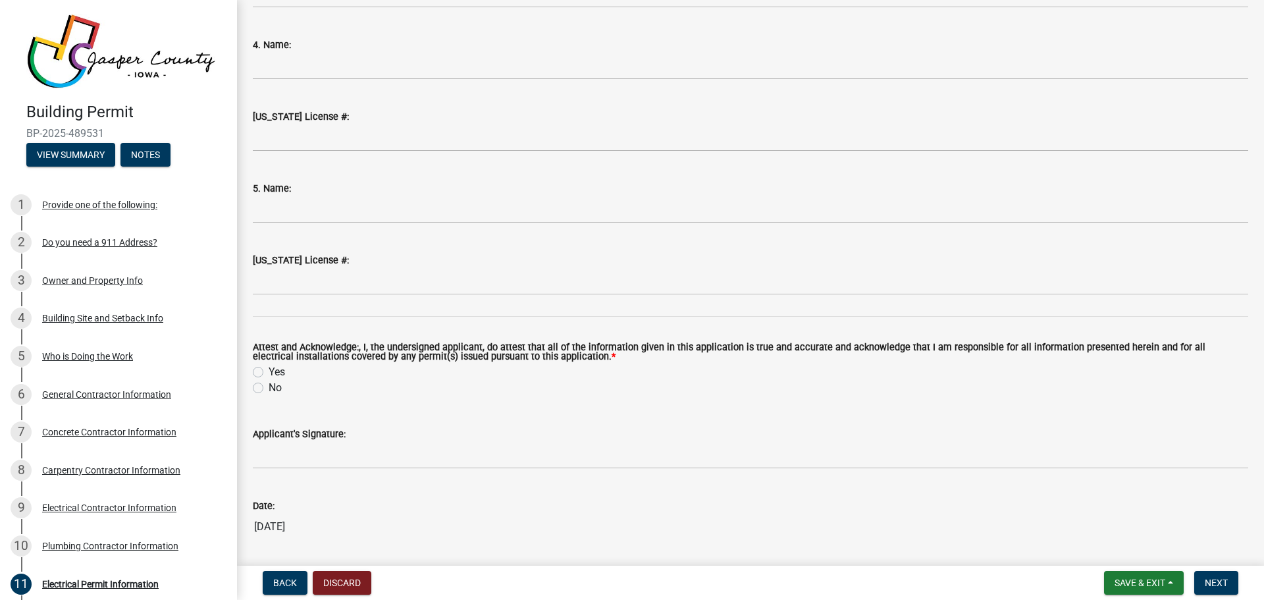
click at [269, 373] on label "Yes" at bounding box center [277, 372] width 16 height 16
click at [269, 373] on input "Yes" at bounding box center [273, 368] width 9 height 9
radio input "true"
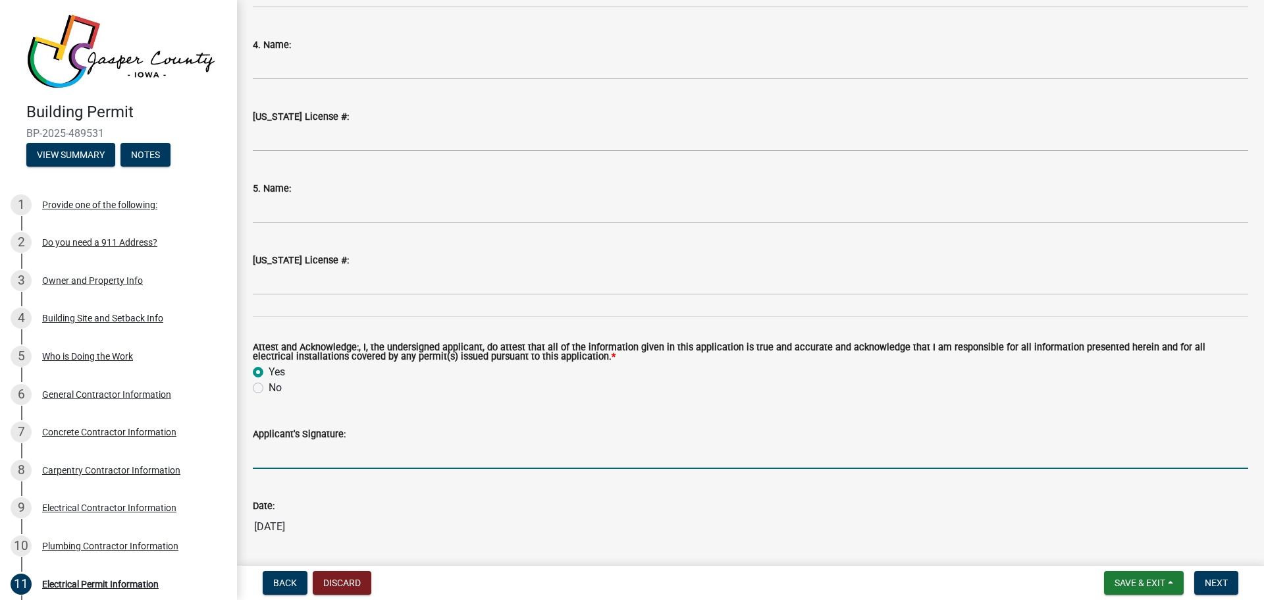
click at [271, 457] on input "Applicant's Signature:" at bounding box center [751, 455] width 996 height 27
type input "[PERSON_NAME]"
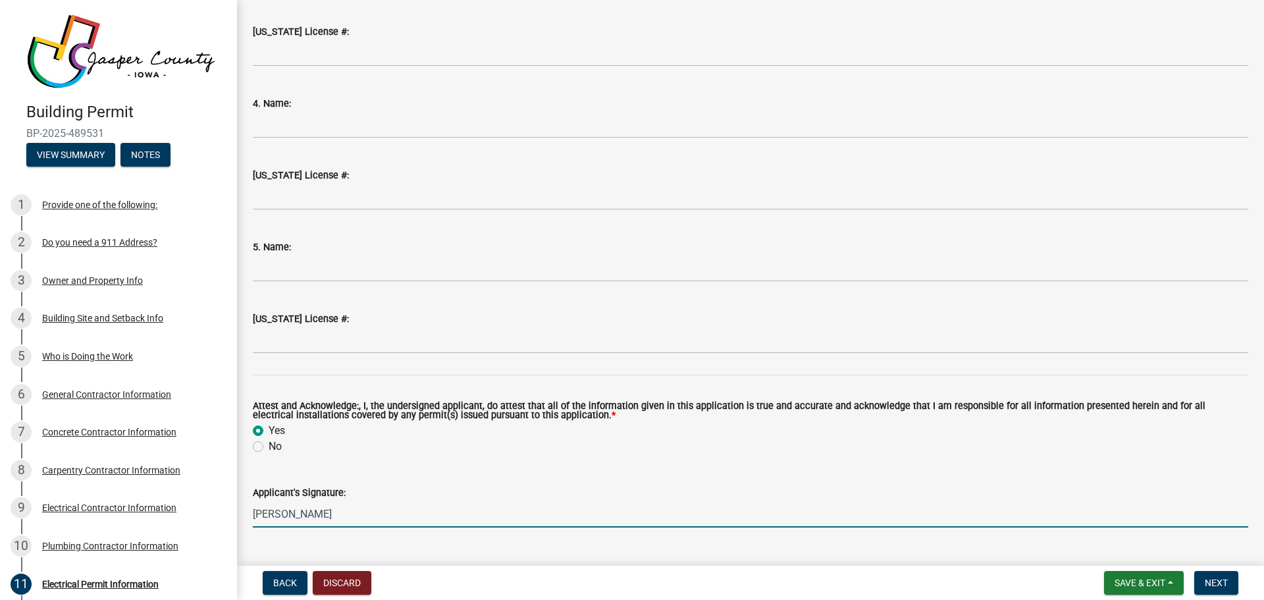
scroll to position [1491, 0]
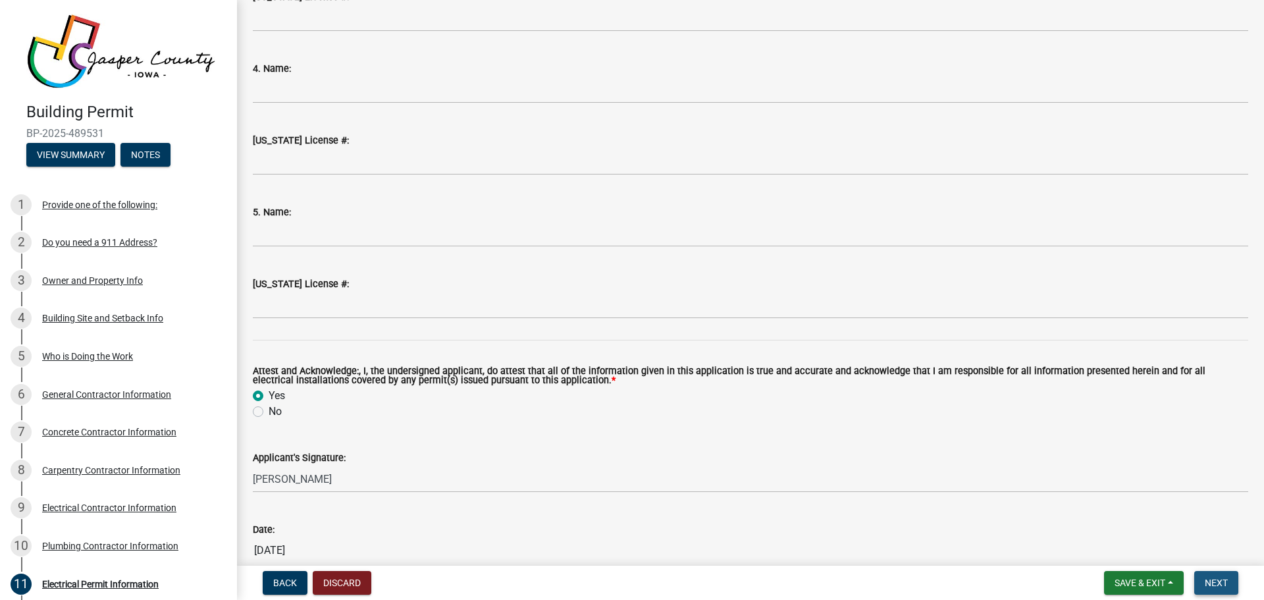
click at [1214, 576] on button "Next" at bounding box center [1216, 583] width 44 height 24
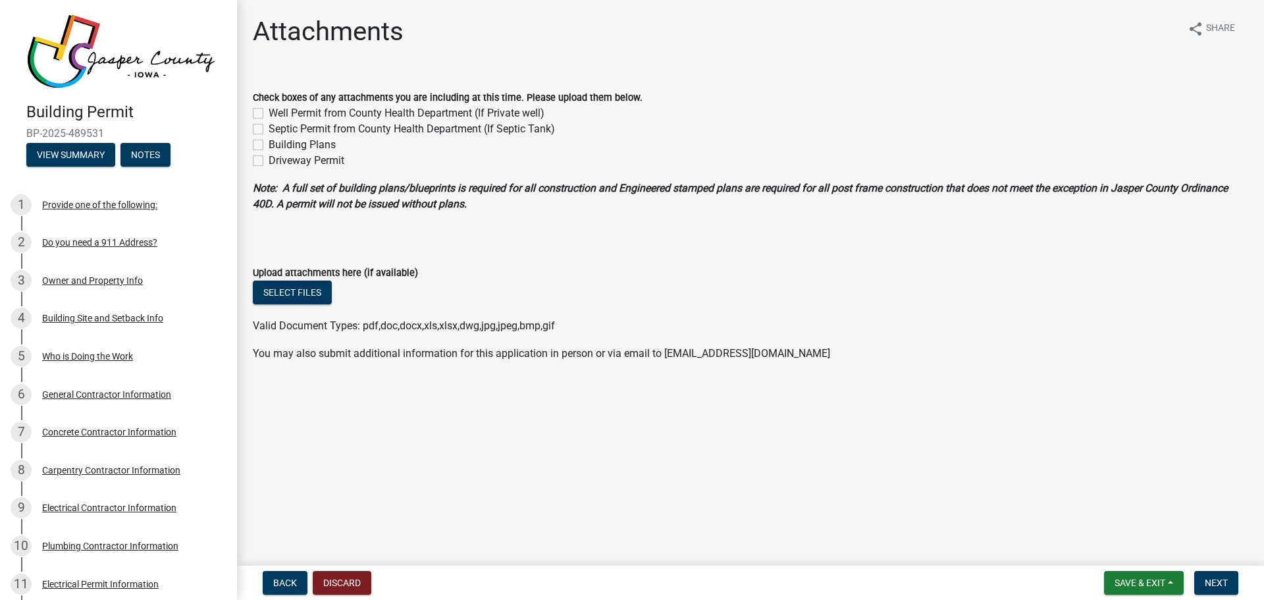
click at [264, 146] on div "Building Plans" at bounding box center [751, 145] width 996 height 16
click at [269, 142] on label "Building Plans" at bounding box center [302, 145] width 67 height 16
click at [269, 142] on input "Building Plans" at bounding box center [273, 141] width 9 height 9
checkbox input "true"
checkbox input "false"
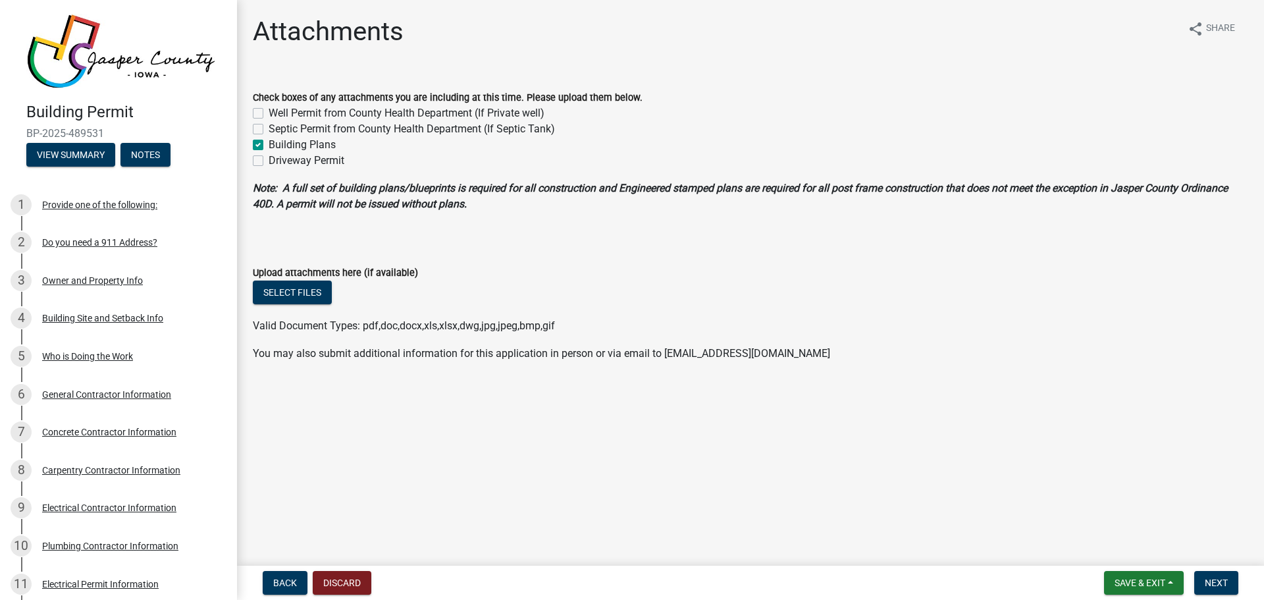
checkbox input "false"
checkbox input "true"
checkbox input "false"
click at [314, 288] on button "Select files" at bounding box center [292, 292] width 79 height 24
click at [294, 292] on button "Select files" at bounding box center [292, 292] width 79 height 24
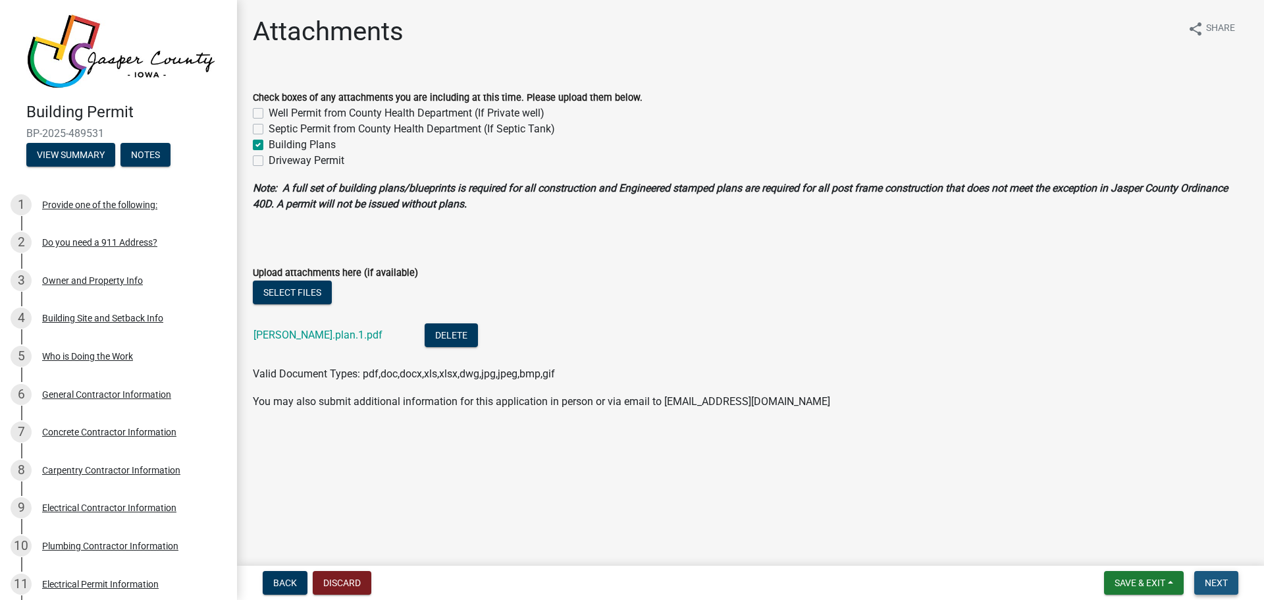
click at [1216, 579] on span "Next" at bounding box center [1216, 582] width 23 height 11
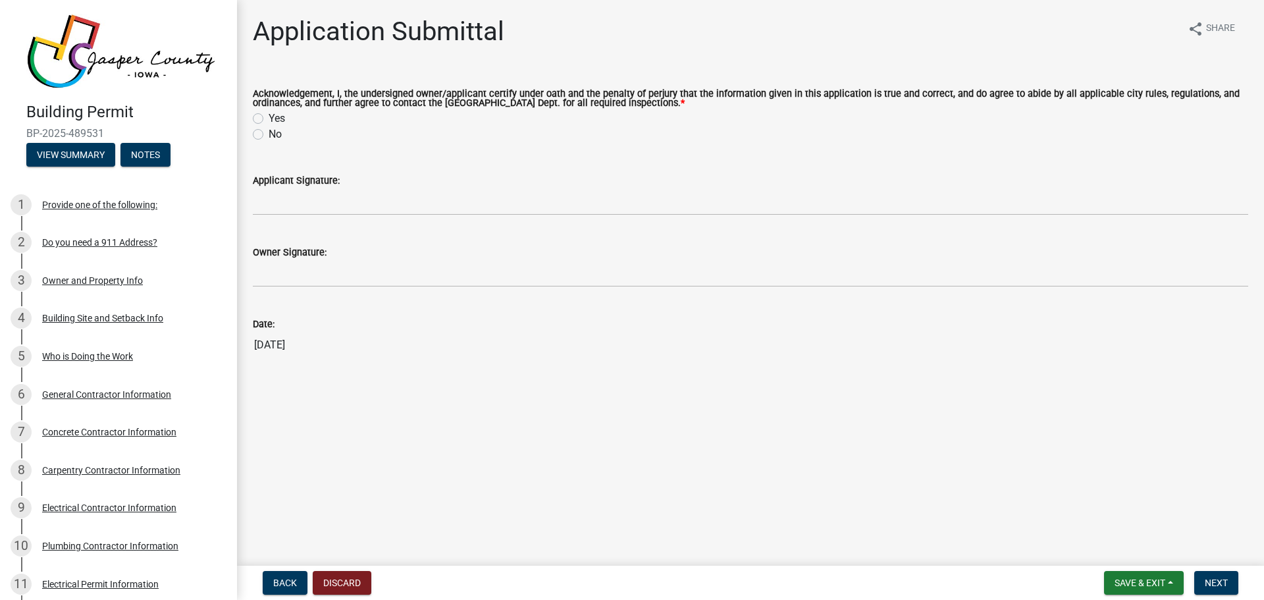
click at [269, 122] on label "Yes" at bounding box center [277, 119] width 16 height 16
click at [269, 119] on input "Yes" at bounding box center [273, 115] width 9 height 9
radio input "true"
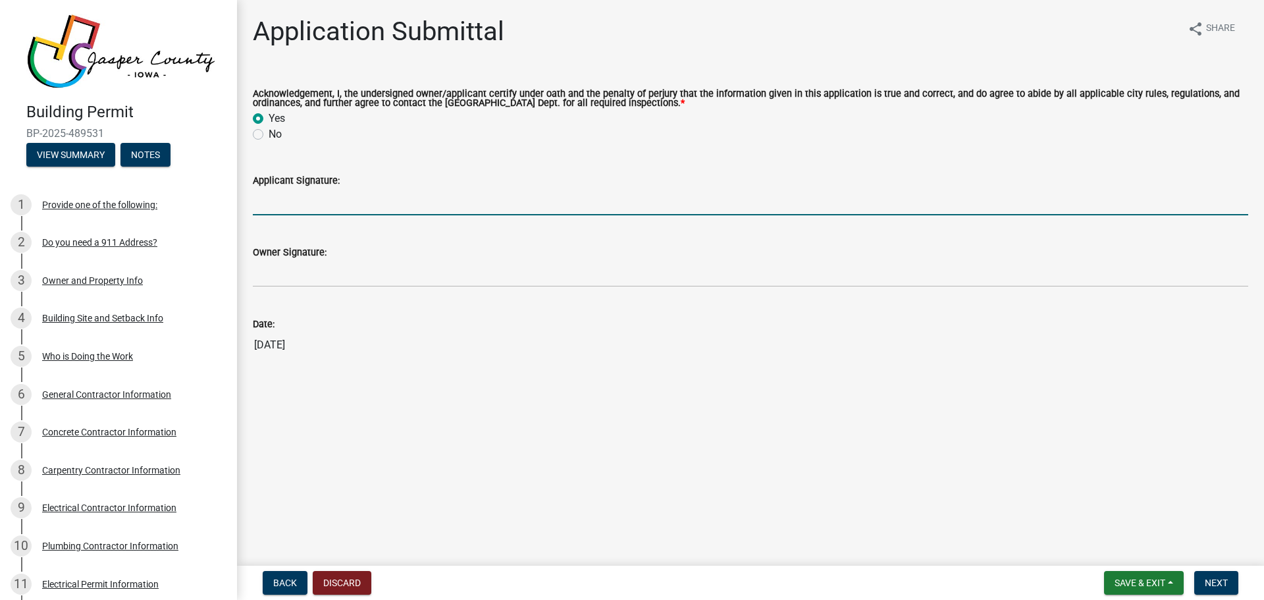
drag, startPoint x: 269, startPoint y: 201, endPoint x: 279, endPoint y: 207, distance: 11.5
click at [272, 202] on input "Applicant Signature:" at bounding box center [751, 201] width 996 height 27
type input "[PERSON_NAME]"
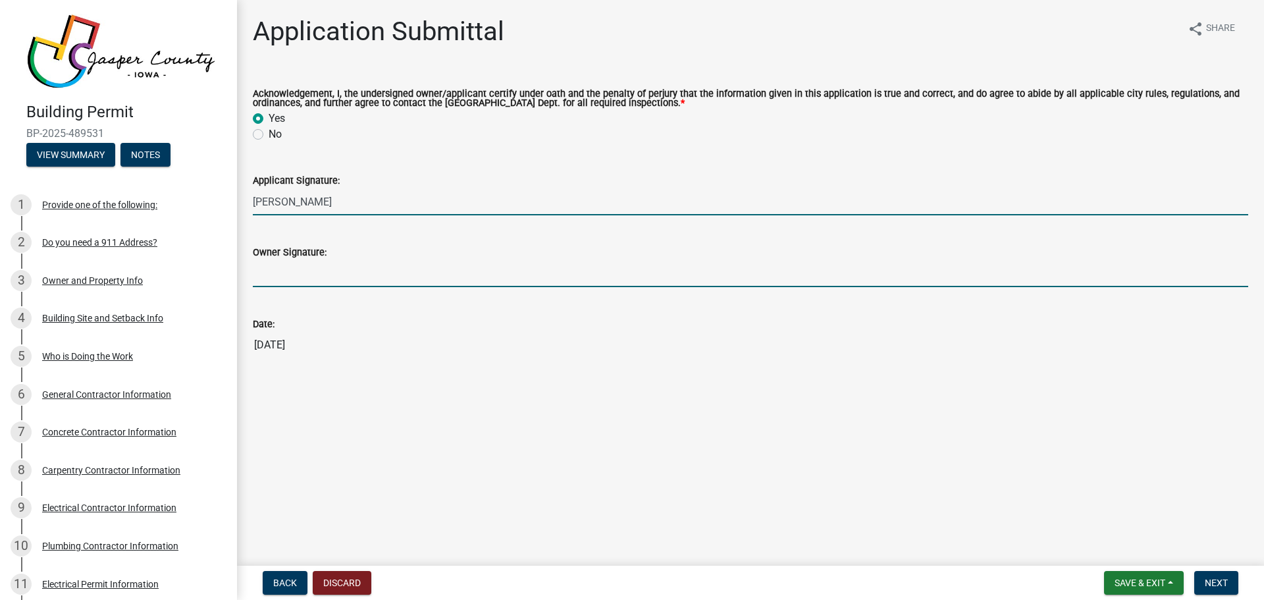
click at [296, 272] on input "Owner Signature:" at bounding box center [751, 273] width 996 height 27
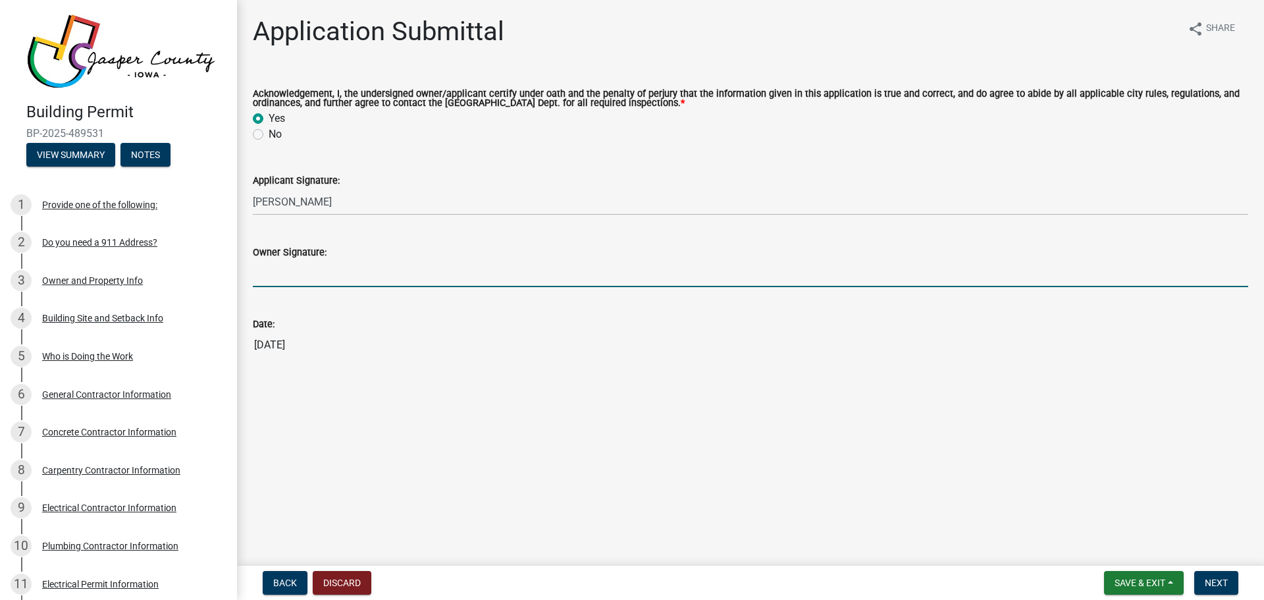
type input "[PERSON_NAME]"
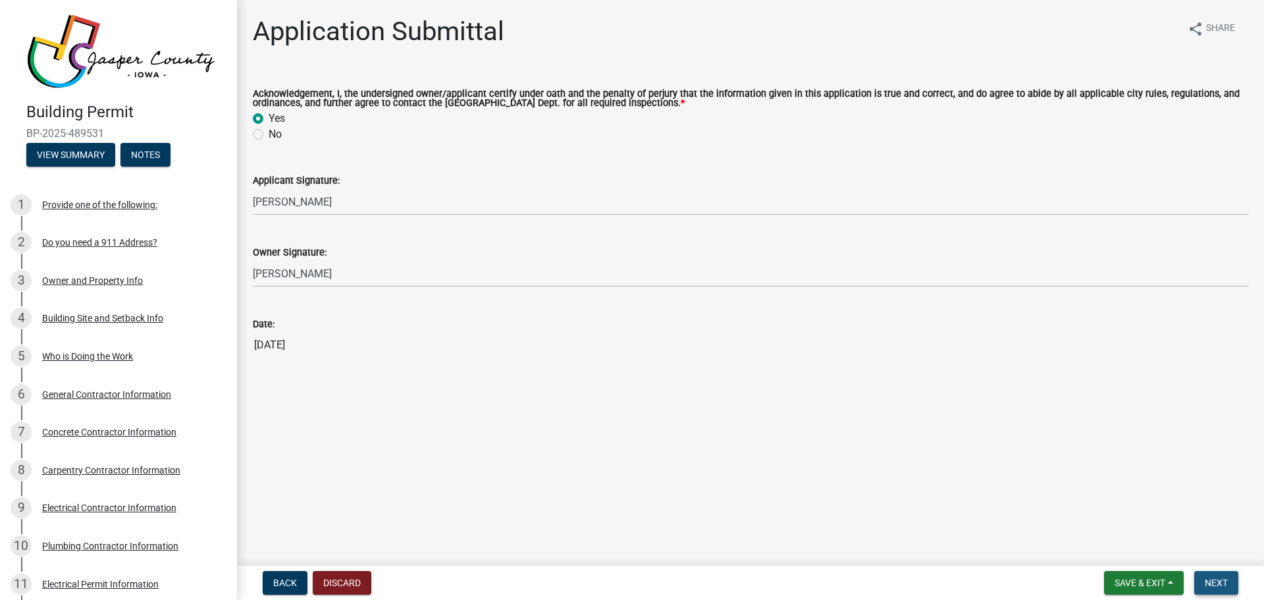
click at [1212, 586] on span "Next" at bounding box center [1216, 582] width 23 height 11
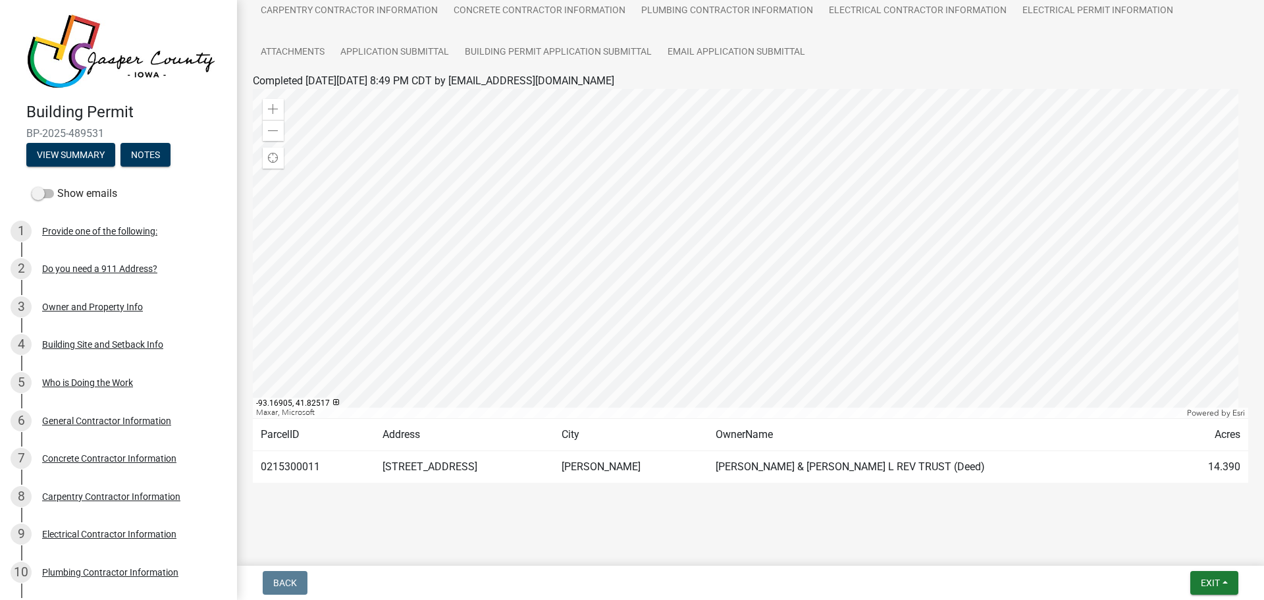
scroll to position [151, 0]
click at [1210, 579] on span "Exit" at bounding box center [1210, 582] width 19 height 11
click at [1160, 545] on button "Save & Exit" at bounding box center [1185, 549] width 105 height 32
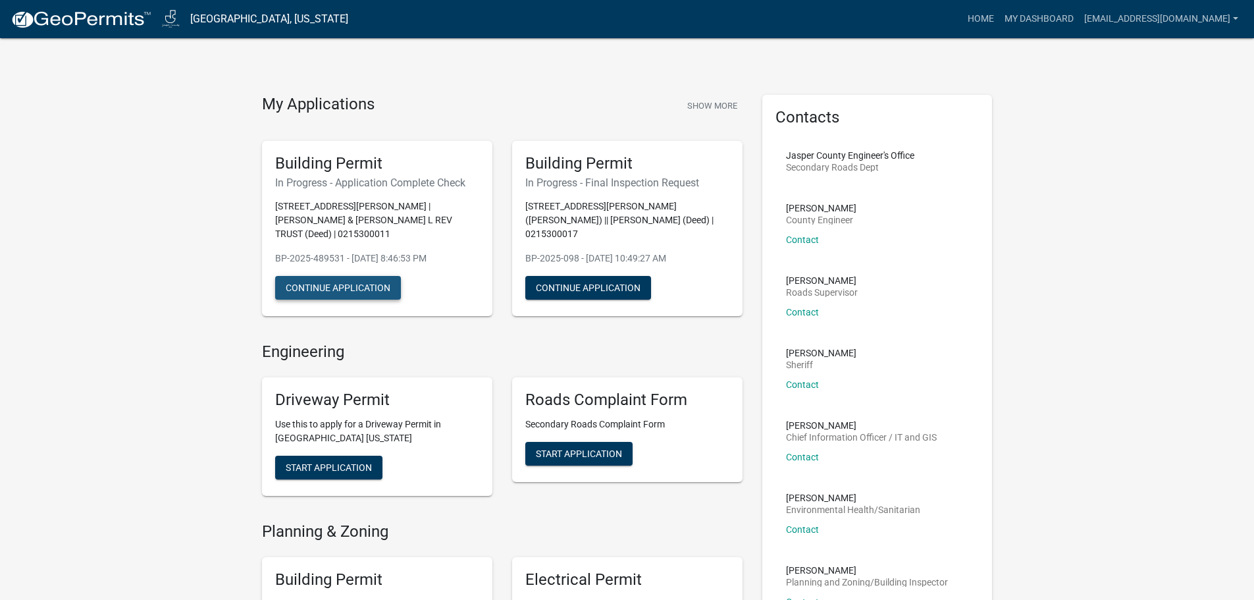
click at [369, 276] on button "Continue Application" at bounding box center [338, 288] width 126 height 24
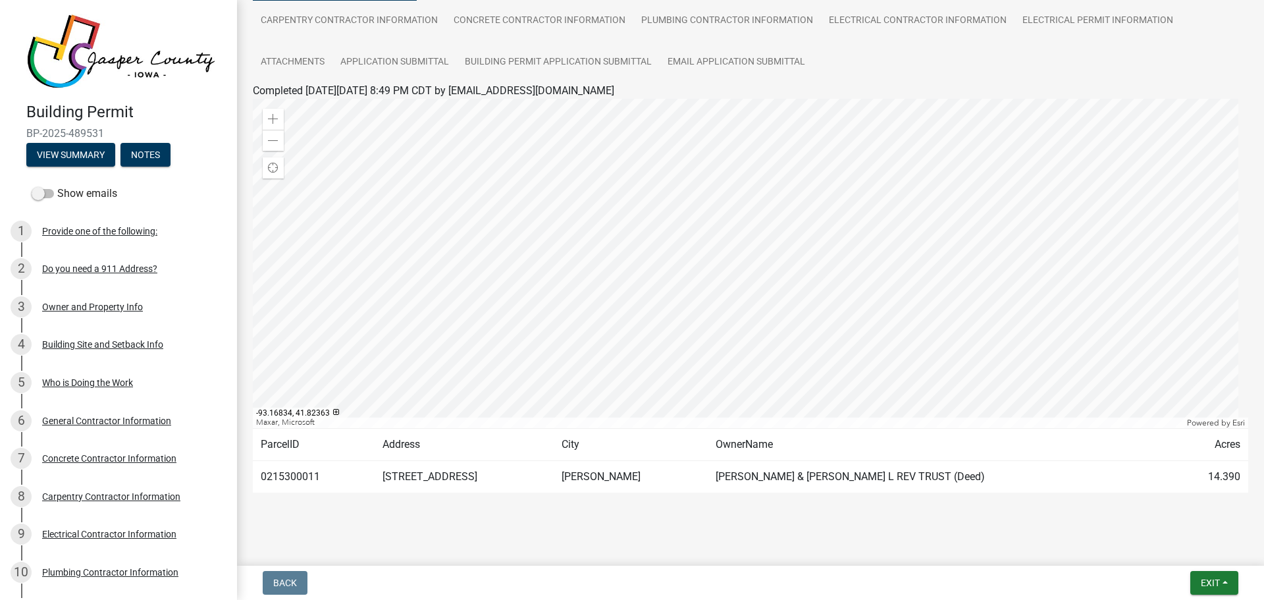
scroll to position [151, 0]
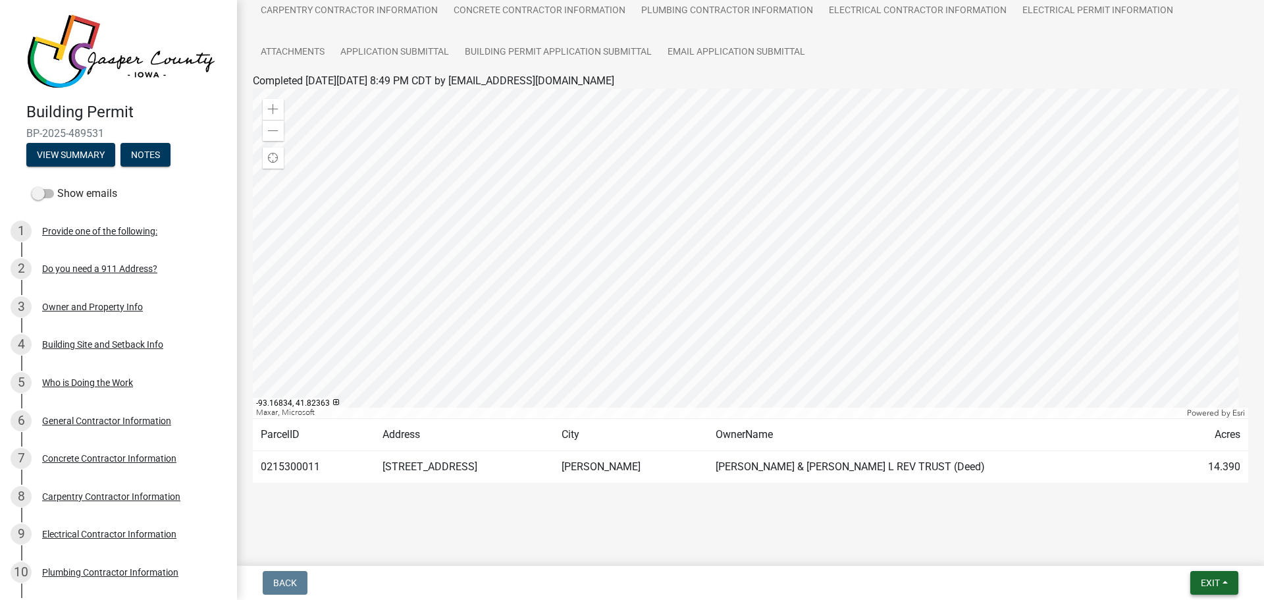
click at [1218, 583] on span "Exit" at bounding box center [1210, 582] width 19 height 11
